Goal: Task Accomplishment & Management: Use online tool/utility

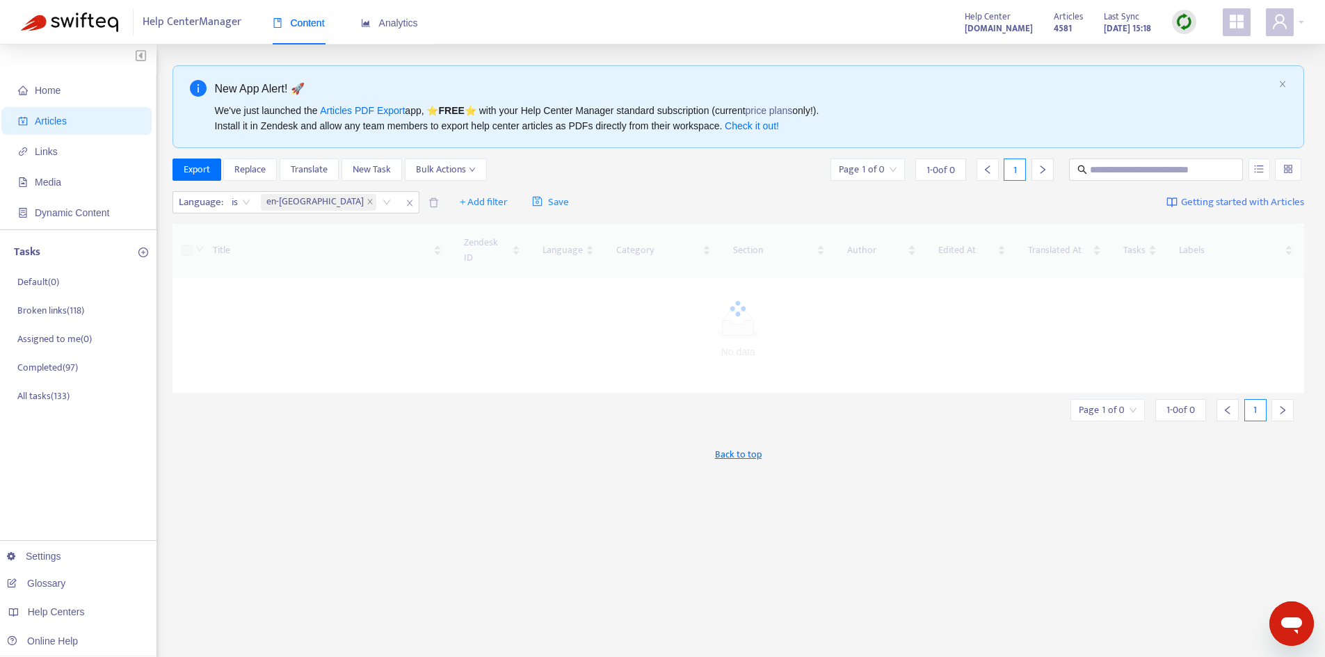
click at [1191, 24] on img at bounding box center [1184, 21] width 17 height 17
click at [1196, 49] on link "Quick Sync" at bounding box center [1212, 50] width 59 height 16
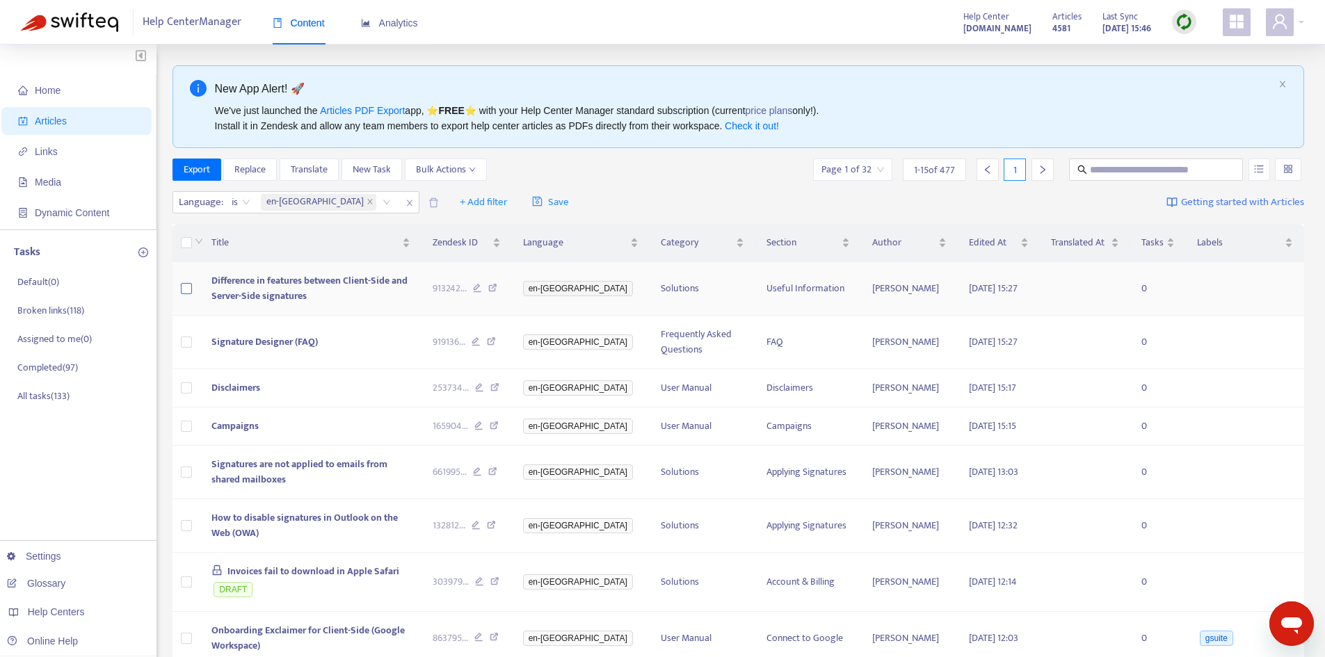
click at [186, 295] on label at bounding box center [186, 288] width 11 height 15
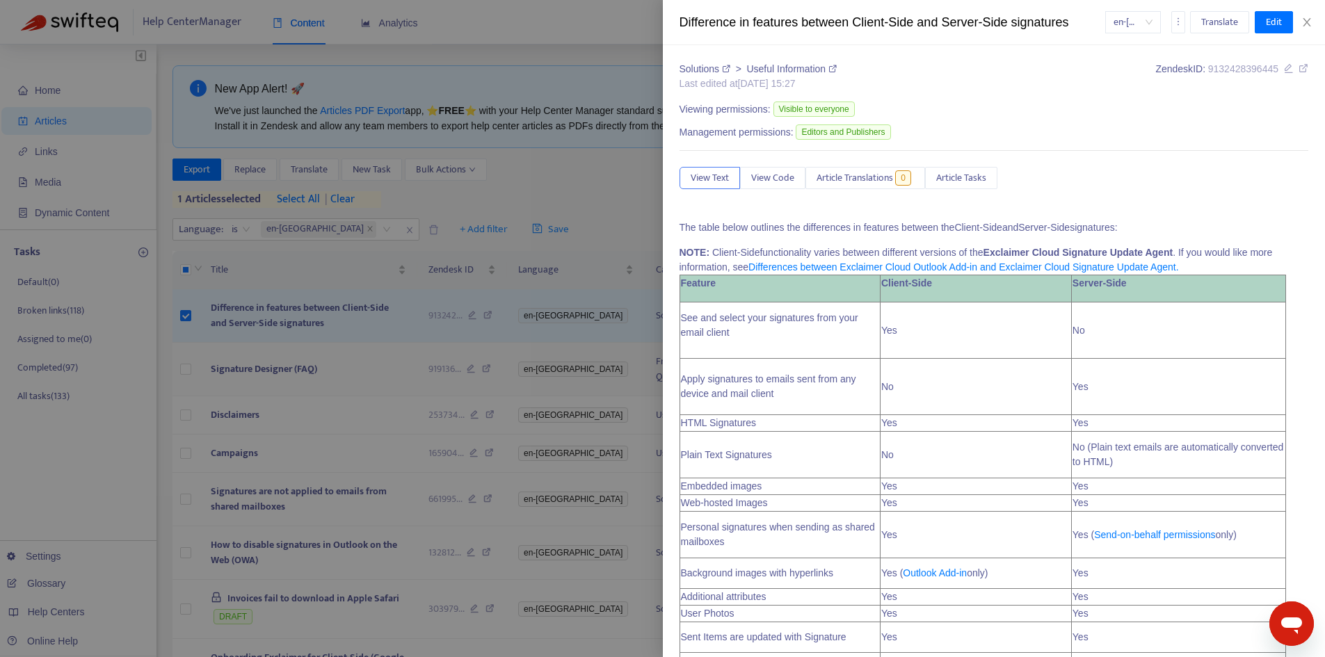
drag, startPoint x: 186, startPoint y: 383, endPoint x: 187, endPoint y: 430, distance: 47.3
click at [186, 383] on body "Help Center Manager Content Analytics Help Center support.exclaimer.com Article…" at bounding box center [657, 542] width 1315 height 1084
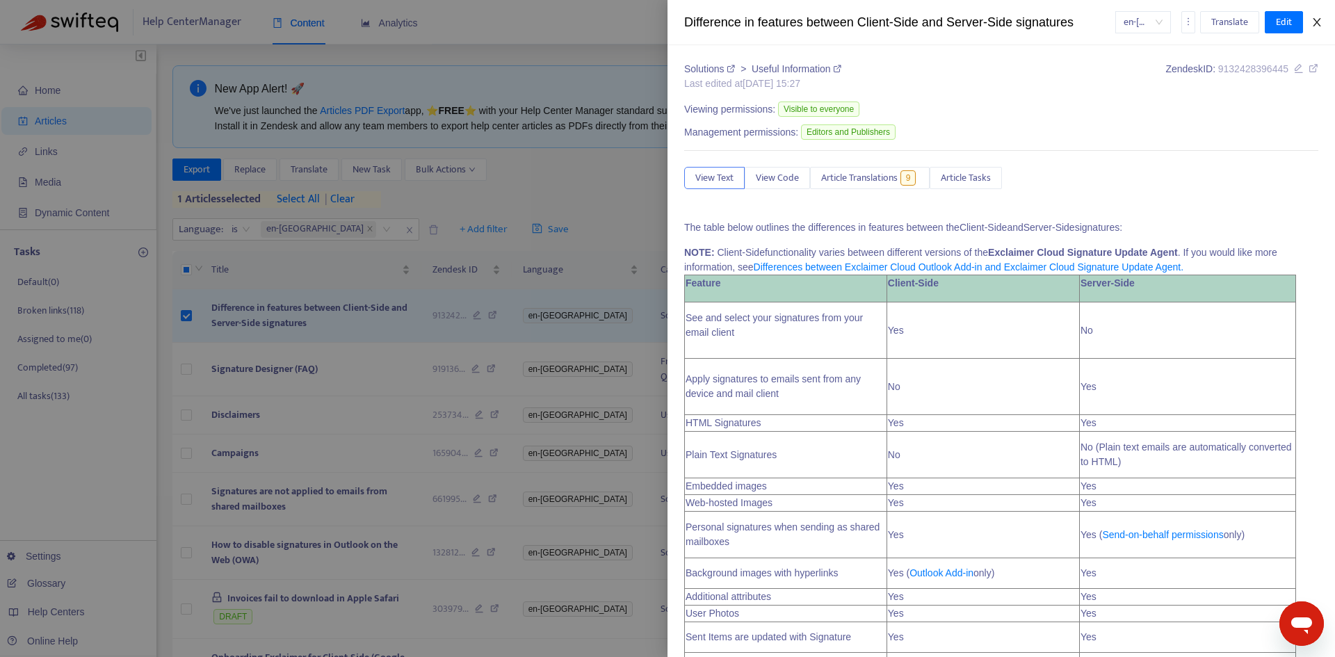
click at [1311, 26] on button "Close" at bounding box center [1317, 22] width 19 height 13
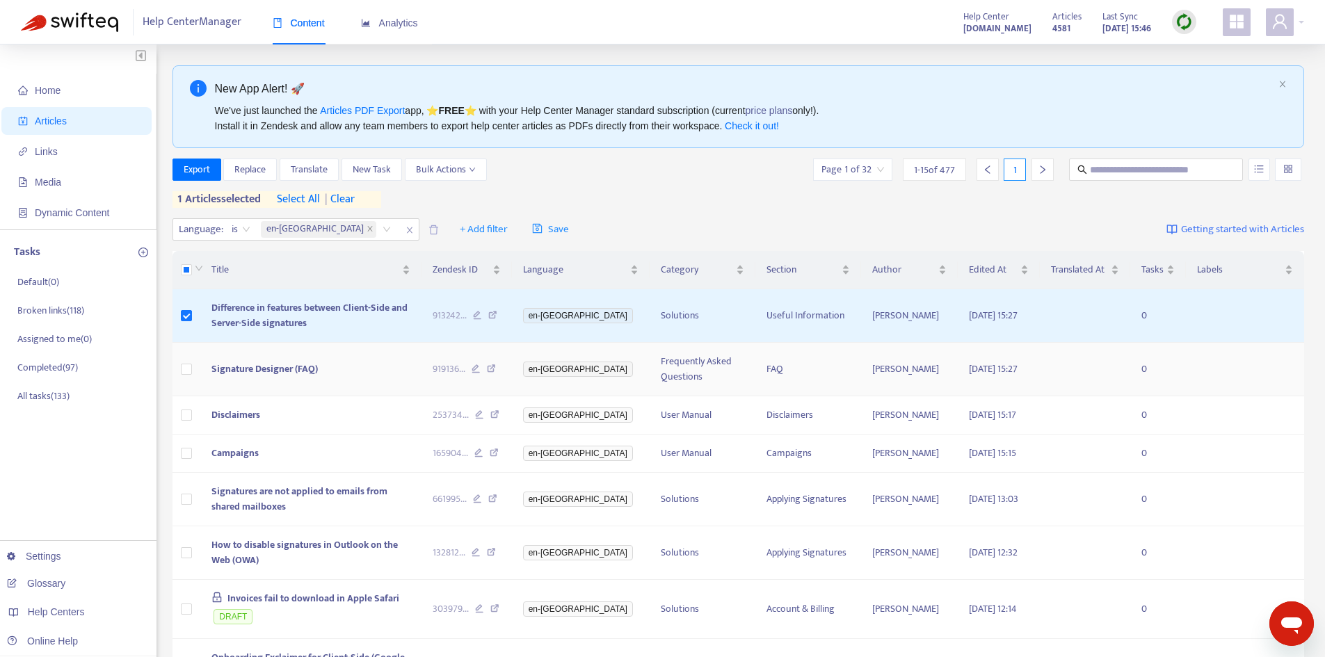
click at [195, 370] on td at bounding box center [186, 370] width 28 height 54
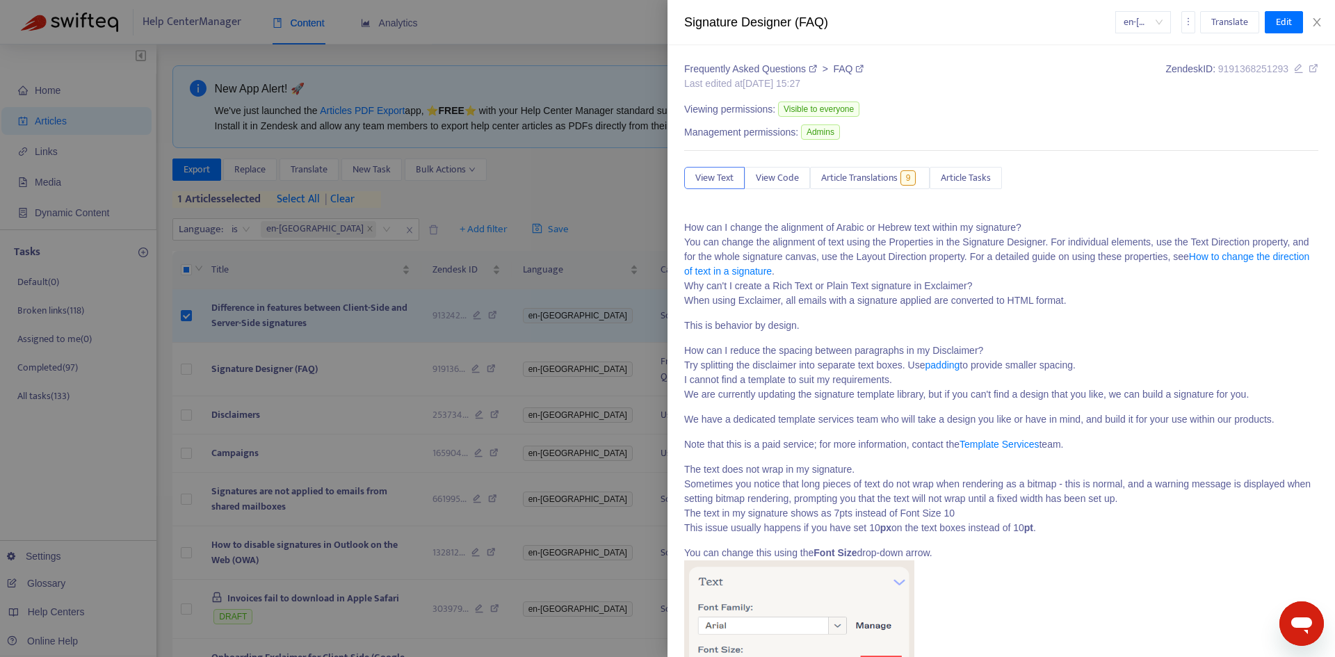
click at [1319, 29] on div "Signature Designer (FAQ) en-gb Translate Edit" at bounding box center [1002, 22] width 668 height 45
click at [1318, 19] on icon "close" at bounding box center [1317, 22] width 11 height 11
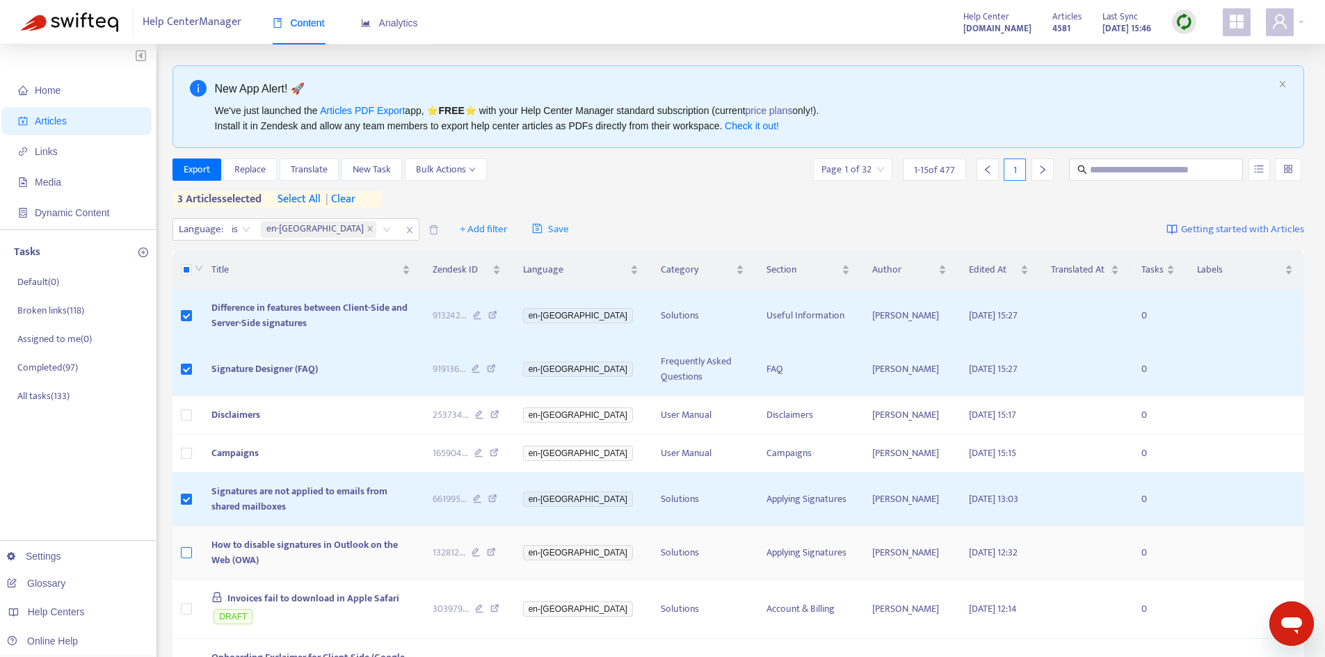
click at [186, 554] on label at bounding box center [186, 552] width 11 height 15
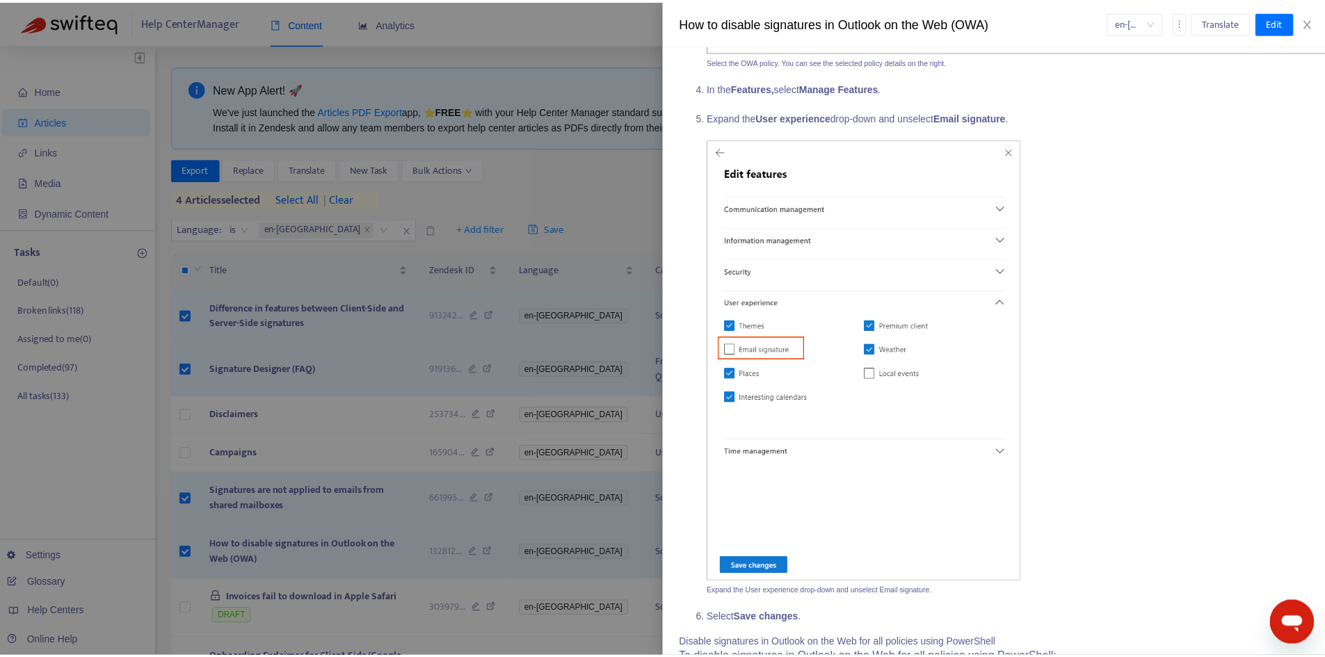
scroll to position [1471, 0]
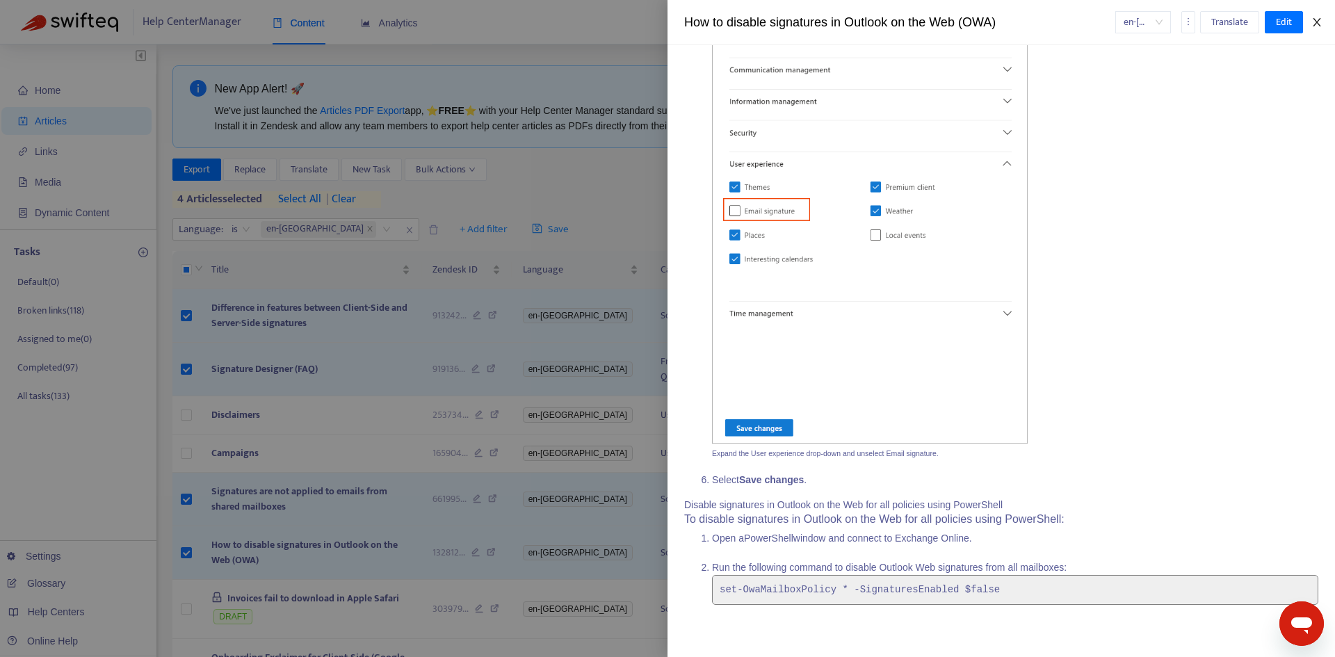
click at [1318, 24] on icon "close" at bounding box center [1317, 22] width 8 height 8
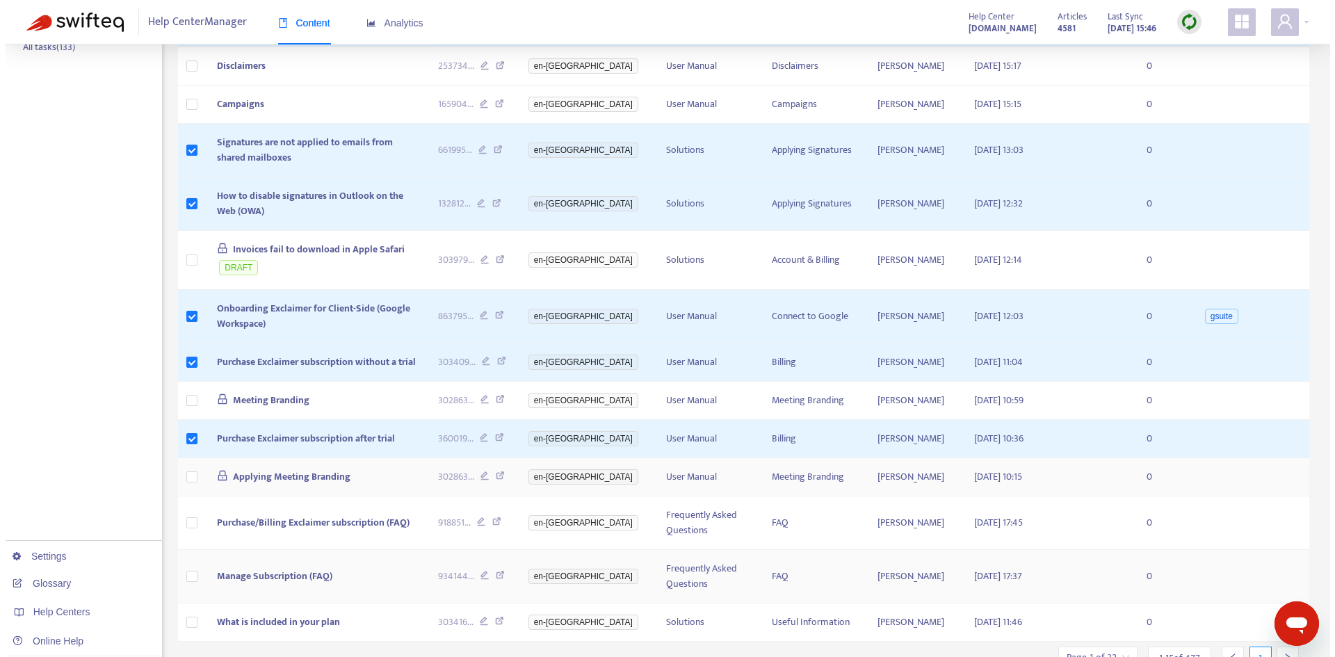
scroll to position [484, 0]
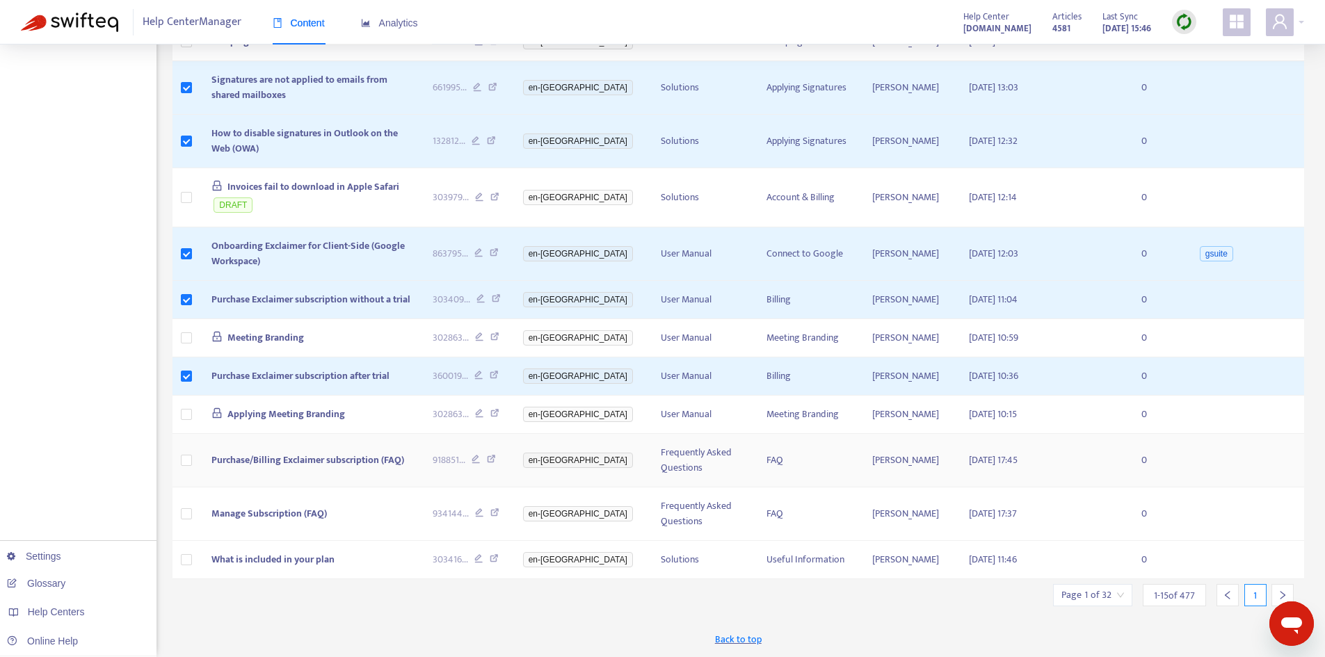
click at [194, 447] on td at bounding box center [186, 461] width 28 height 54
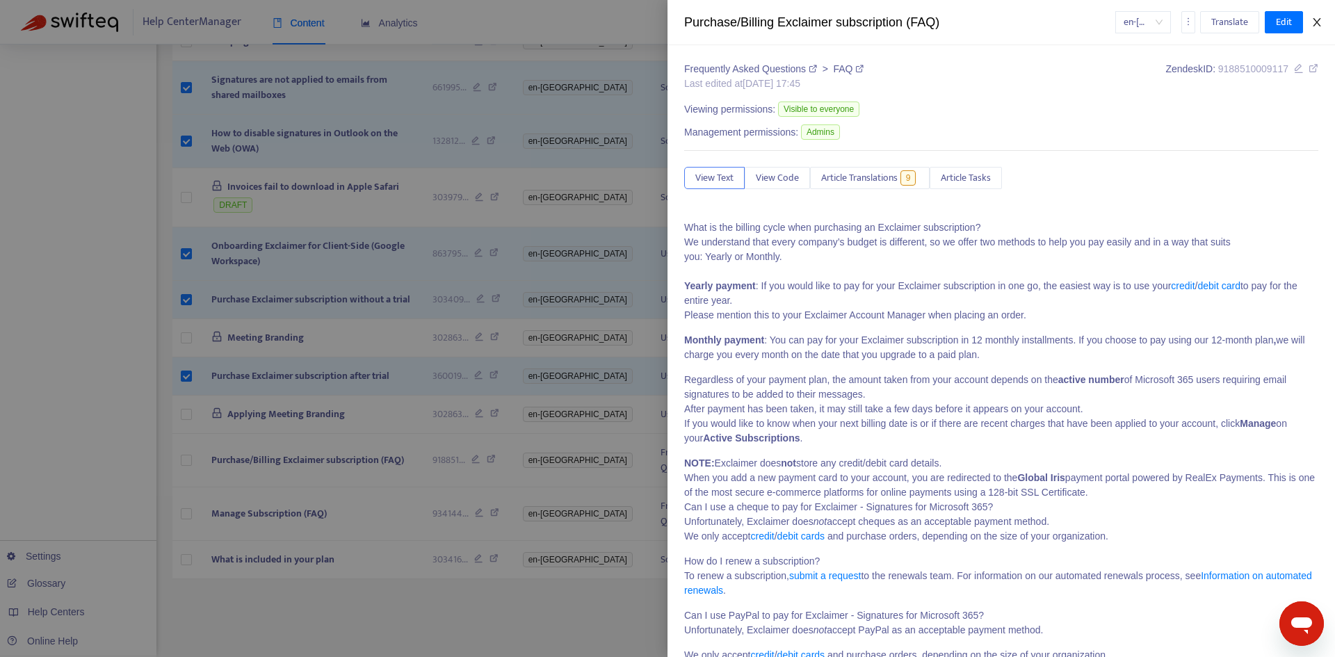
click at [1315, 19] on icon "close" at bounding box center [1317, 22] width 8 height 8
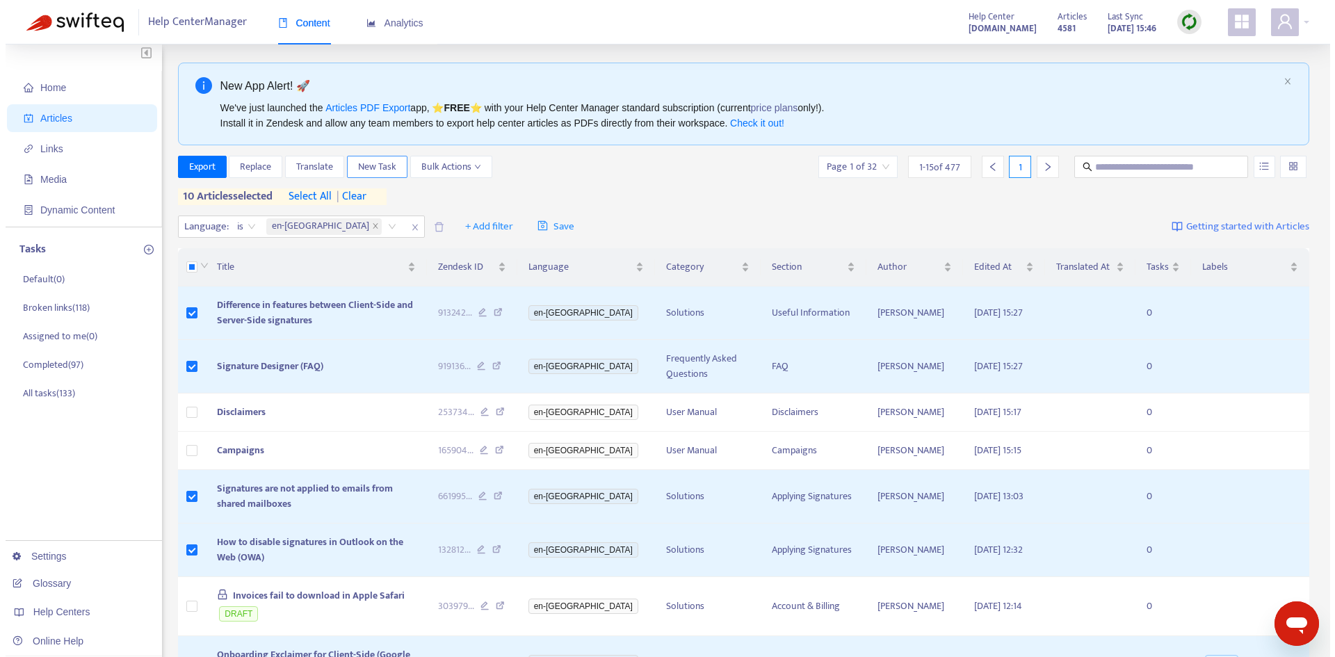
scroll to position [0, 0]
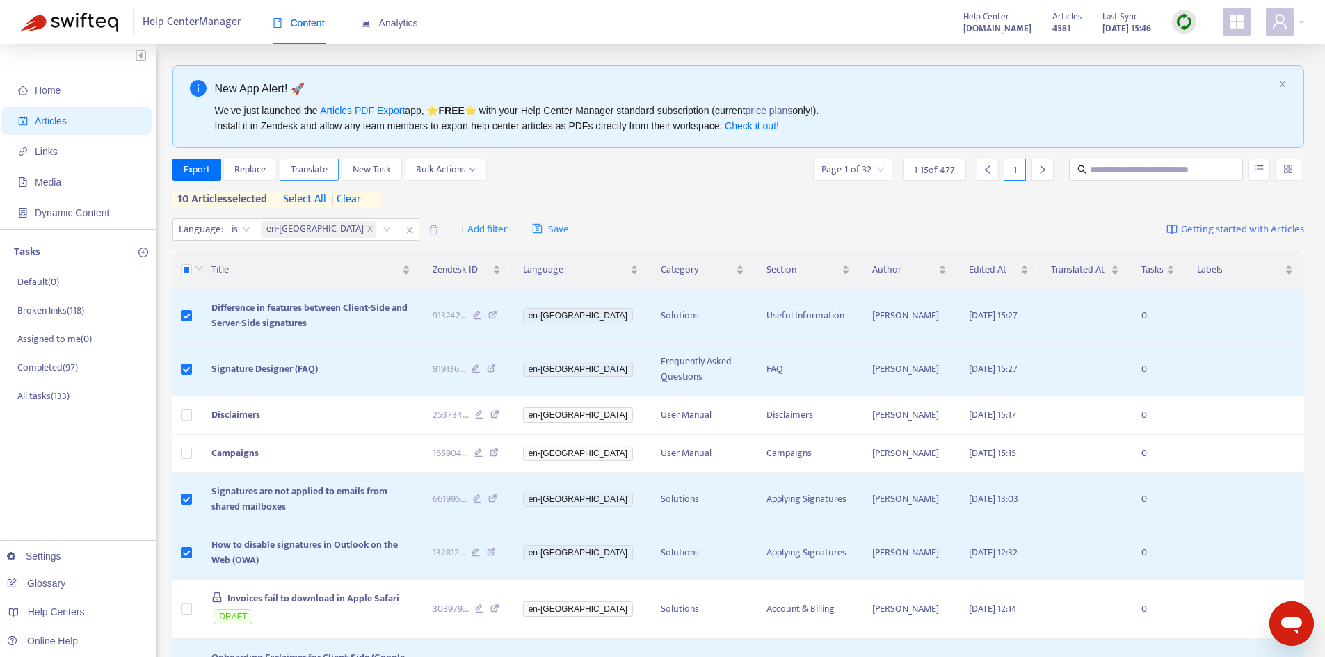
click at [316, 175] on span "Translate" at bounding box center [309, 169] width 37 height 15
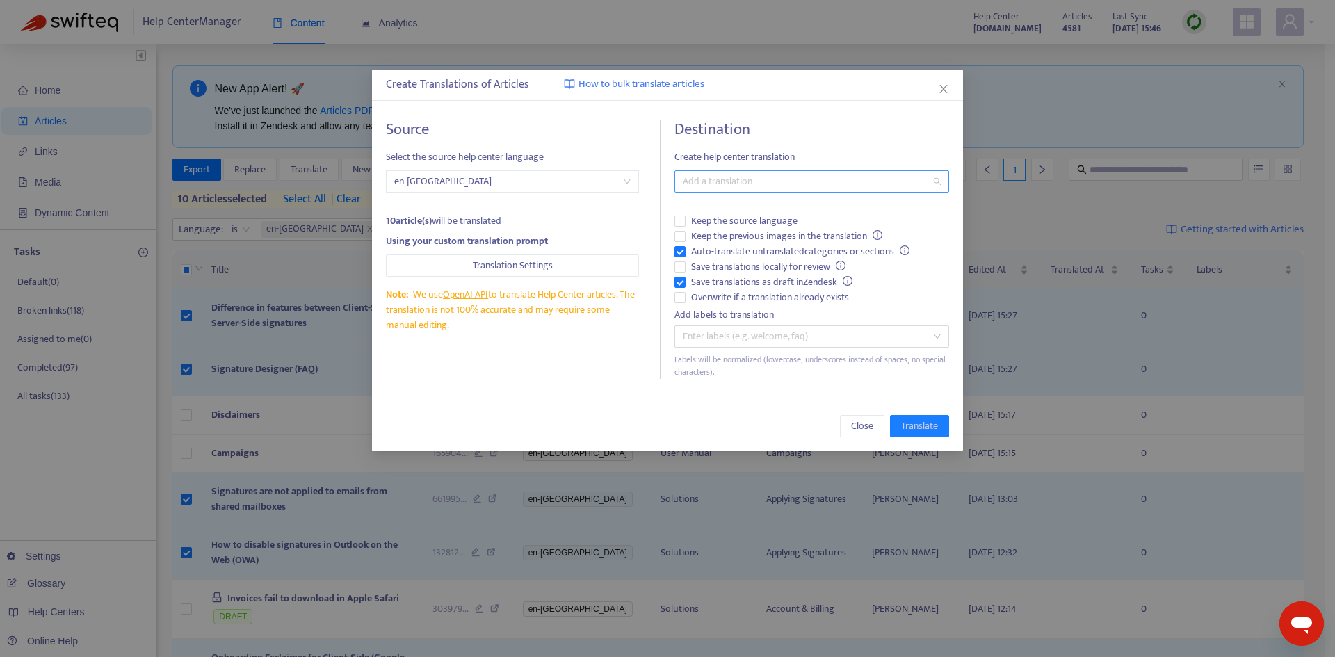
click at [714, 183] on div at bounding box center [805, 181] width 254 height 17
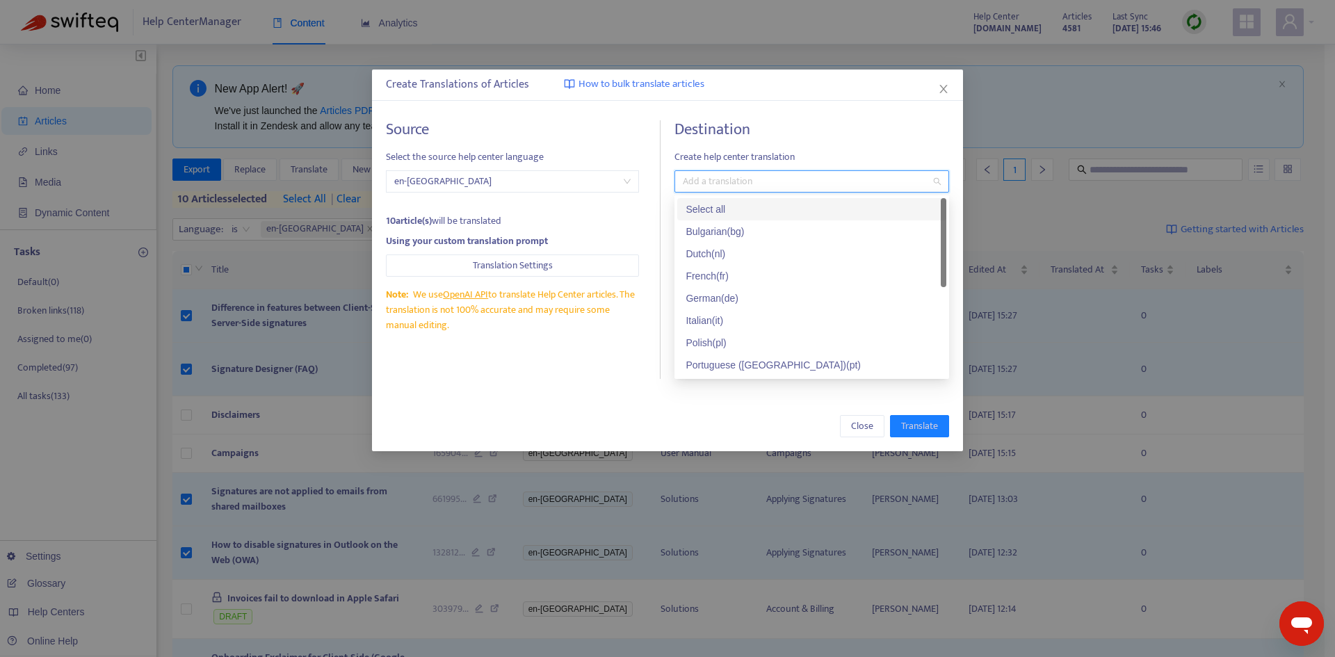
click at [698, 204] on div "Select all" at bounding box center [812, 209] width 252 height 15
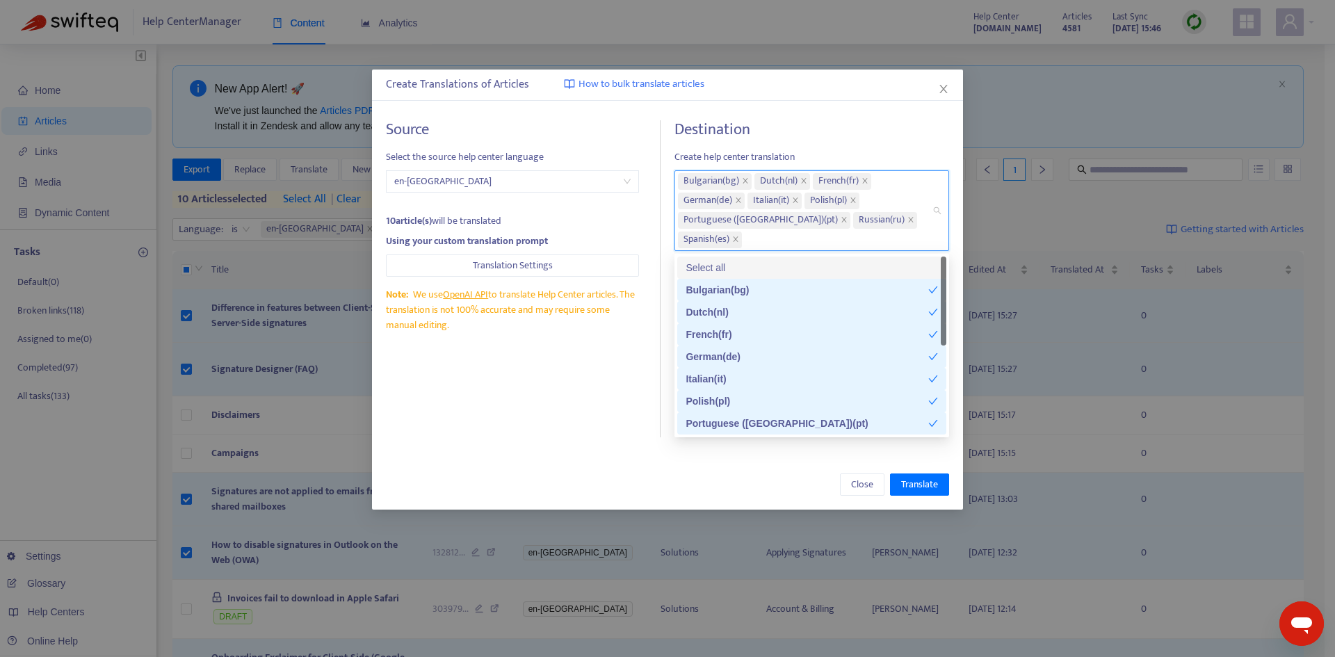
click at [803, 141] on div "Destination Create help center translation Bulgarian ( bg ) Dutch ( nl ) French…" at bounding box center [812, 278] width 275 height 317
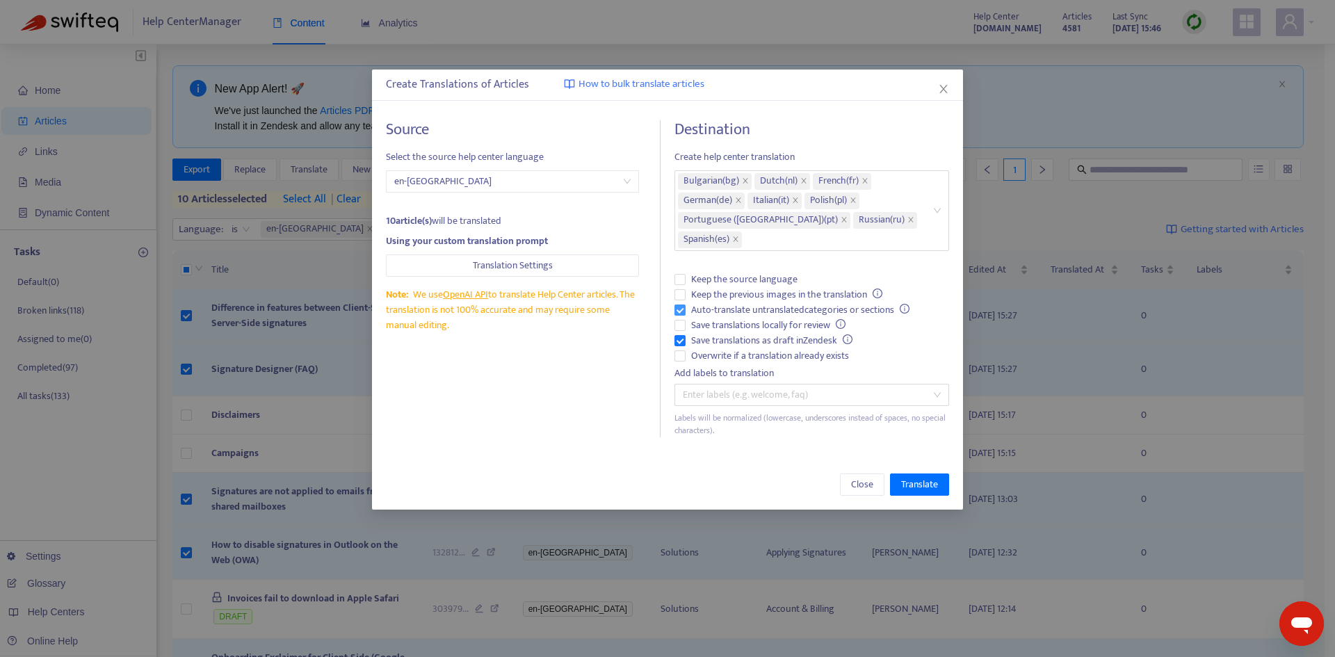
click at [730, 310] on span "Auto-translate untranslated categories or sections" at bounding box center [801, 310] width 230 height 15
click at [716, 339] on span "Save translations as draft in Zendesk" at bounding box center [772, 340] width 172 height 15
click at [713, 354] on span "Overwrite if a translation already exists" at bounding box center [770, 355] width 169 height 15
click at [905, 484] on span "Translate" at bounding box center [919, 484] width 37 height 15
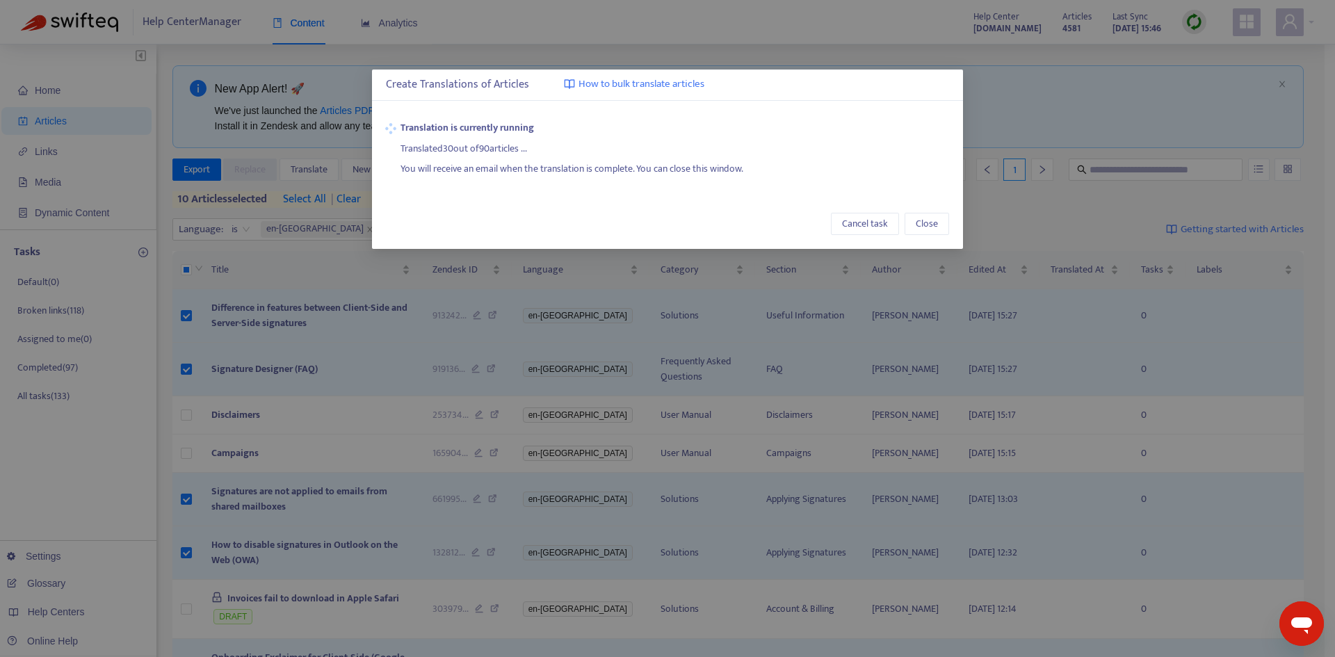
click at [53, 154] on div "Create Translations of Articles How to bulk translate articles Translation is c…" at bounding box center [667, 328] width 1335 height 657
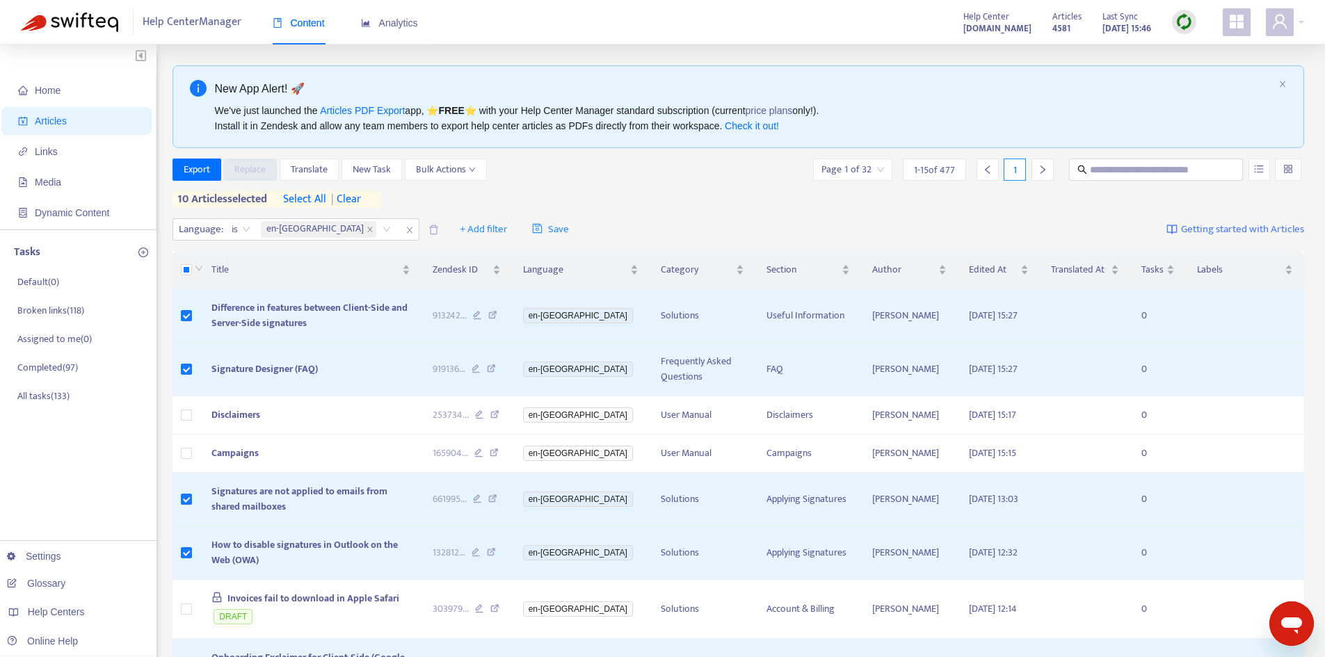
click at [53, 154] on span "Links" at bounding box center [46, 151] width 23 height 11
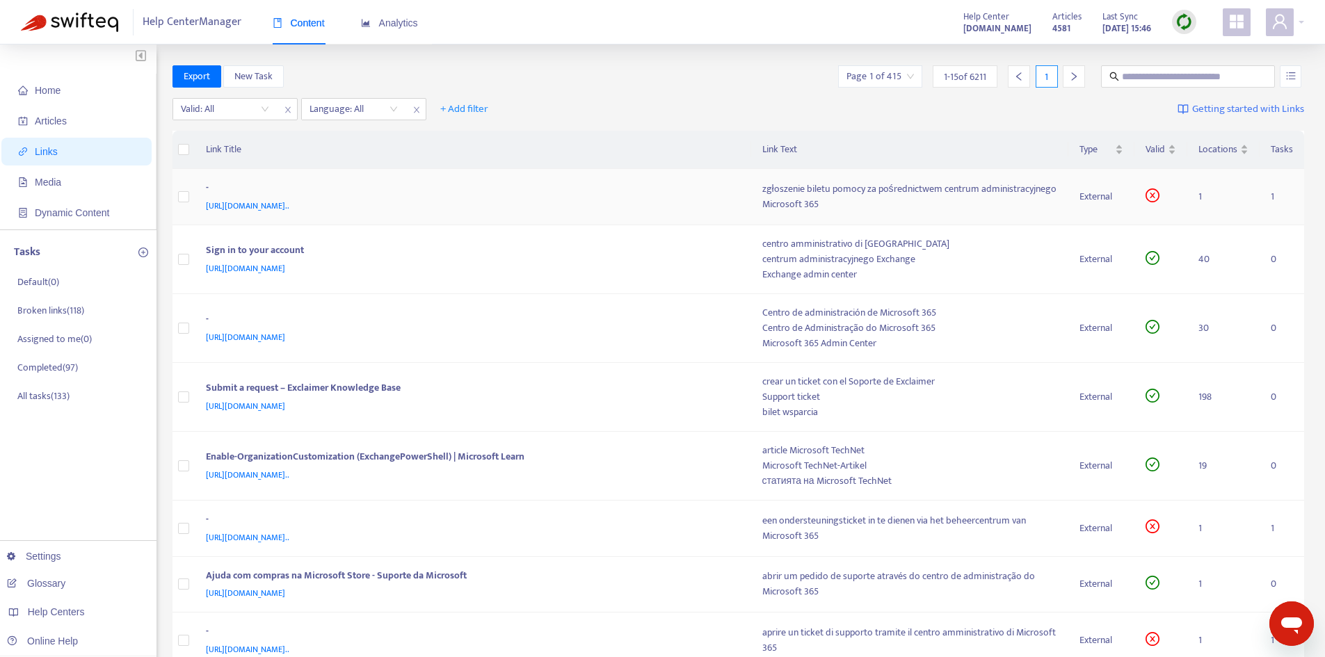
click at [649, 199] on div "[URL][DOMAIN_NAME].." at bounding box center [470, 205] width 529 height 15
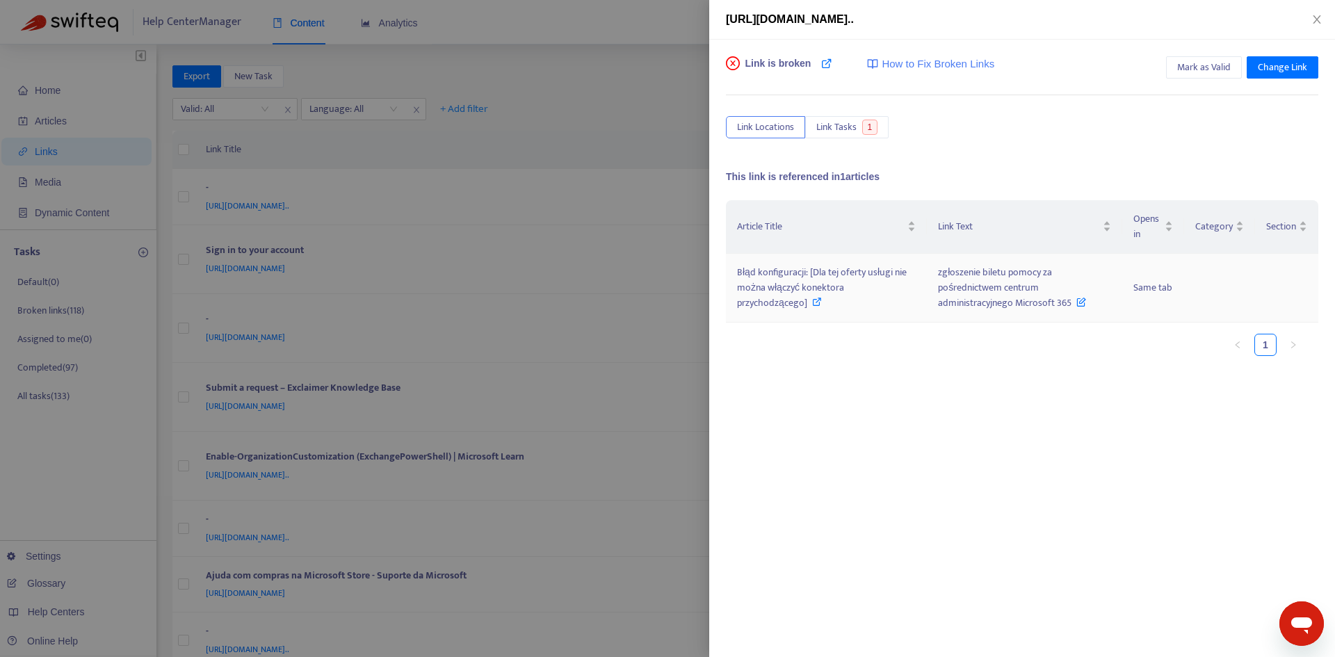
click at [916, 279] on td "Błąd konfiguracji: [Dla tej oferty usługi nie można włączyć konektora przychodz…" at bounding box center [826, 288] width 201 height 69
click at [900, 280] on span "Błąd konfiguracji: [Dla tej oferty usługi nie można włączyć konektora przychodz…" at bounding box center [822, 287] width 170 height 47
click at [993, 274] on span "zgłoszenie biletu pomocy za pośrednictwem centrum administracyjnego Microsoft 3…" at bounding box center [1012, 287] width 148 height 47
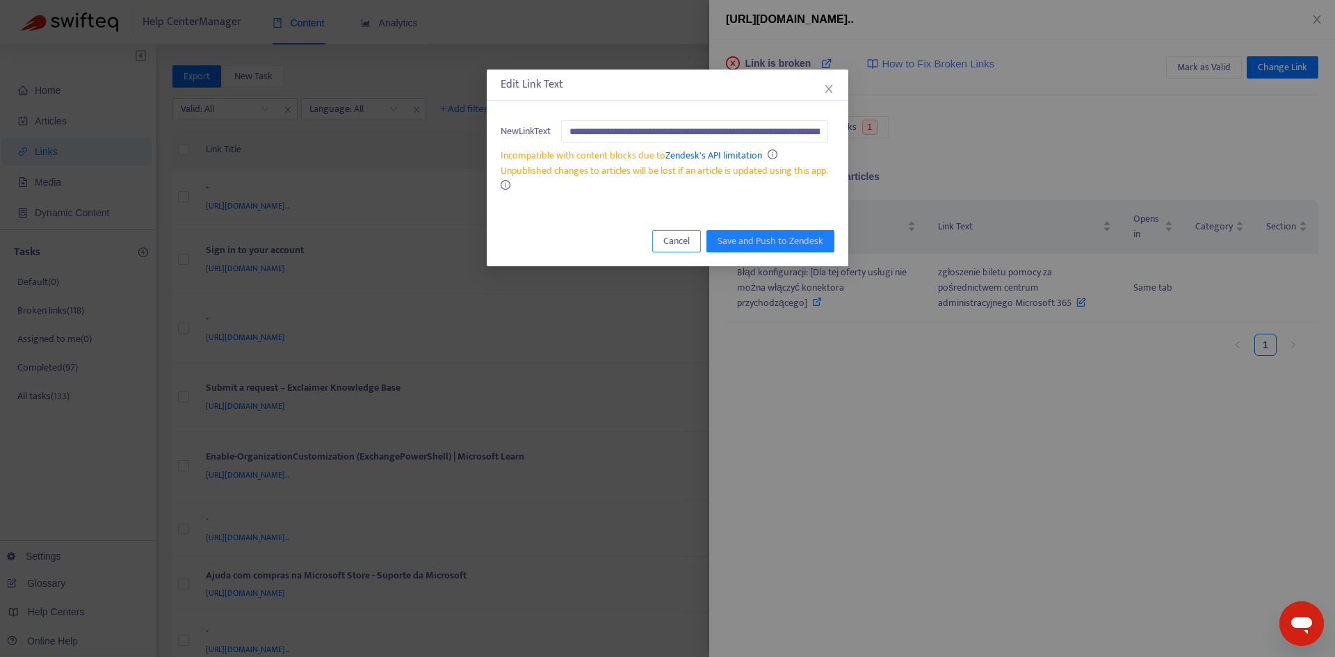
click at [668, 248] on span "Cancel" at bounding box center [677, 241] width 26 height 15
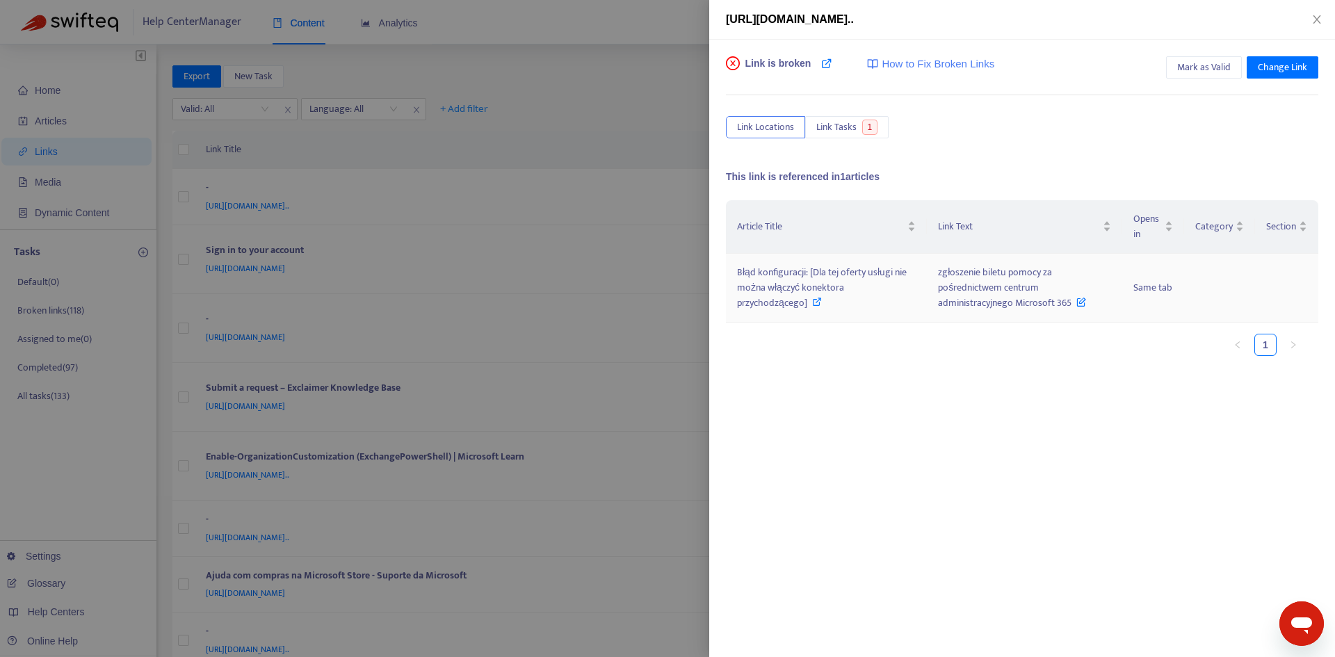
click at [901, 278] on span "Błąd konfiguracji: [Dla tej oferty usługi nie można włączyć konektora przychodz…" at bounding box center [822, 287] width 170 height 47
click at [974, 297] on span "zgłoszenie biletu pomocy za pośrednictwem centrum administracyjnego Microsoft 3…" at bounding box center [1012, 287] width 148 height 47
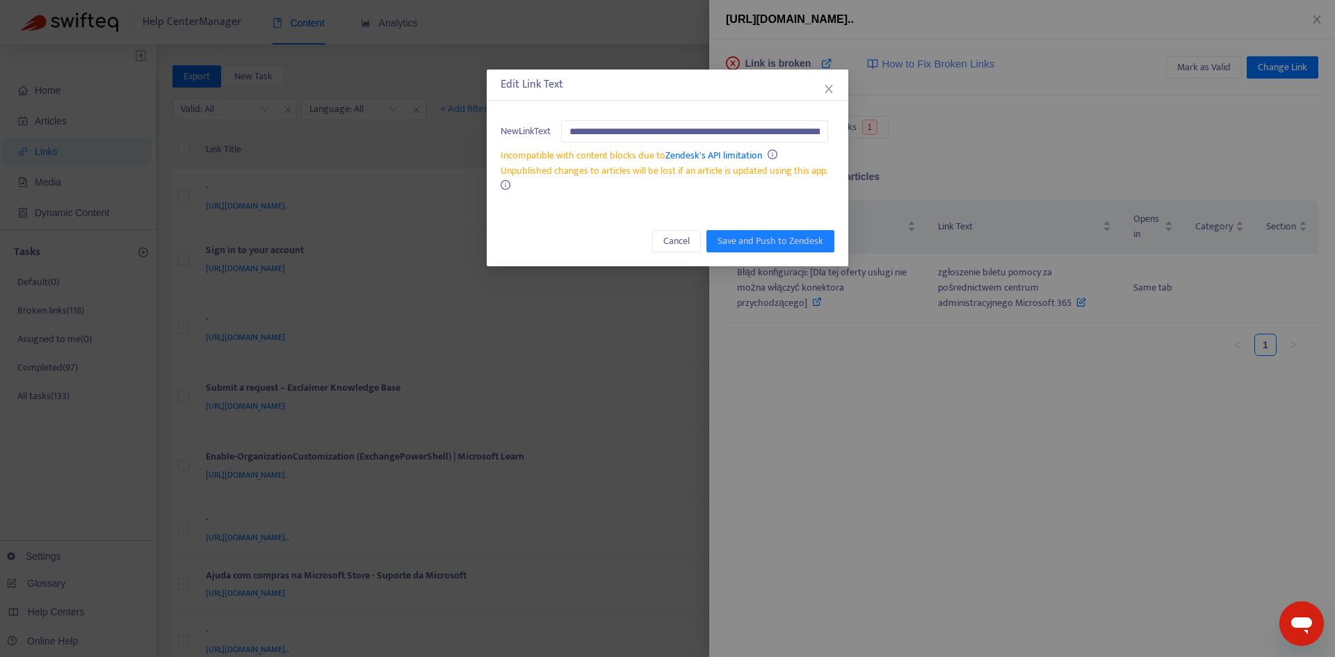
click at [678, 252] on div "Cancel Save and Push to Zendesk" at bounding box center [668, 241] width 362 height 50
click at [672, 245] on span "Cancel" at bounding box center [677, 241] width 26 height 15
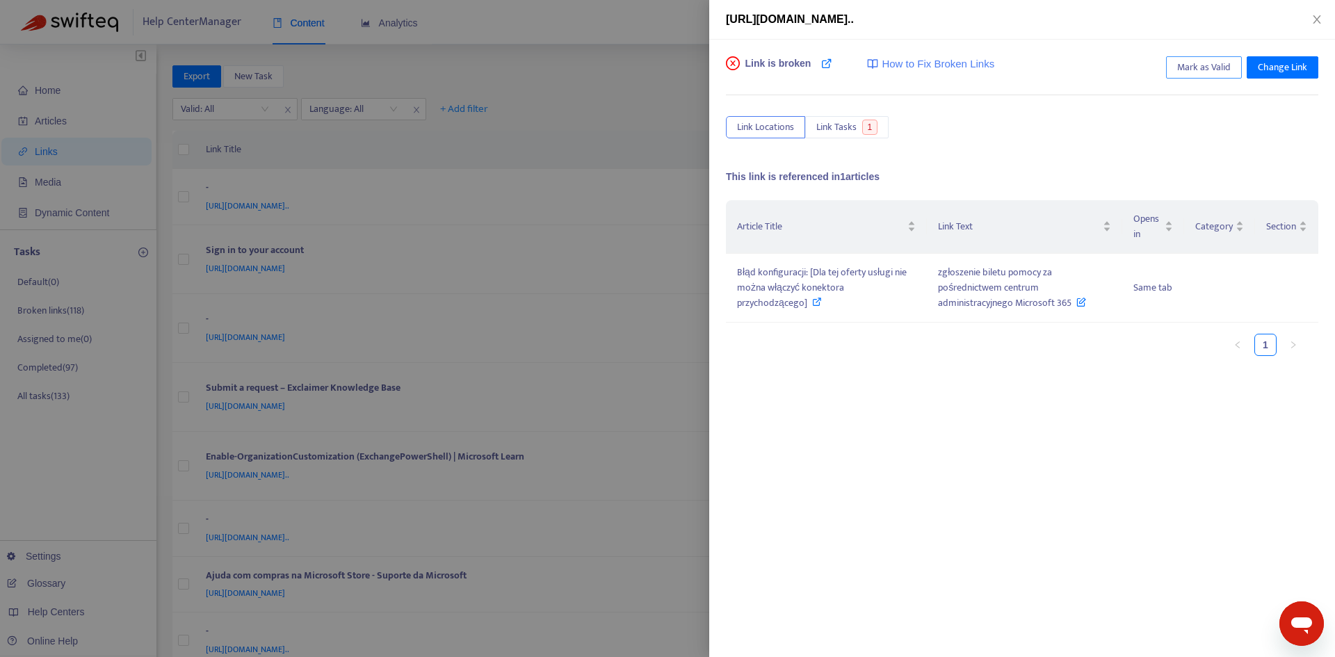
click at [1206, 65] on span "Mark as Valid" at bounding box center [1205, 67] width 54 height 15
click at [1315, 13] on button "Close" at bounding box center [1317, 19] width 19 height 13
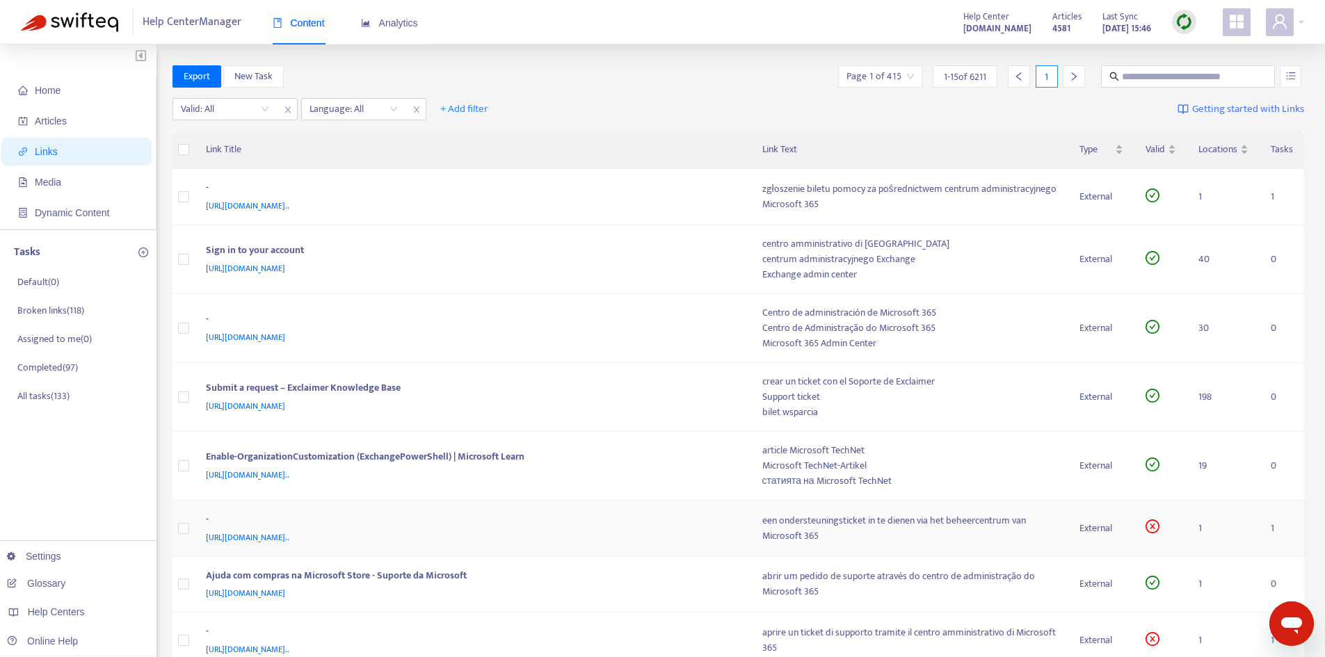
click at [723, 530] on div "[URL][DOMAIN_NAME].." at bounding box center [470, 537] width 529 height 15
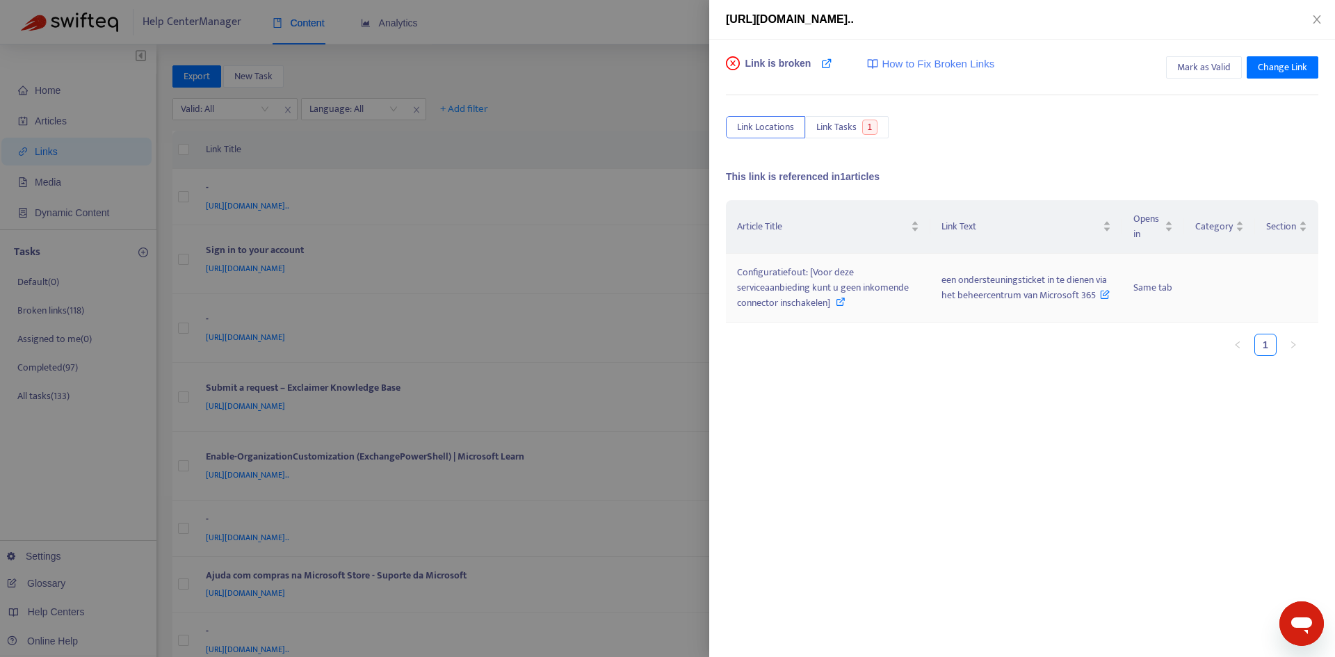
click at [901, 286] on span "Configuratiefout: [Voor deze serviceaanbieding kunt u geen inkomende connector …" at bounding box center [823, 287] width 172 height 47
click at [1007, 283] on span "een ondersteuningsticket in te dienen via het beheercentrum van Microsoft 365" at bounding box center [1026, 287] width 169 height 31
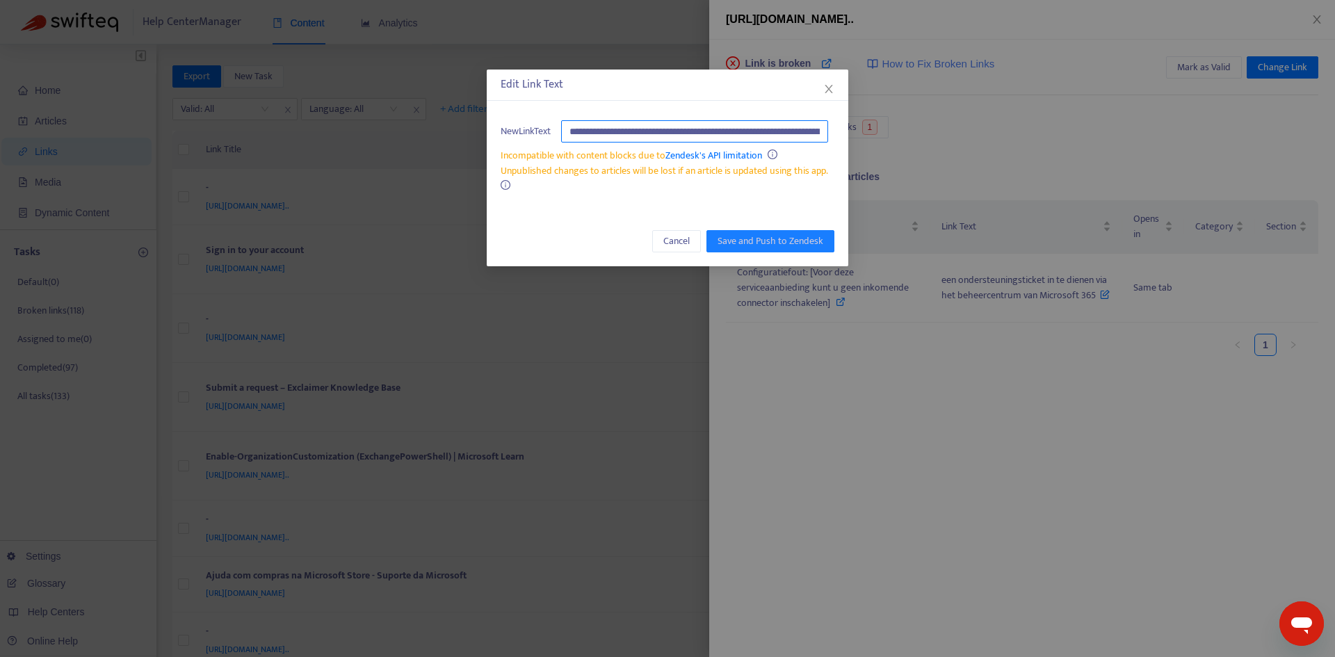
drag, startPoint x: 753, startPoint y: 137, endPoint x: 784, endPoint y: 136, distance: 30.6
click at [754, 137] on input "**********" at bounding box center [694, 131] width 267 height 22
click at [690, 242] on span "Cancel" at bounding box center [677, 241] width 26 height 15
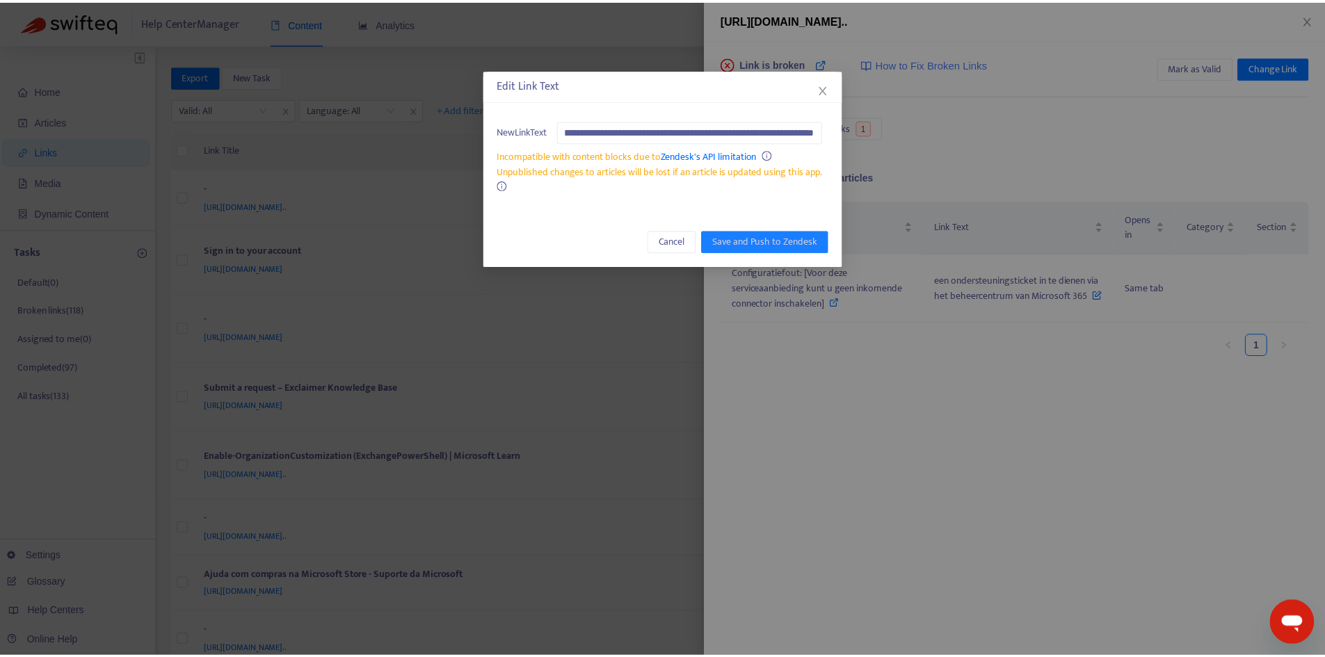
scroll to position [0, 0]
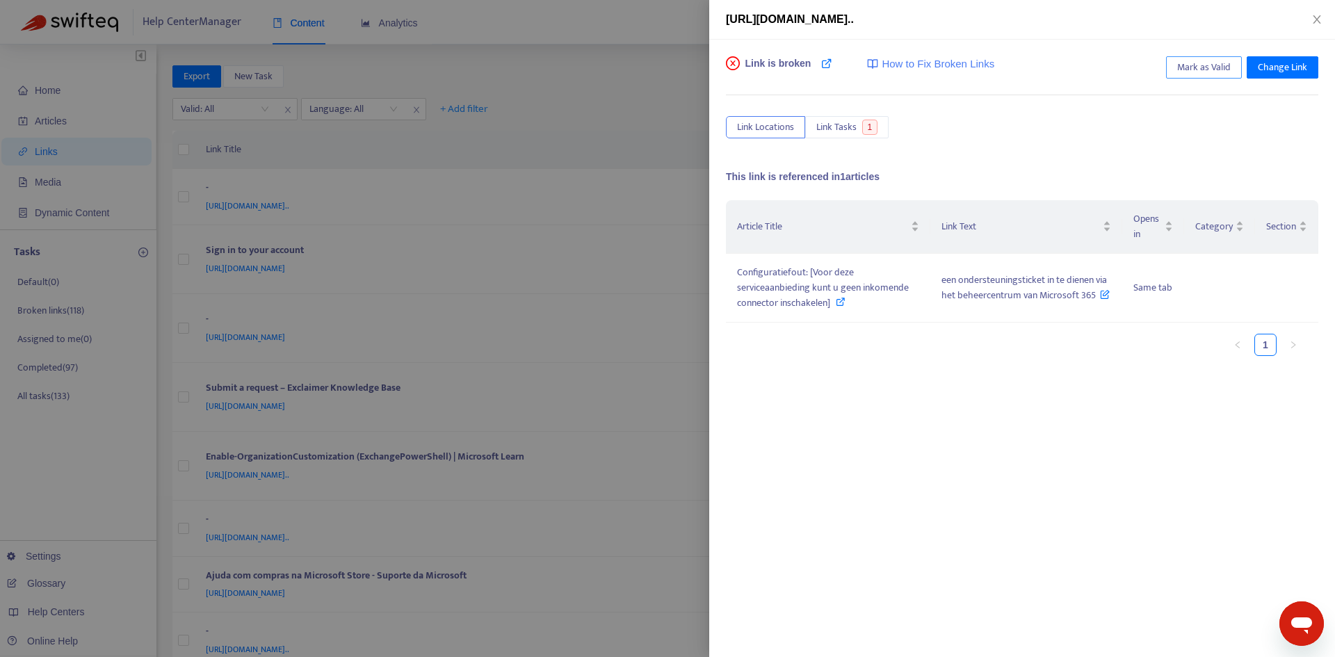
click at [1192, 62] on span "Mark as Valid" at bounding box center [1205, 67] width 54 height 15
click at [872, 126] on span "1" at bounding box center [870, 127] width 16 height 15
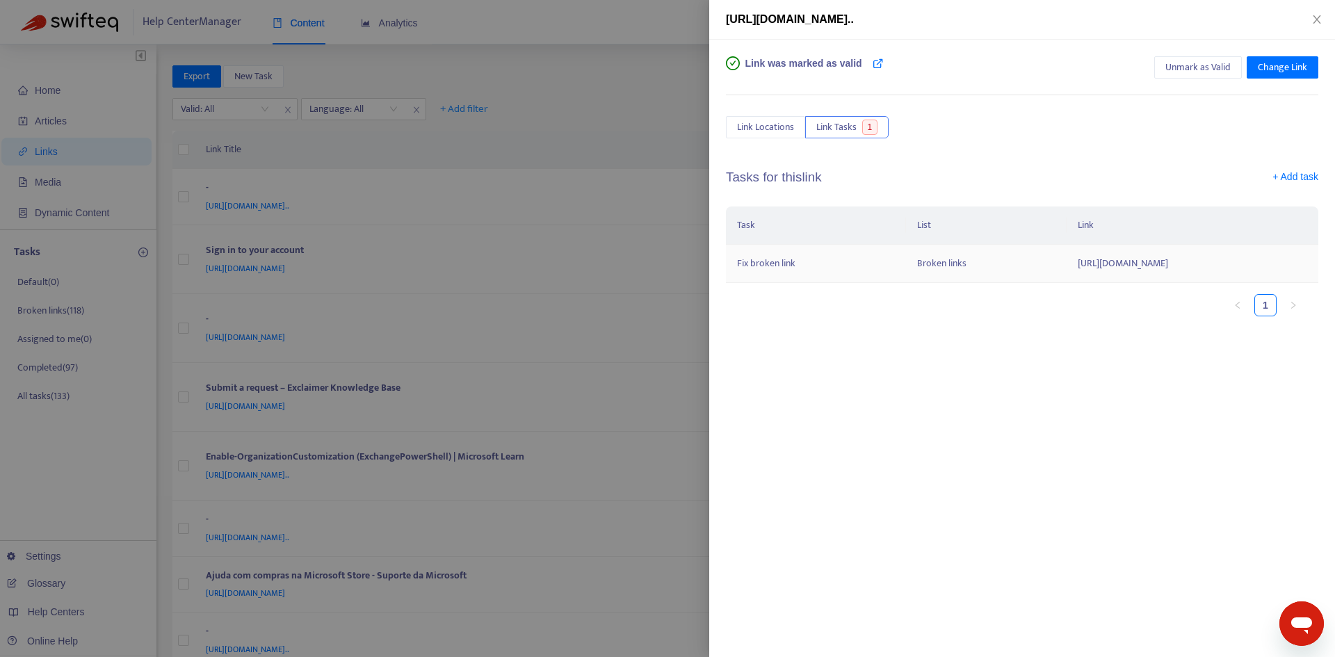
click at [1067, 277] on td "https://support.microsoft.com/nl-nl/office/een-ondersteuningsticket-indienen-in…" at bounding box center [1193, 264] width 252 height 38
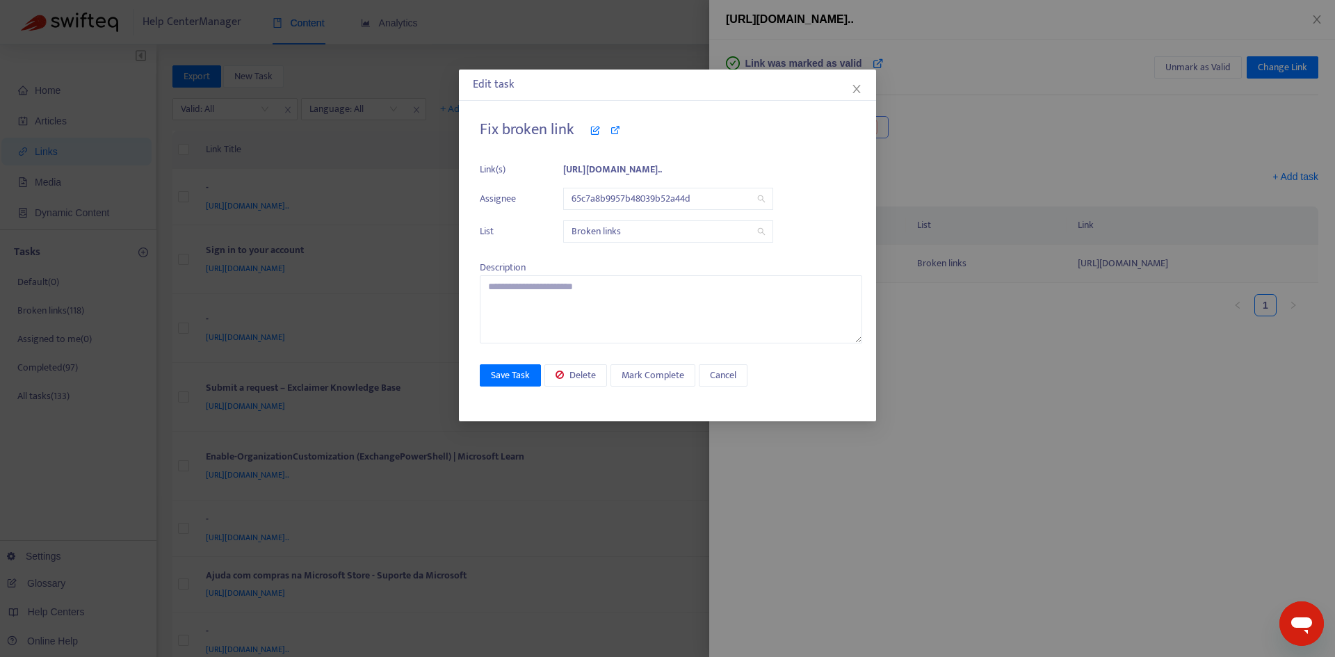
click at [954, 277] on div "Edit task Fix broken link Link(s) https://support.microsoft.com/nl-nl/offi... A…" at bounding box center [667, 328] width 1335 height 657
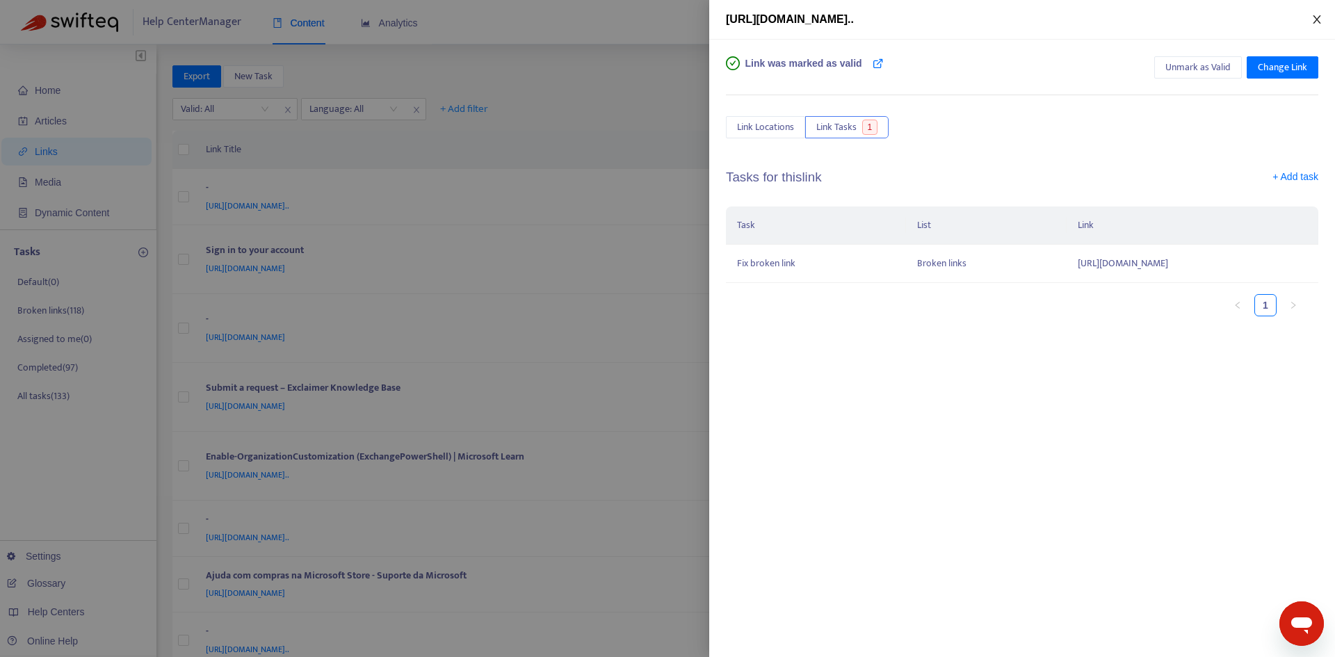
click at [1317, 24] on icon "close" at bounding box center [1317, 19] width 11 height 11
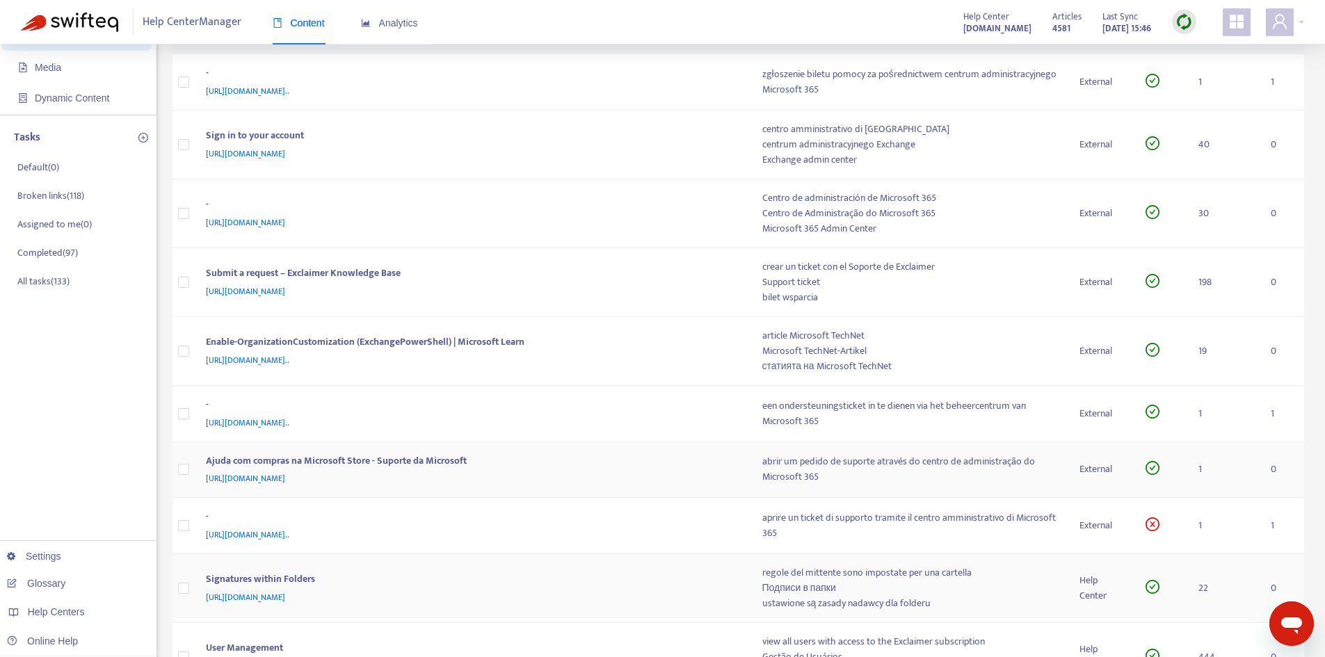
scroll to position [139, 0]
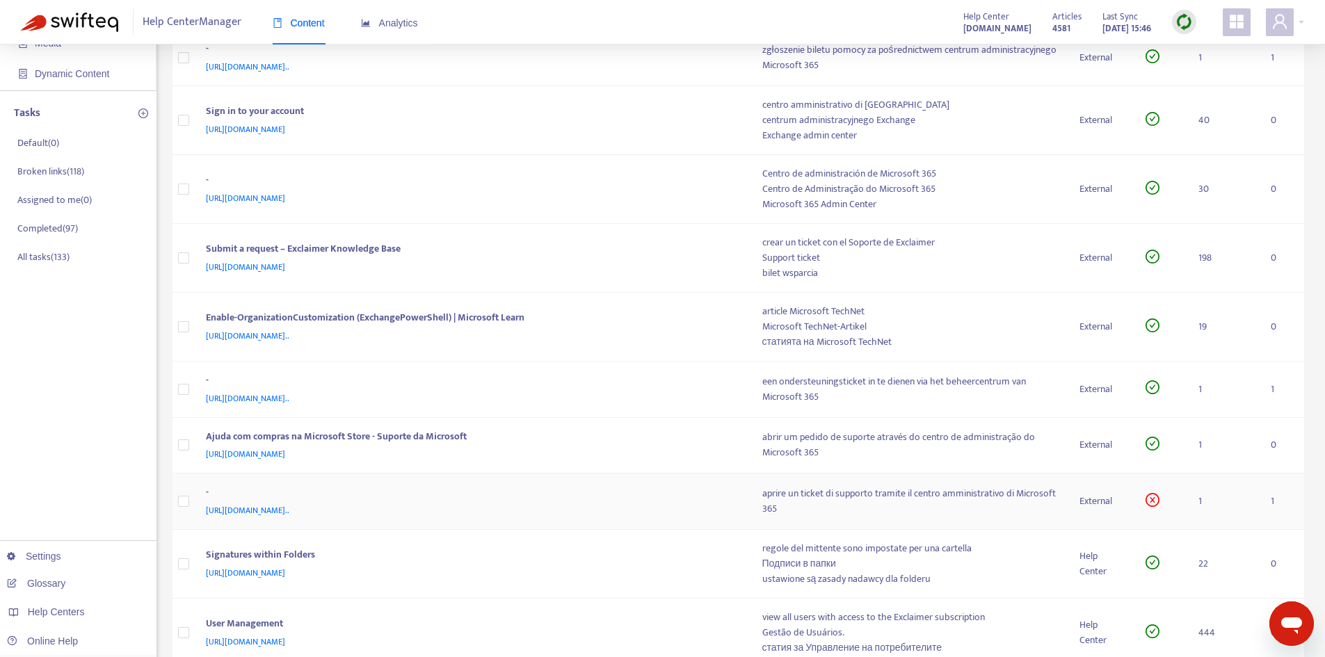
click at [734, 507] on div "[URL][DOMAIN_NAME].." at bounding box center [470, 510] width 529 height 15
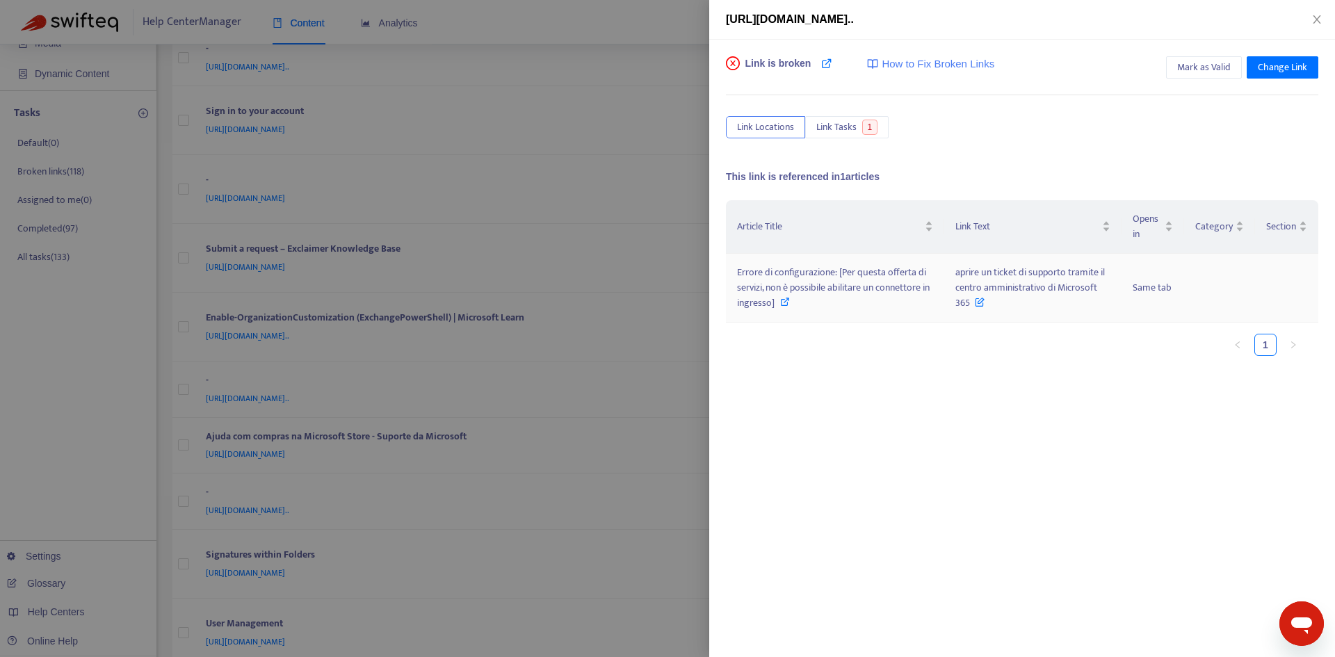
click at [874, 288] on span "Errore di configurazione: [Per questa offerta di servizi, non è possibile abili…" at bounding box center [833, 287] width 193 height 47
click at [887, 290] on span "Errore di configurazione: [Per questa offerta di servizi, non è possibile abili…" at bounding box center [833, 287] width 193 height 47
click at [1194, 70] on span "Mark as Valid" at bounding box center [1205, 67] width 54 height 15
click at [1317, 17] on icon "close" at bounding box center [1317, 19] width 11 height 11
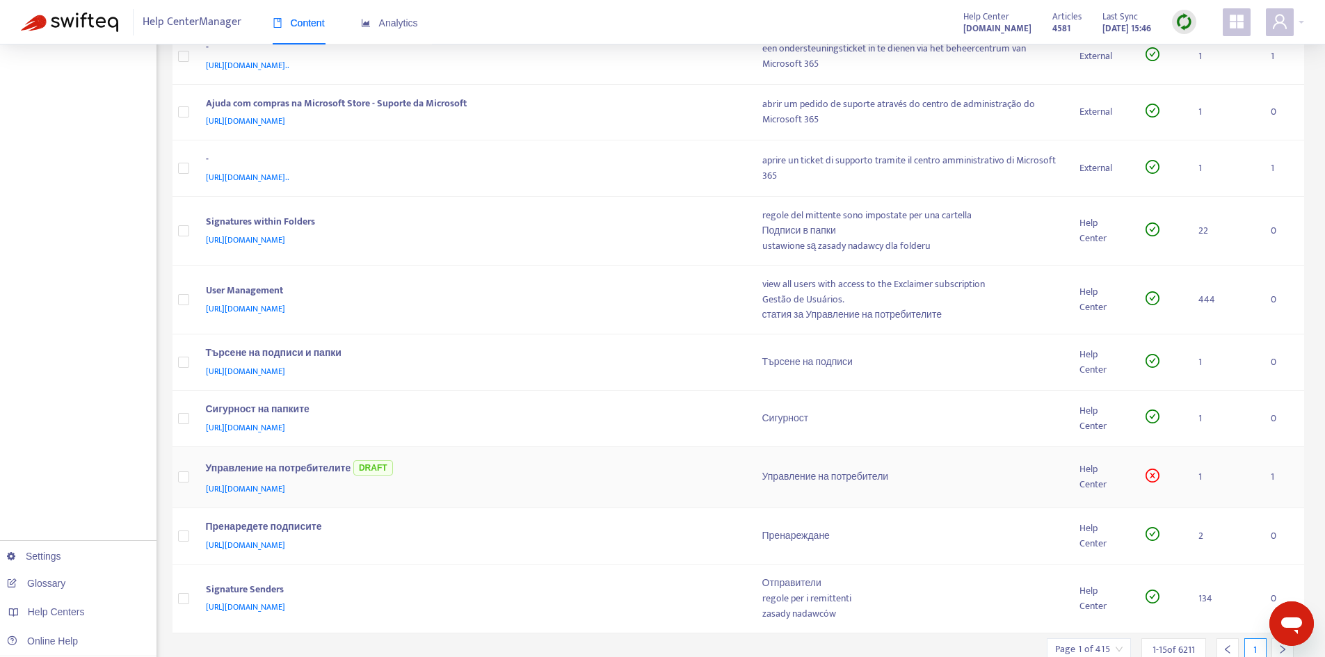
scroll to position [527, 0]
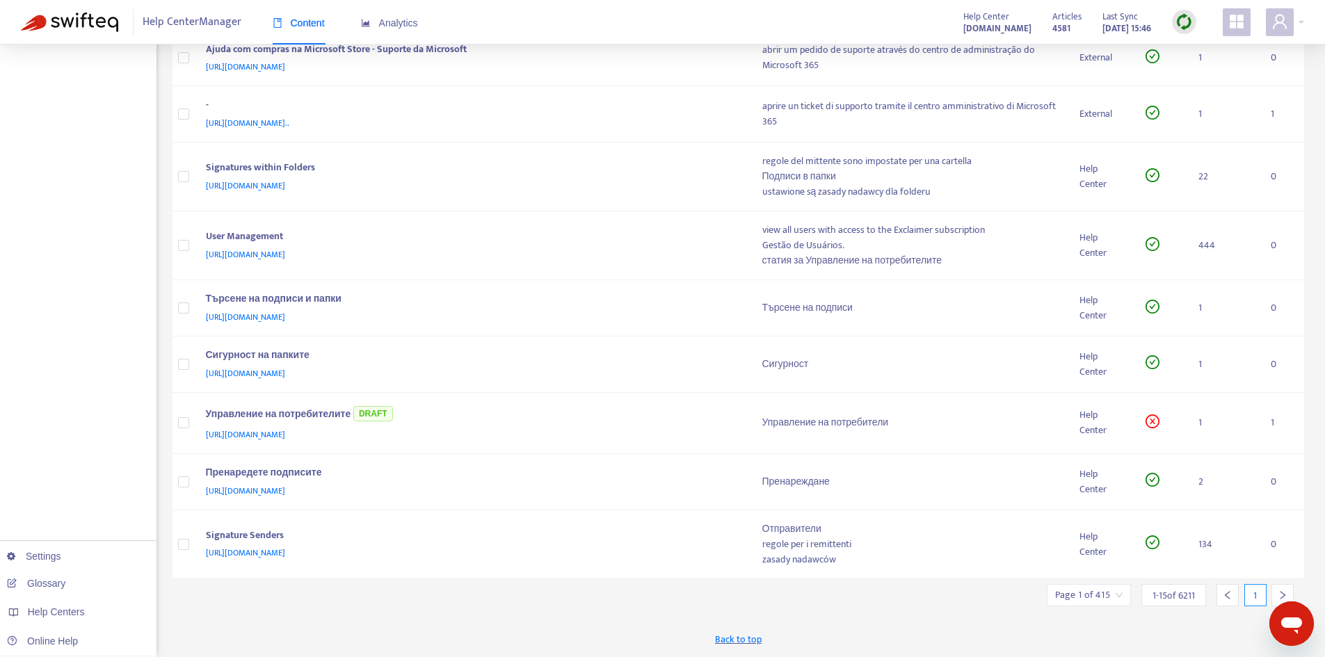
click at [1280, 594] on icon "right" at bounding box center [1283, 596] width 10 height 10
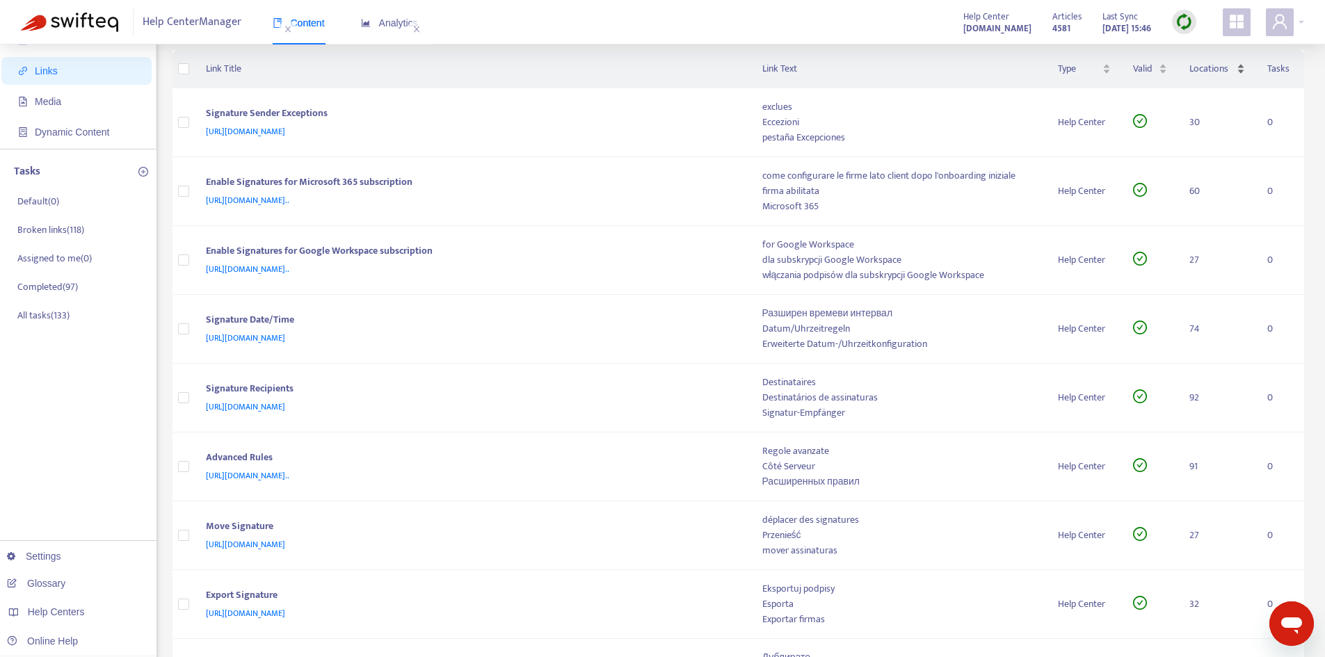
scroll to position [0, 0]
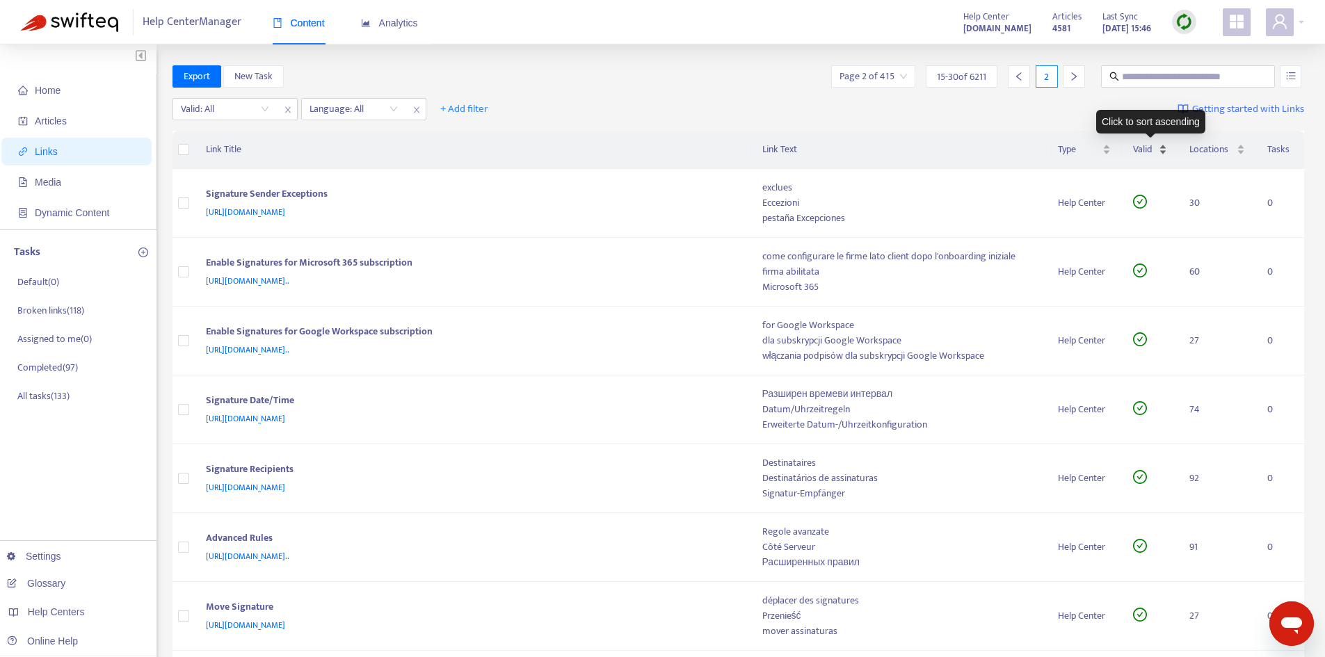
click at [1166, 145] on div "Valid" at bounding box center [1150, 149] width 35 height 15
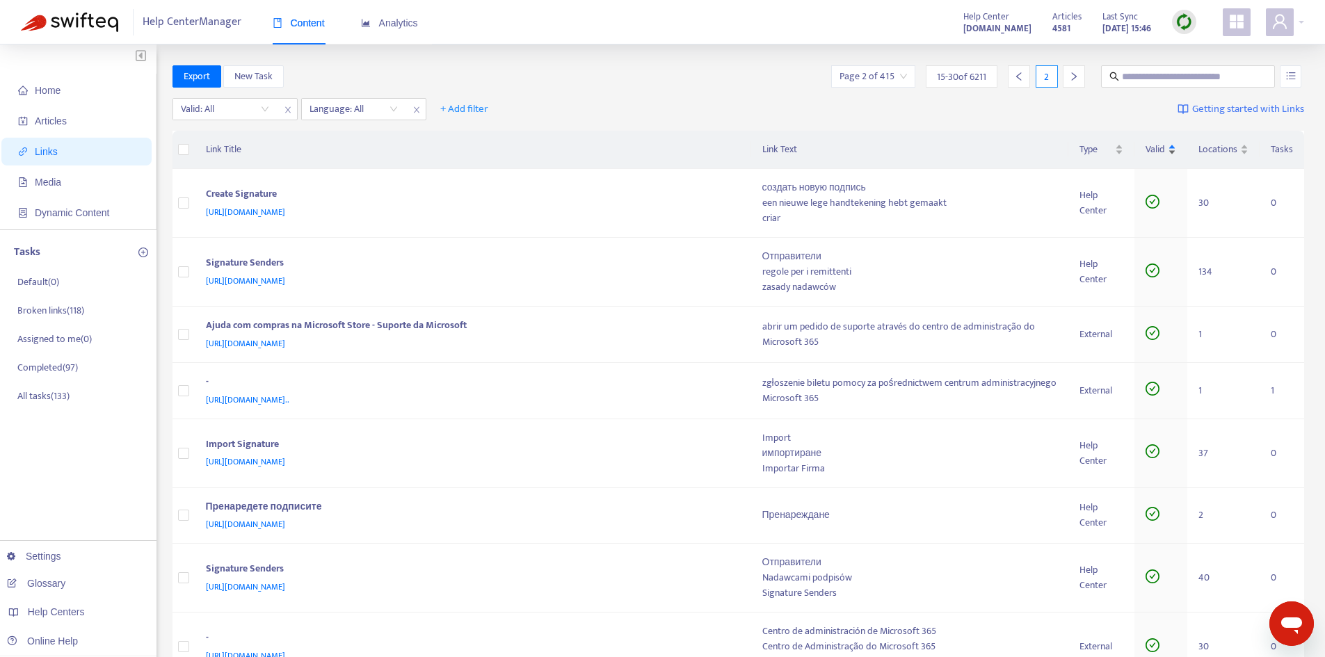
click at [1159, 157] on div "Valid" at bounding box center [1161, 149] width 31 height 15
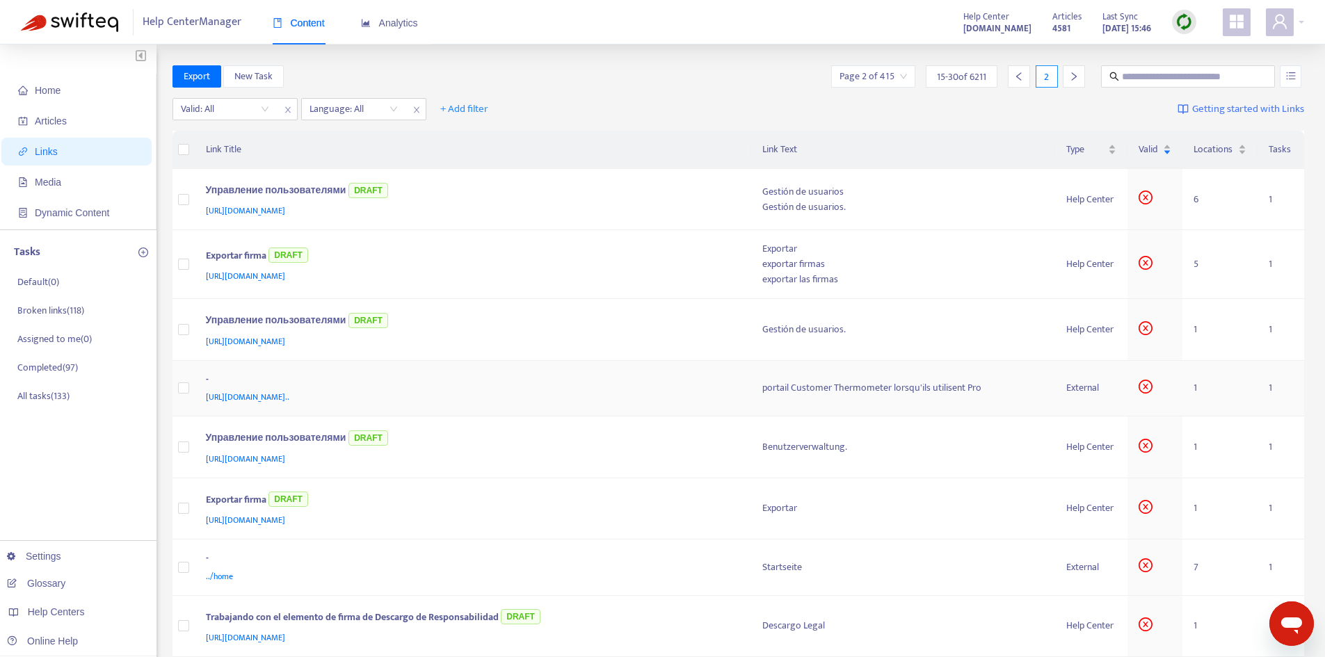
click at [790, 383] on div "portail Customer Thermometer lorsqu'ils utilisent Pro" at bounding box center [903, 387] width 282 height 15
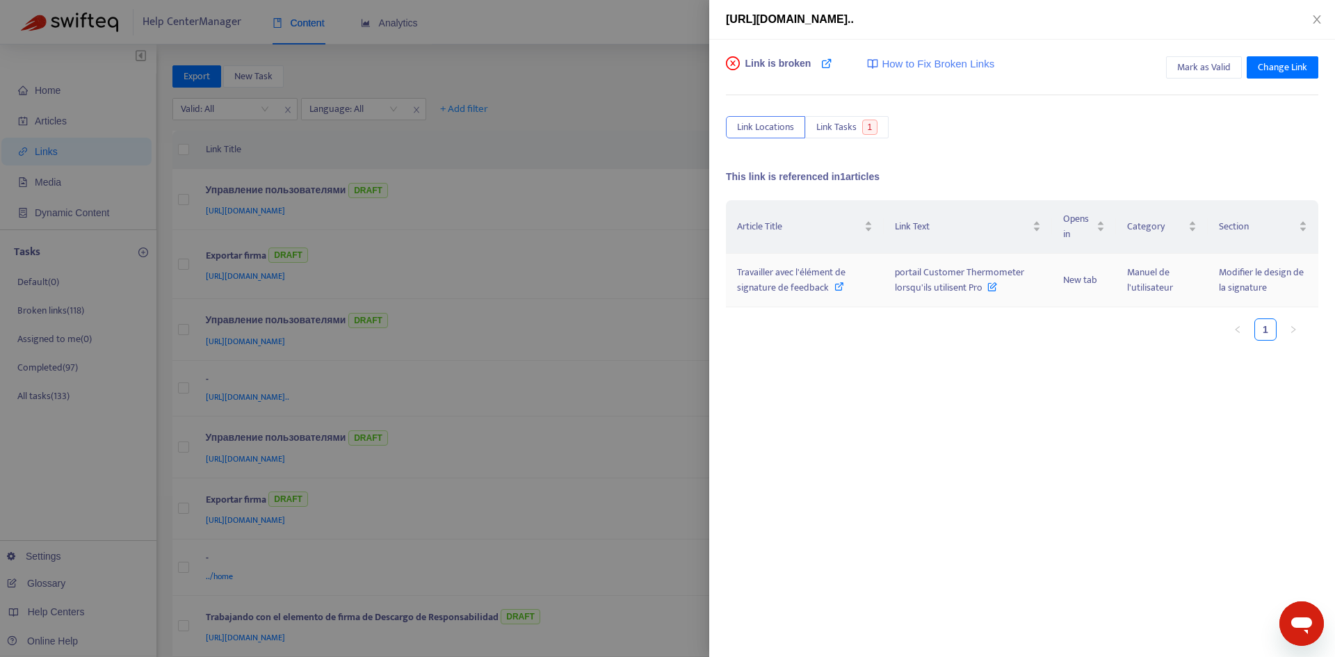
click at [835, 278] on span "Travailler avec l'élément de signature de feedback" at bounding box center [791, 279] width 109 height 31
click at [936, 290] on span "portail Customer Thermometer lorsqu'ils utilisent Pro" at bounding box center [959, 279] width 129 height 31
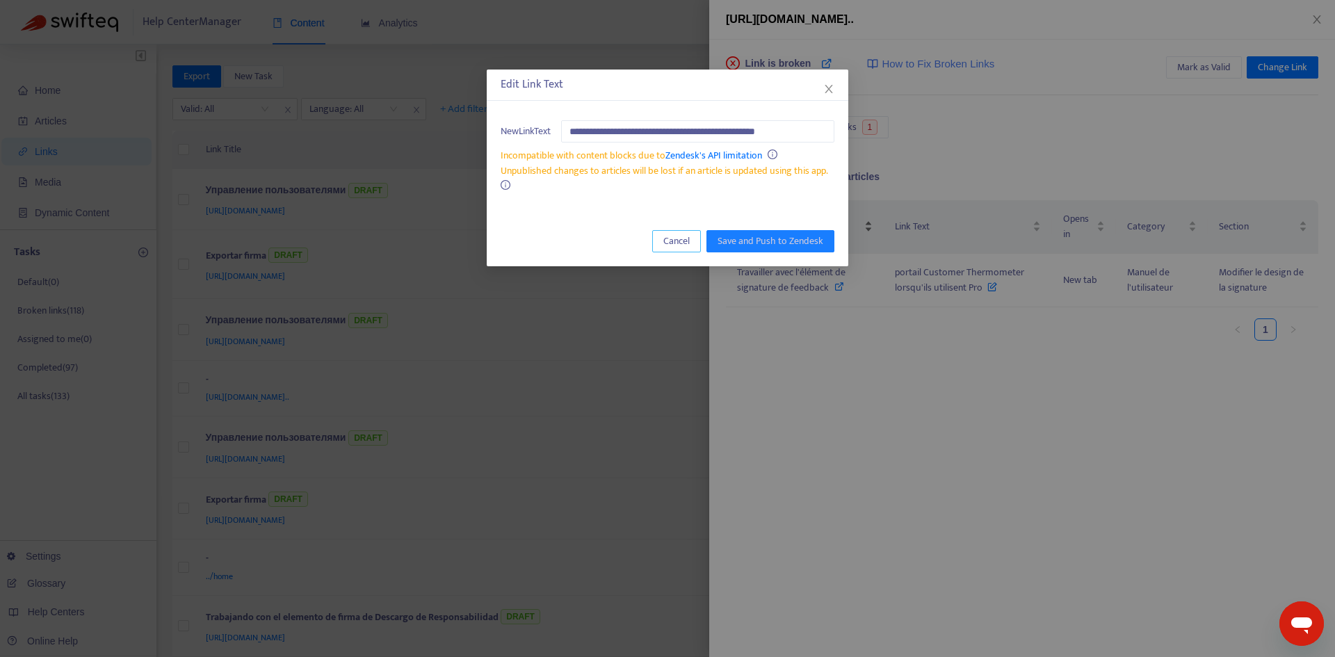
drag, startPoint x: 674, startPoint y: 248, endPoint x: 733, endPoint y: 225, distance: 63.4
click at [674, 248] on span "Cancel" at bounding box center [677, 241] width 26 height 15
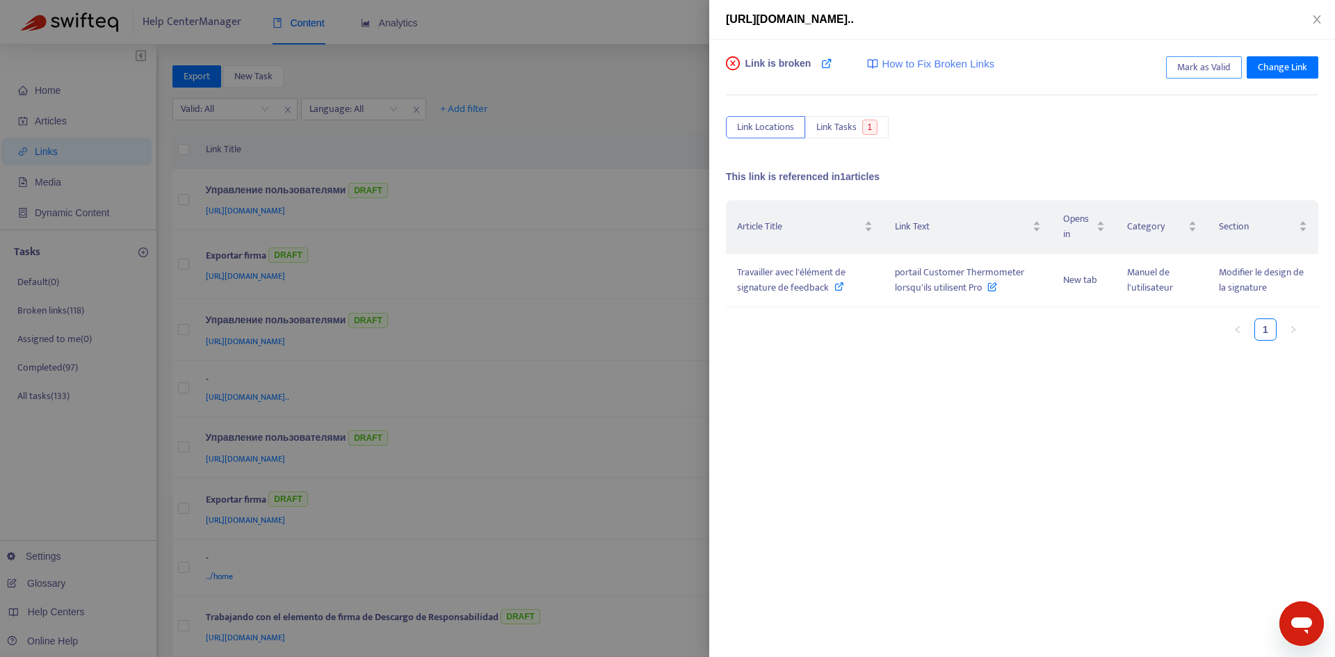
click at [1193, 63] on span "Mark as Valid" at bounding box center [1205, 67] width 54 height 15
click at [1316, 18] on icon "close" at bounding box center [1317, 19] width 8 height 8
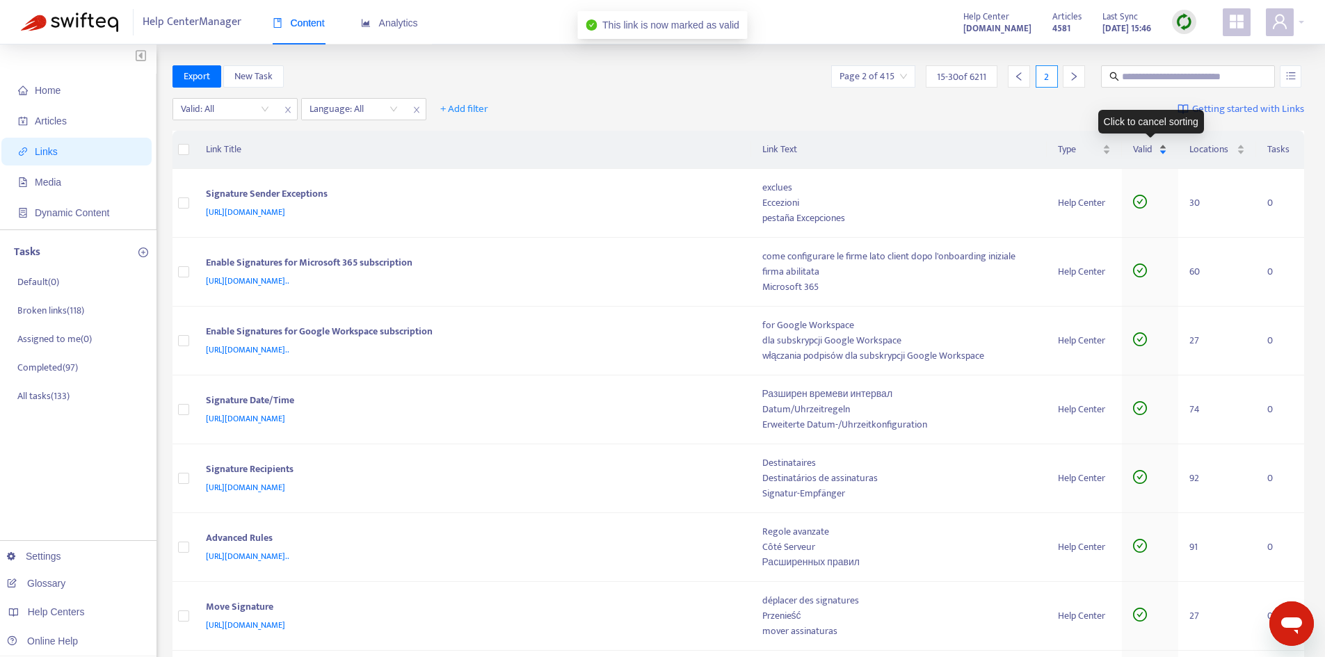
click at [1153, 147] on span "Valid" at bounding box center [1145, 149] width 24 height 15
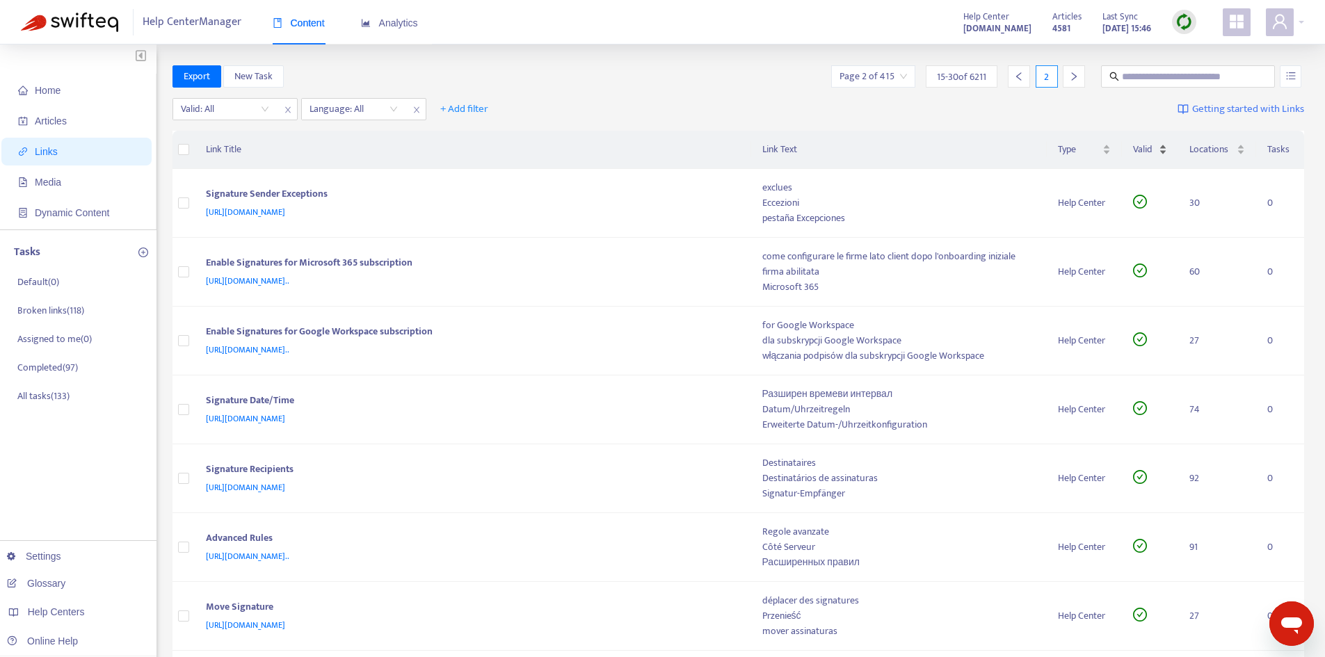
click at [1152, 144] on span "Valid" at bounding box center [1145, 149] width 24 height 15
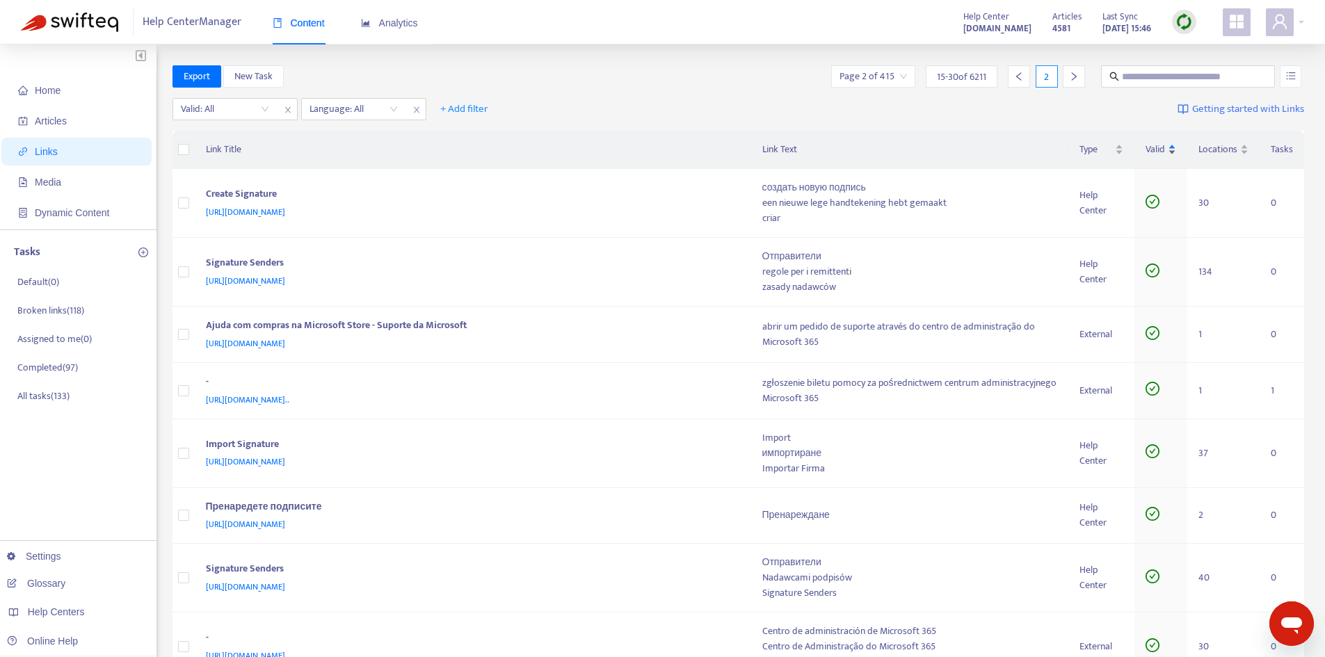
click at [1152, 144] on span "Valid" at bounding box center [1155, 149] width 19 height 15
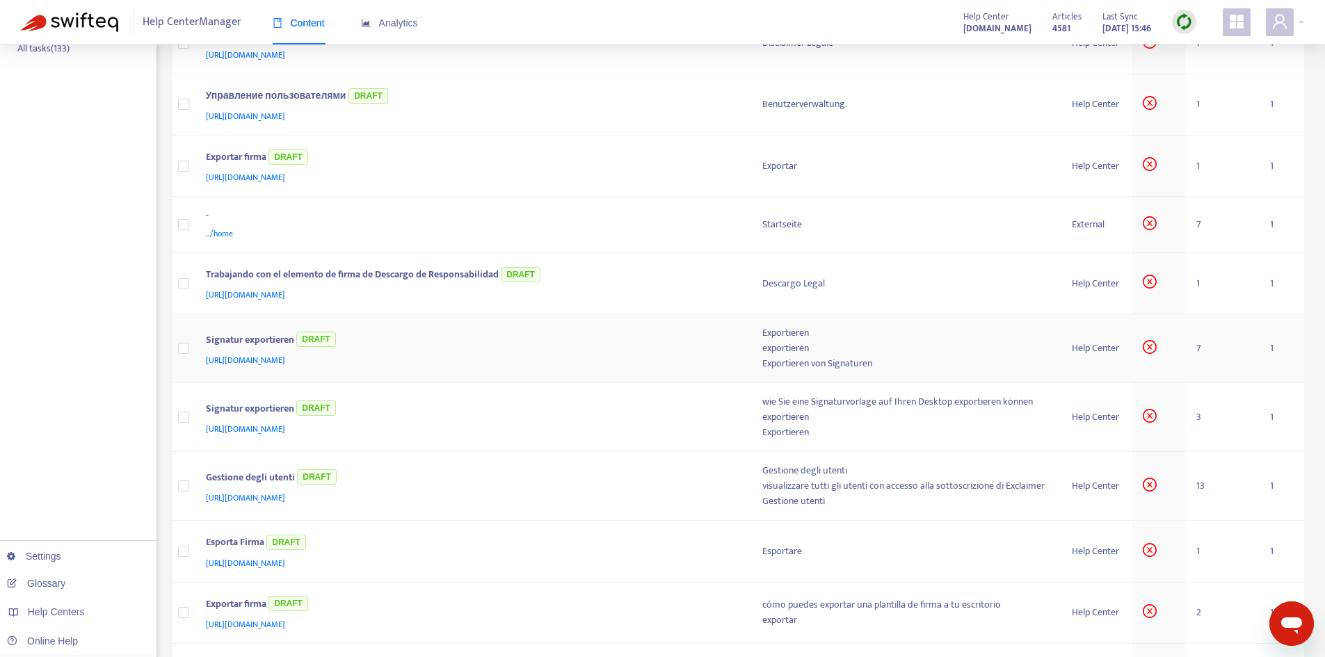
scroll to position [543, 0]
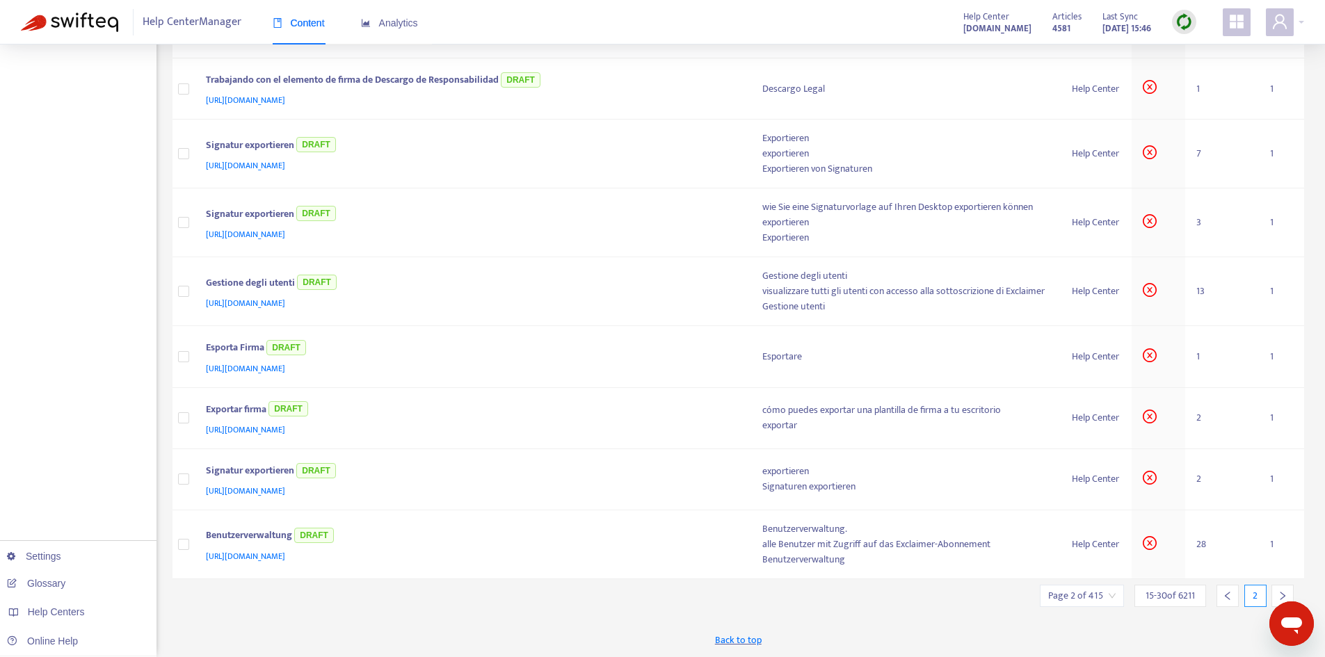
click at [1227, 596] on icon "left" at bounding box center [1228, 596] width 10 height 10
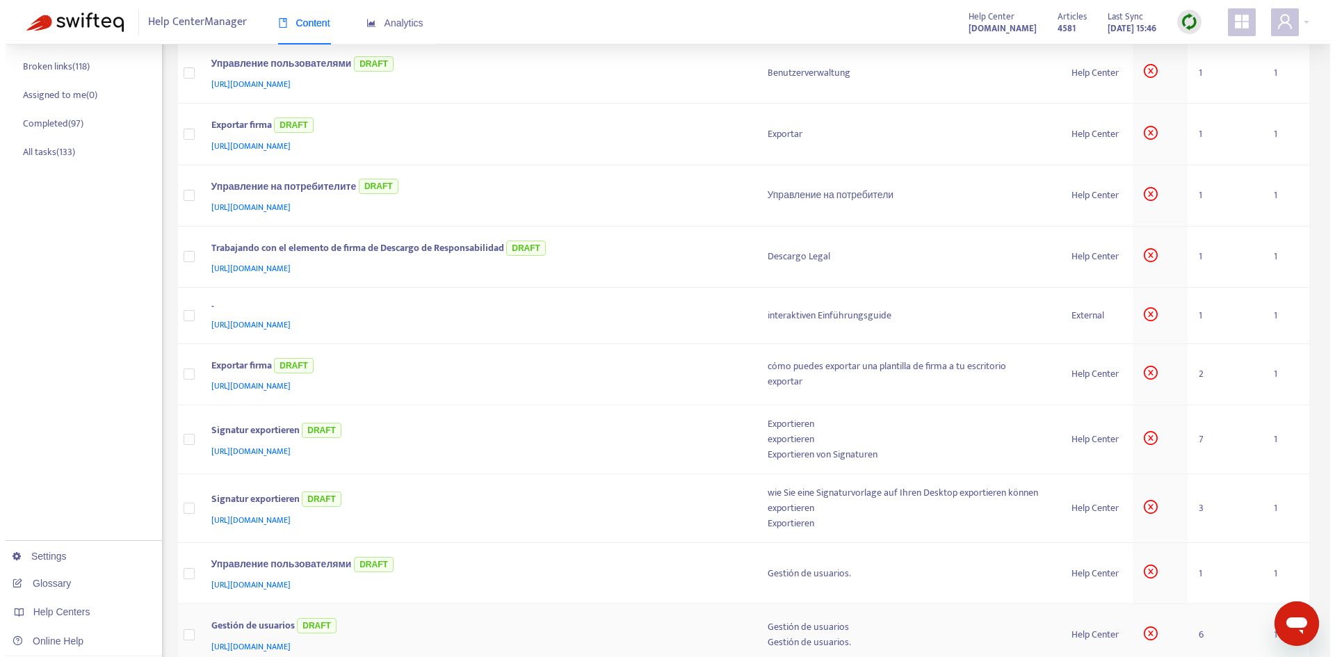
scroll to position [0, 0]
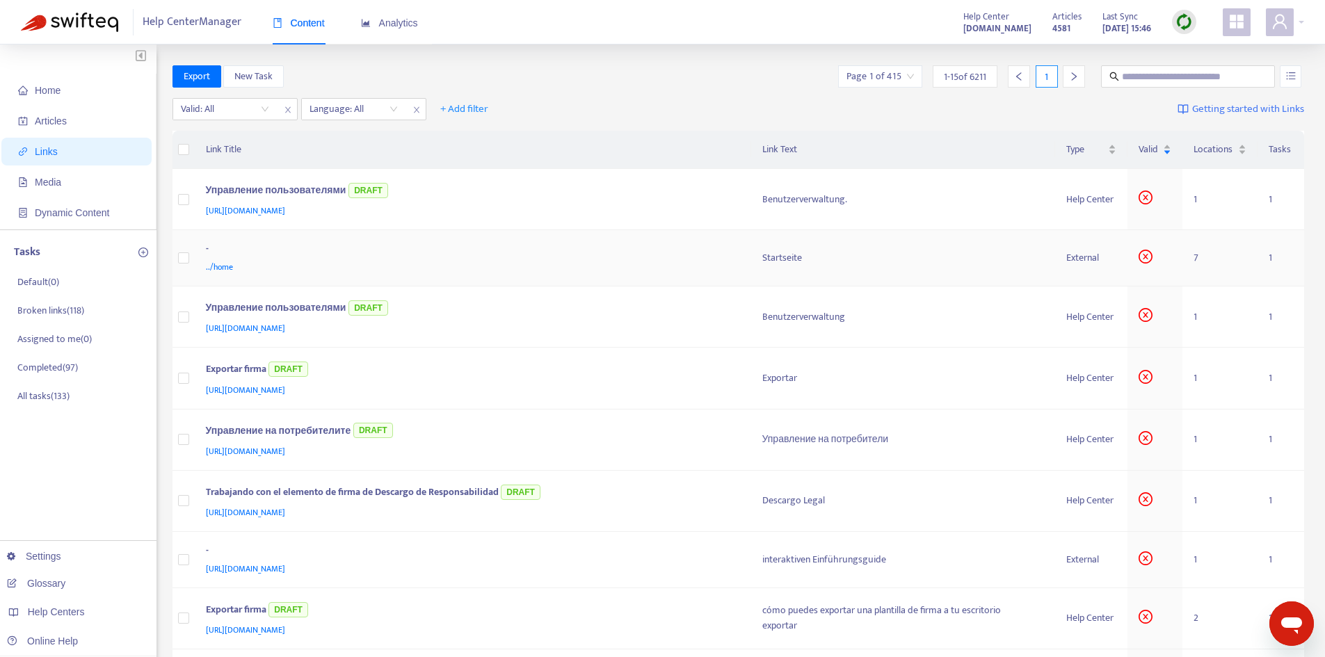
click at [771, 264] on div "Startseite" at bounding box center [903, 257] width 282 height 15
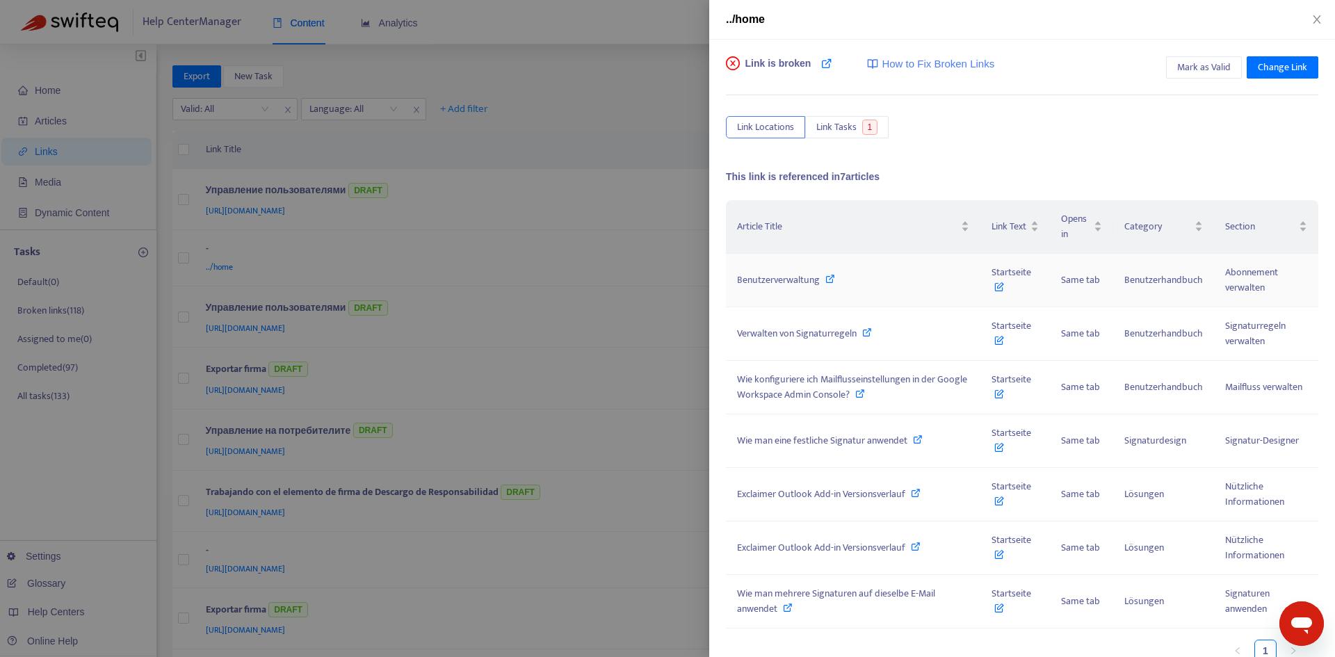
click at [851, 280] on div "Benutzerverwaltung" at bounding box center [853, 280] width 232 height 15
click at [1000, 278] on span "Startseite" at bounding box center [1012, 279] width 40 height 31
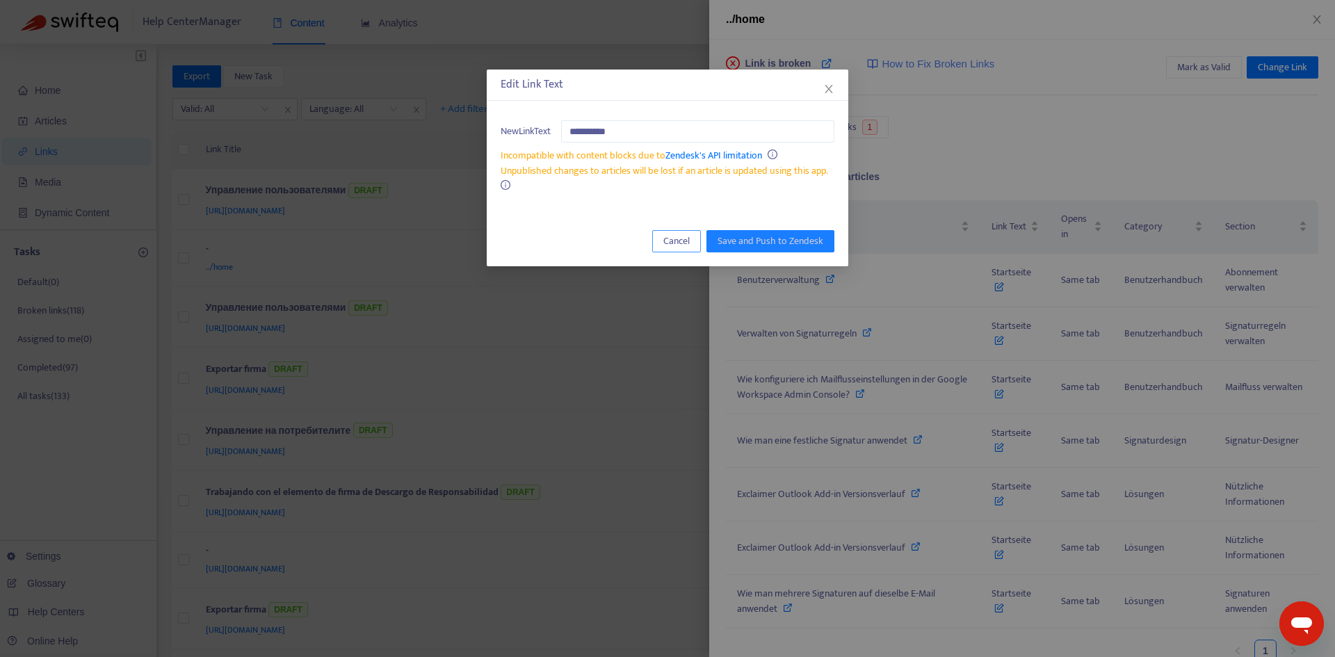
click at [688, 230] on button "Cancel" at bounding box center [676, 241] width 49 height 22
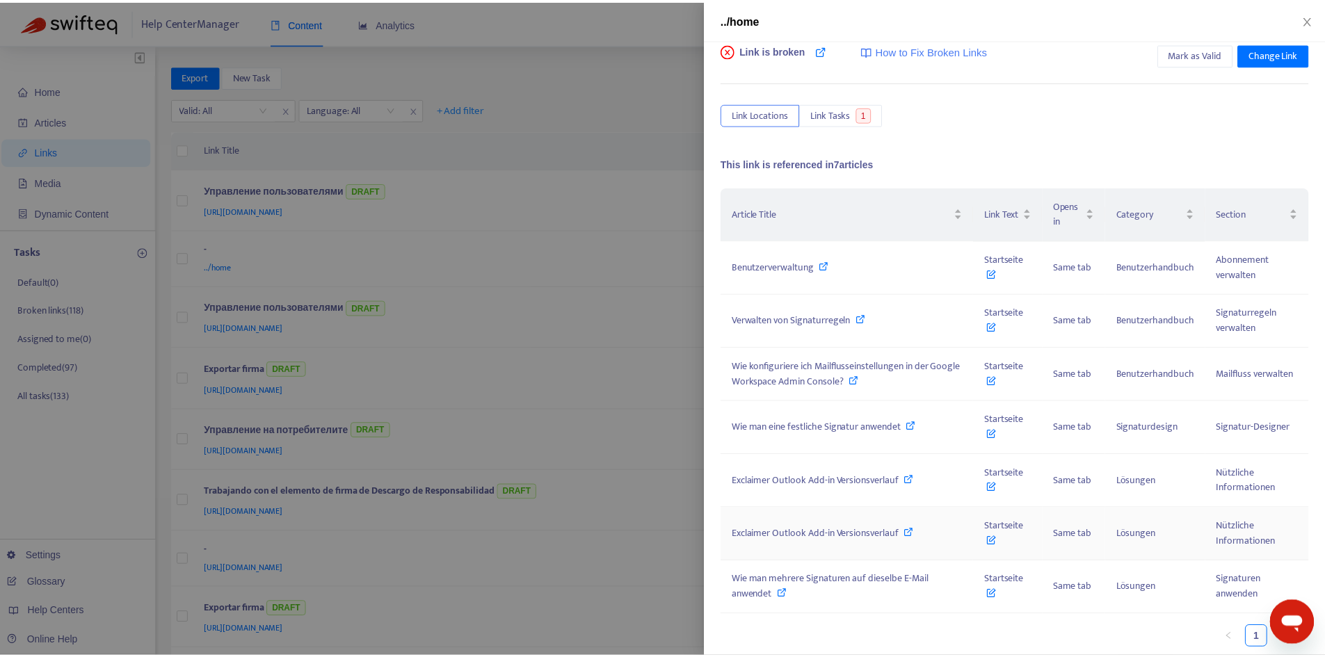
scroll to position [17, 0]
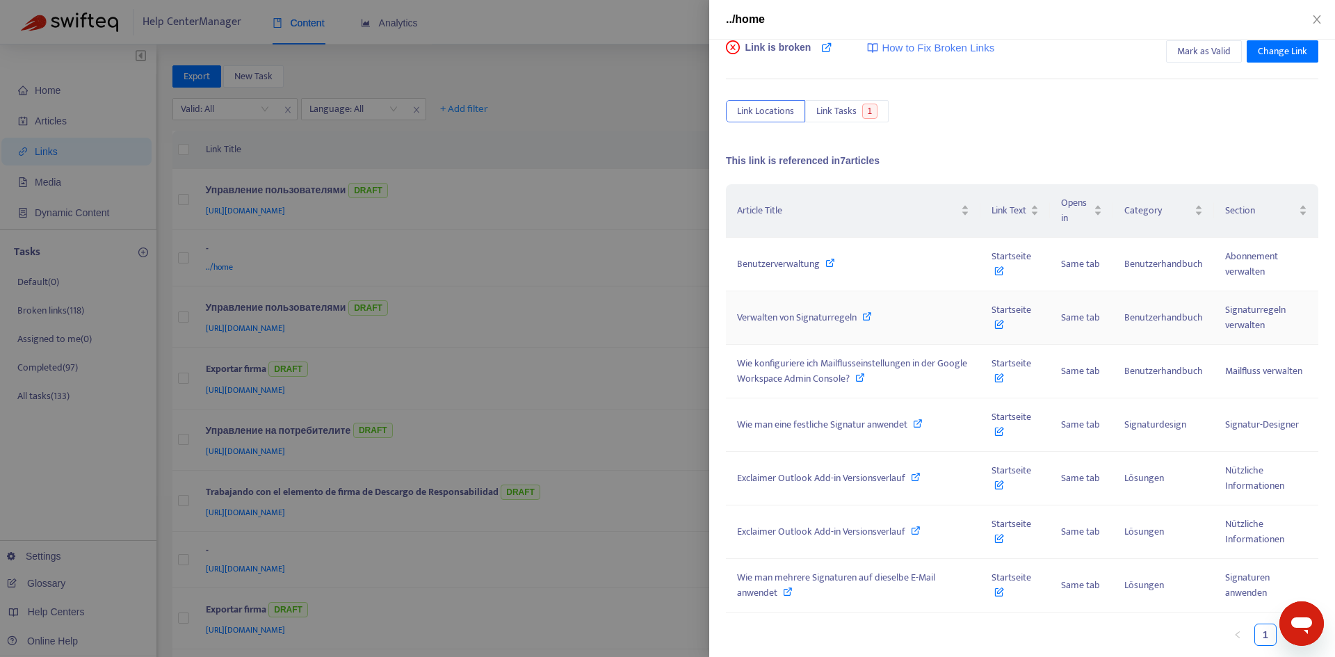
click at [923, 319] on div "Verwalten von Signaturregeln" at bounding box center [853, 317] width 232 height 15
click at [961, 319] on div "Verwalten von Signaturregeln" at bounding box center [853, 317] width 232 height 15
click at [906, 377] on div "Wie konfiguriere ich Mailflusseinstellungen in der Google Workspace Admin Conso…" at bounding box center [853, 371] width 232 height 31
click at [1004, 370] on span "Startseite" at bounding box center [1012, 370] width 40 height 31
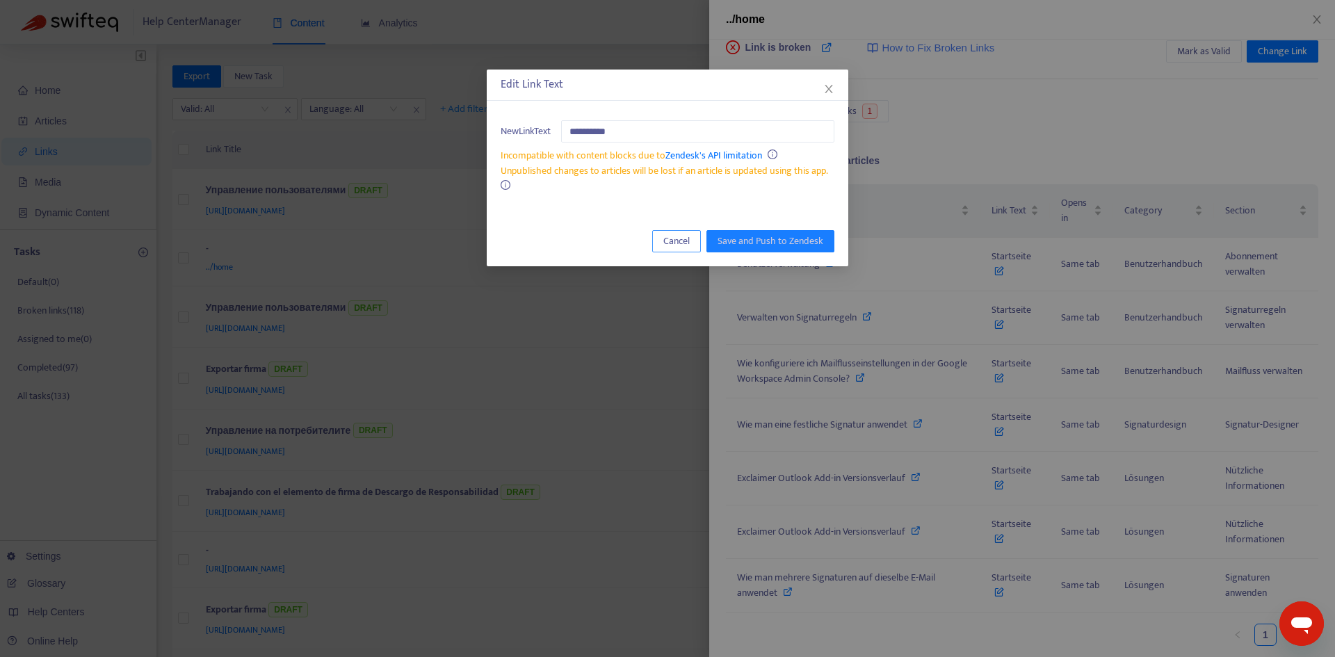
click at [674, 245] on span "Cancel" at bounding box center [677, 241] width 26 height 15
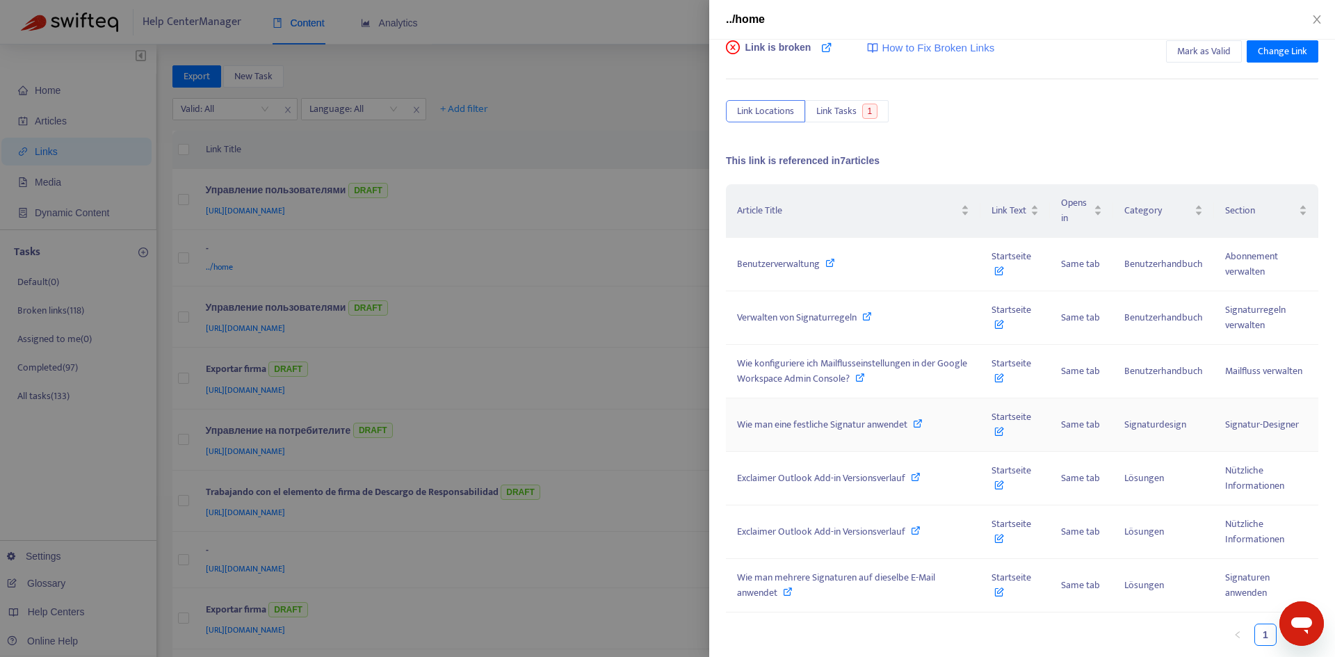
click at [853, 428] on span "Wie man eine festliche Signatur anwendet" at bounding box center [822, 425] width 170 height 16
click at [1001, 419] on span "Startseite" at bounding box center [1012, 424] width 40 height 31
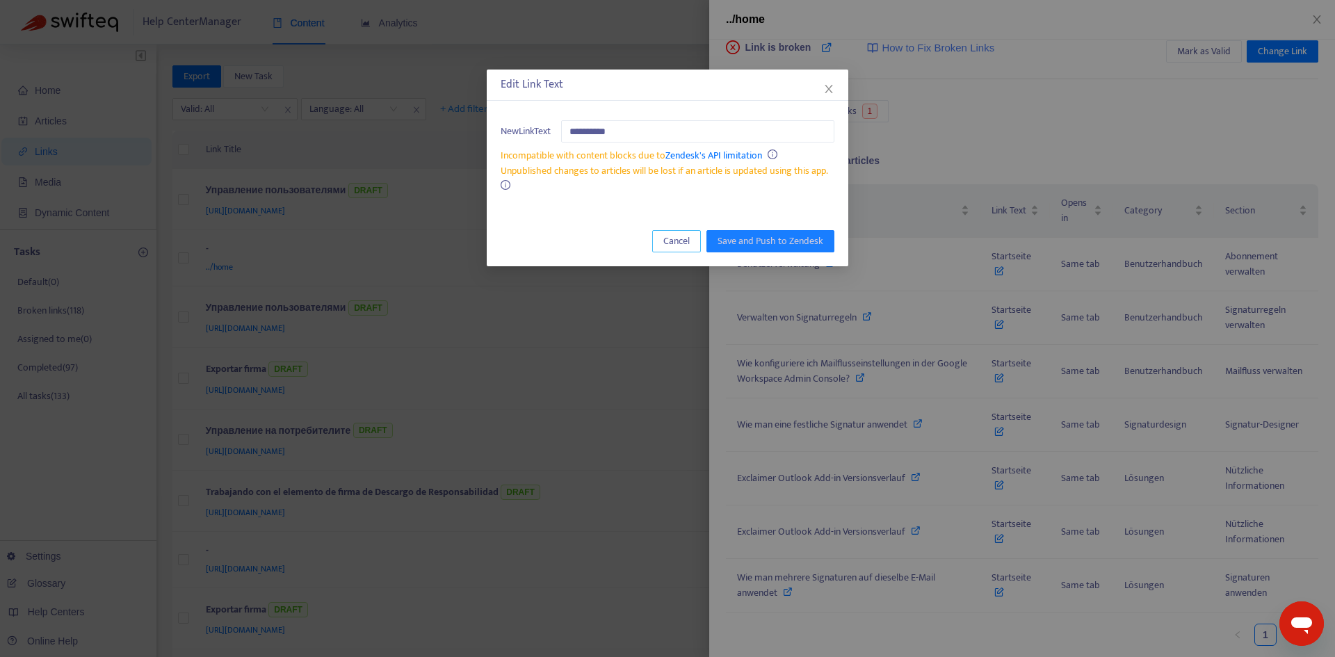
click at [668, 240] on span "Cancel" at bounding box center [677, 241] width 26 height 15
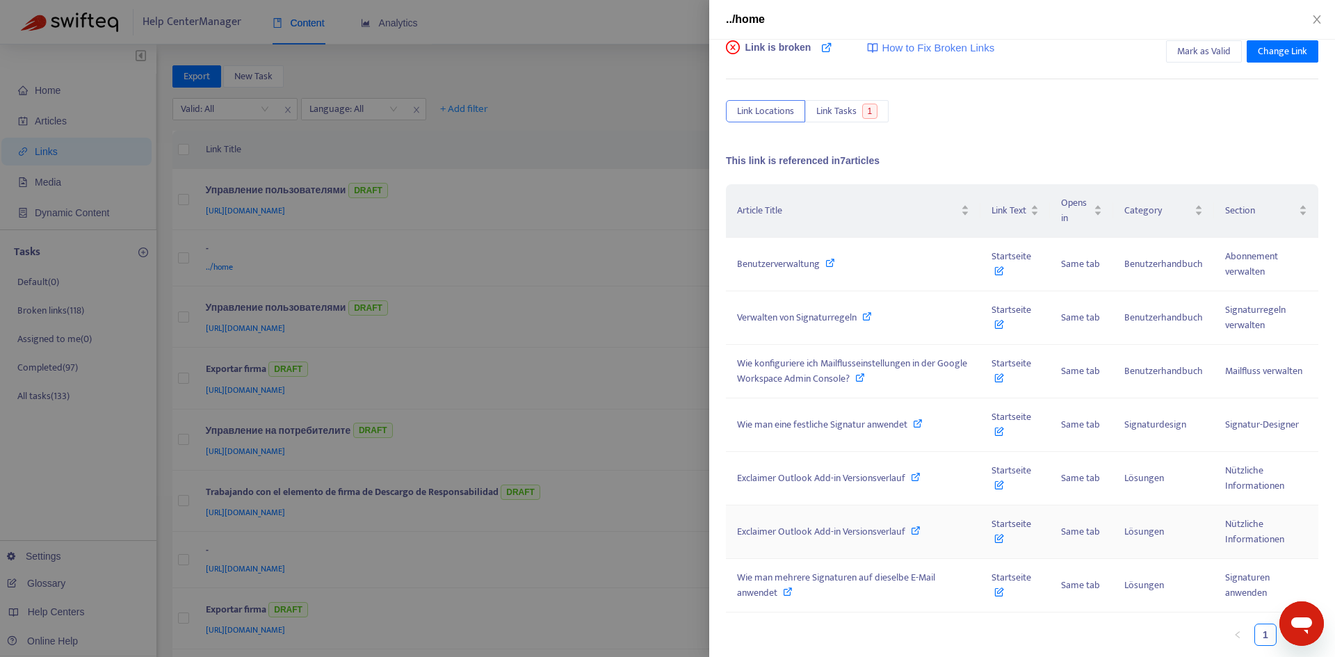
click at [892, 530] on span "Exclaimer Outlook Add-in Versionsverlauf" at bounding box center [821, 532] width 168 height 16
click at [849, 529] on span "Exclaimer Outlook Add-in Versionsverlauf" at bounding box center [821, 532] width 168 height 16
click at [876, 582] on span "Wie man mehrere Signaturen auf dieselbe E-Mail anwendet" at bounding box center [836, 585] width 198 height 31
click at [1009, 572] on span "Startseite" at bounding box center [1012, 585] width 40 height 31
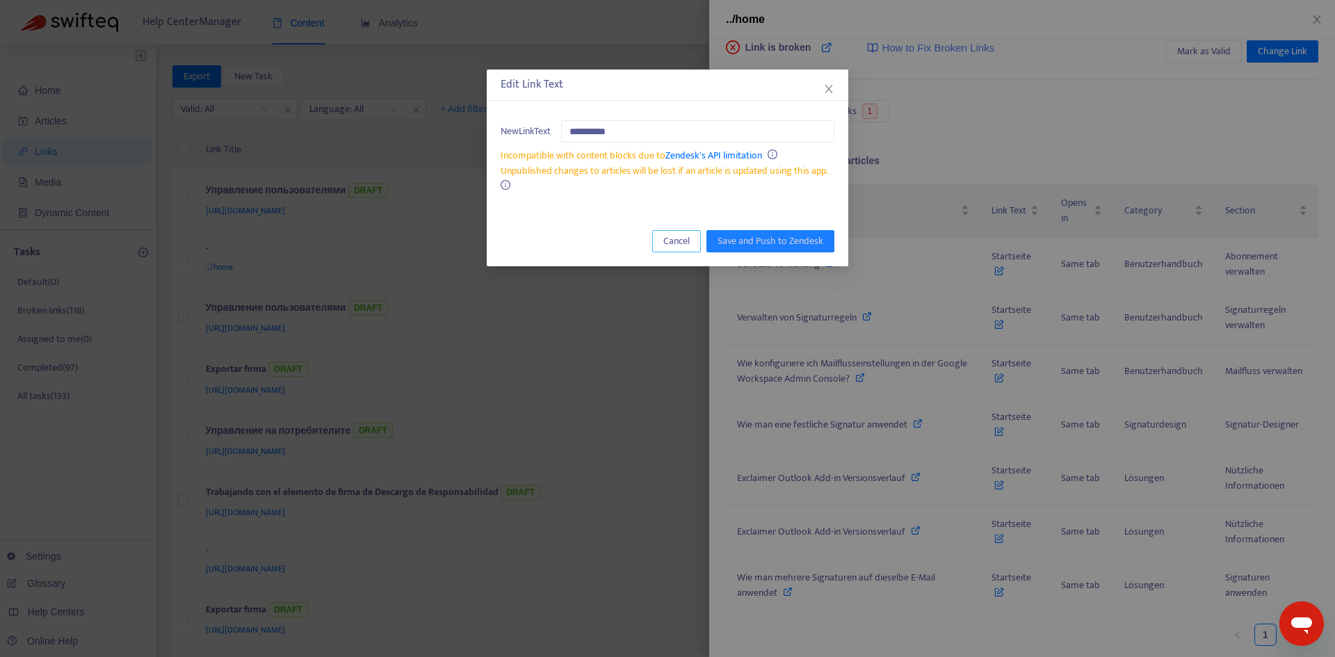
click at [675, 242] on span "Cancel" at bounding box center [677, 241] width 26 height 15
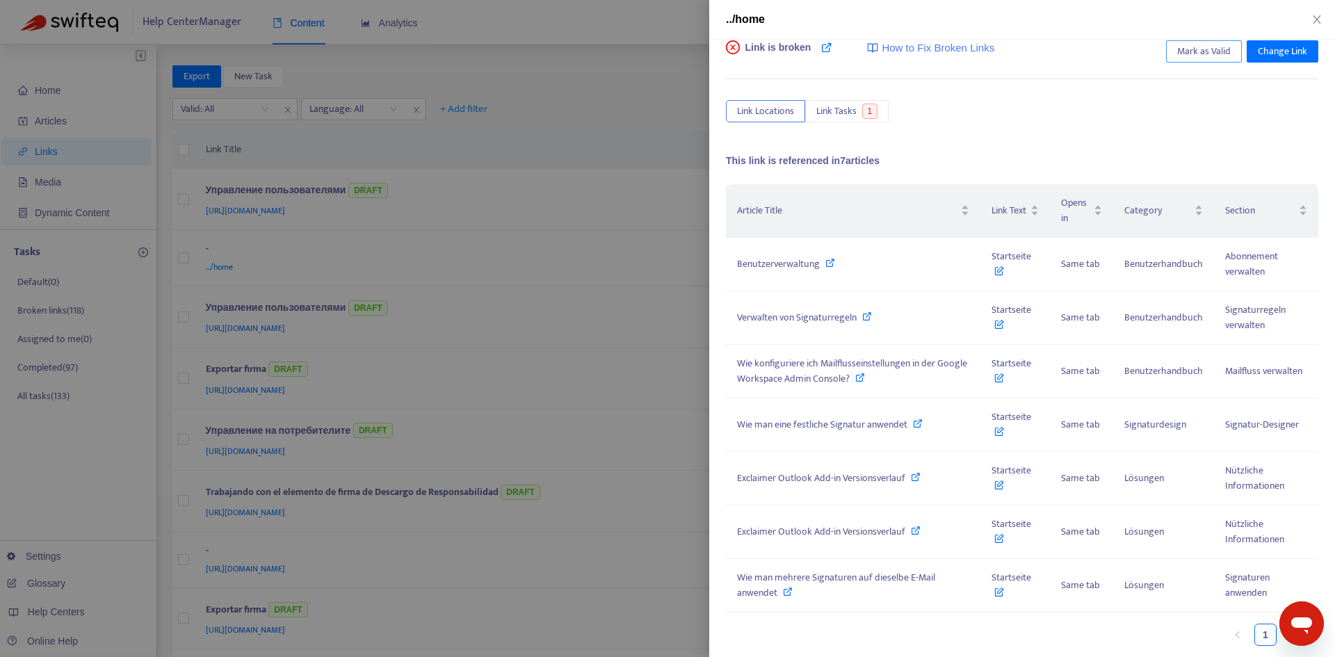
click at [1198, 49] on span "Mark as Valid" at bounding box center [1205, 51] width 54 height 15
click at [1319, 17] on icon "close" at bounding box center [1317, 19] width 8 height 8
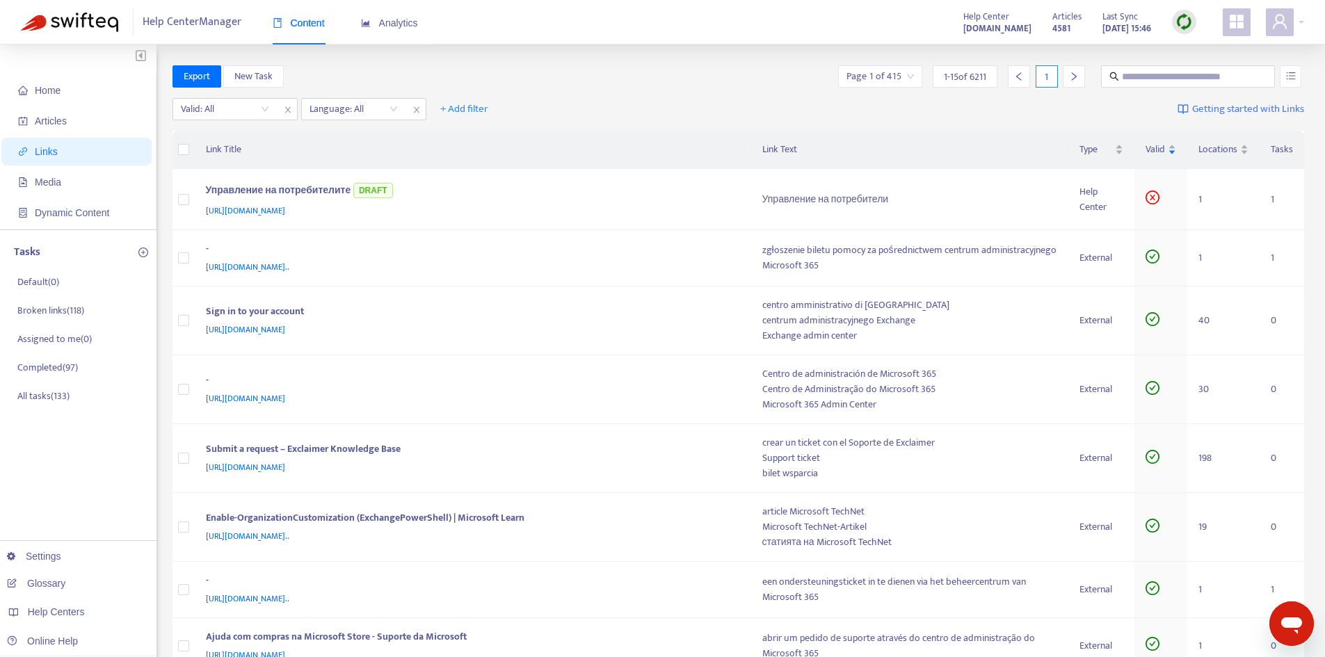
click at [883, 79] on input "search" at bounding box center [880, 76] width 67 height 21
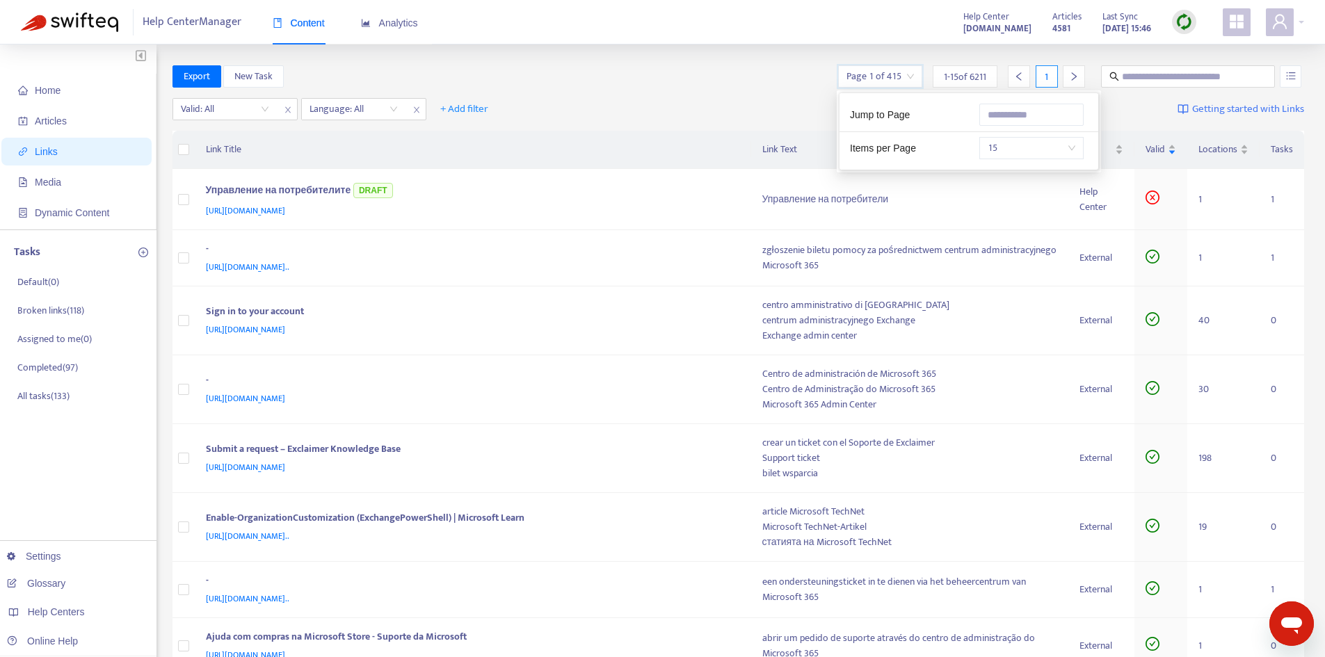
click at [683, 112] on div "Valid: All Language: All + Add filter Getting started with Links" at bounding box center [738, 112] width 1132 height 38
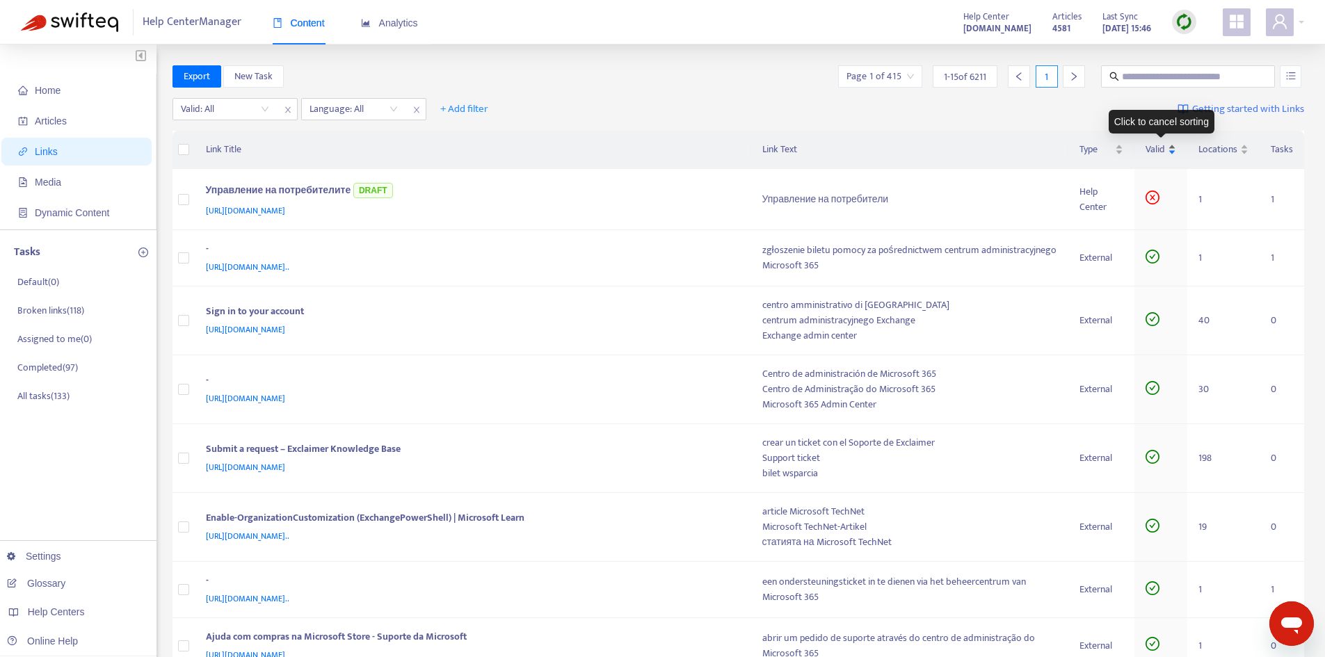
click at [1165, 157] on div "Valid" at bounding box center [1161, 149] width 31 height 15
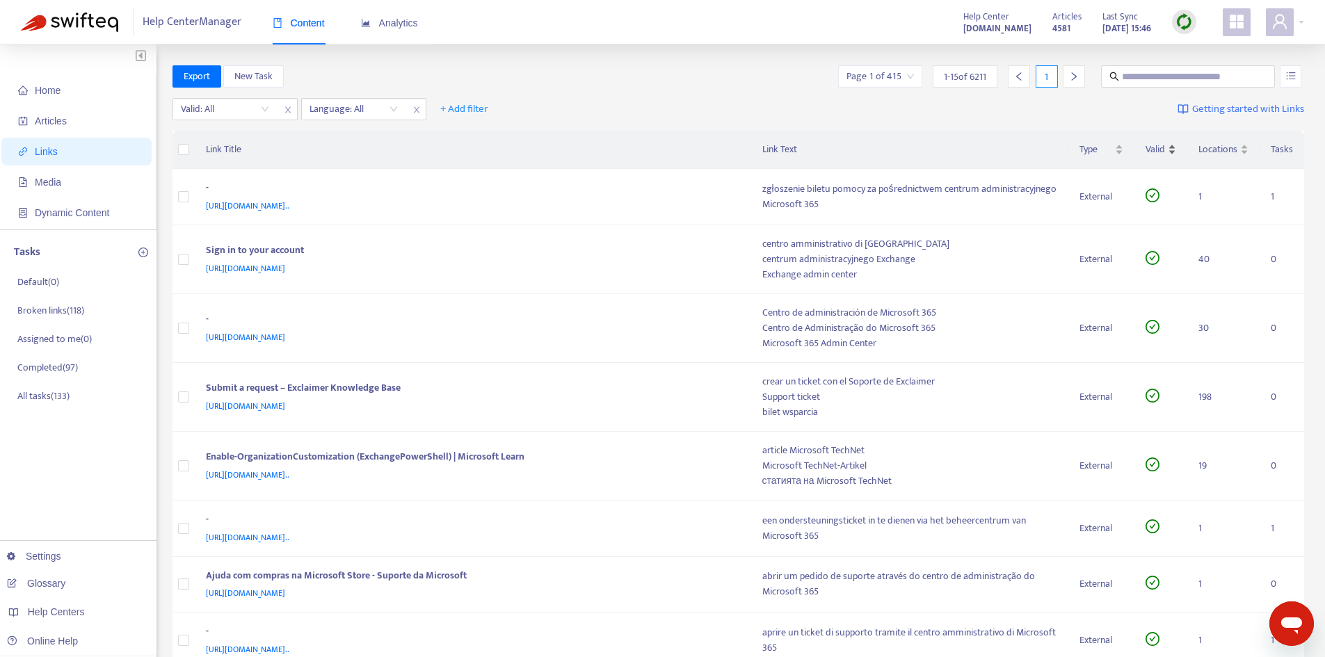
click at [1165, 157] on div "Valid" at bounding box center [1161, 149] width 31 height 15
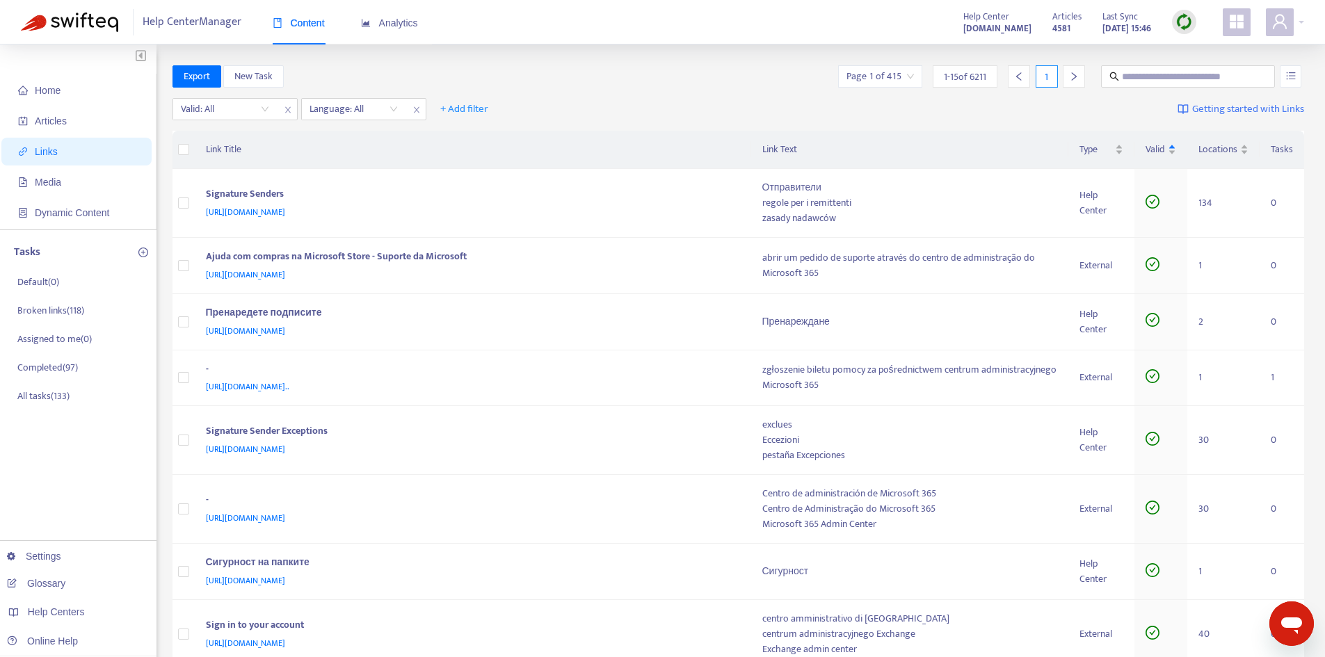
click at [1160, 157] on div "Valid" at bounding box center [1161, 149] width 31 height 15
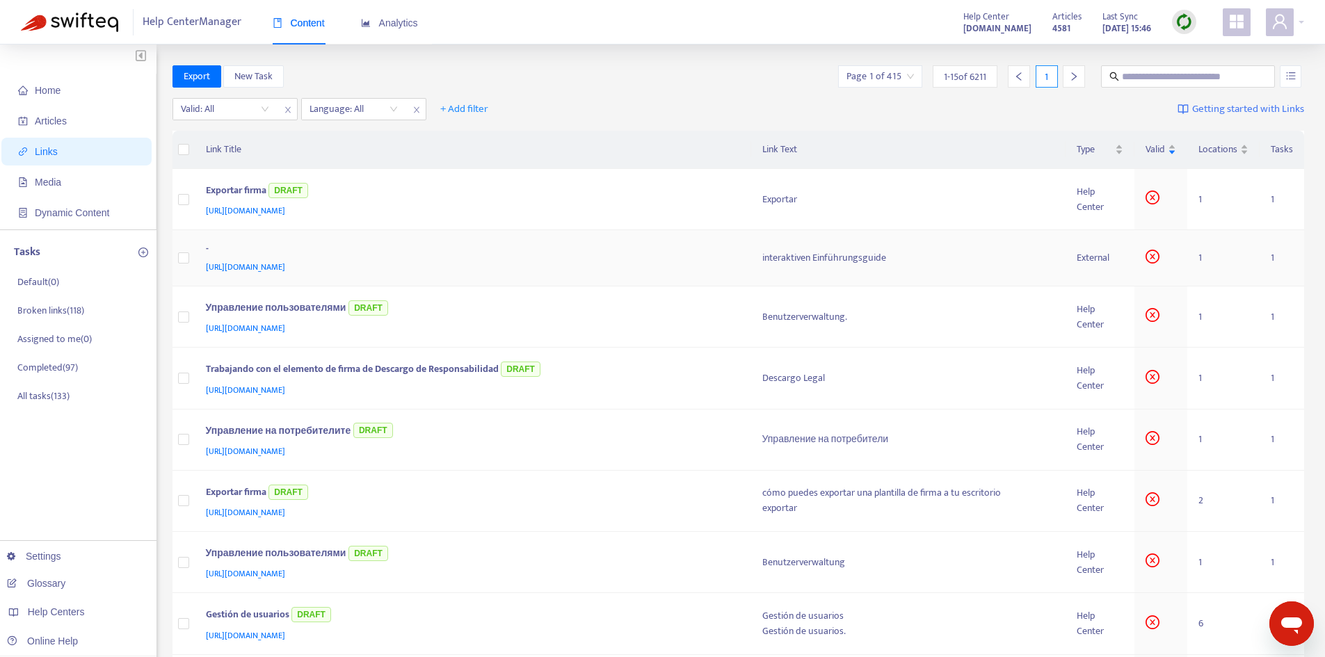
click at [755, 259] on td "interaktiven Einführungsguide" at bounding box center [908, 258] width 314 height 56
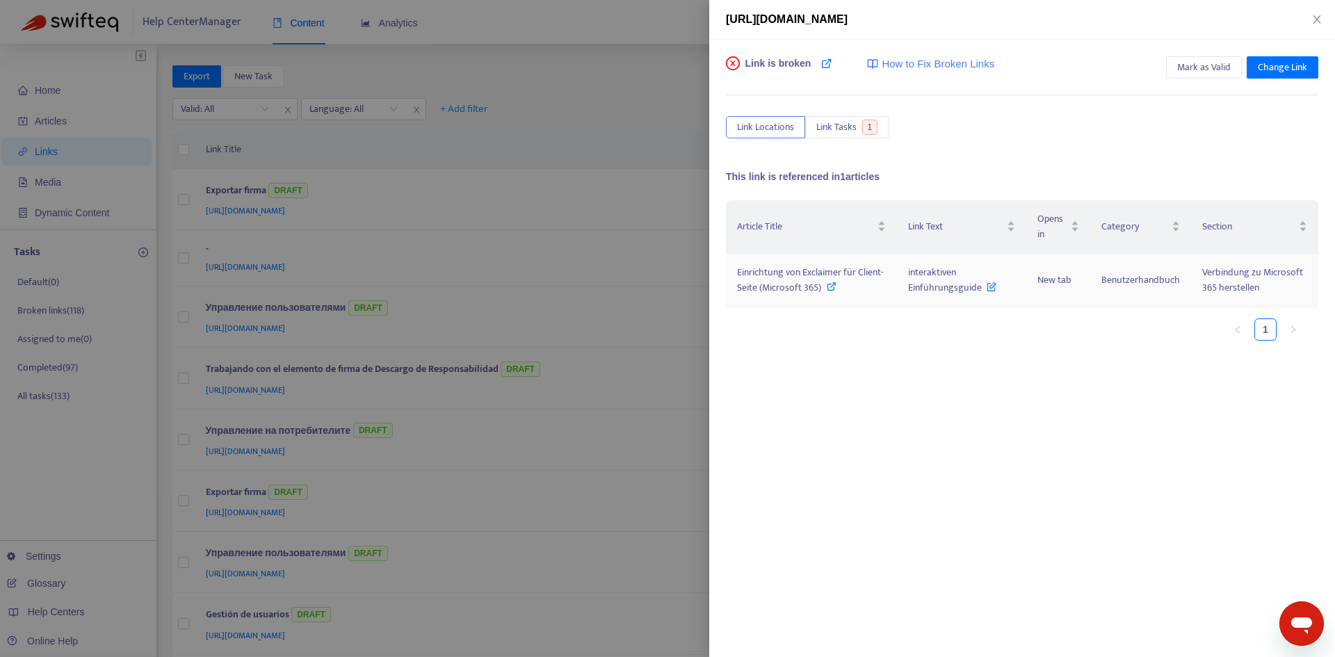
click at [827, 278] on span "Einrichtung von Exclaimer für Client-Seite (Microsoft 365)" at bounding box center [810, 279] width 147 height 31
click at [939, 284] on span "interaktiven Einführungsguide" at bounding box center [952, 279] width 88 height 31
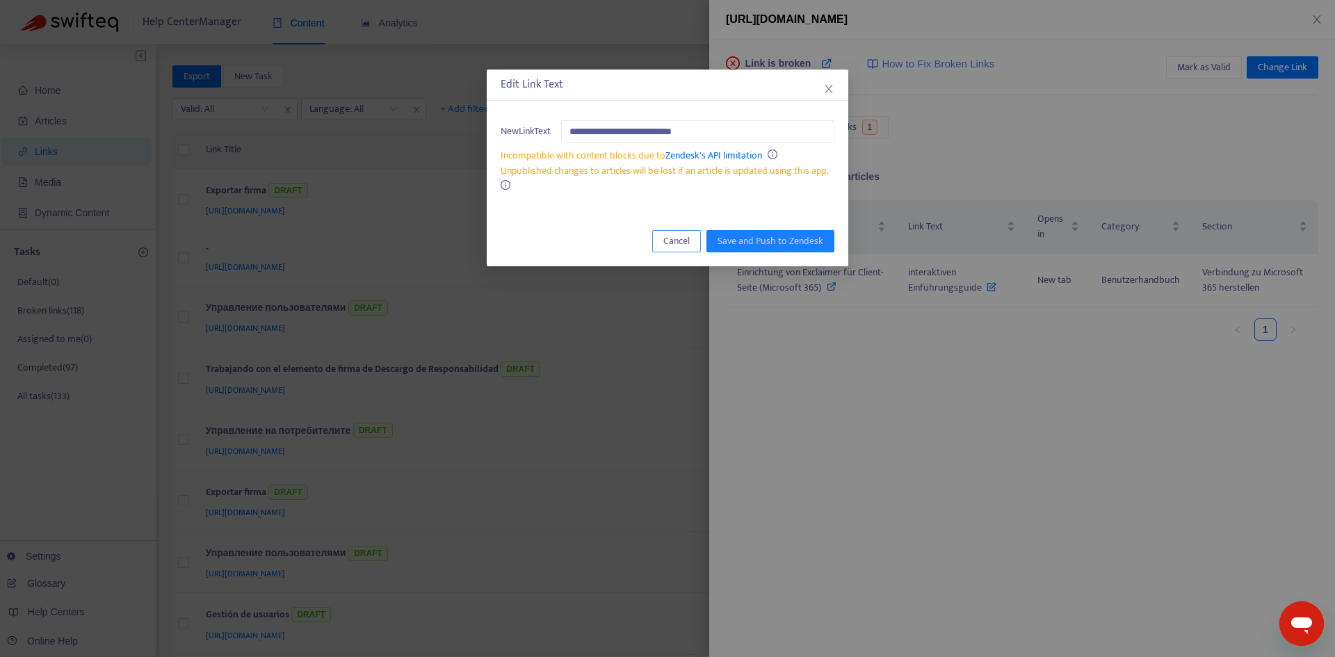
drag, startPoint x: 662, startPoint y: 235, endPoint x: 674, endPoint y: 234, distance: 11.8
click at [662, 234] on button "Cancel" at bounding box center [676, 241] width 49 height 22
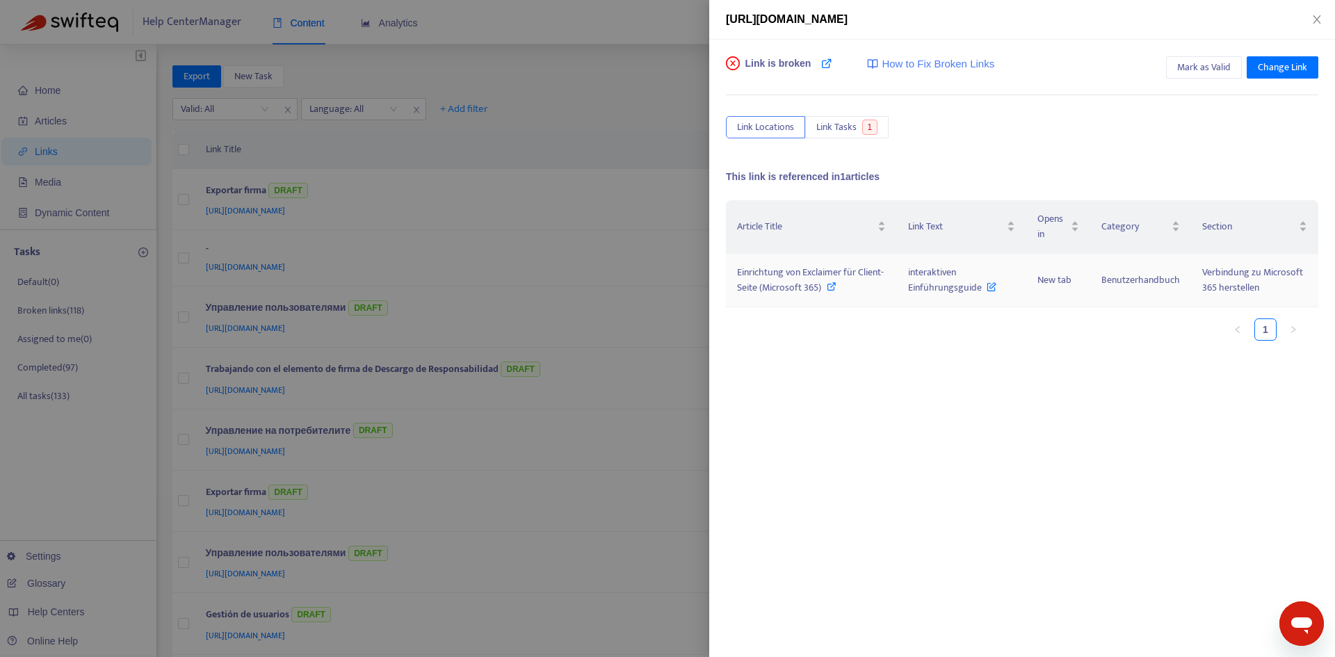
click at [879, 275] on span "Einrichtung von Exclaimer für Client-Seite (Microsoft 365)" at bounding box center [810, 279] width 147 height 31
click at [1209, 67] on span "Mark as Valid" at bounding box center [1205, 67] width 54 height 15
click at [1317, 18] on icon "close" at bounding box center [1317, 19] width 11 height 11
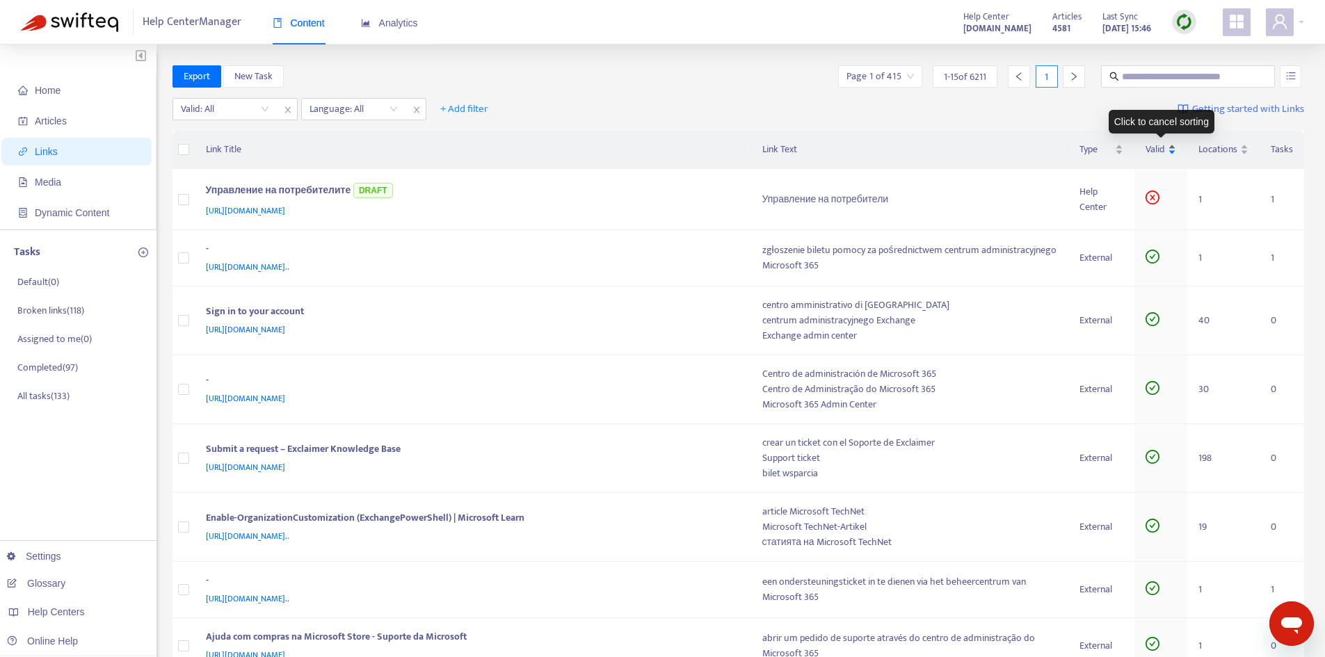
click at [1171, 152] on div "Valid" at bounding box center [1161, 149] width 31 height 15
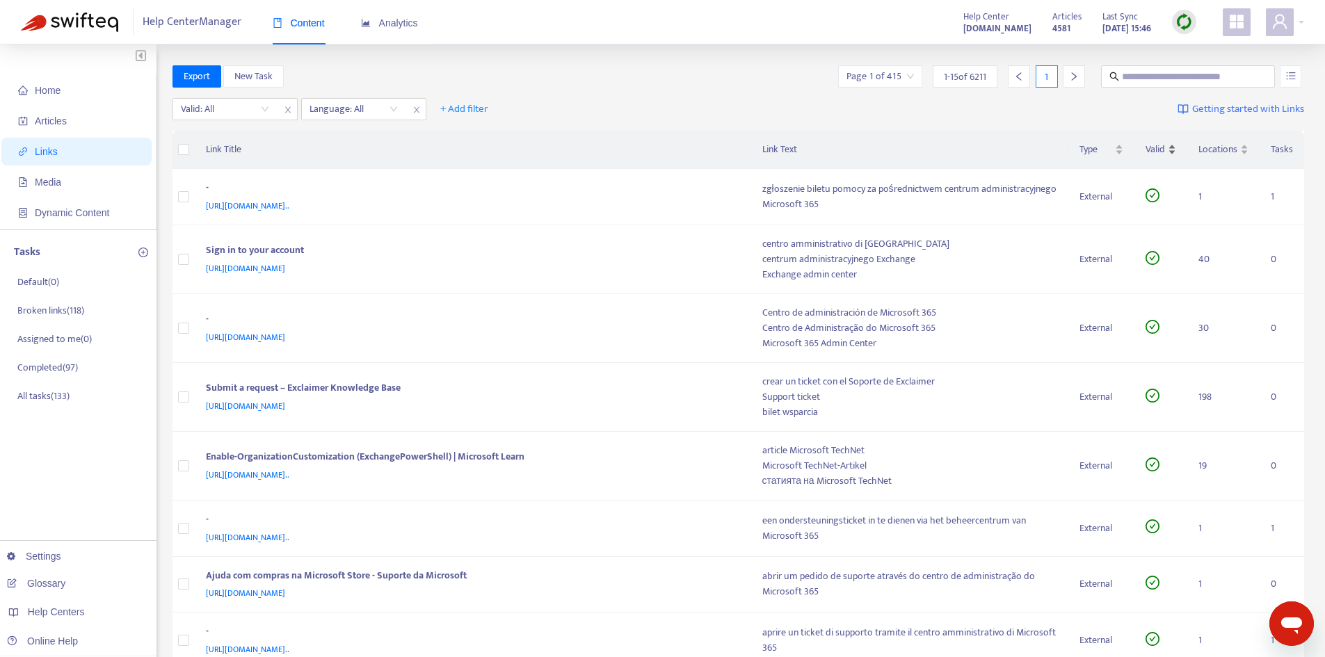
click at [1171, 152] on div "Valid" at bounding box center [1161, 149] width 31 height 15
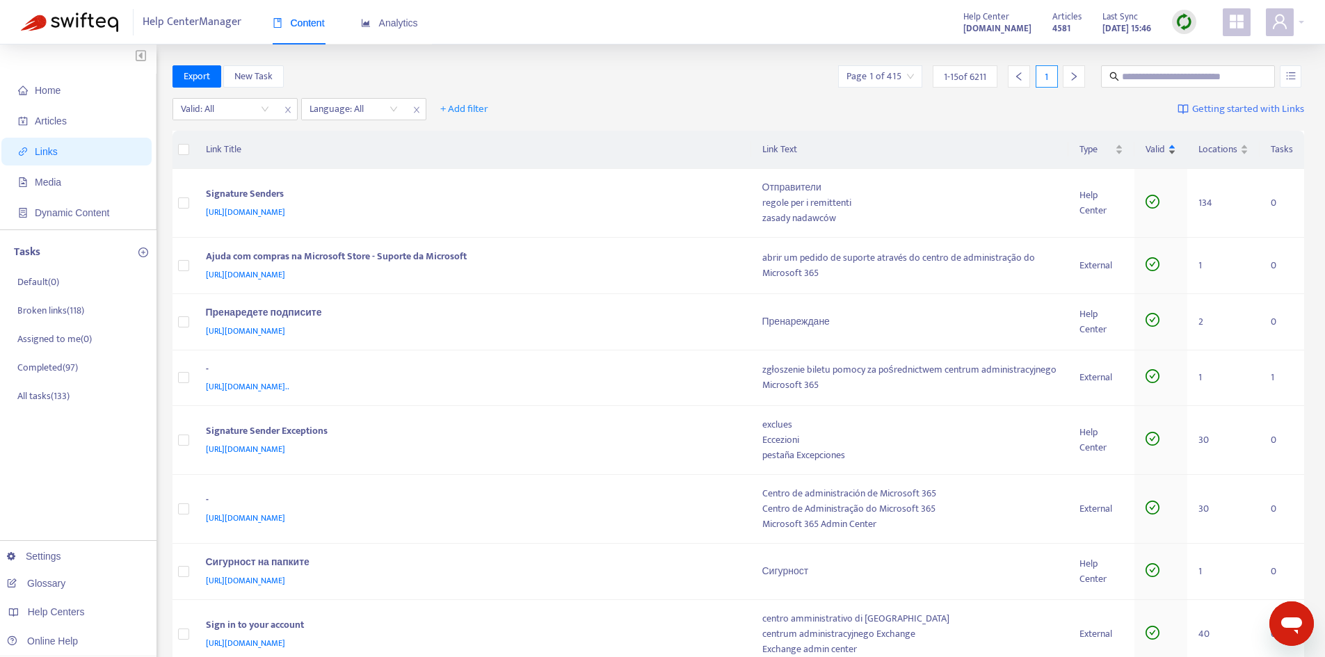
click at [1171, 152] on div "Valid" at bounding box center [1161, 149] width 31 height 15
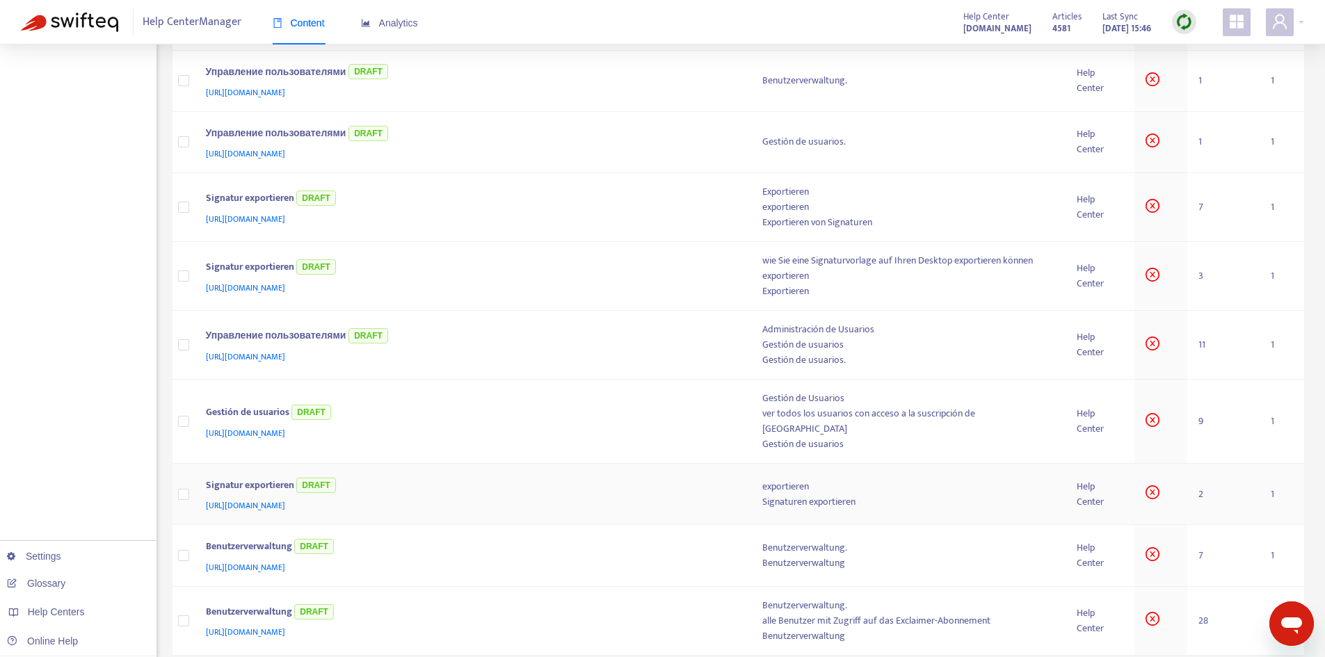
scroll to position [548, 0]
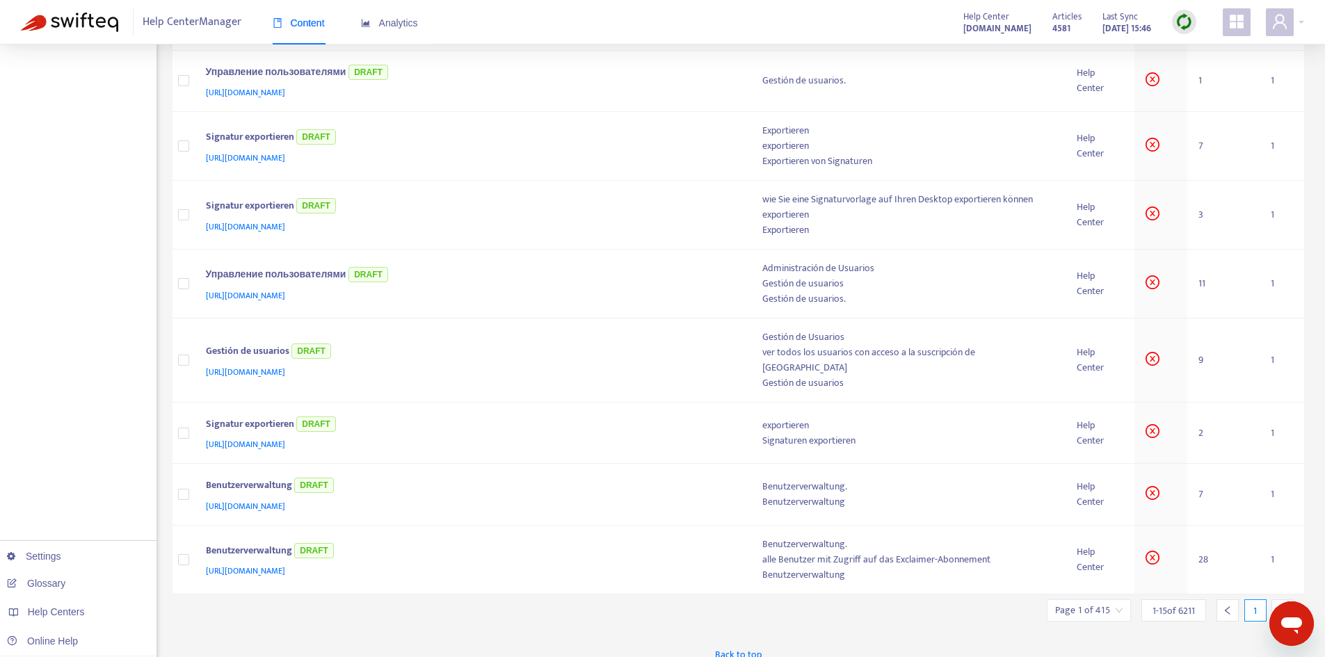
click at [1289, 600] on div at bounding box center [1282, 611] width 22 height 22
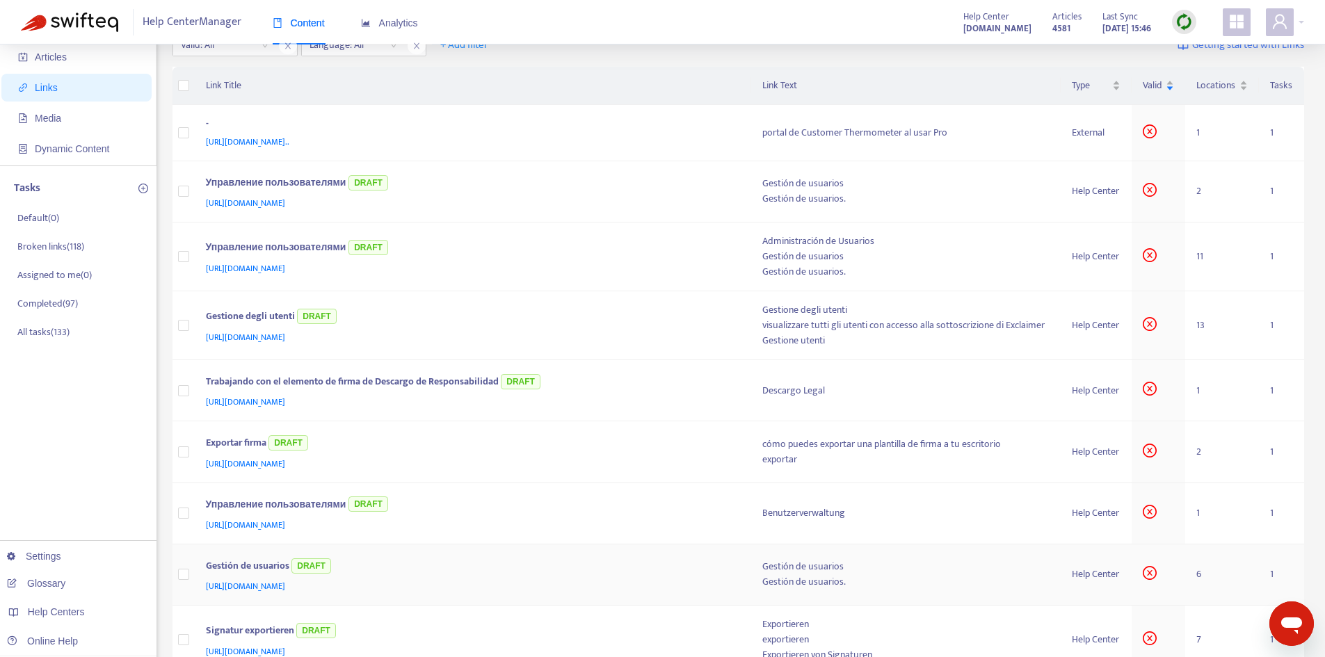
scroll to position [0, 0]
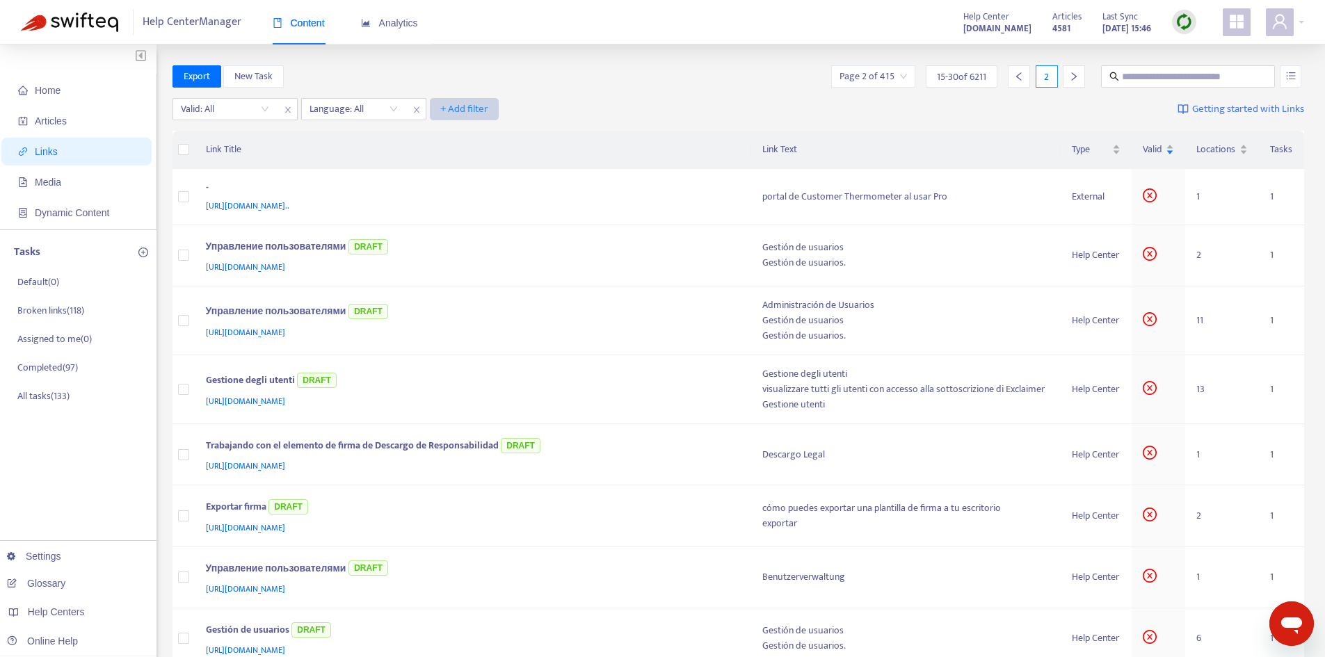
click at [442, 106] on span "+ Add filter" at bounding box center [464, 109] width 48 height 17
click at [458, 203] on span "Draft" at bounding box center [464, 203] width 47 height 15
click at [497, 112] on input "search" at bounding box center [482, 109] width 88 height 21
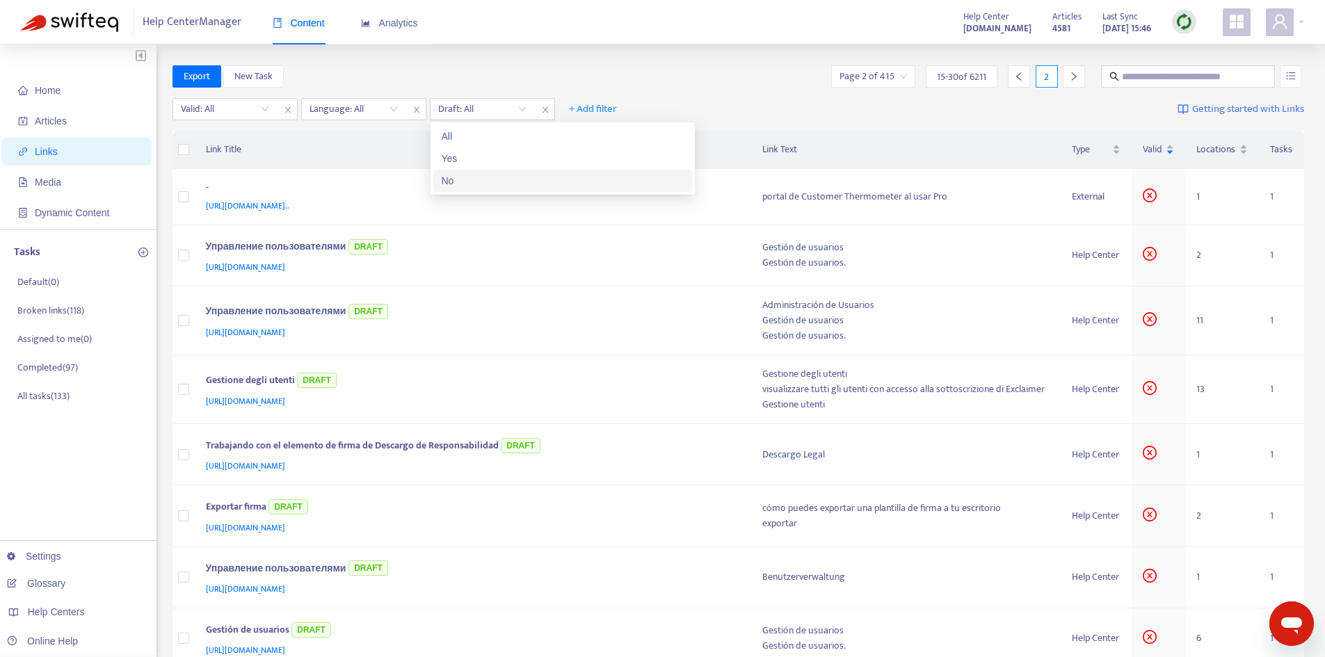
click at [469, 176] on div "No" at bounding box center [563, 180] width 242 height 15
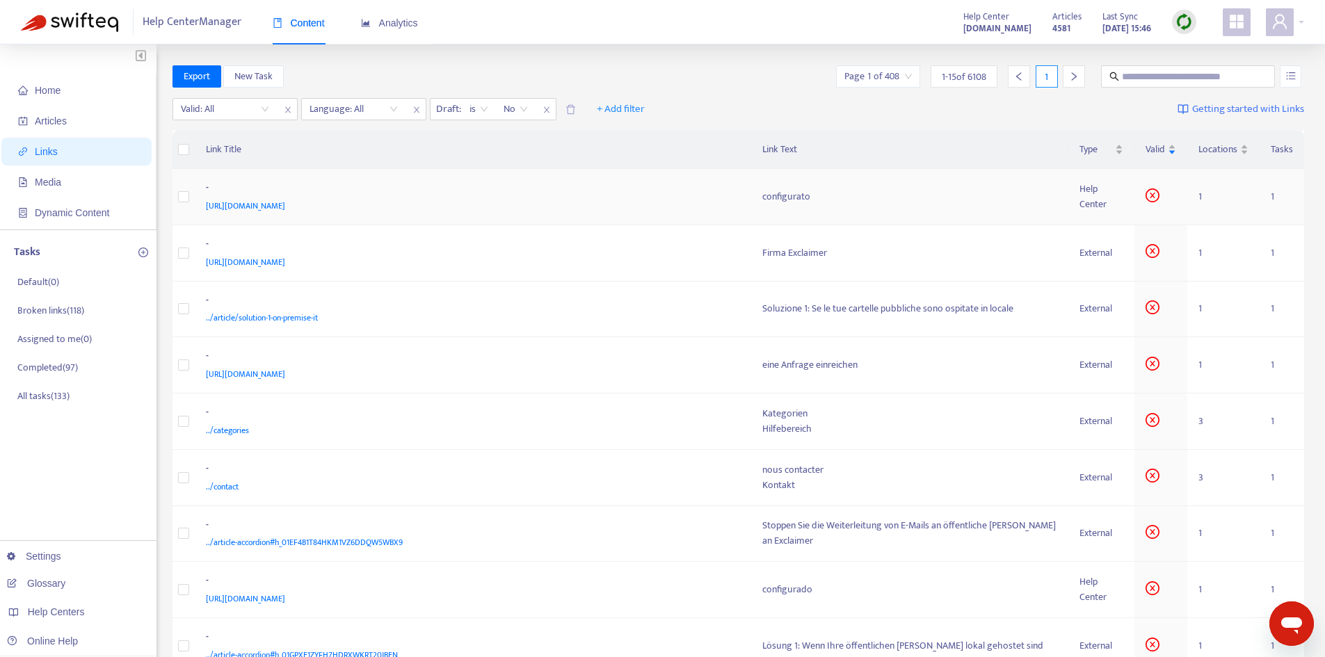
click at [783, 198] on div "configurato" at bounding box center [909, 196] width 295 height 15
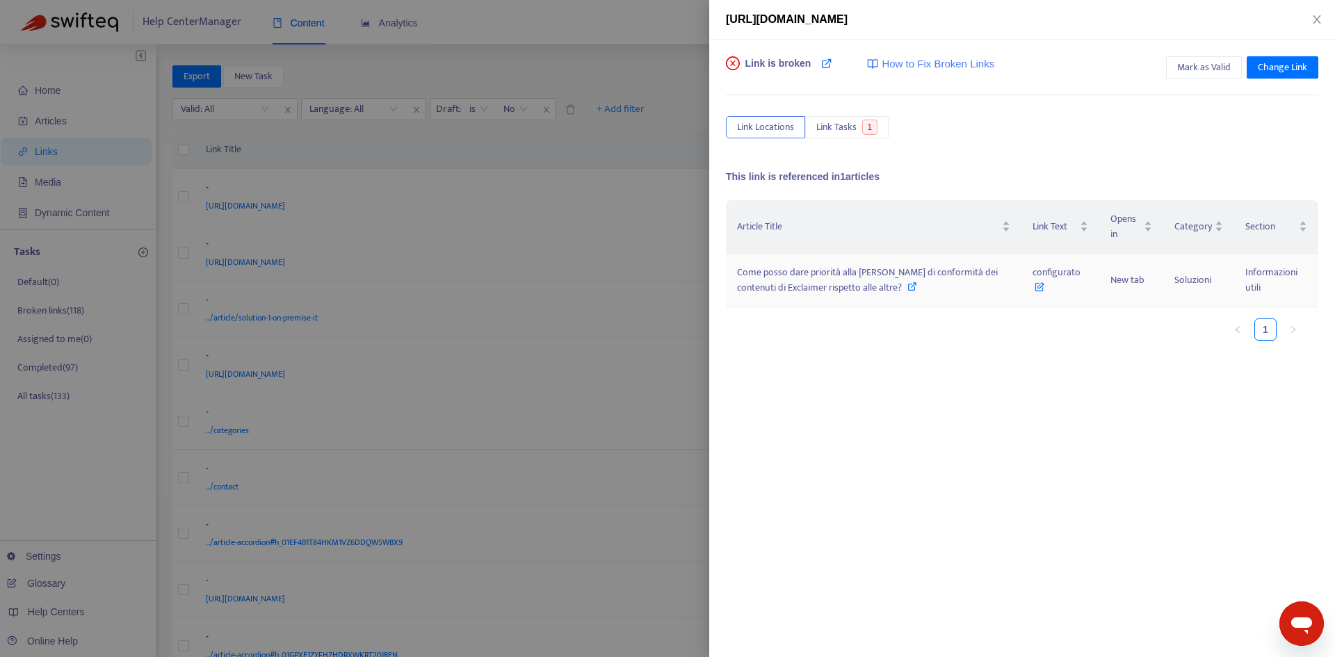
click at [906, 278] on span "Come posso dare priorità alla mia regola di conformità dei contenuti di Exclaim…" at bounding box center [867, 279] width 261 height 31
click at [1057, 278] on span "configurato" at bounding box center [1057, 279] width 48 height 31
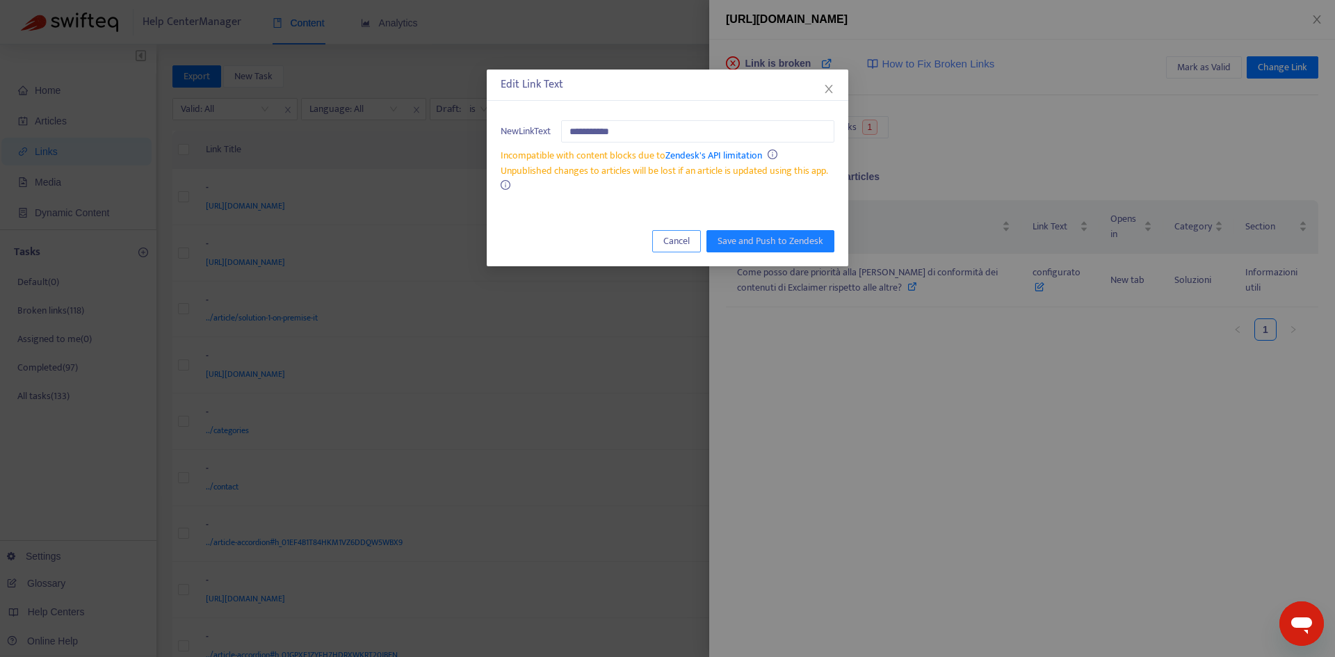
click at [674, 245] on span "Cancel" at bounding box center [677, 241] width 26 height 15
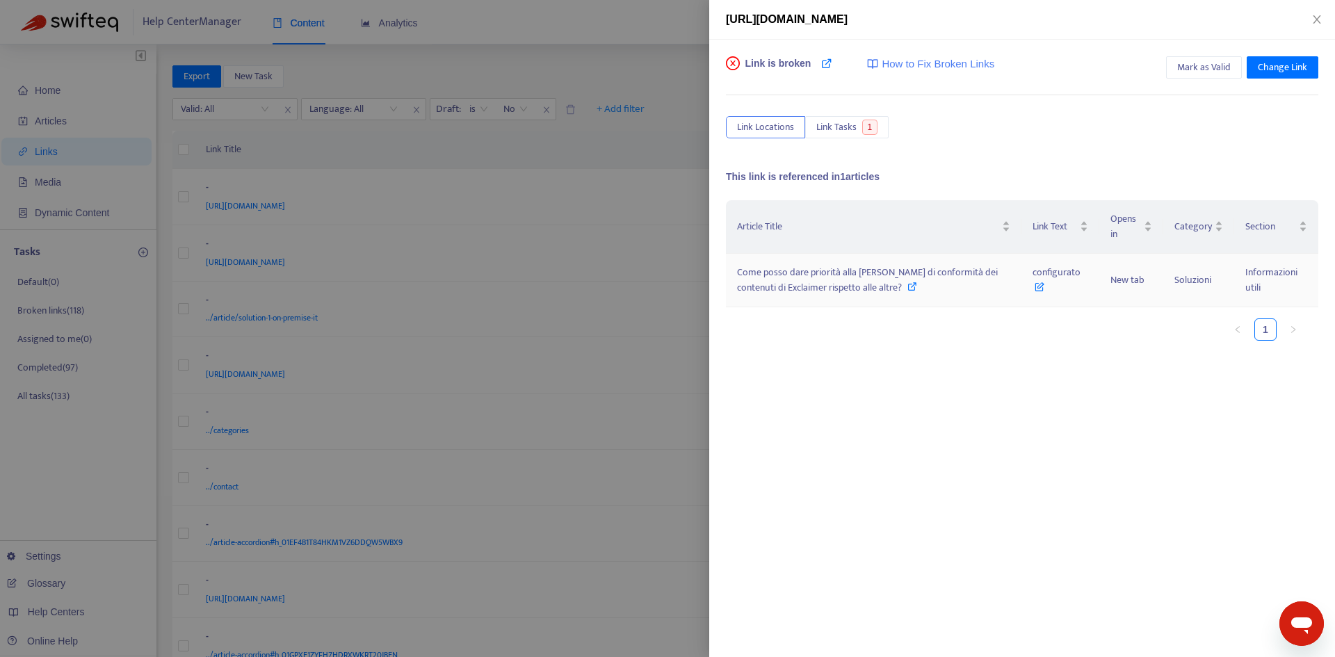
click at [798, 284] on span "Come posso dare priorità alla mia regola di conformità dei contenuti di Exclaim…" at bounding box center [867, 279] width 261 height 31
click at [1206, 63] on span "Mark as Valid" at bounding box center [1205, 67] width 54 height 15
click at [1321, 22] on icon "close" at bounding box center [1317, 19] width 11 height 11
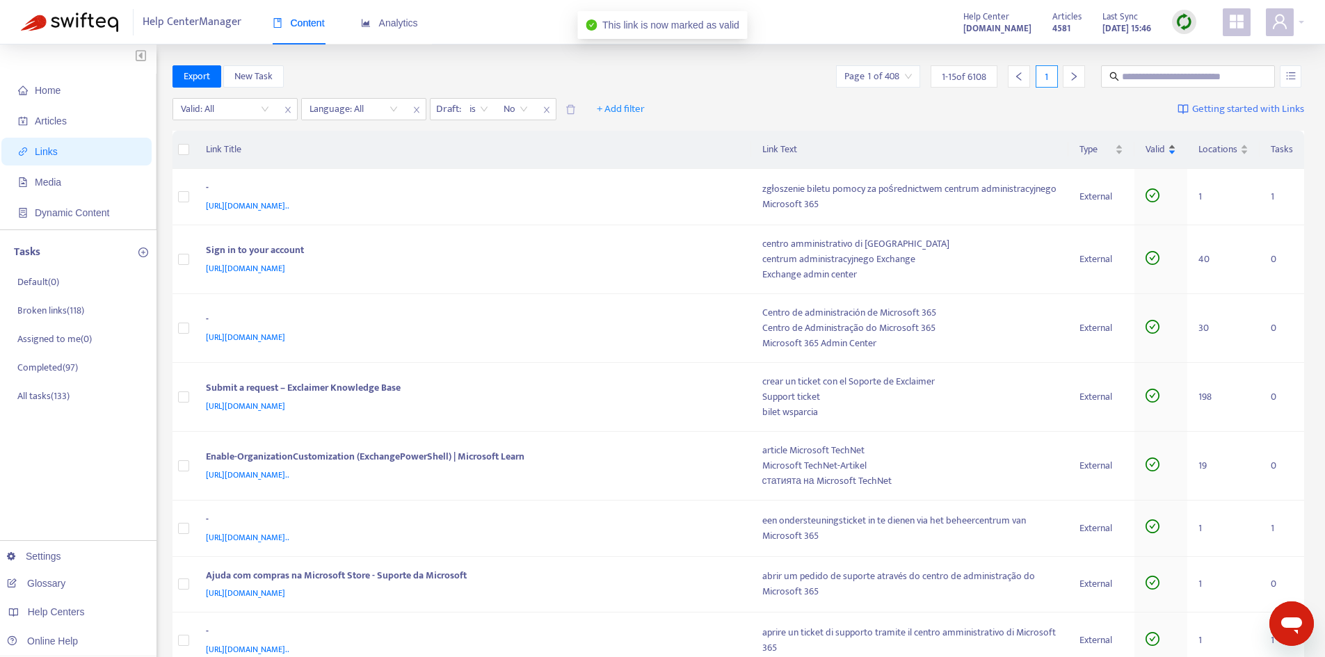
click at [1163, 148] on span "Valid" at bounding box center [1155, 149] width 19 height 15
click at [1163, 152] on span "Valid" at bounding box center [1155, 149] width 19 height 15
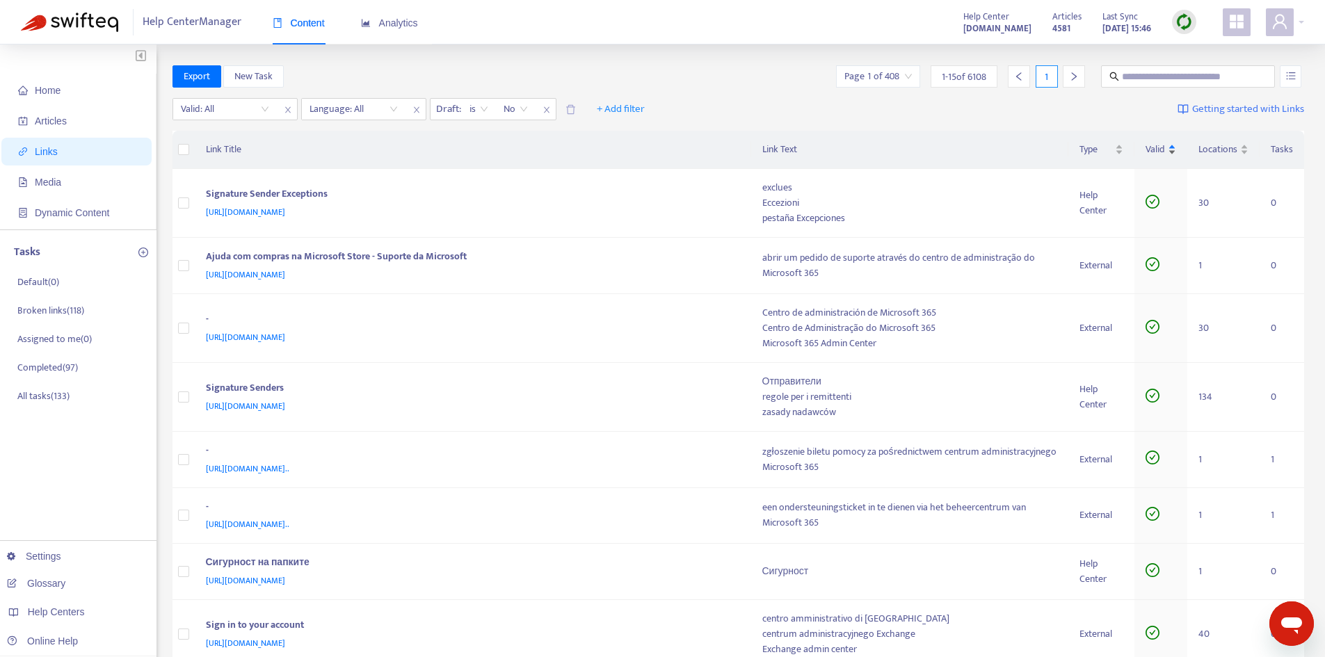
click at [1155, 157] on div "Valid" at bounding box center [1161, 149] width 31 height 15
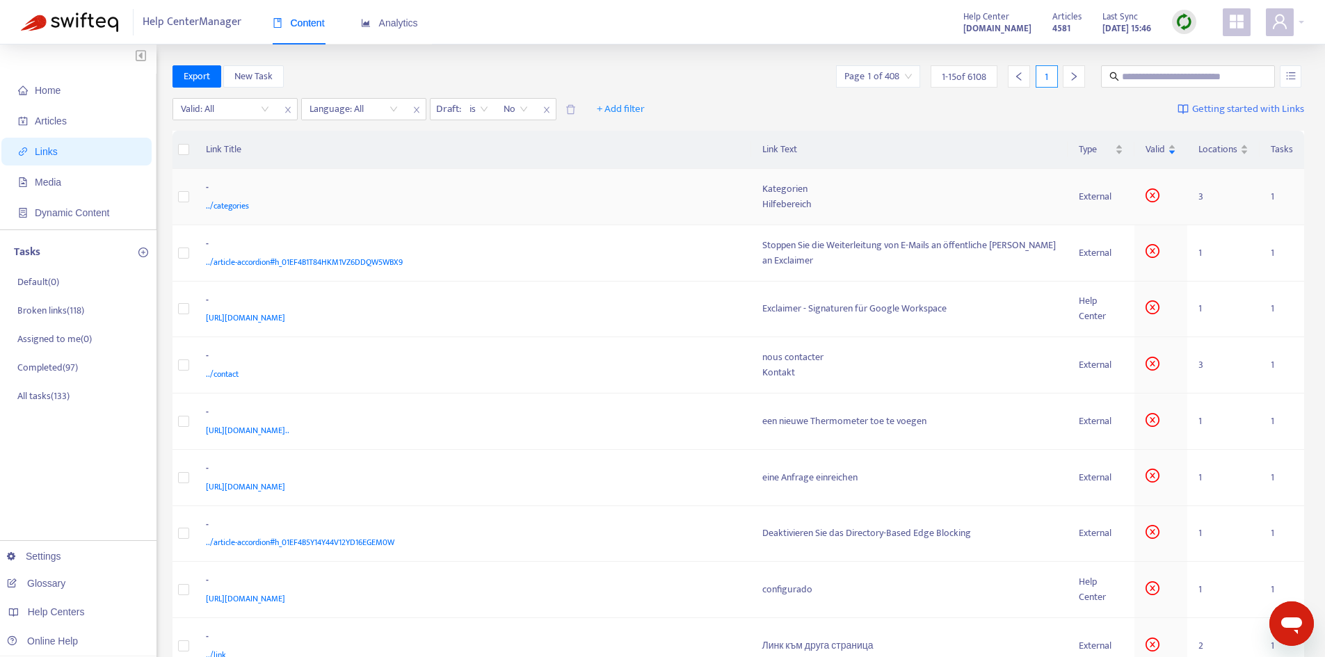
click at [725, 195] on div "-" at bounding box center [470, 189] width 529 height 18
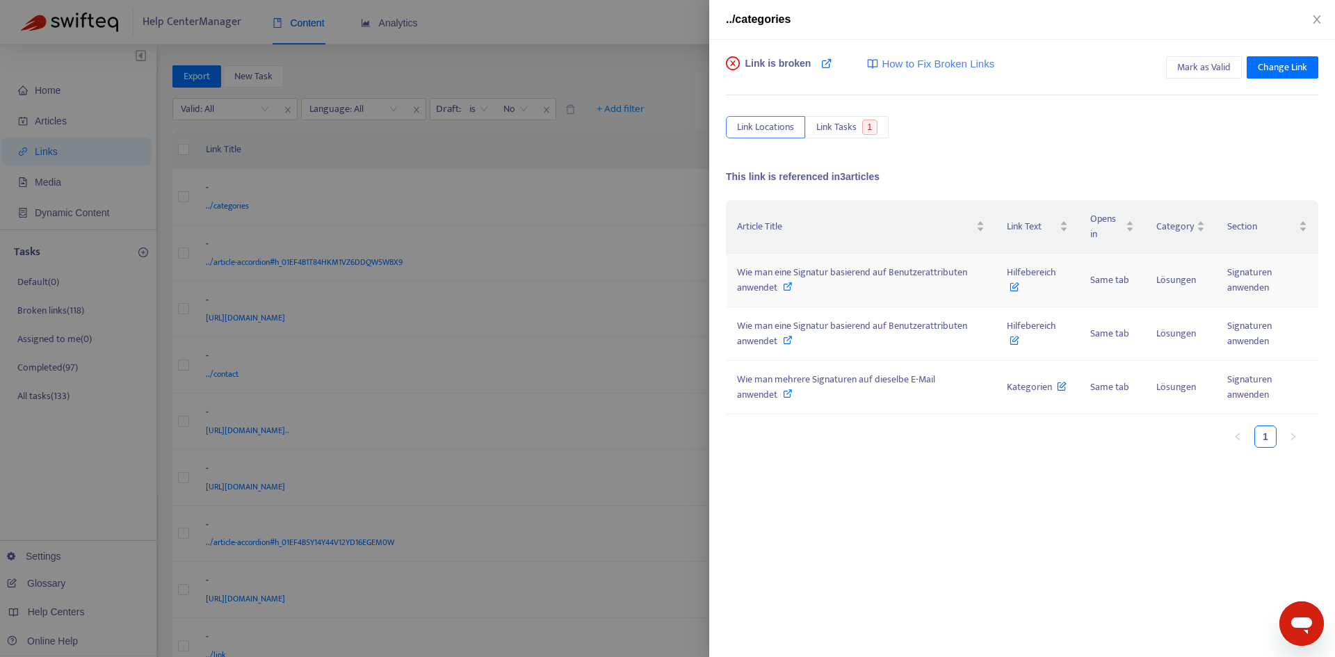
click at [949, 266] on span "Wie man eine Signatur basierend auf Benutzerattributen anwendet" at bounding box center [852, 279] width 230 height 31
click at [1054, 278] on span "Hilfebereich" at bounding box center [1031, 279] width 49 height 31
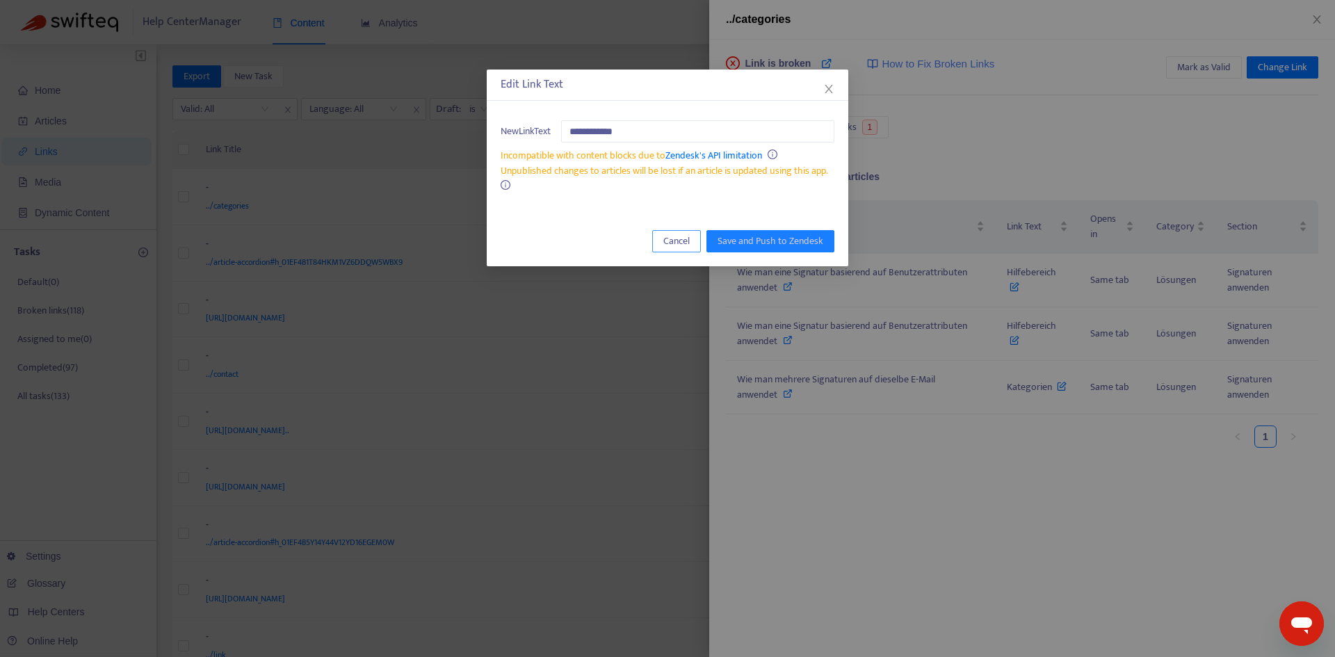
click at [683, 234] on span "Cancel" at bounding box center [677, 241] width 26 height 15
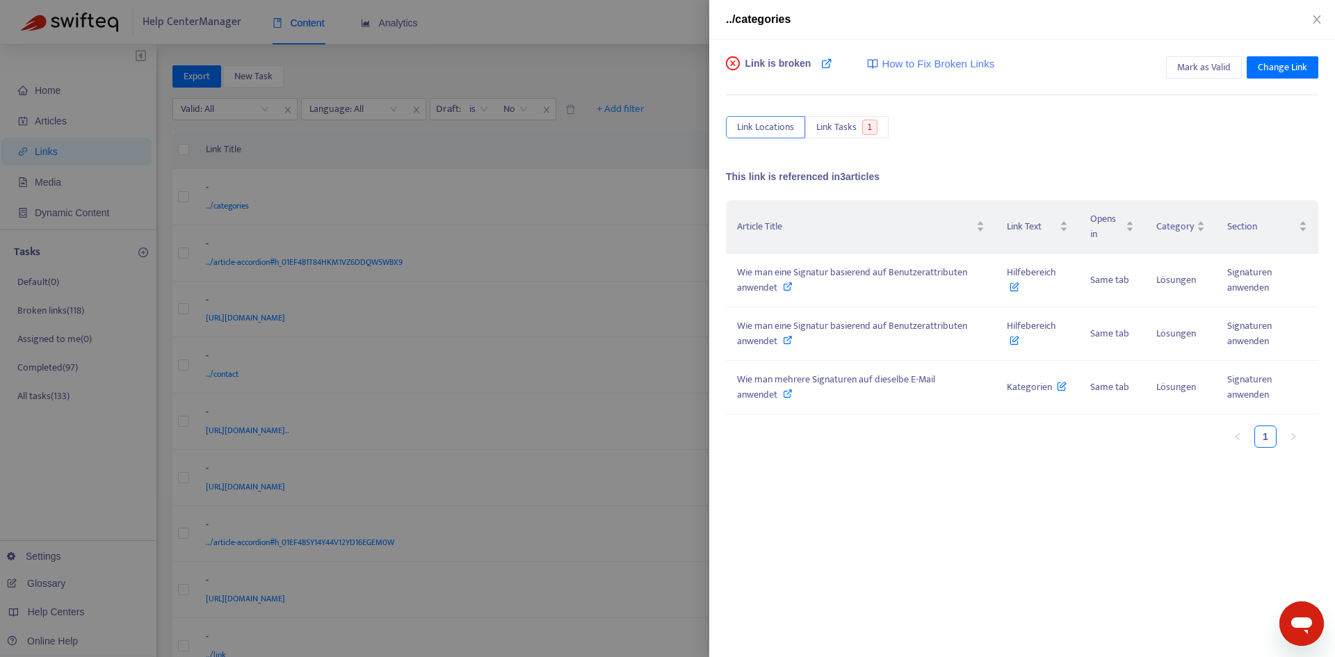
click at [654, 173] on div at bounding box center [667, 328] width 1335 height 657
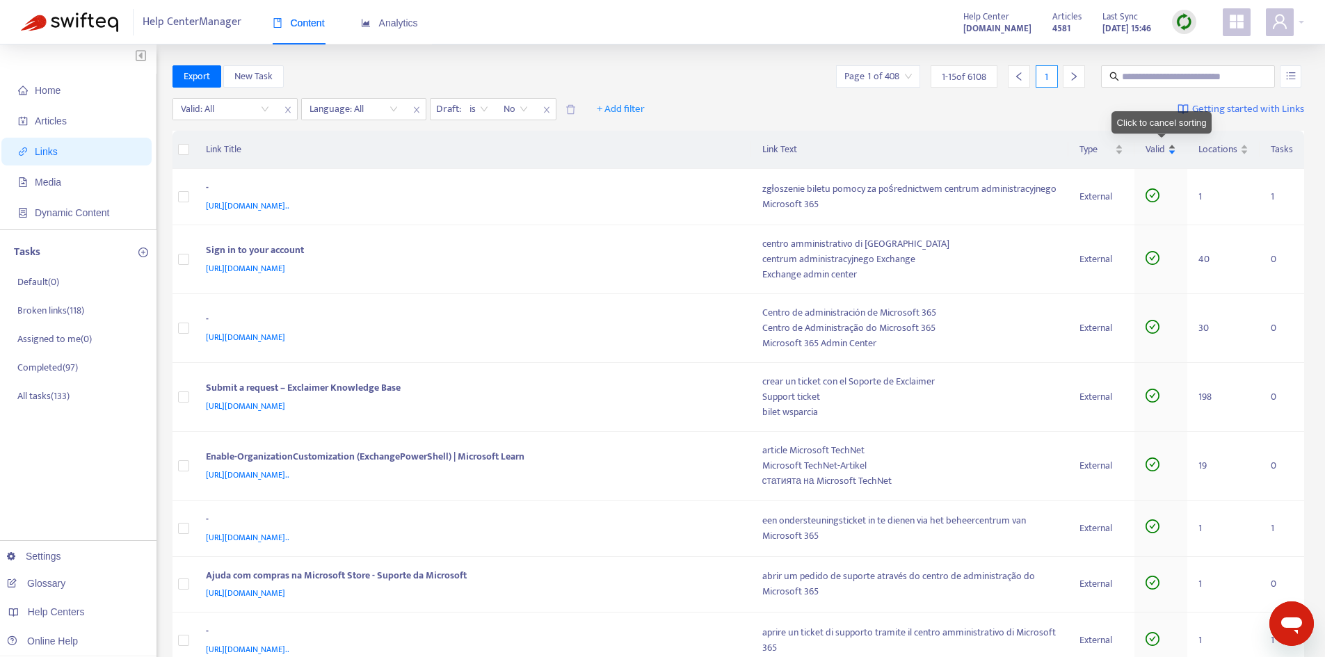
click at [1163, 153] on span "Valid" at bounding box center [1155, 149] width 19 height 15
click at [1151, 157] on div "Valid" at bounding box center [1161, 149] width 31 height 15
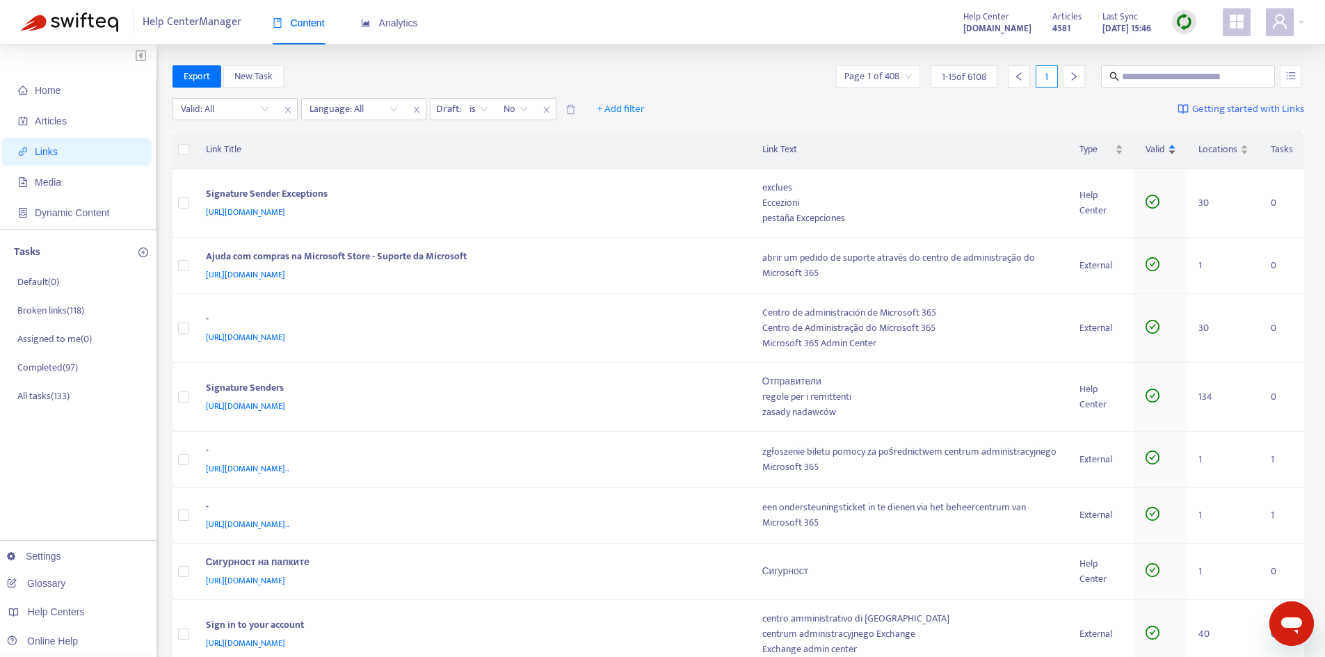
click at [1173, 144] on div "Valid" at bounding box center [1161, 149] width 31 height 15
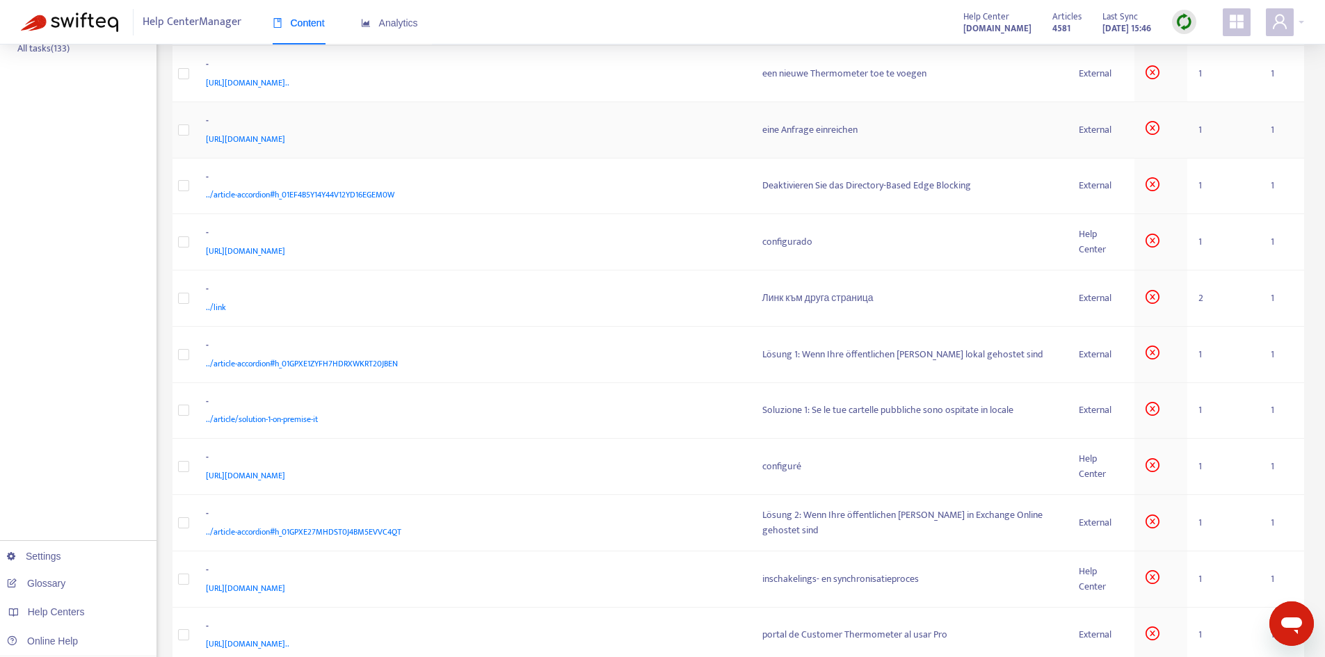
scroll to position [432, 0]
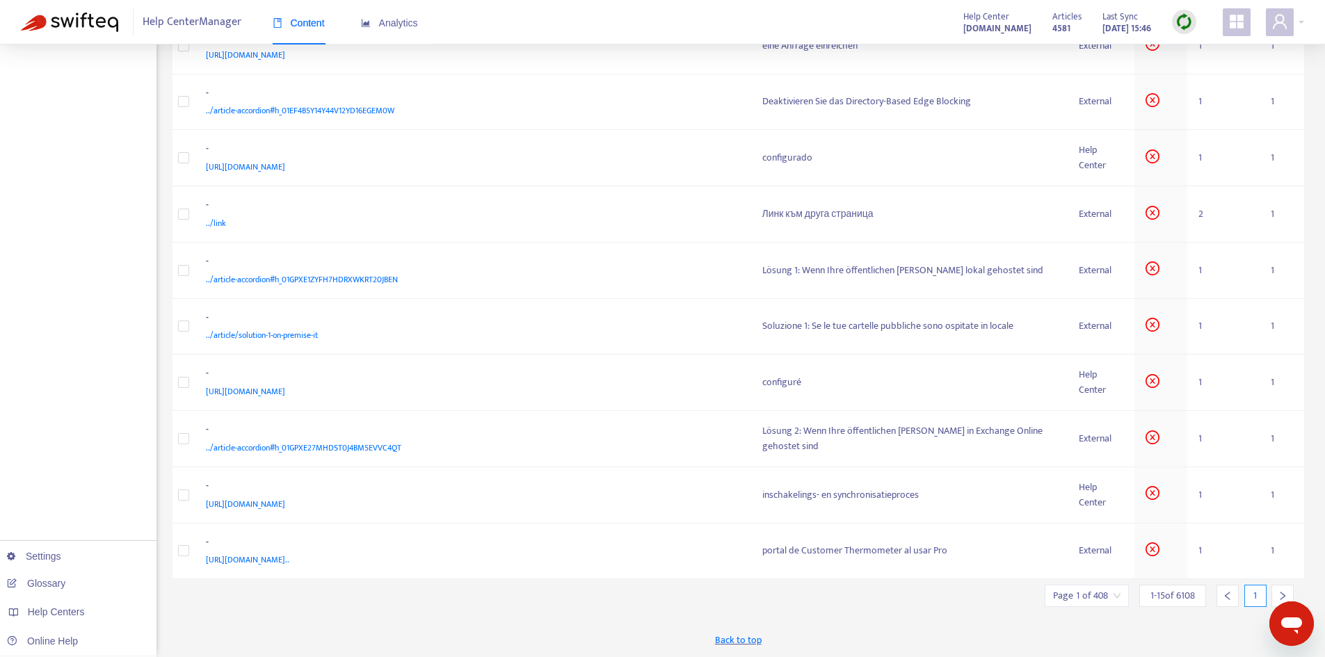
click at [1089, 595] on input "search" at bounding box center [1086, 596] width 67 height 21
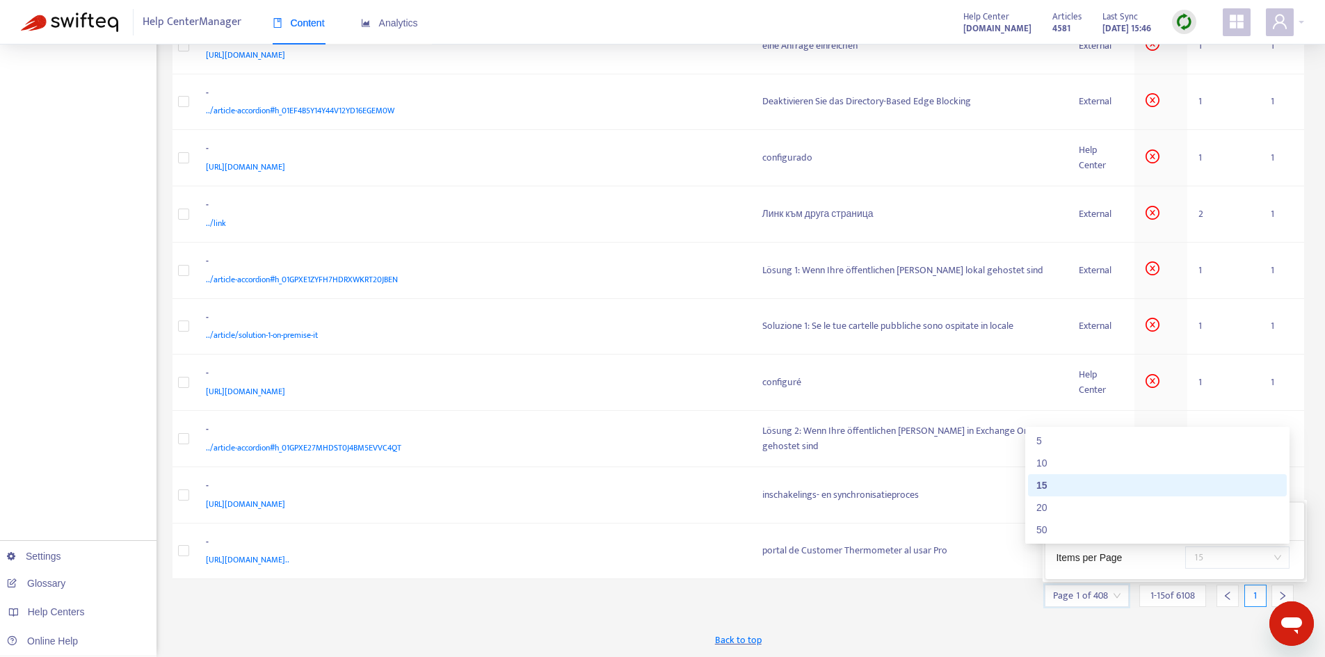
drag, startPoint x: 1209, startPoint y: 560, endPoint x: 1199, endPoint y: 560, distance: 9.7
click at [1199, 560] on span "15" at bounding box center [1238, 557] width 88 height 21
click at [1104, 533] on div "50" at bounding box center [1157, 529] width 242 height 15
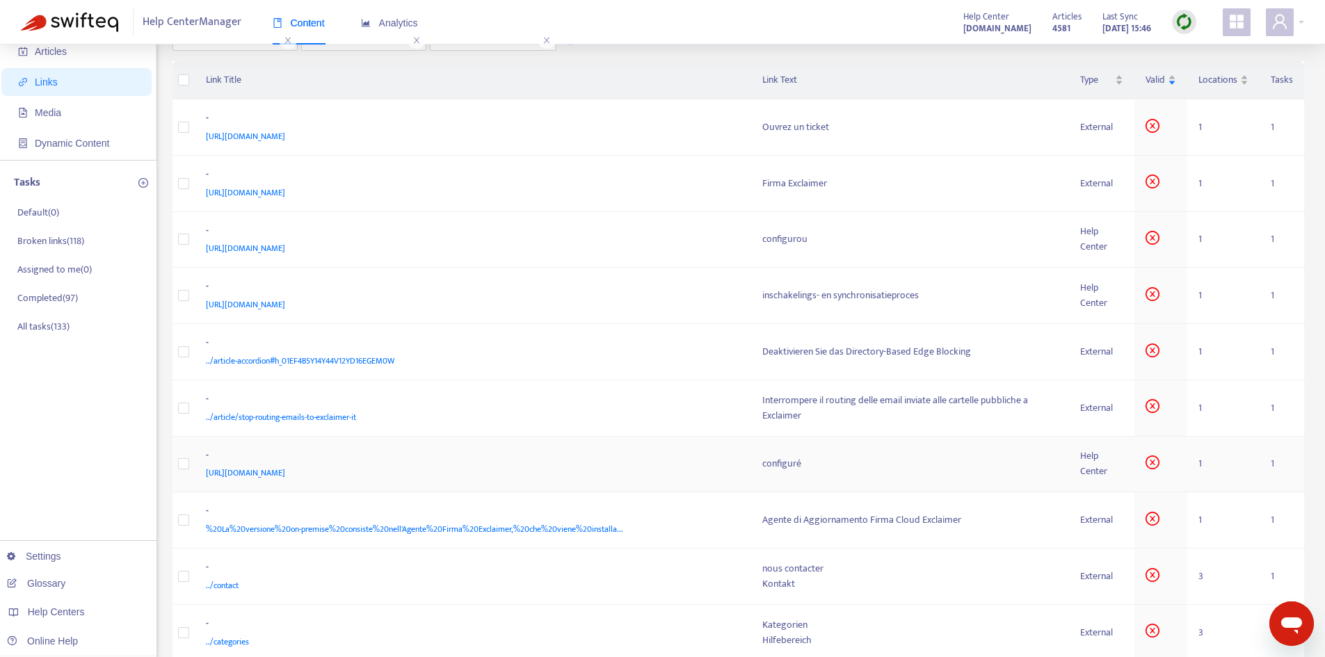
scroll to position [0, 0]
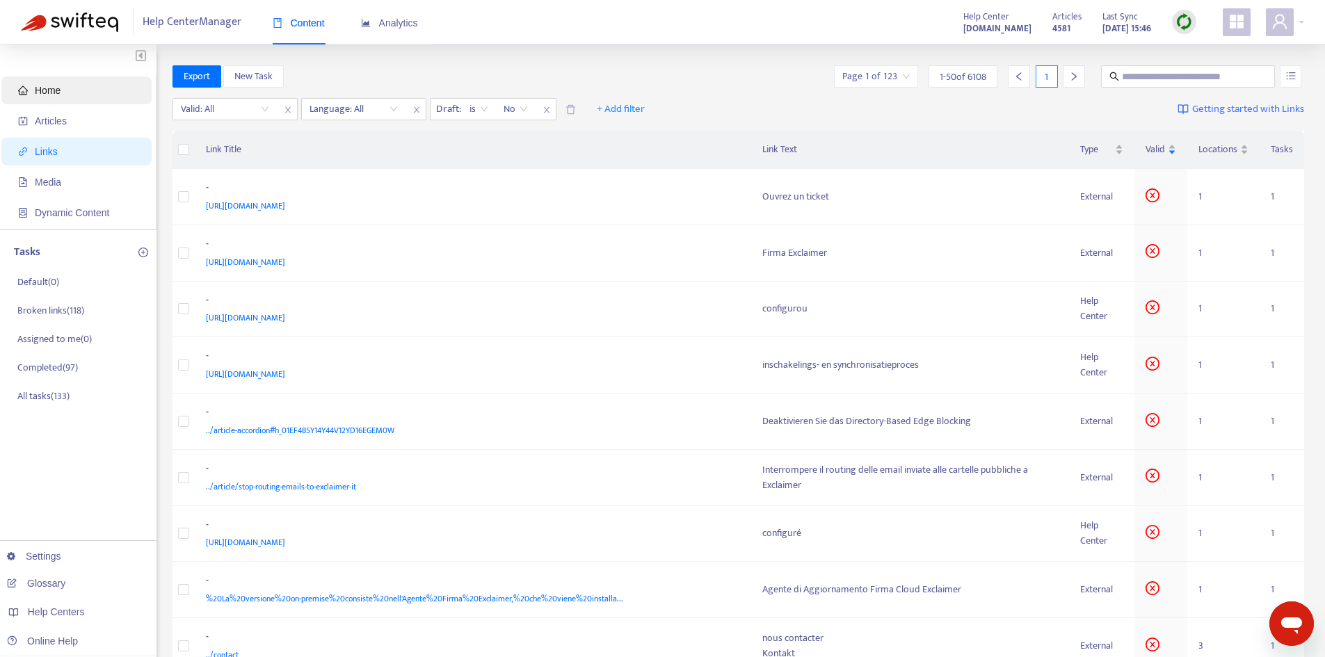
click at [48, 93] on span "Home" at bounding box center [48, 90] width 26 height 11
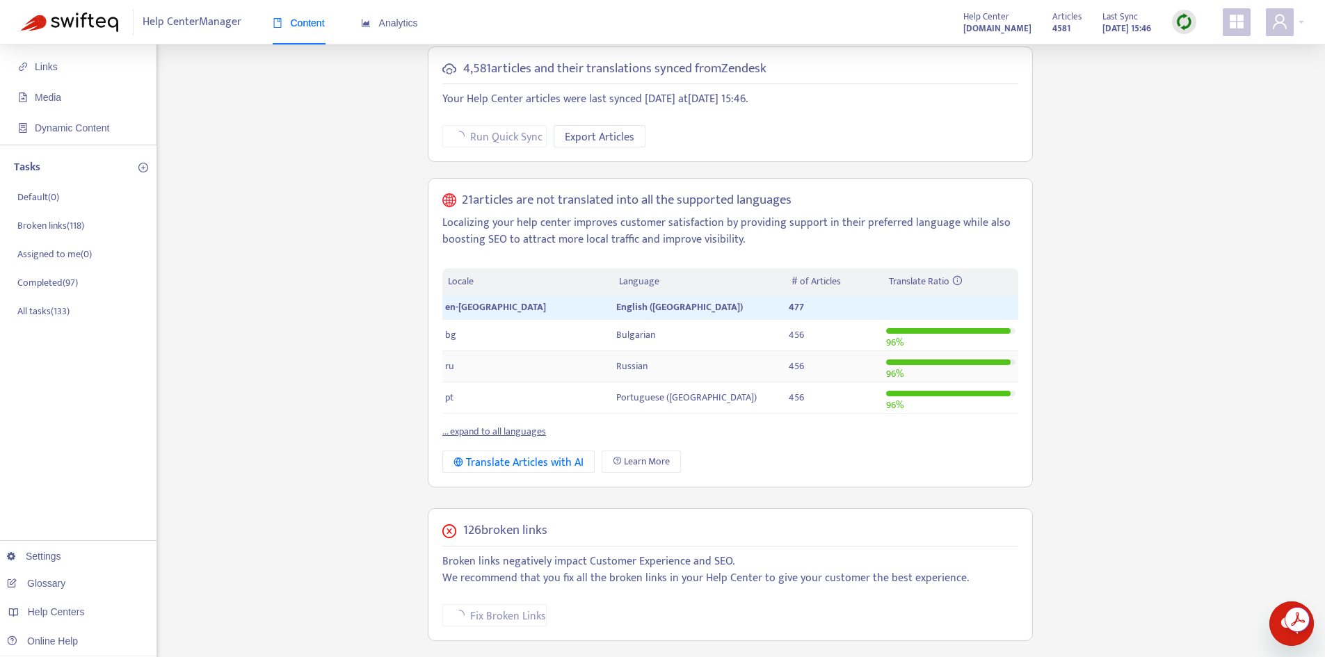
scroll to position [209, 0]
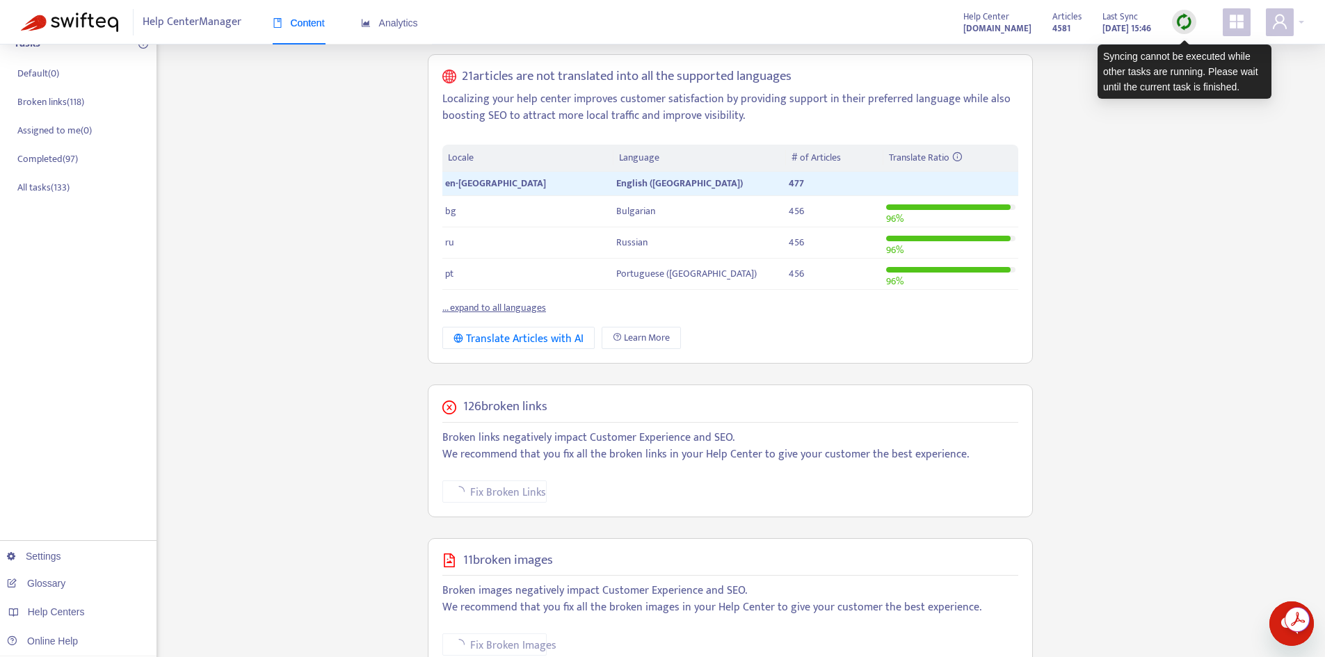
click at [1189, 26] on img at bounding box center [1184, 21] width 17 height 17
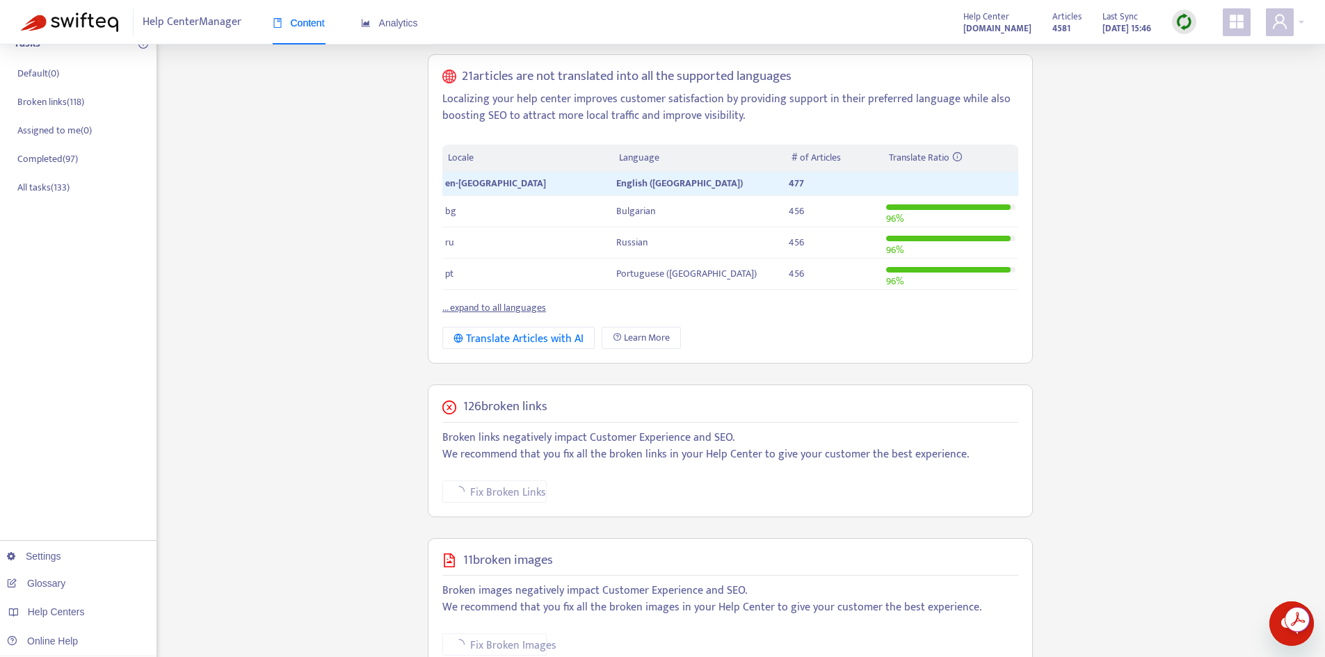
click at [1184, 29] on img at bounding box center [1184, 21] width 17 height 17
click at [1155, 163] on div "Home Articles Links Media Dynamic Content Tasks Default ( 0 ) Broken links ( 11…" at bounding box center [662, 348] width 1283 height 983
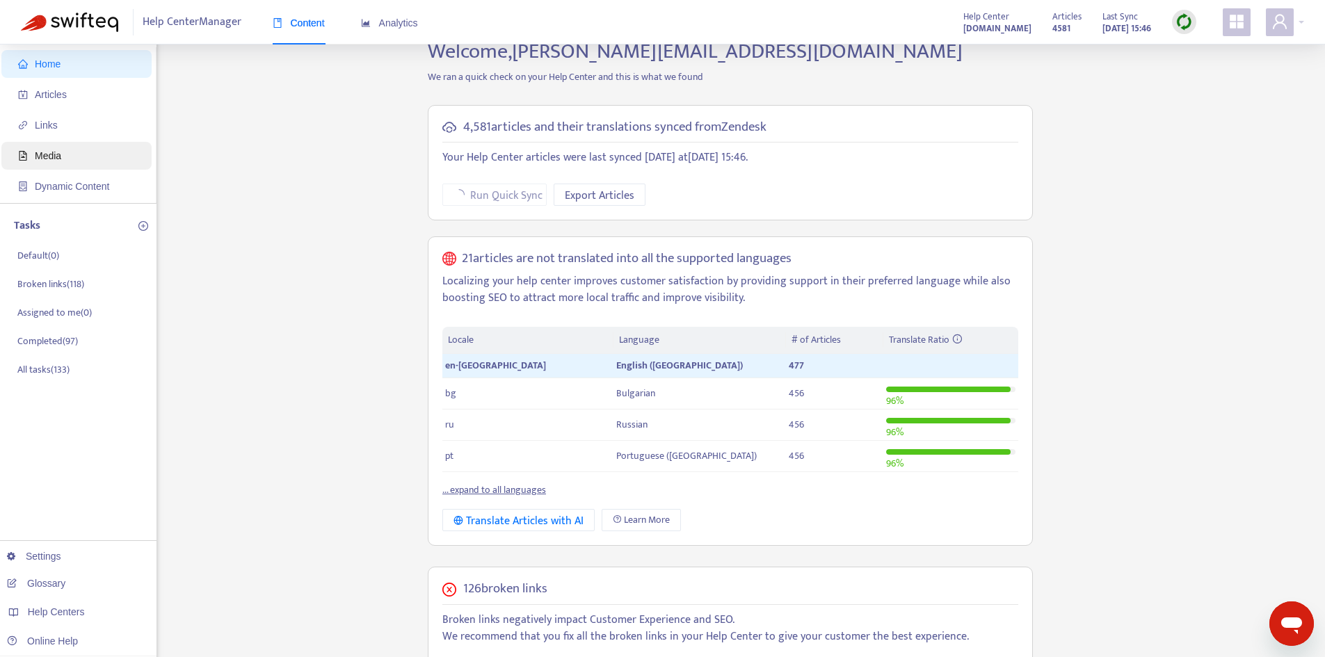
scroll to position [0, 0]
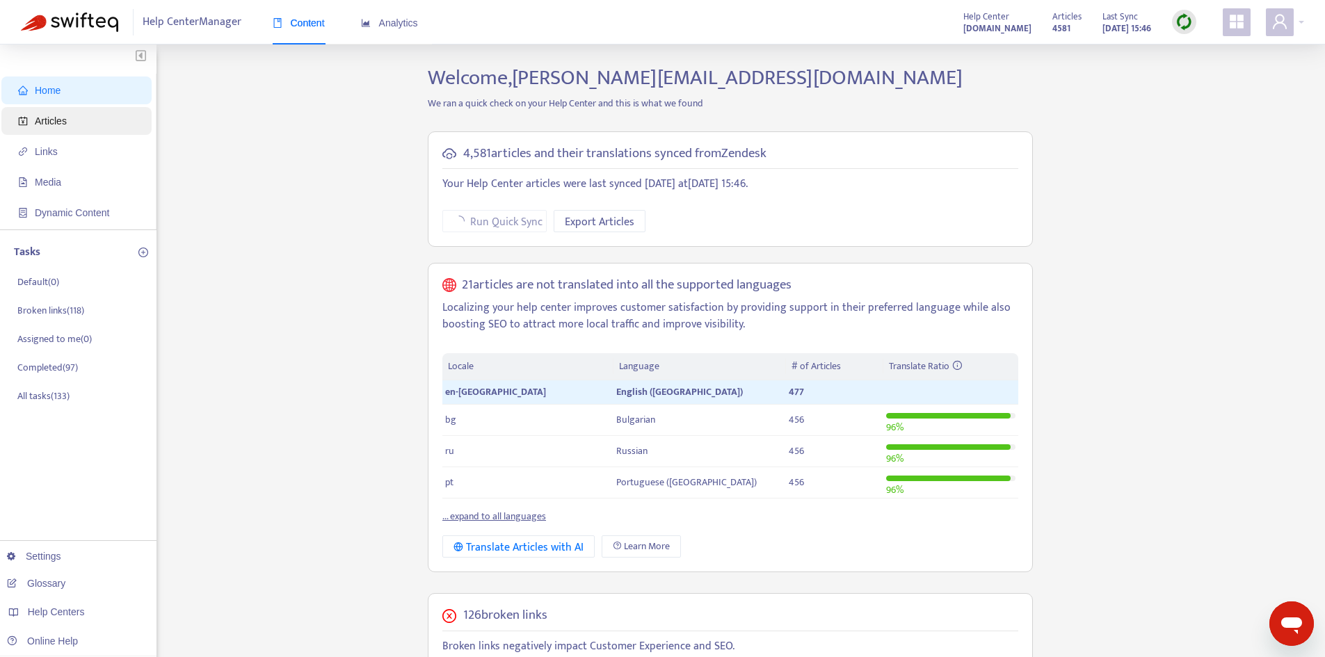
click at [68, 125] on span "Articles" at bounding box center [79, 121] width 122 height 28
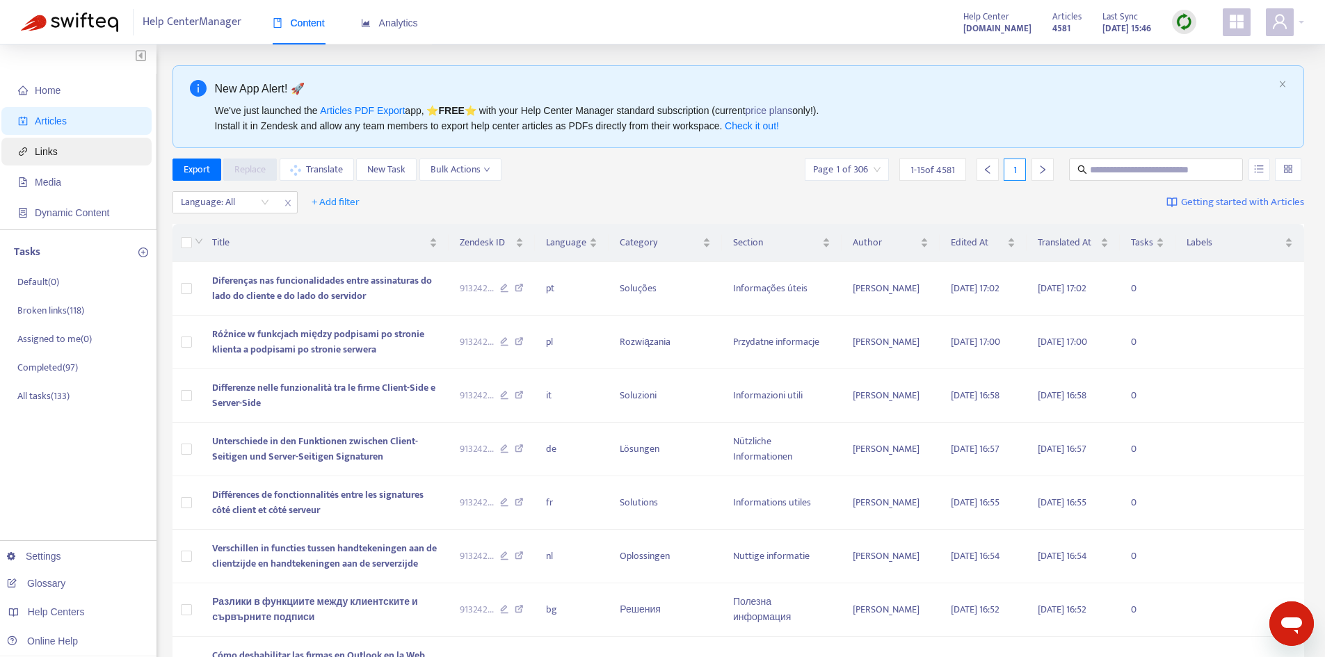
click at [82, 154] on span "Links" at bounding box center [79, 152] width 122 height 28
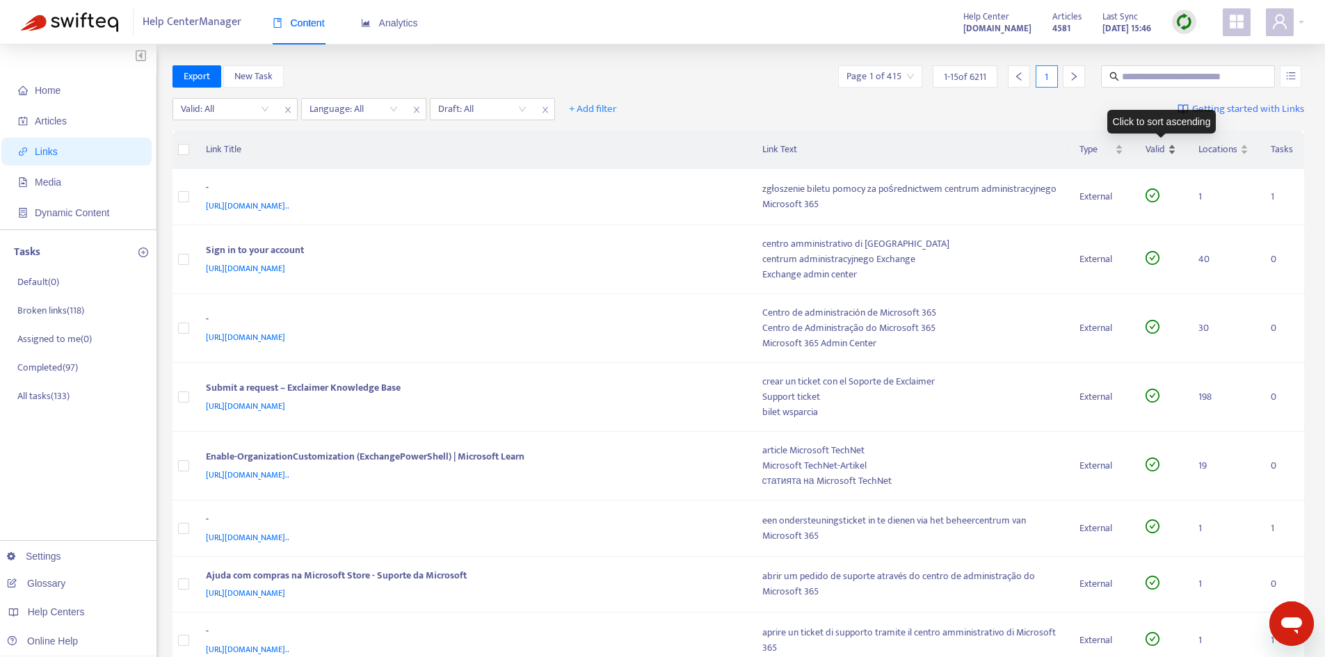
click at [1169, 155] on div "Valid" at bounding box center [1161, 149] width 31 height 15
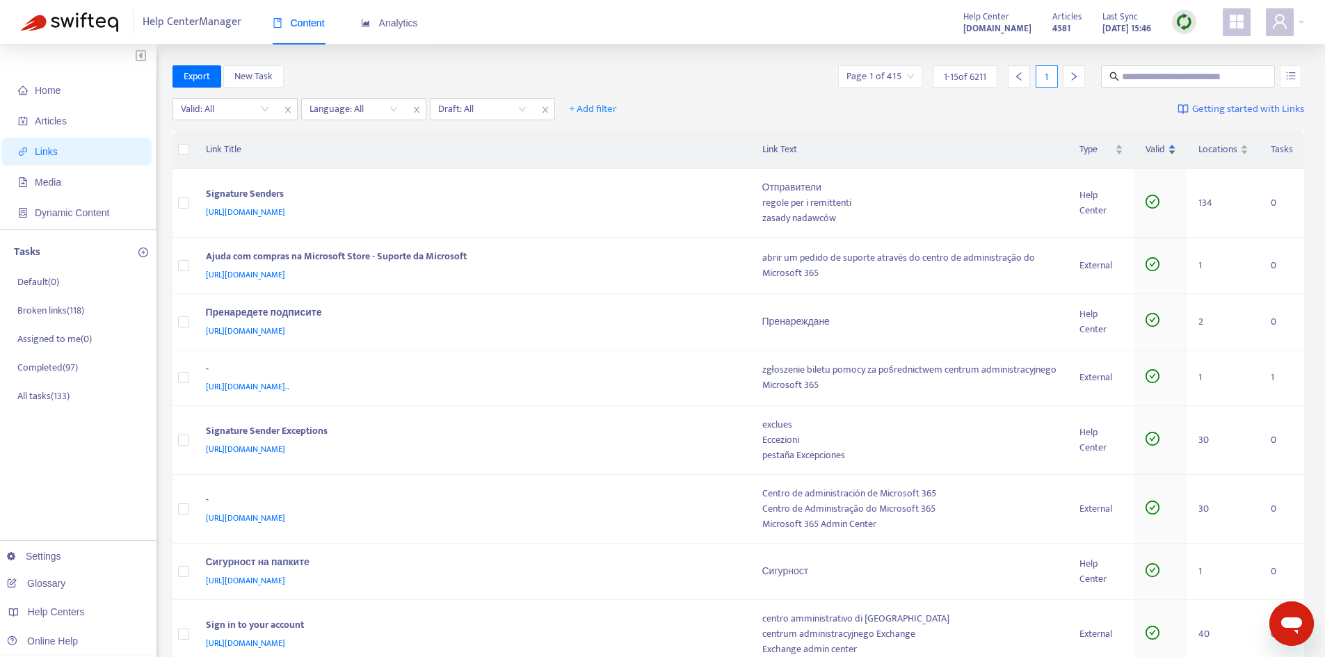
click at [1169, 155] on div "Valid" at bounding box center [1161, 149] width 31 height 15
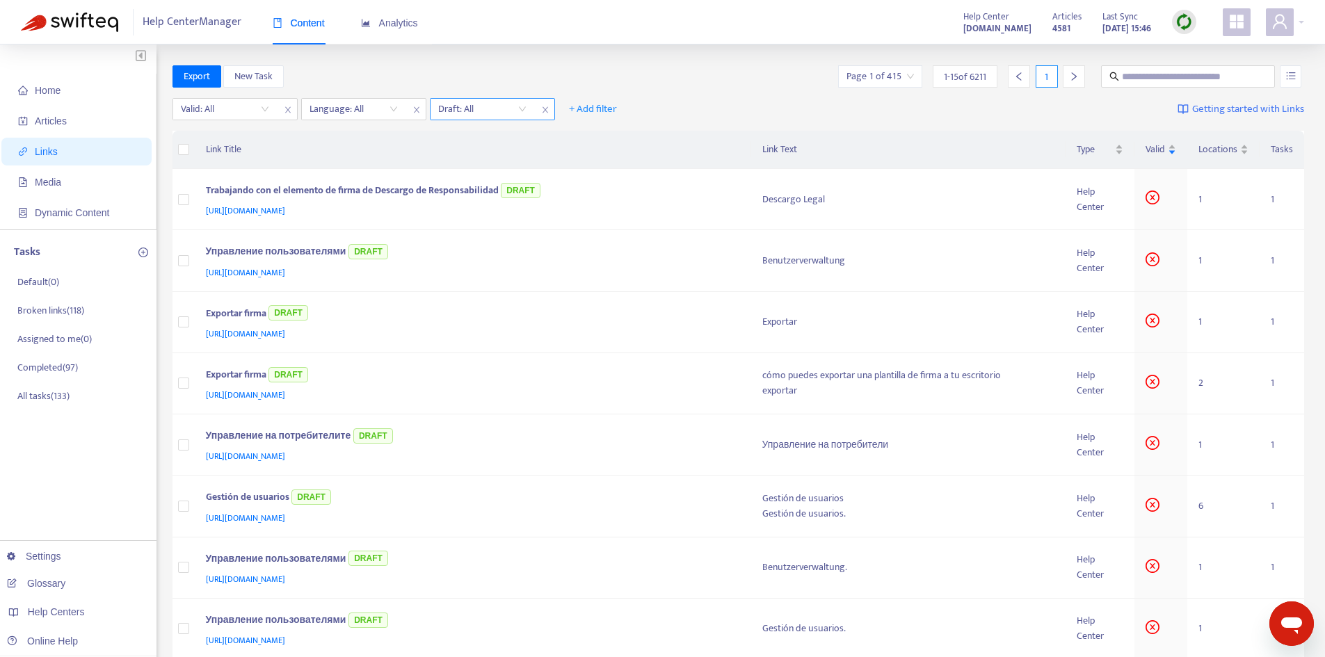
click at [507, 110] on input "search" at bounding box center [482, 109] width 88 height 21
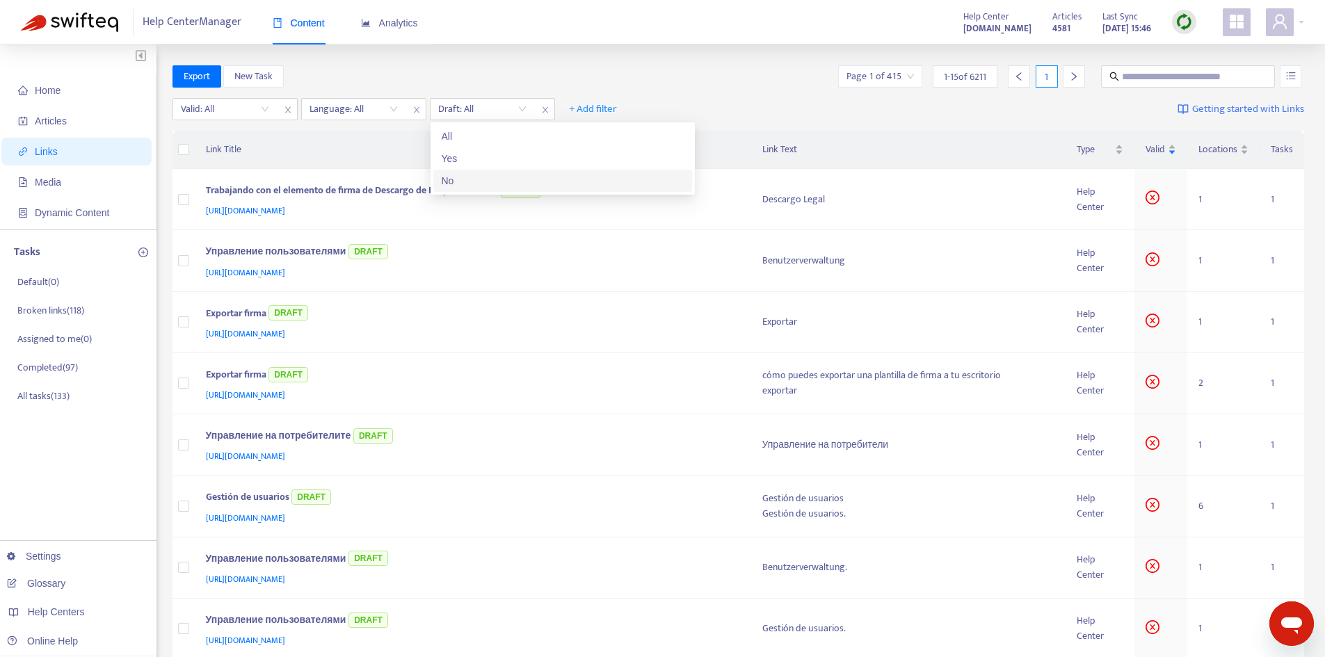
click at [473, 175] on div "No" at bounding box center [563, 180] width 242 height 15
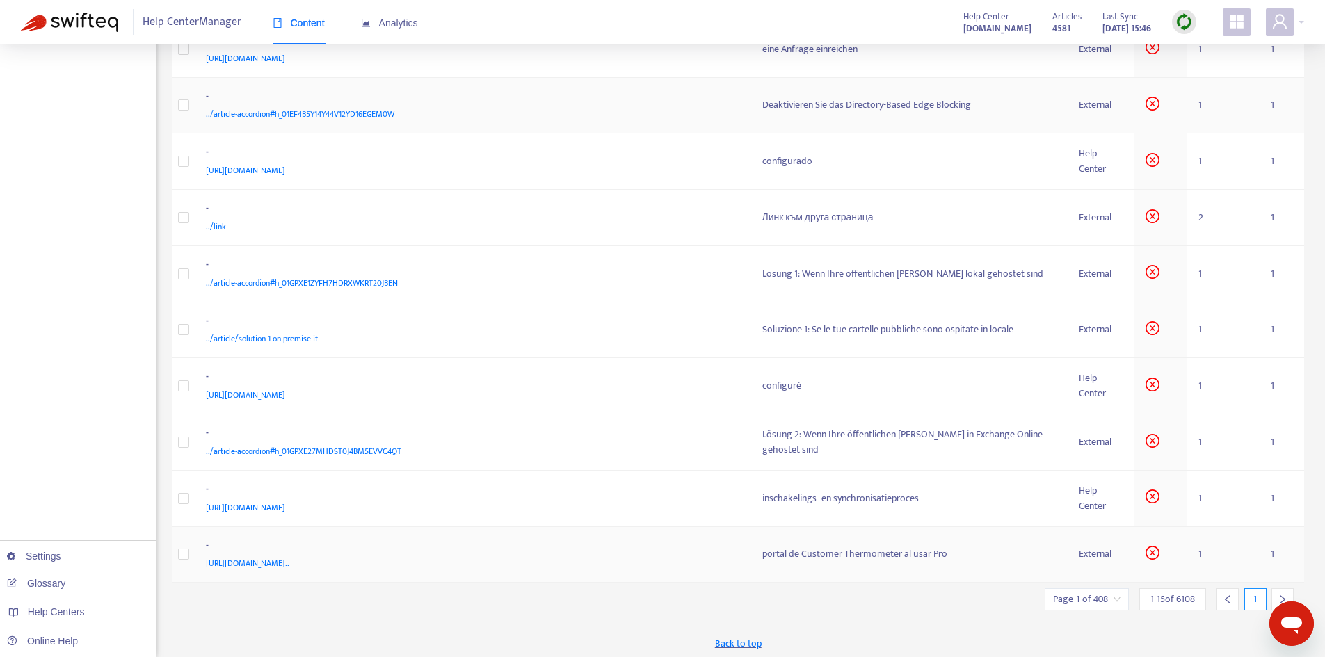
scroll to position [432, 0]
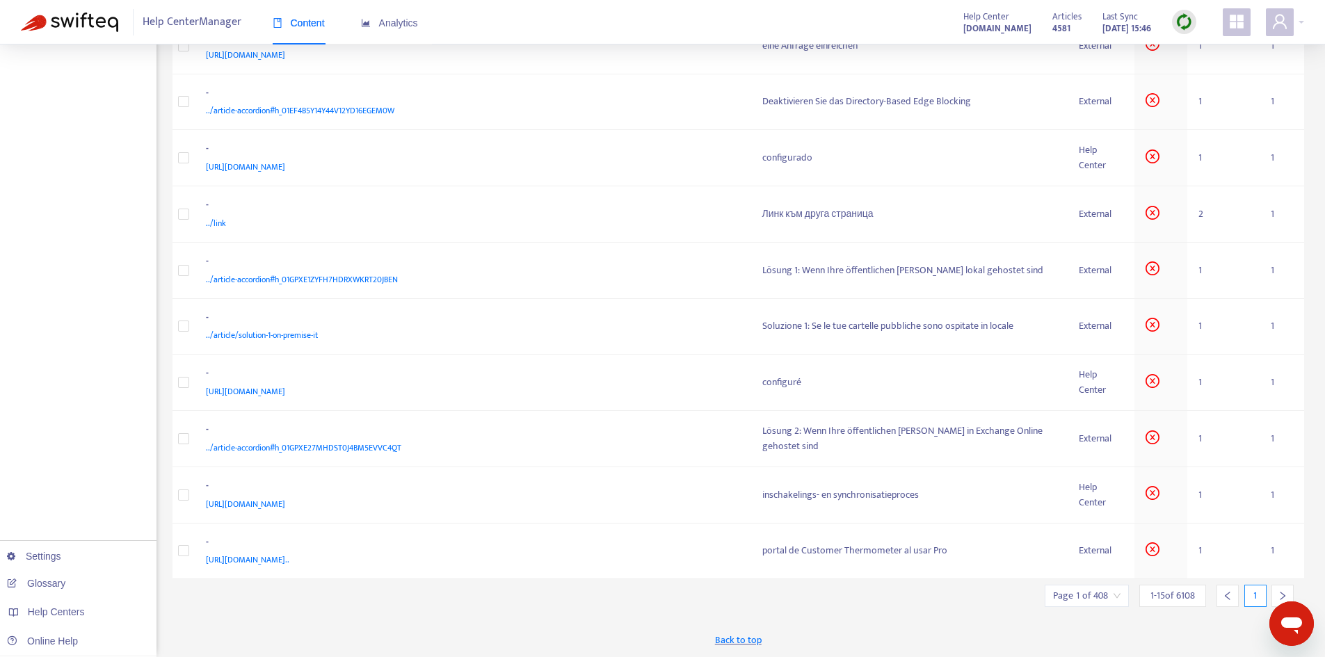
click at [1112, 594] on input "search" at bounding box center [1086, 596] width 67 height 21
click at [1237, 553] on span "15" at bounding box center [1238, 557] width 88 height 21
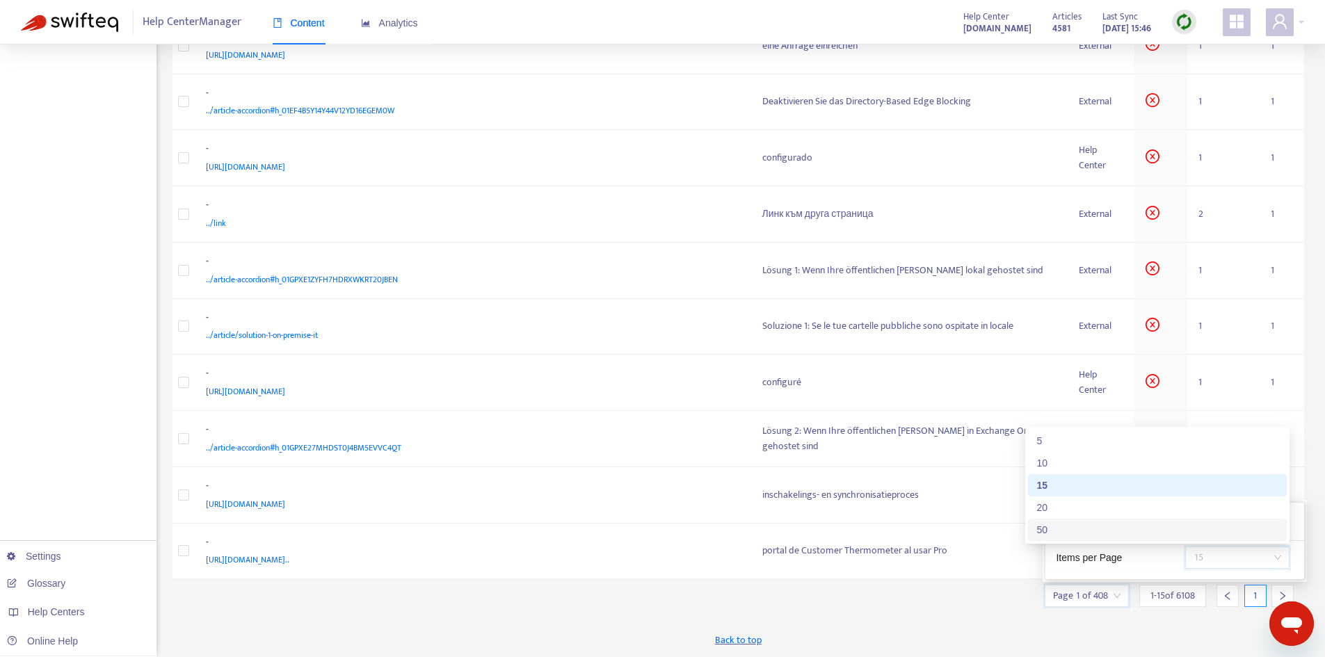
click at [1087, 525] on div "50" at bounding box center [1157, 529] width 242 height 15
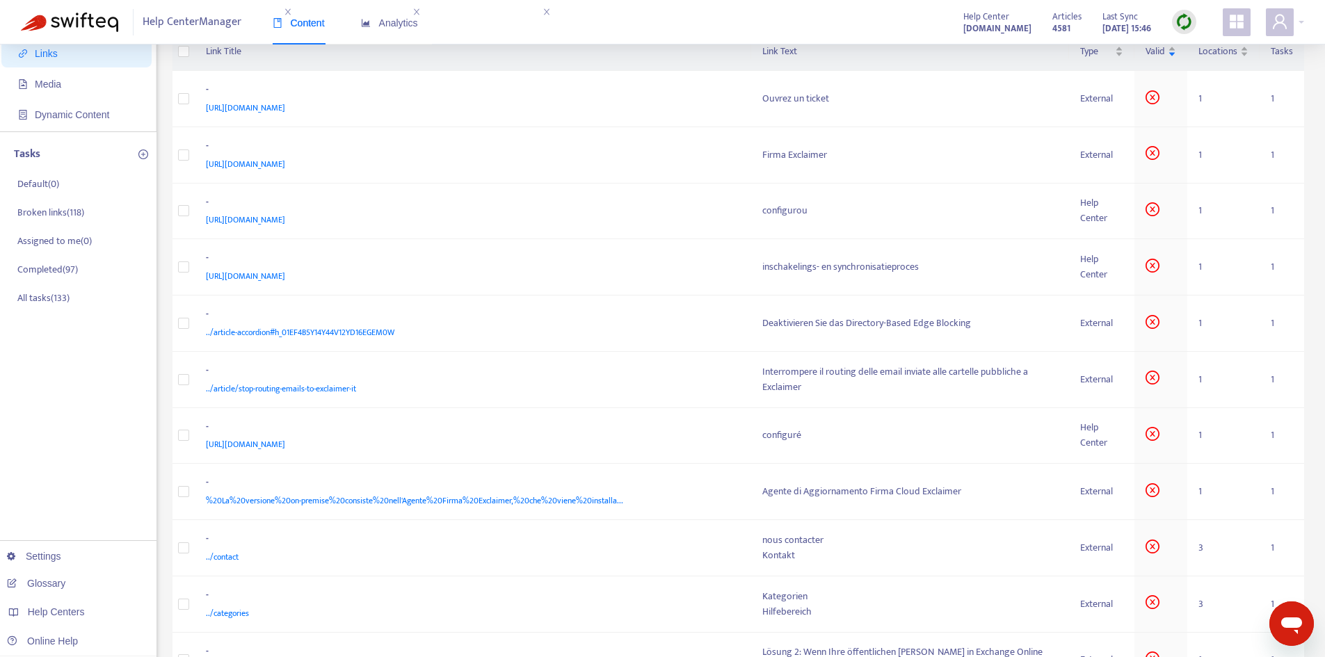
scroll to position [0, 0]
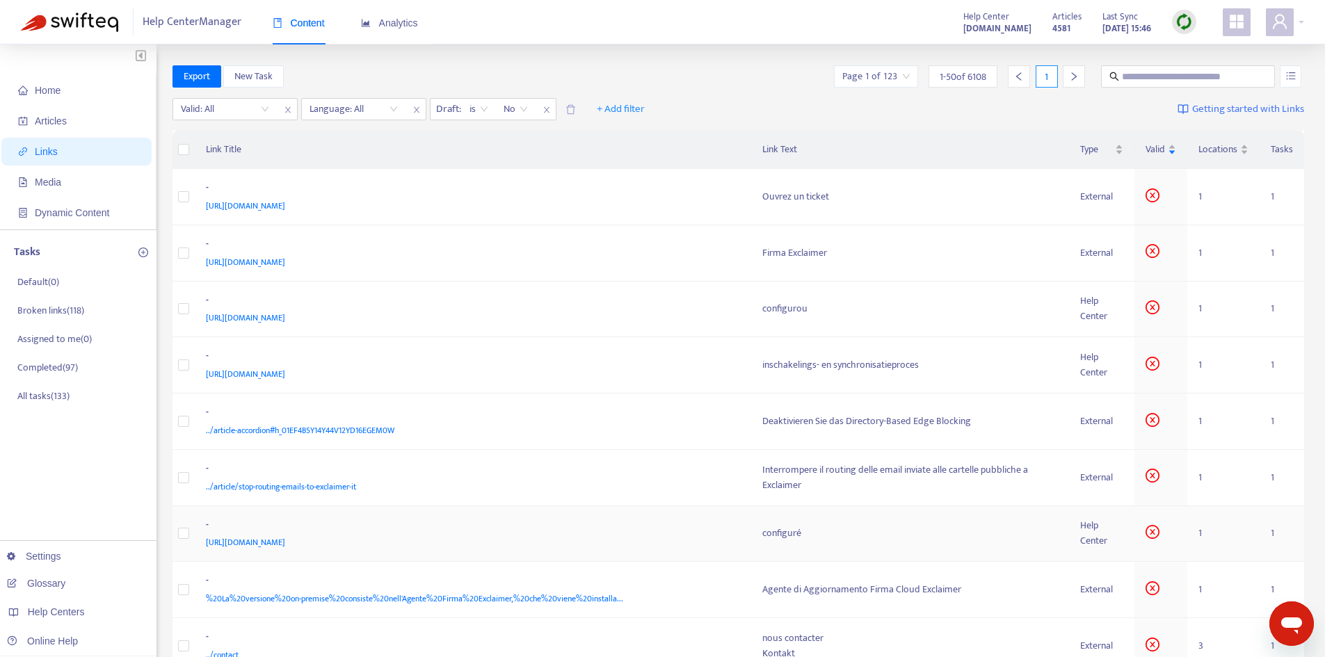
click at [753, 527] on td "configuré" at bounding box center [910, 534] width 318 height 56
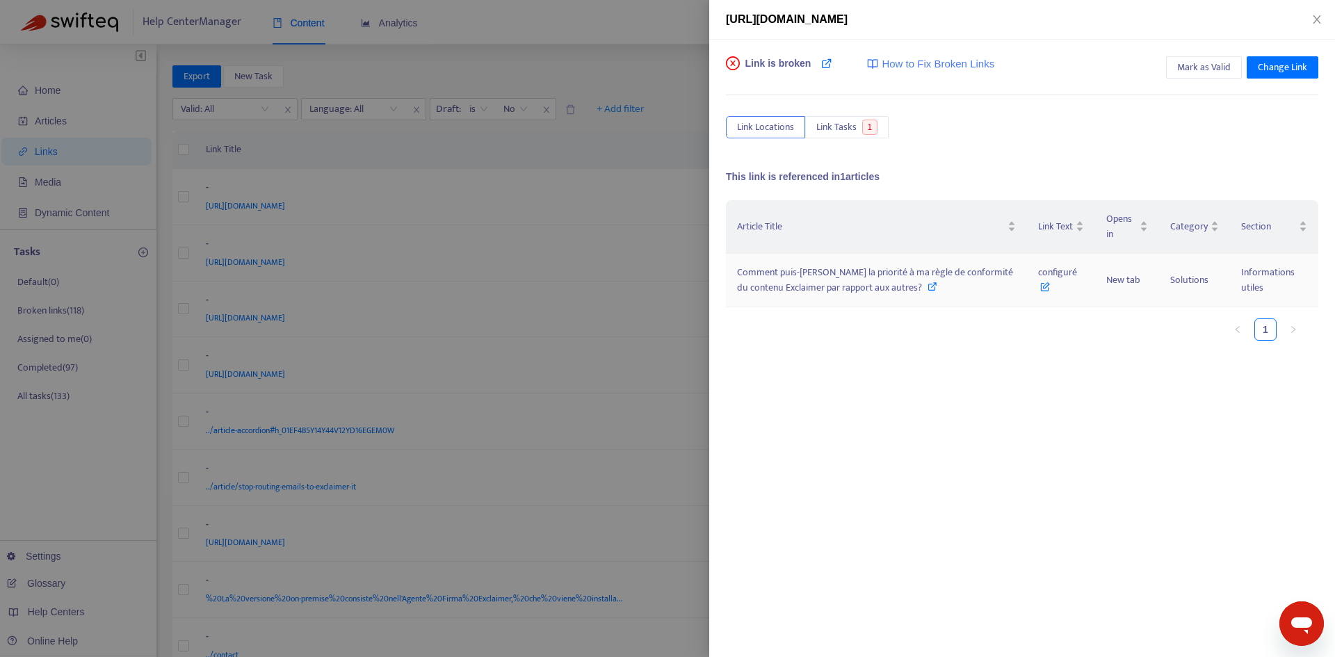
click at [893, 267] on span "Comment puis-je donner la priorité à ma règle de conformité du contenu Exclaime…" at bounding box center [875, 279] width 276 height 31
click at [1196, 74] on span "Mark as Valid" at bounding box center [1205, 67] width 54 height 15
click at [1216, 63] on span "Mark as Valid" at bounding box center [1205, 67] width 54 height 15
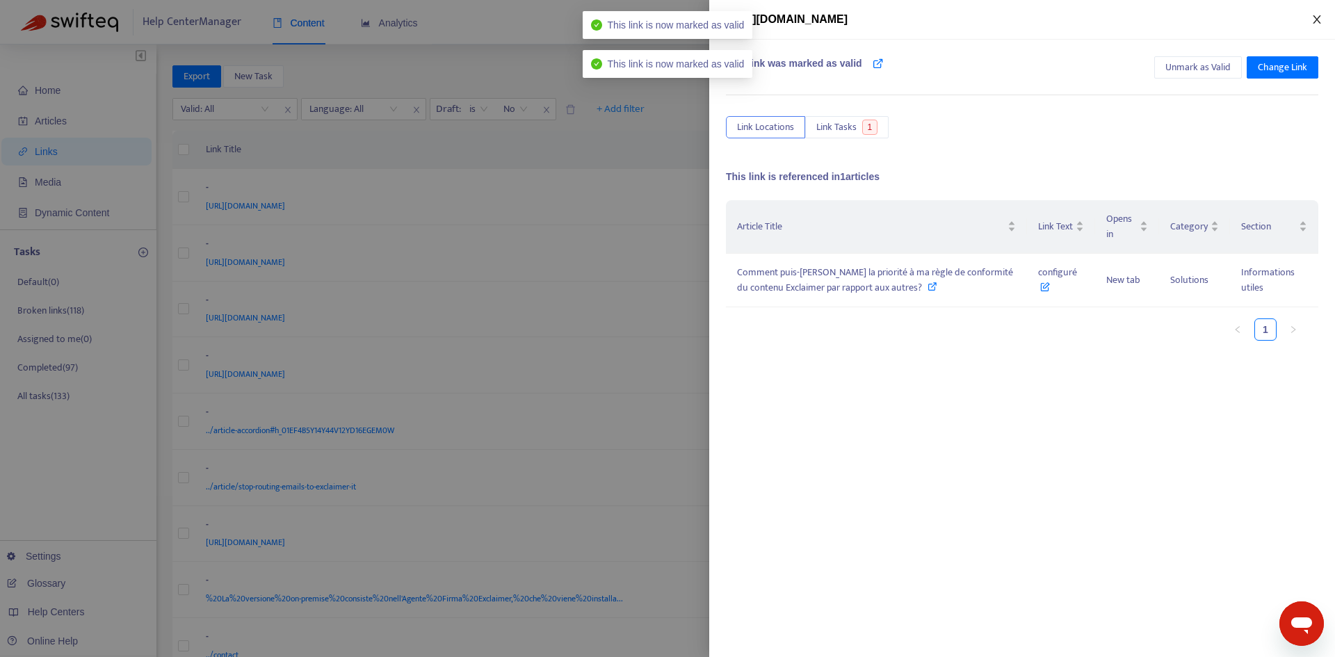
click at [1316, 23] on icon "close" at bounding box center [1317, 19] width 11 height 11
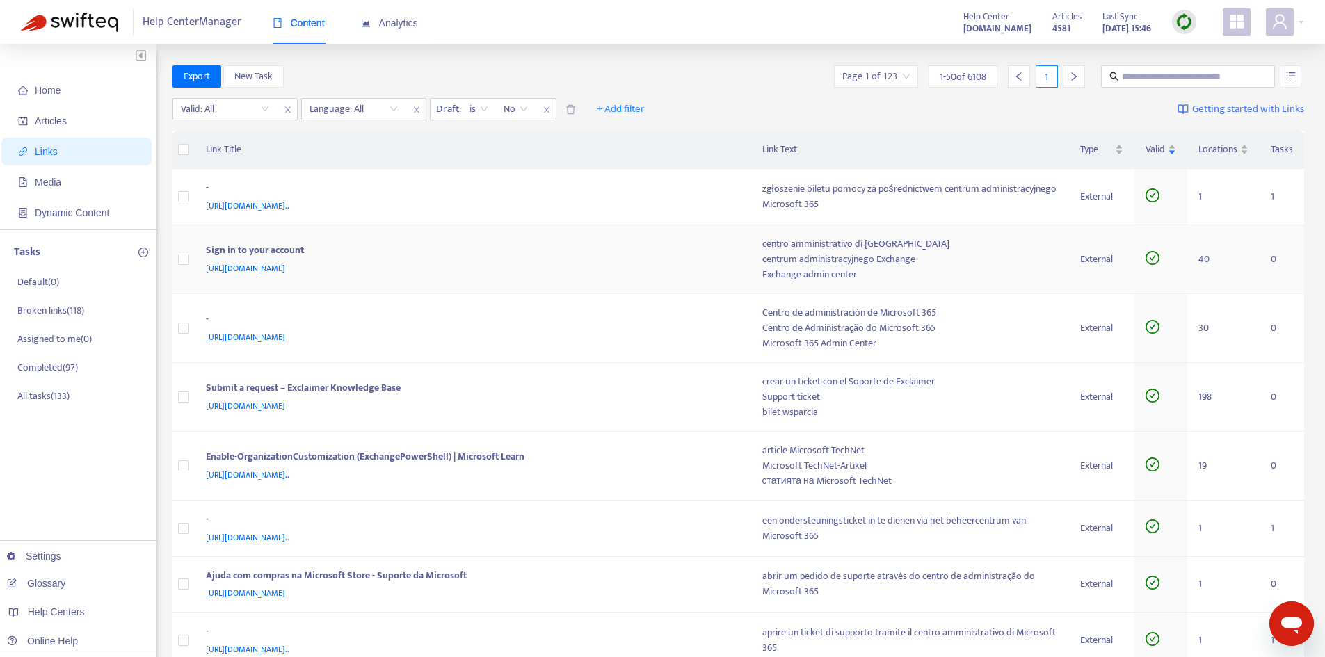
drag, startPoint x: 1121, startPoint y: 271, endPoint x: 1073, endPoint y: 117, distance: 161.0
click at [1073, 117] on div "Valid: All Language: All Draft : is No + Add filter Getting started with Links" at bounding box center [738, 112] width 1132 height 38
click at [1175, 156] on div "Valid" at bounding box center [1161, 149] width 31 height 15
click at [1174, 150] on div "Valid" at bounding box center [1161, 149] width 31 height 15
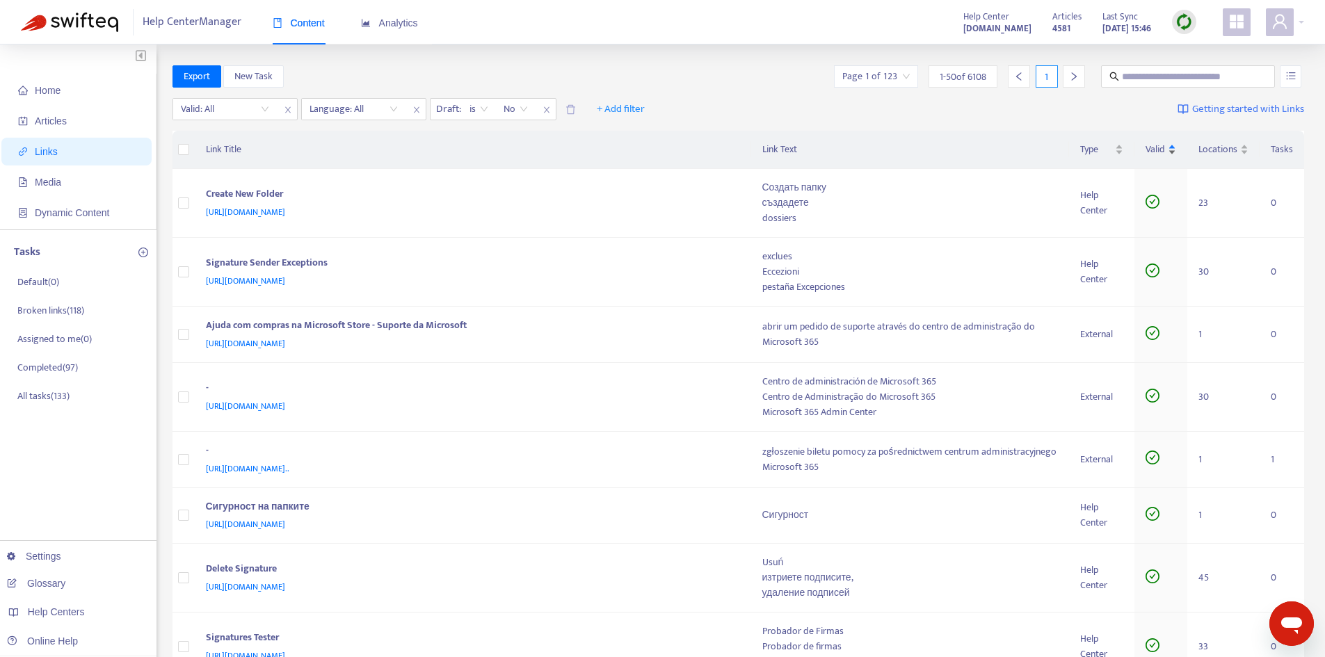
click at [1176, 152] on div "Valid" at bounding box center [1161, 149] width 31 height 15
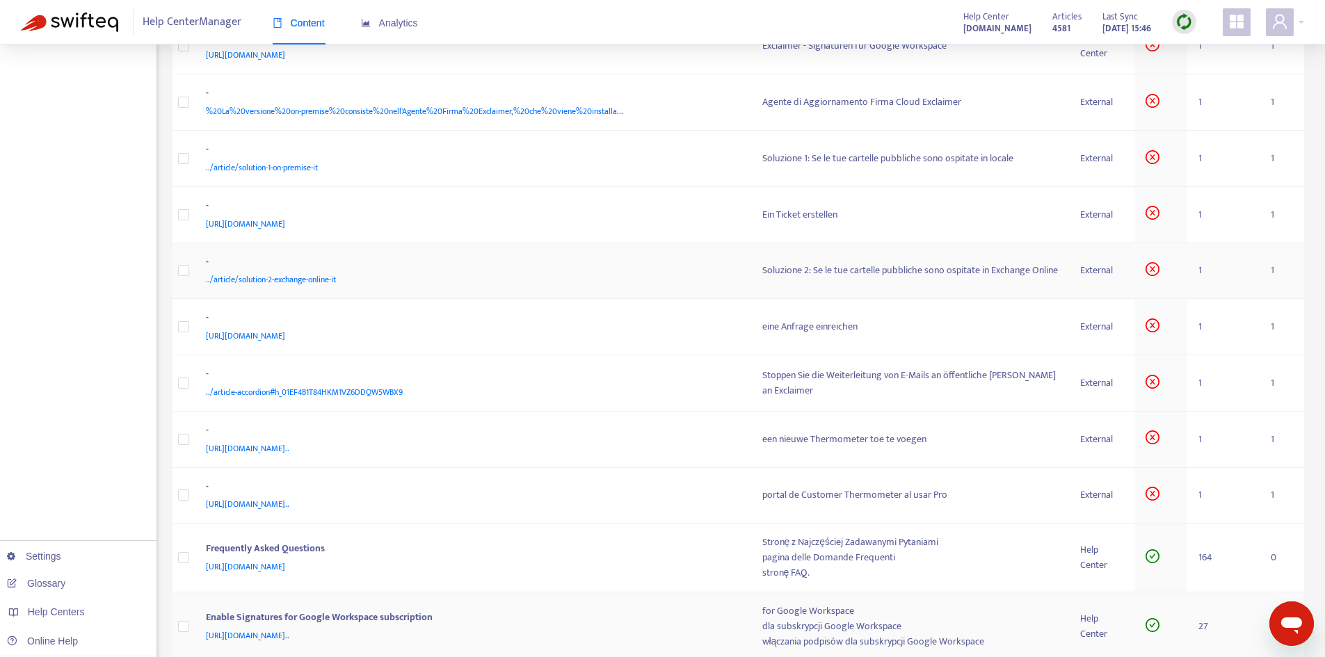
scroll to position [835, 0]
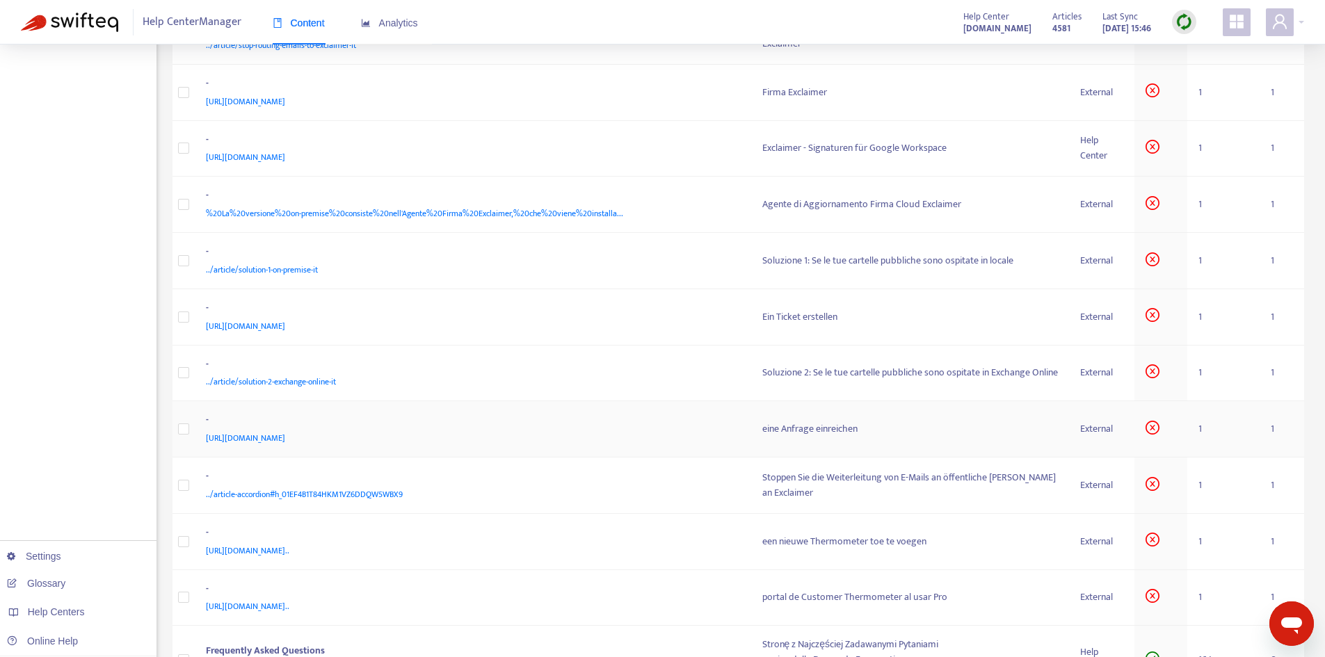
click at [776, 428] on div "eine Anfrage einreichen" at bounding box center [910, 429] width 296 height 15
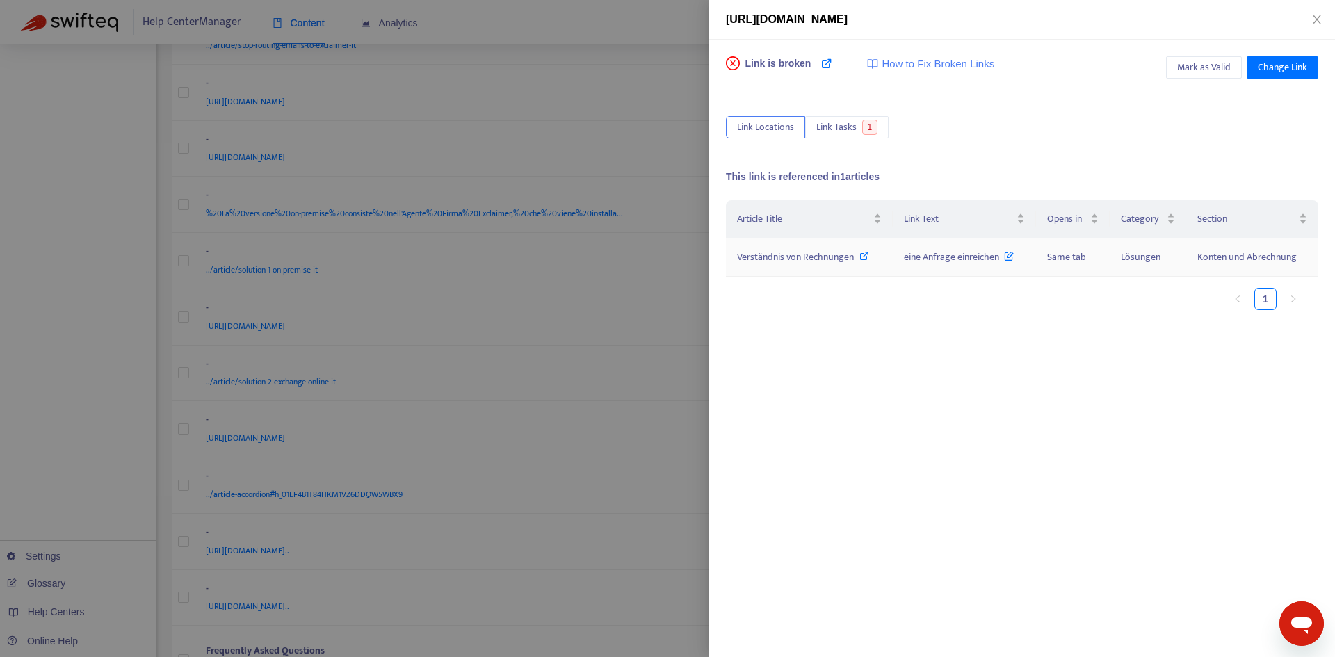
click at [848, 263] on span "Verständnis von Rechnungen" at bounding box center [795, 257] width 117 height 16
click at [943, 255] on span "eine Anfrage einreichen" at bounding box center [959, 257] width 110 height 16
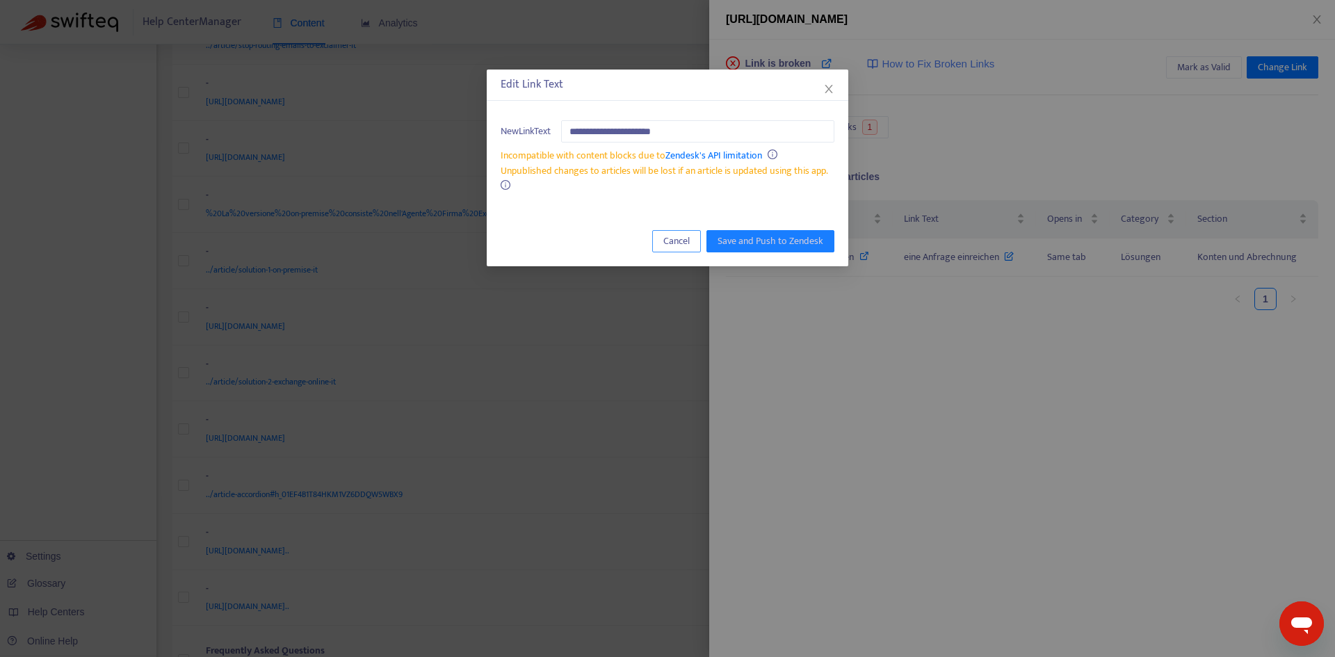
click at [665, 244] on span "Cancel" at bounding box center [677, 241] width 26 height 15
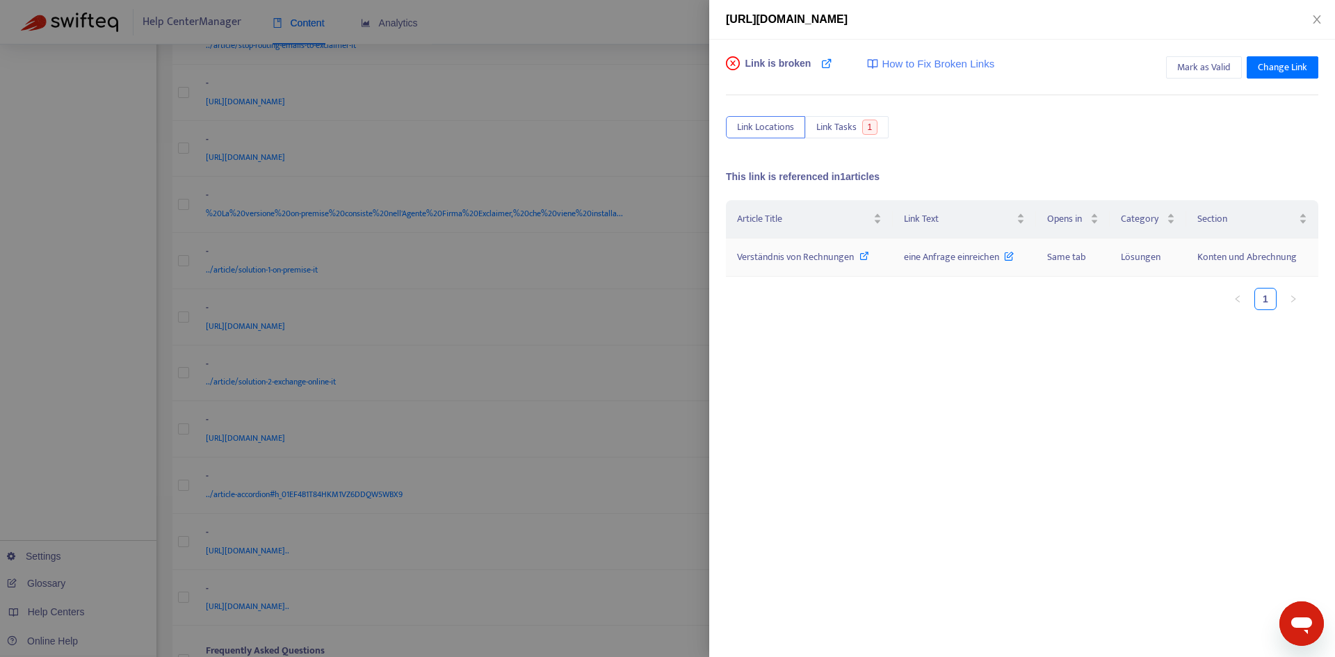
click at [799, 257] on span "Verständnis von Rechnungen" at bounding box center [795, 257] width 117 height 16
click at [1189, 73] on span "Mark as Valid" at bounding box center [1205, 67] width 54 height 15
click at [1314, 20] on icon "close" at bounding box center [1317, 19] width 11 height 11
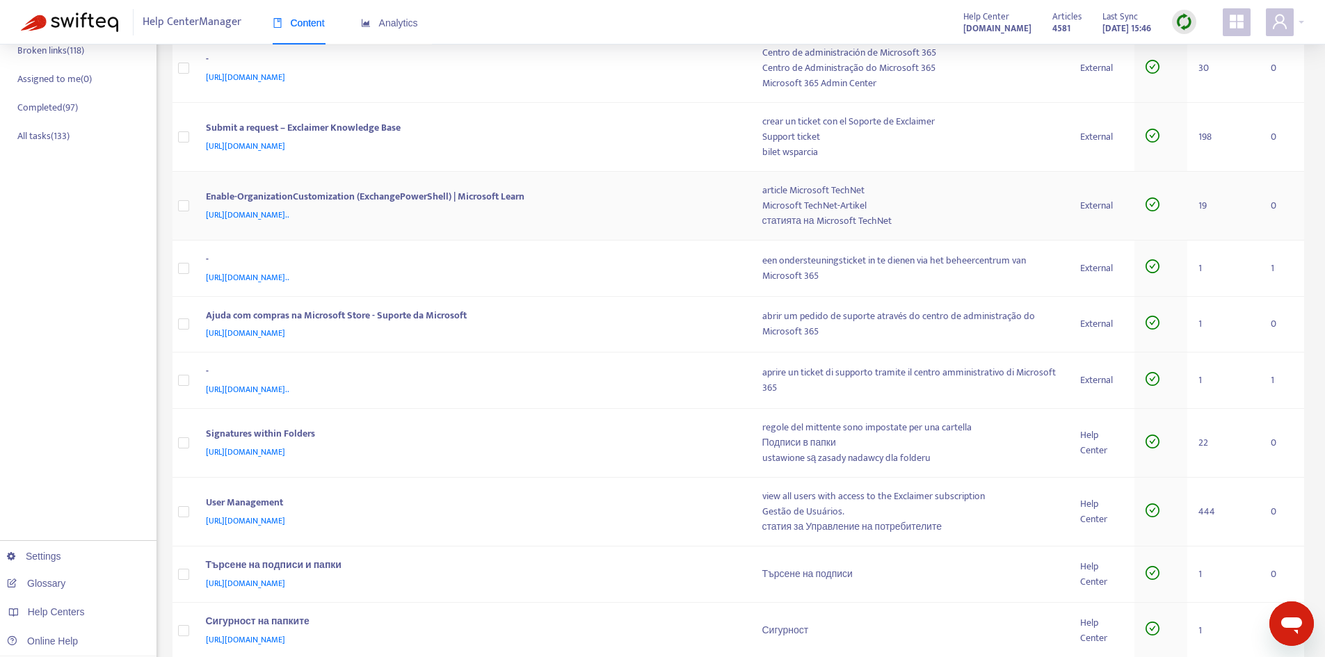
scroll to position [0, 0]
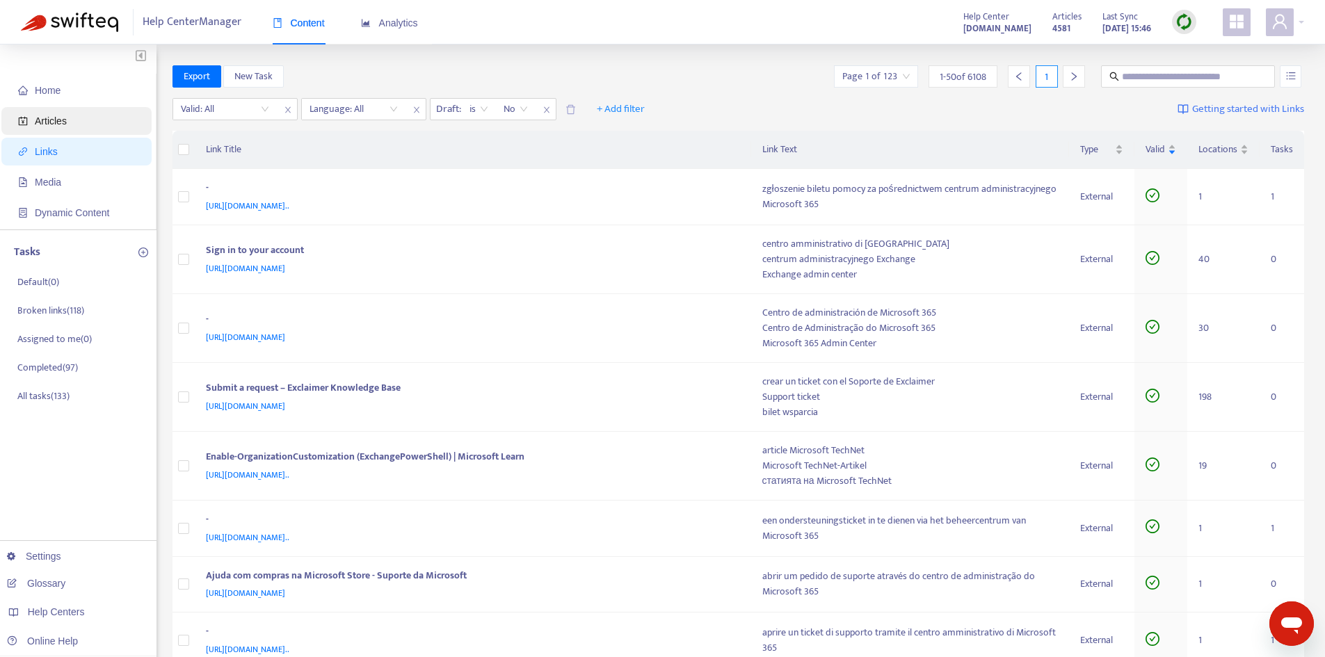
click at [92, 114] on span "Articles" at bounding box center [79, 121] width 122 height 28
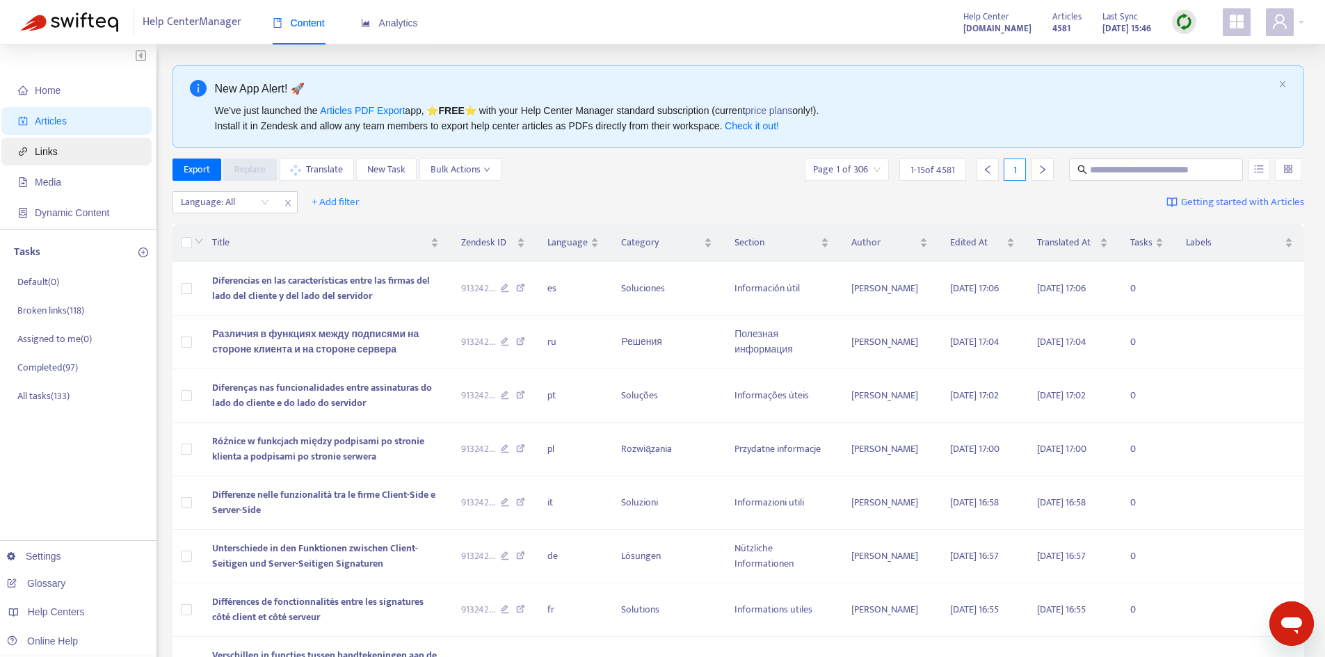
click at [72, 155] on span "Links" at bounding box center [79, 152] width 122 height 28
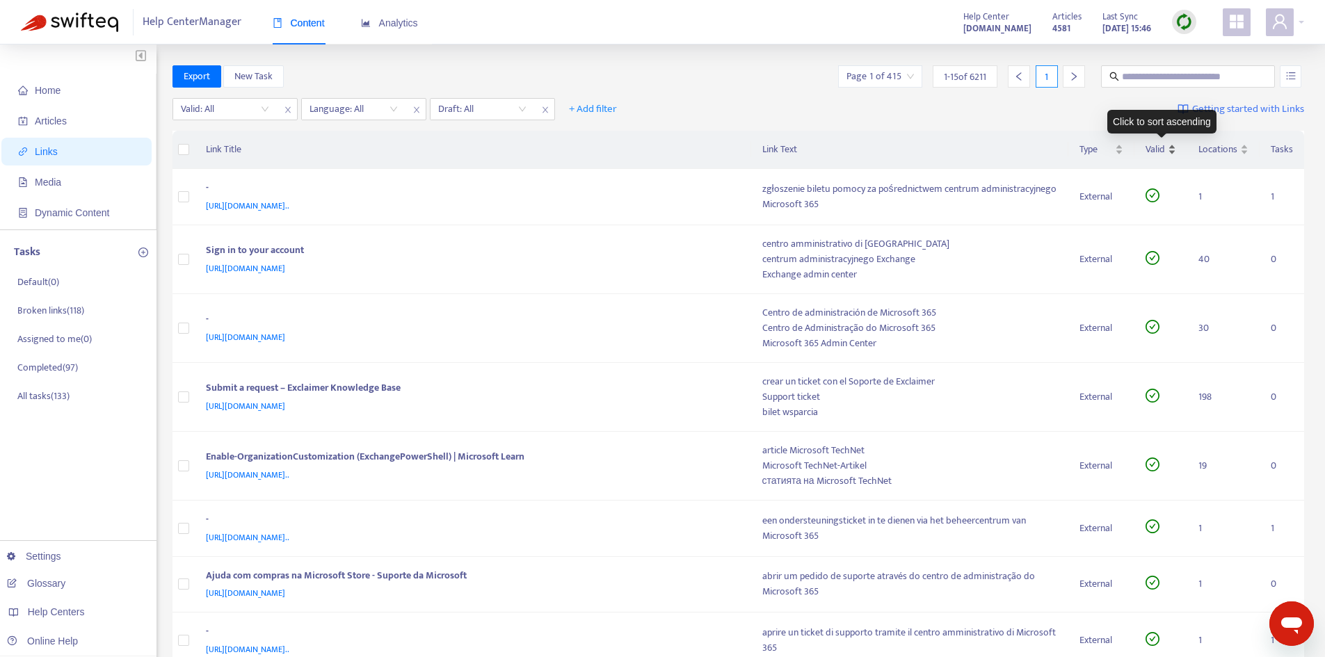
click at [1170, 151] on div "Valid" at bounding box center [1161, 149] width 31 height 15
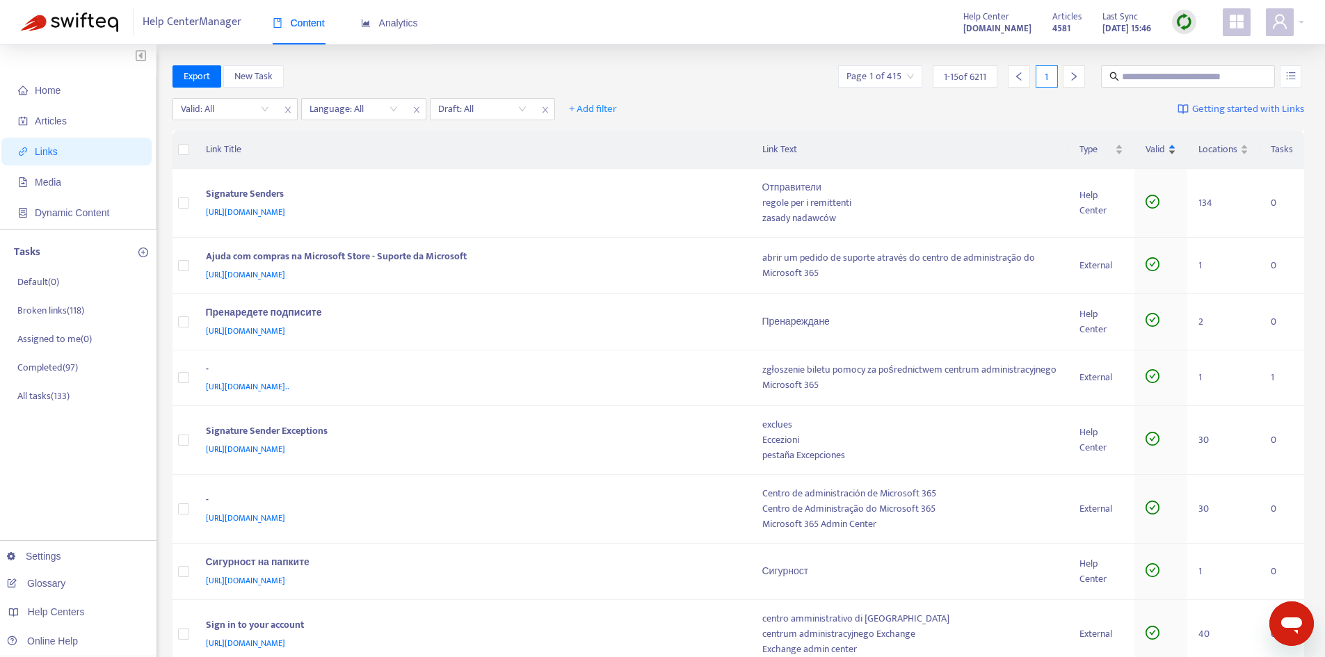
click at [1171, 152] on div "Valid" at bounding box center [1161, 149] width 31 height 15
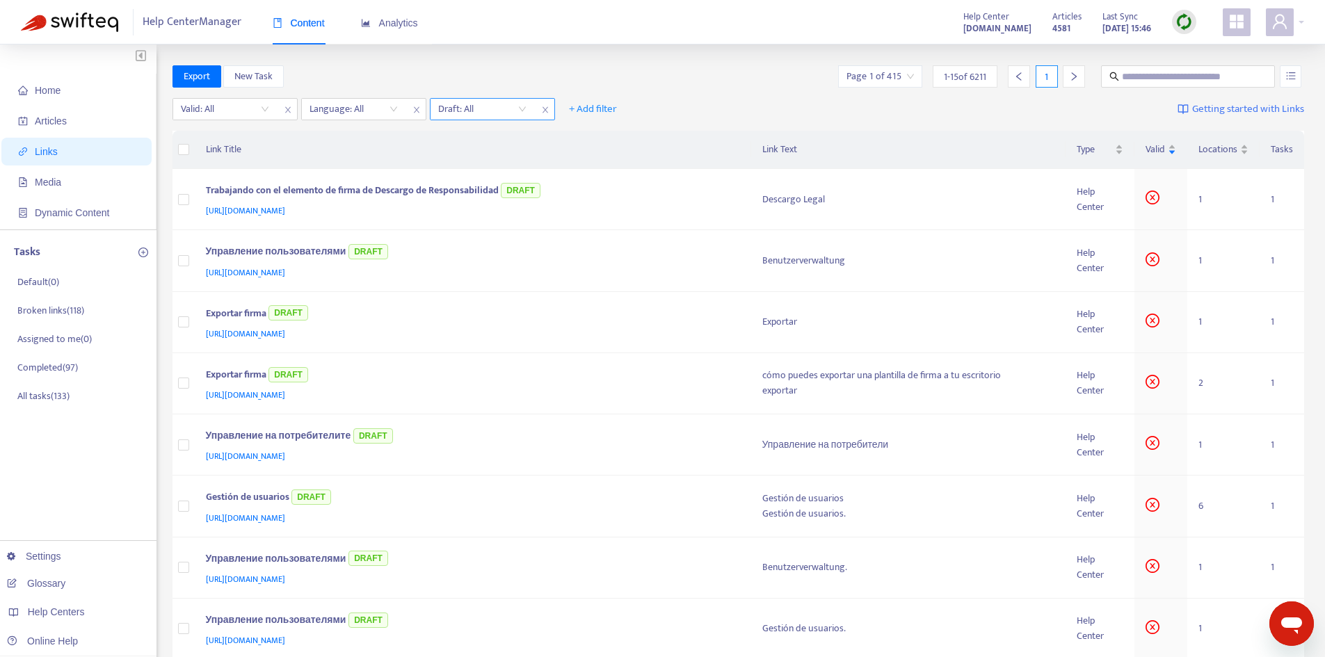
click at [481, 102] on input "search" at bounding box center [482, 109] width 88 height 21
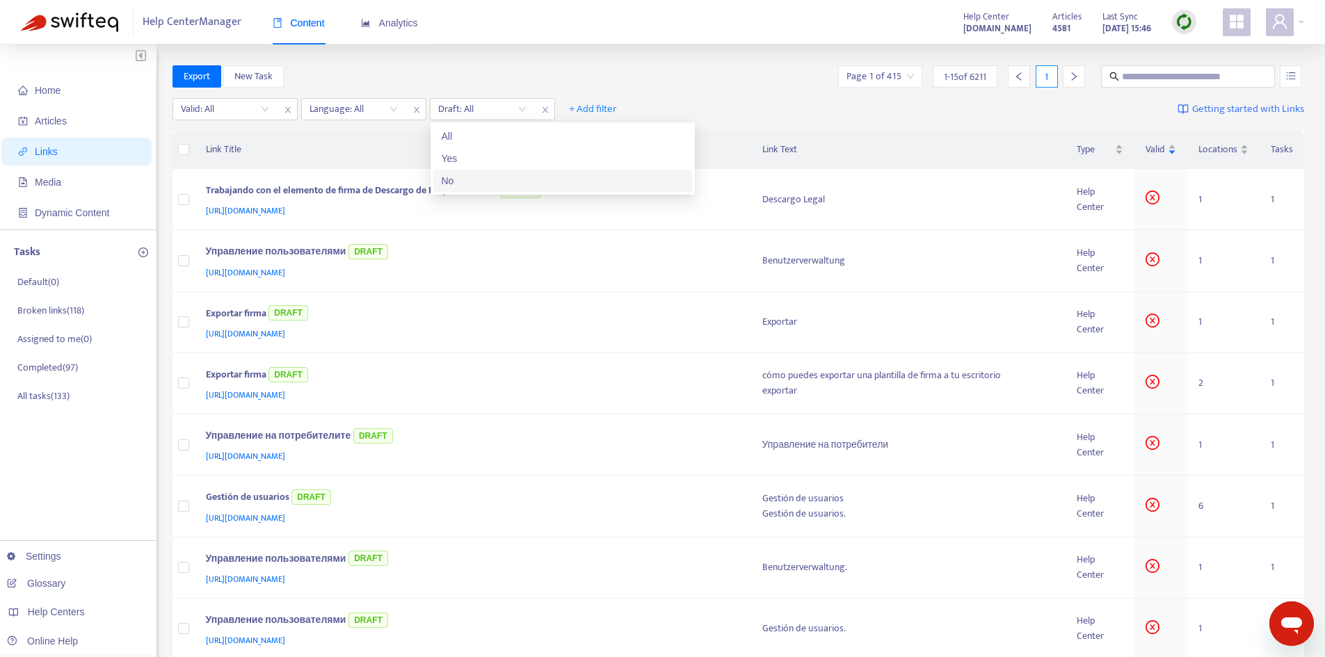
click at [467, 179] on div "No" at bounding box center [563, 180] width 242 height 15
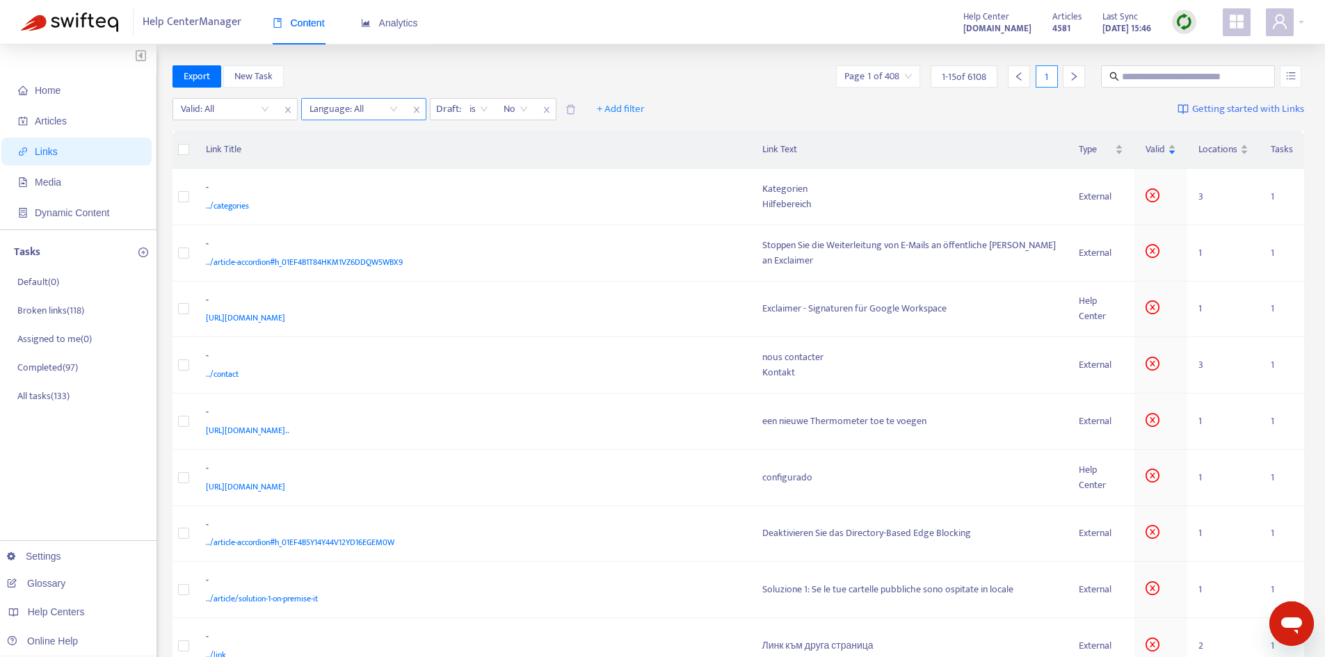
click at [362, 113] on div at bounding box center [347, 109] width 84 height 17
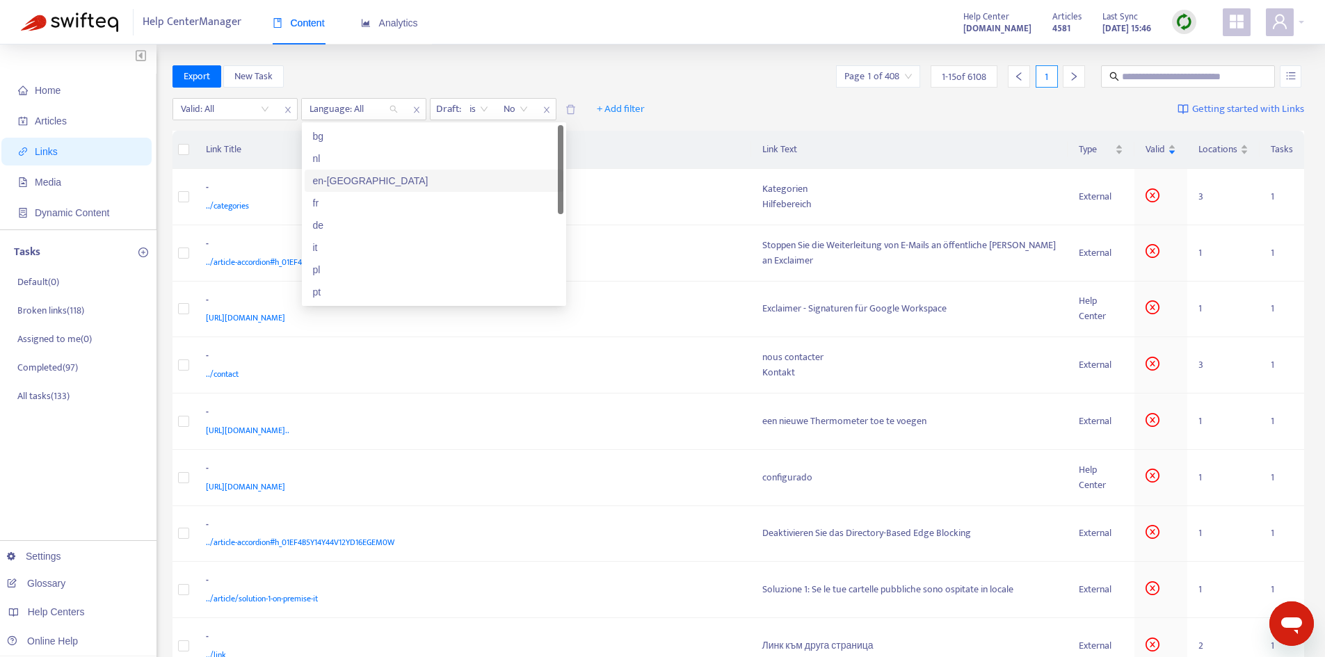
click at [358, 175] on div "en-[GEOGRAPHIC_DATA]" at bounding box center [434, 180] width 242 height 15
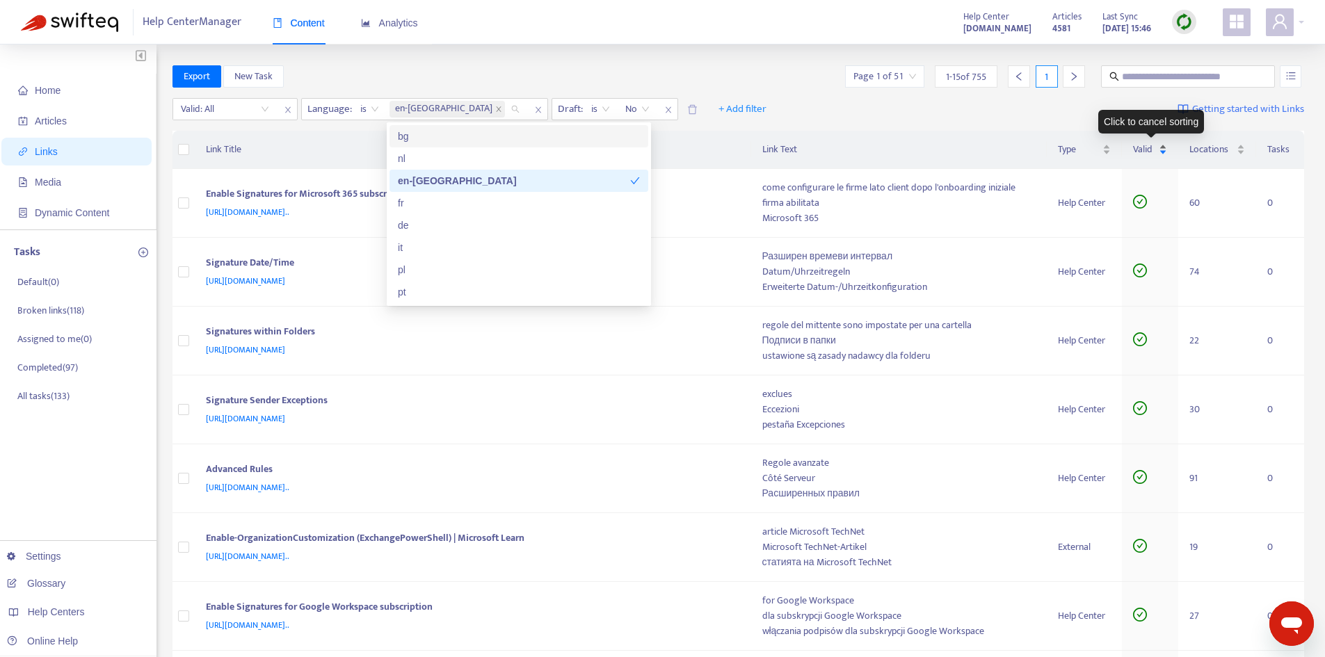
click at [1160, 155] on div "Valid" at bounding box center [1150, 149] width 35 height 15
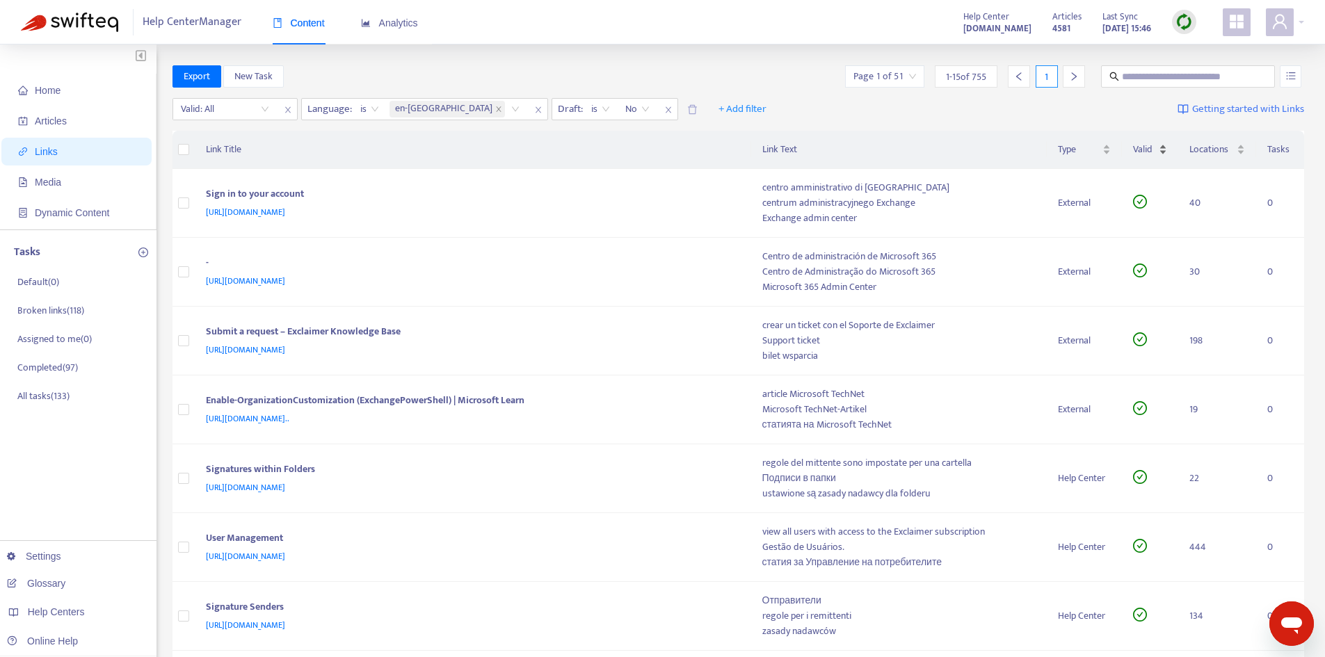
click at [1160, 155] on div "Valid" at bounding box center [1150, 149] width 35 height 15
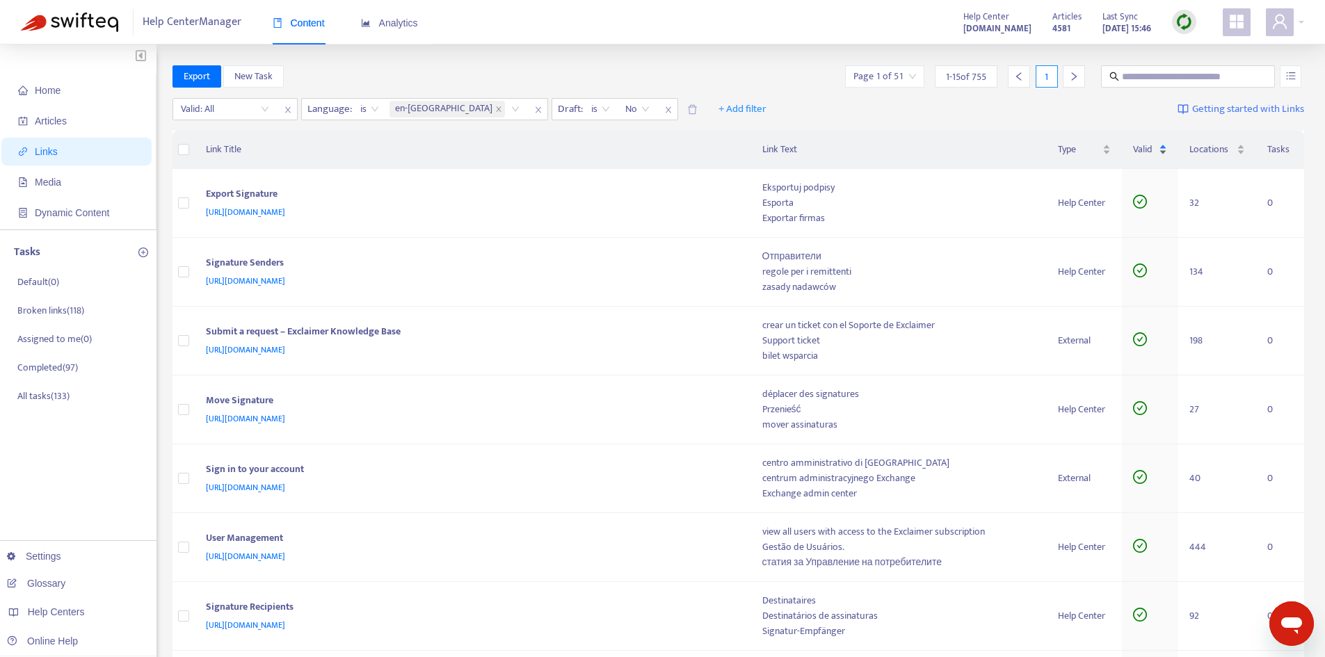
click at [1160, 155] on div "Valid" at bounding box center [1150, 149] width 35 height 15
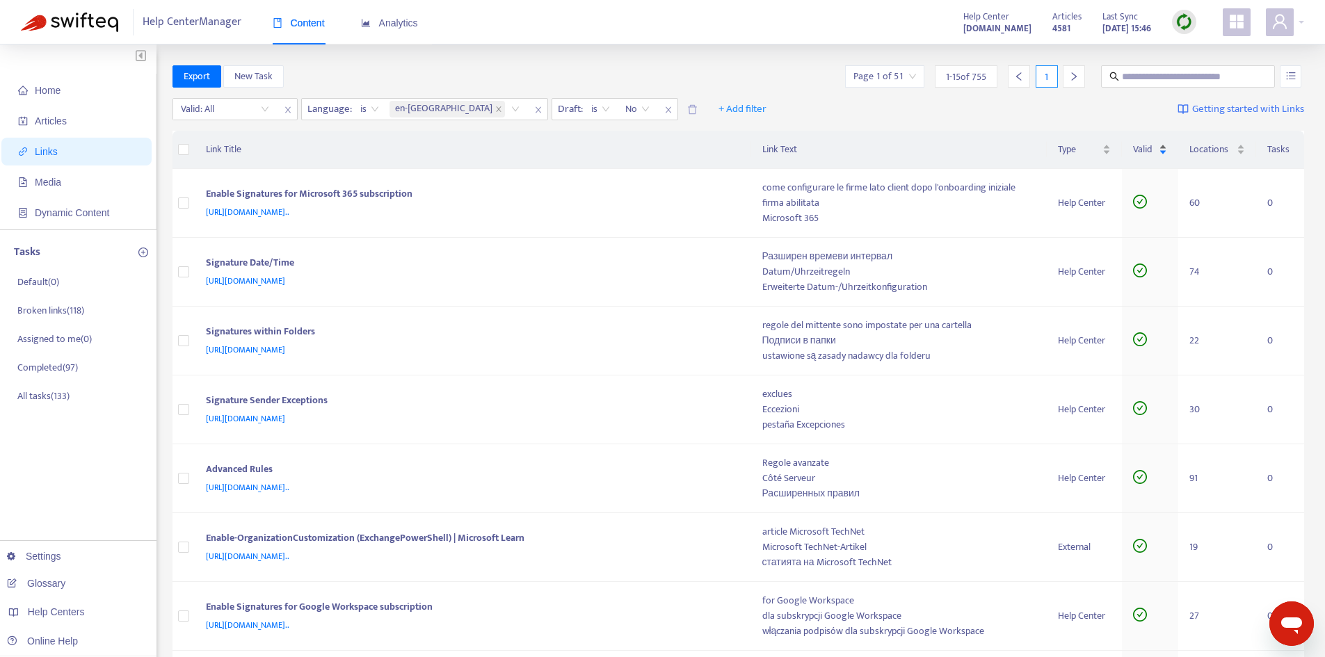
click at [1160, 155] on div "Valid" at bounding box center [1150, 149] width 35 height 15
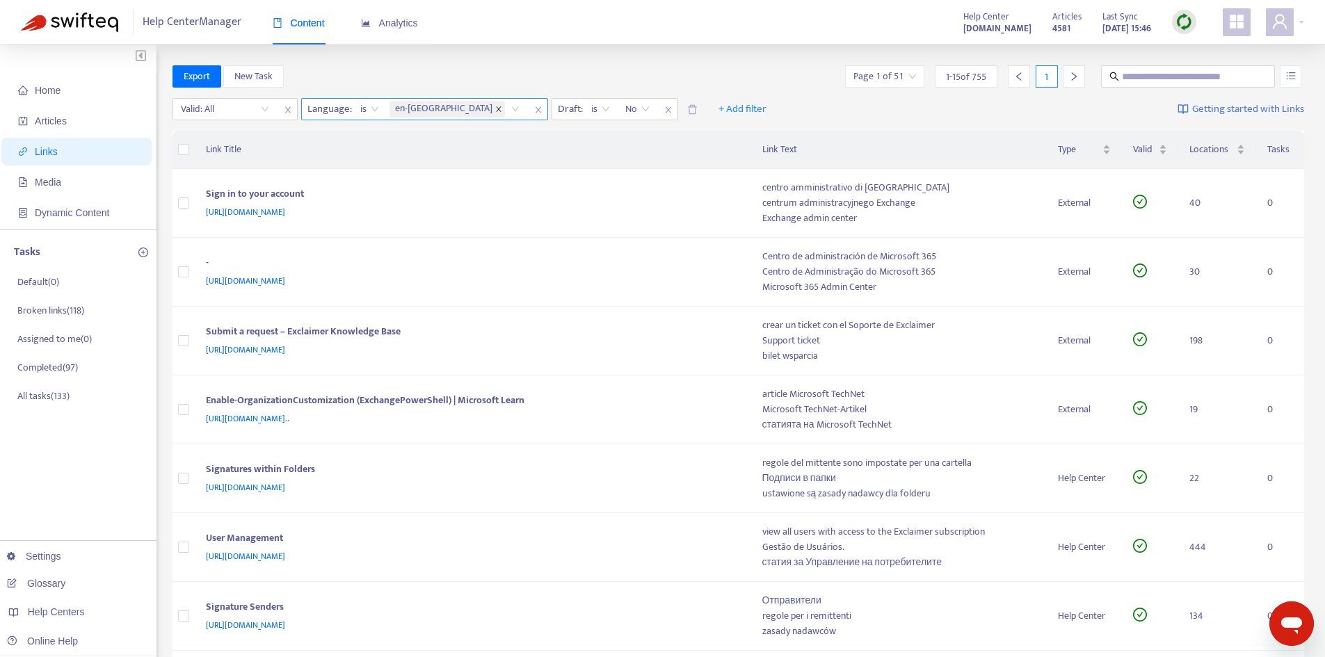
click at [495, 109] on icon "close" at bounding box center [498, 109] width 7 height 7
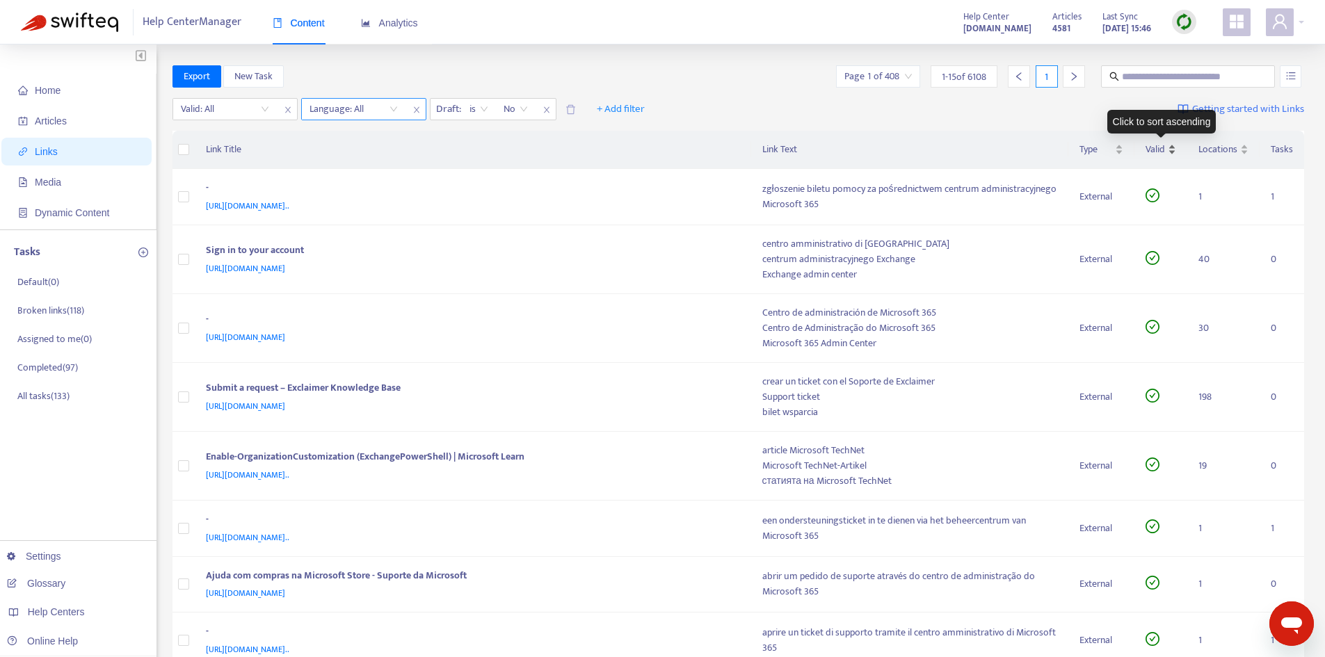
click at [1169, 157] on div "Valid" at bounding box center [1161, 149] width 31 height 15
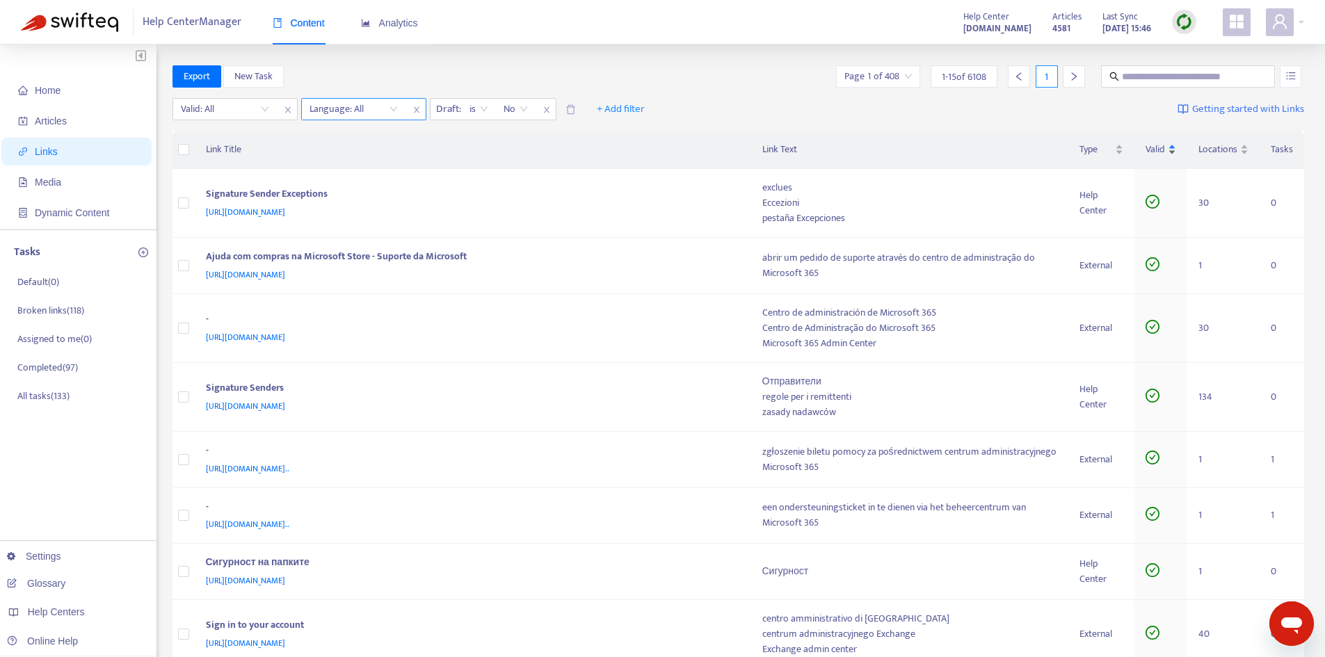
click at [1166, 152] on div "Valid" at bounding box center [1161, 149] width 31 height 15
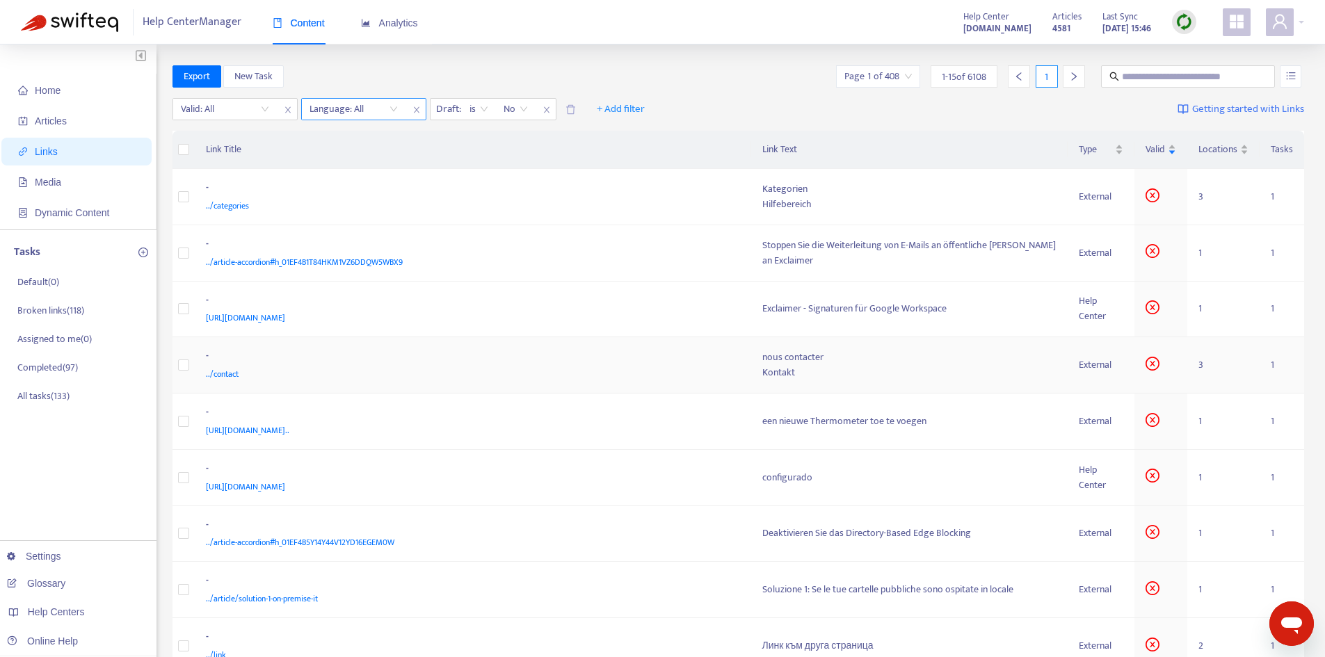
click at [781, 362] on div "nous contacter" at bounding box center [909, 357] width 295 height 15
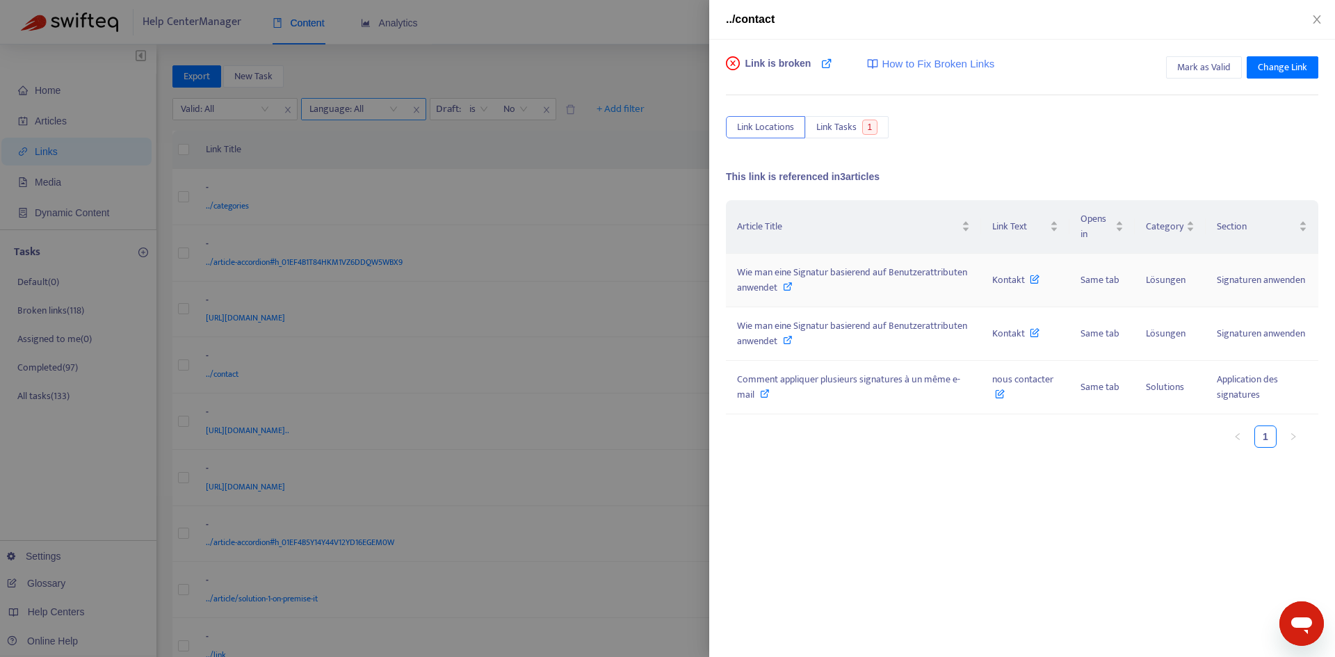
click at [908, 282] on div "Wie man eine Signatur basierend auf Benutzerattributen anwendet" at bounding box center [853, 280] width 233 height 31
click at [1004, 284] on span "Kontakt" at bounding box center [1016, 280] width 47 height 16
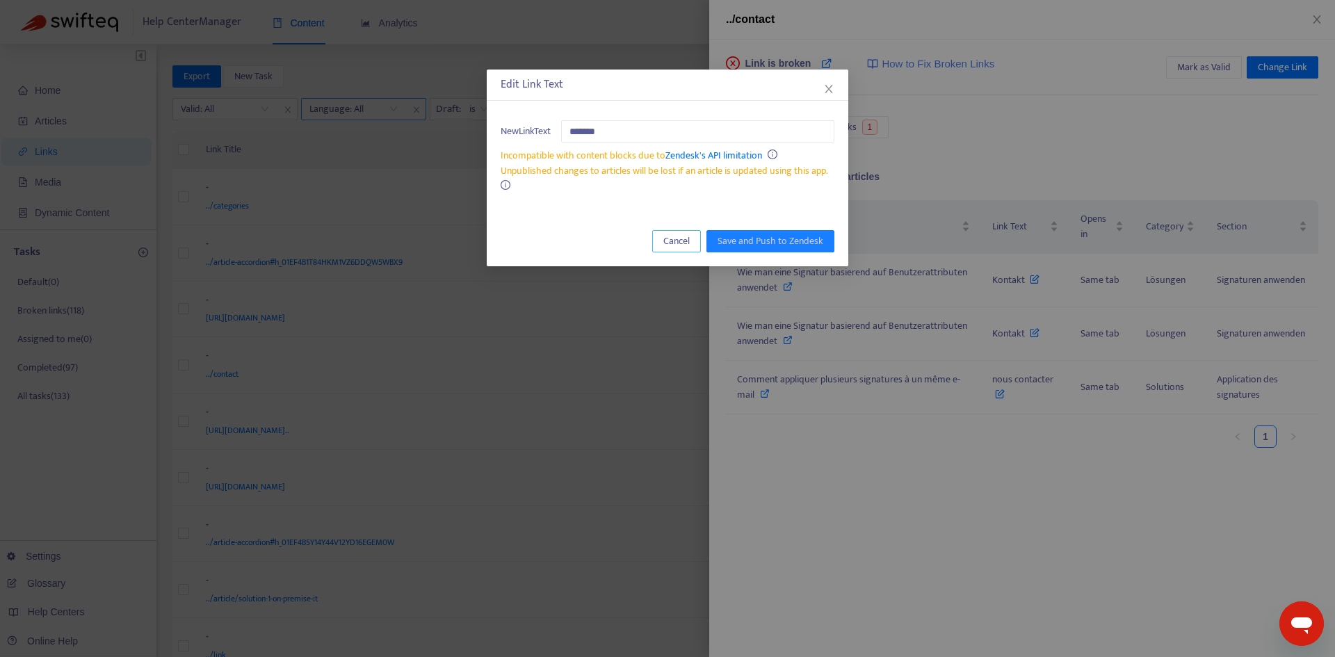
click at [677, 243] on span "Cancel" at bounding box center [677, 241] width 26 height 15
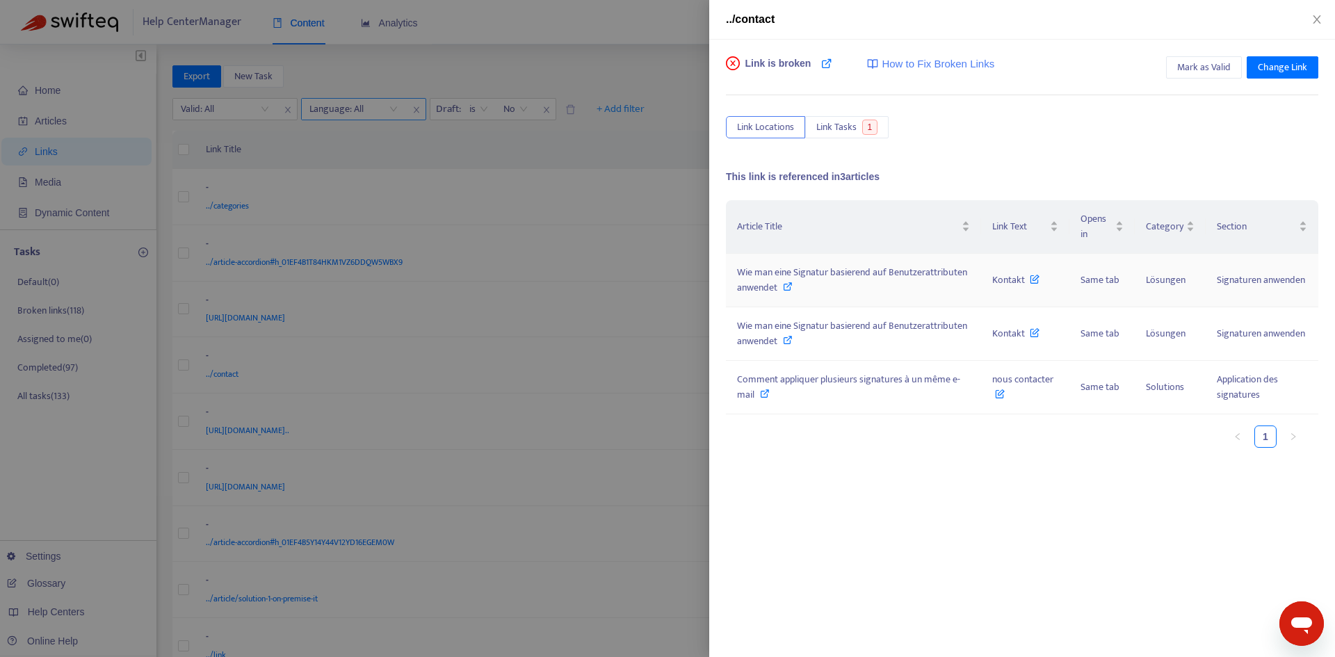
click at [858, 268] on span "Wie man eine Signatur basierend auf Benutzerattributen anwendet" at bounding box center [852, 279] width 230 height 31
click at [1317, 15] on icon "close" at bounding box center [1317, 19] width 11 height 11
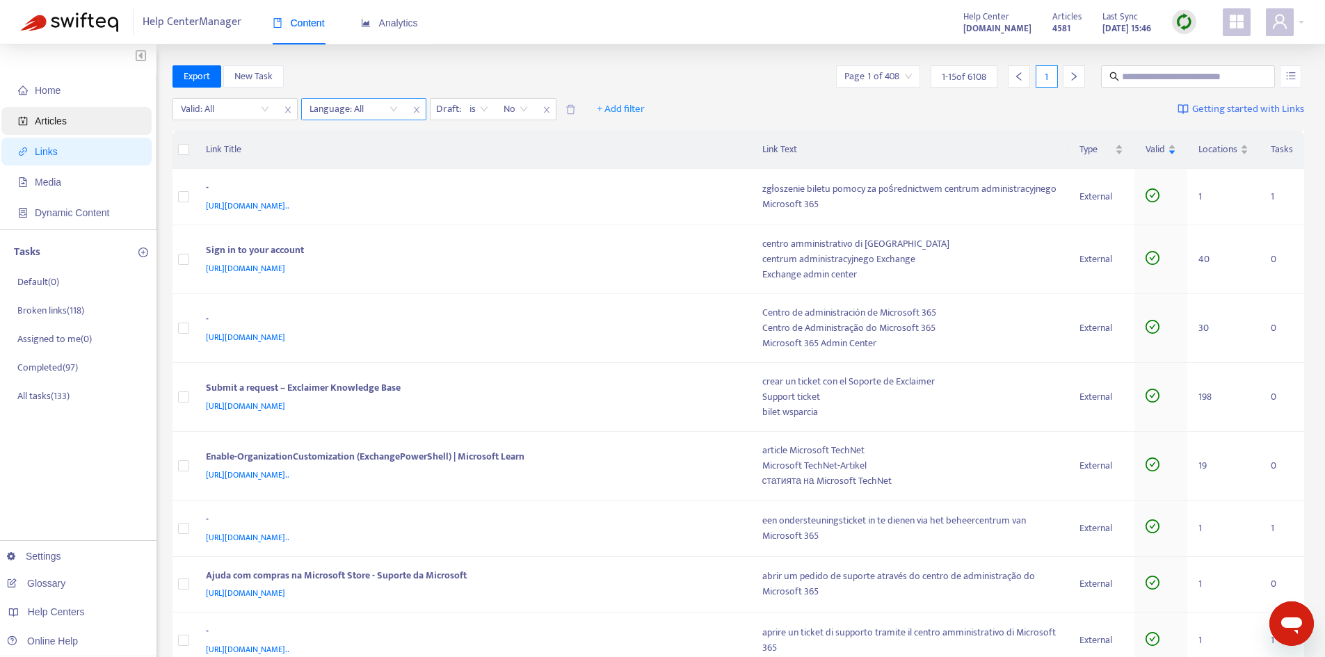
click at [66, 127] on span "Articles" at bounding box center [79, 121] width 122 height 28
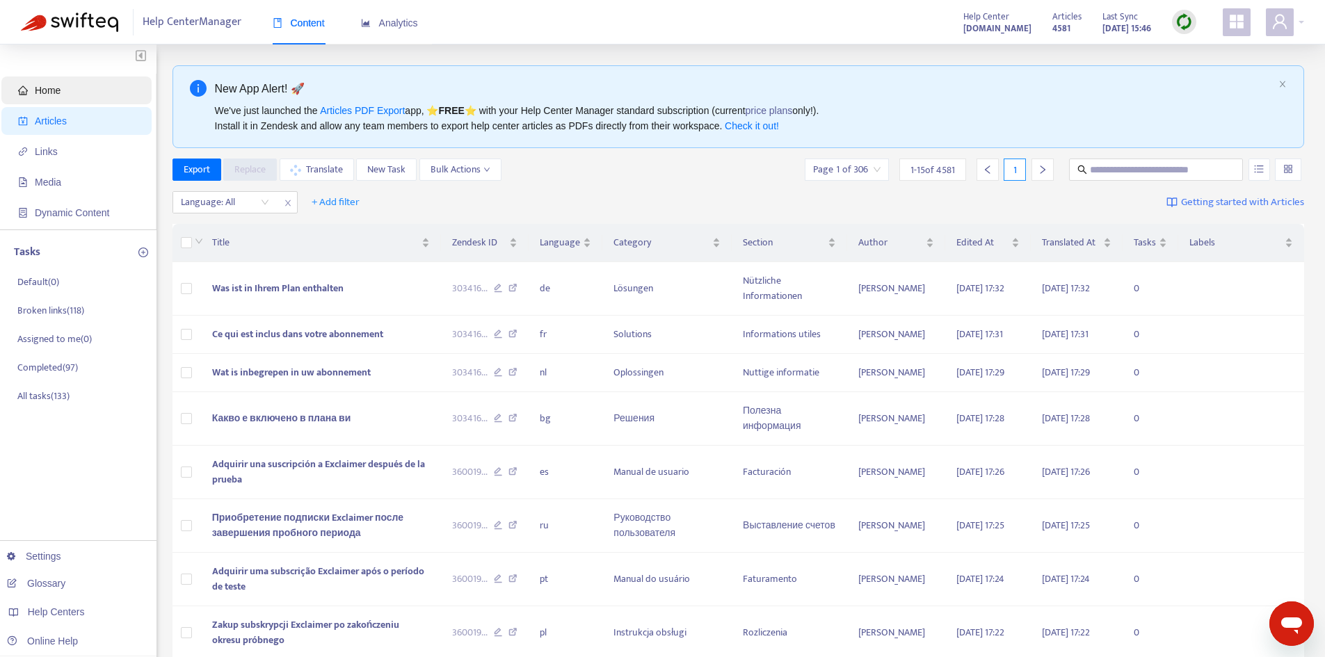
click at [54, 89] on span "Home" at bounding box center [48, 90] width 26 height 11
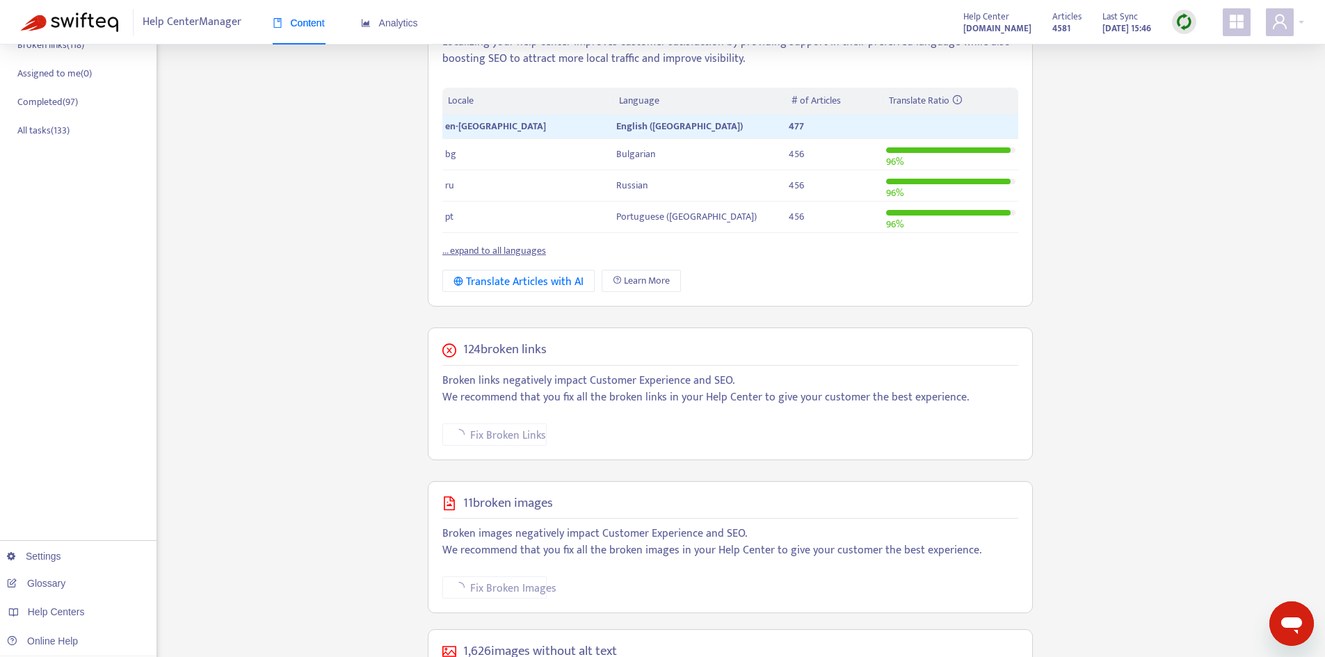
scroll to position [182, 0]
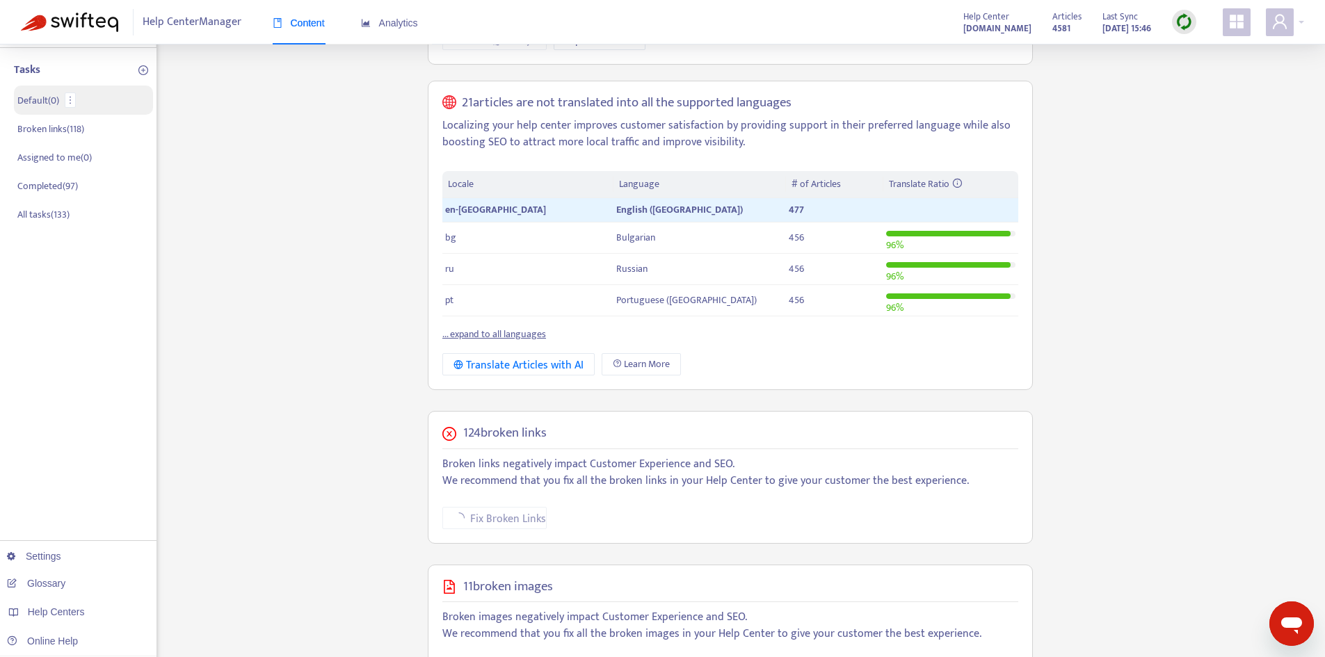
click at [41, 92] on li "Default ( 0 )" at bounding box center [83, 100] width 139 height 29
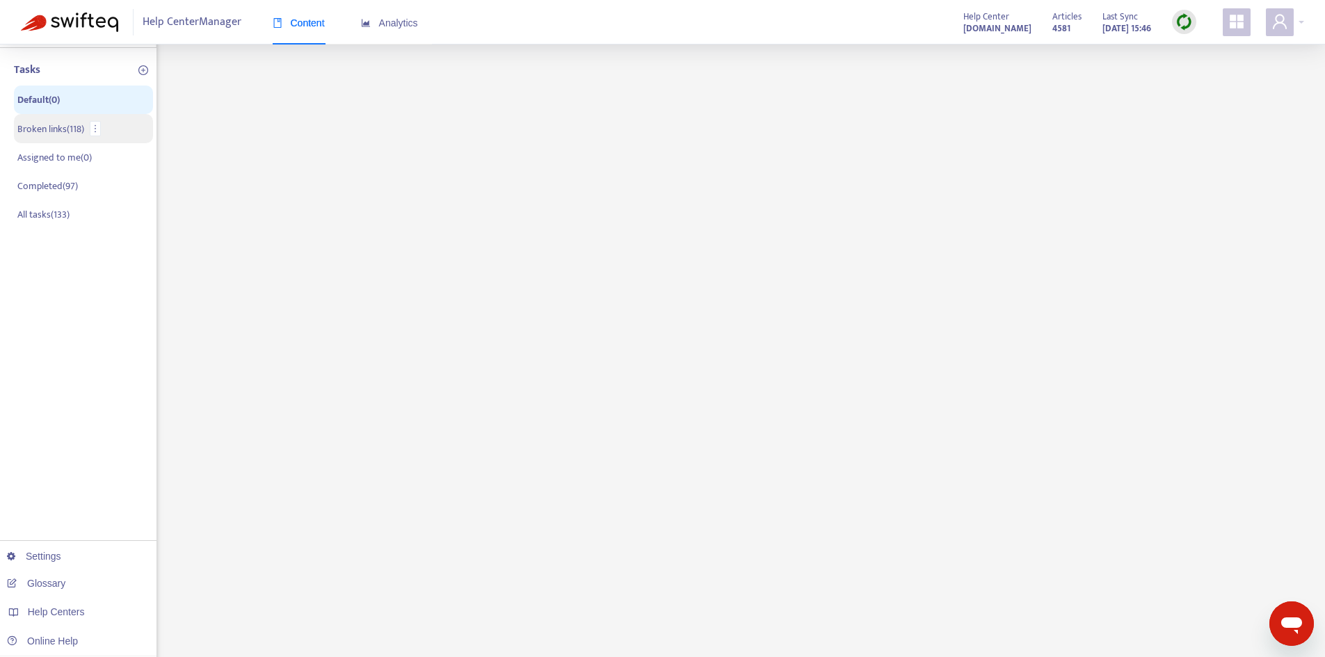
click at [42, 127] on p "Broken links ( 118 )" at bounding box center [50, 129] width 67 height 15
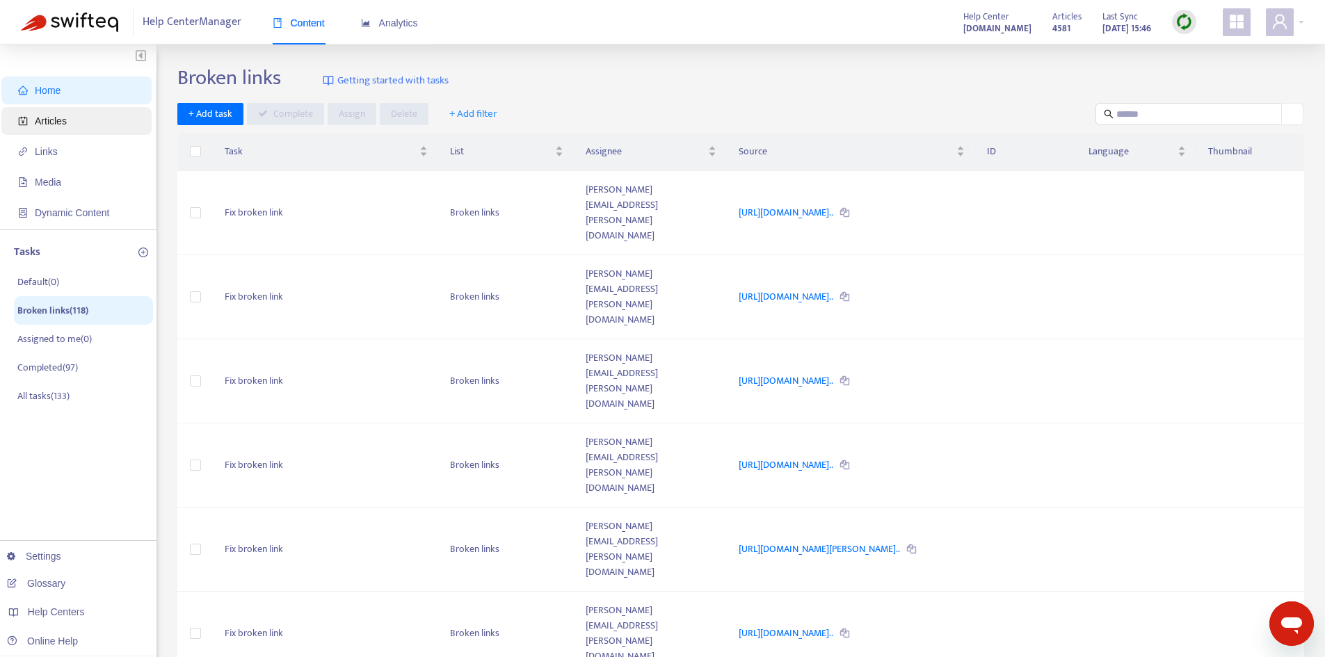
click at [53, 113] on span "Articles" at bounding box center [79, 121] width 122 height 28
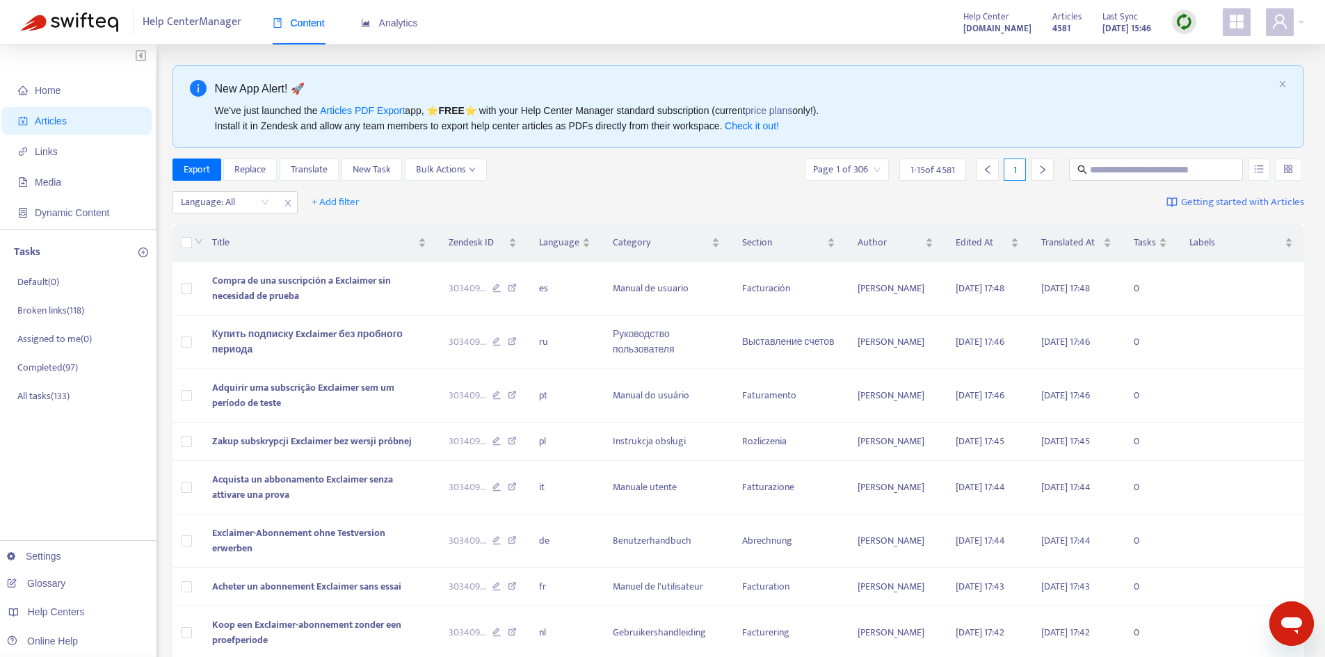
click at [856, 27] on div "Help Center Manager Content Analytics Help Center [DOMAIN_NAME] Articles 4581 L…" at bounding box center [662, 22] width 1325 height 45
click at [70, 151] on span "Links" at bounding box center [79, 152] width 122 height 28
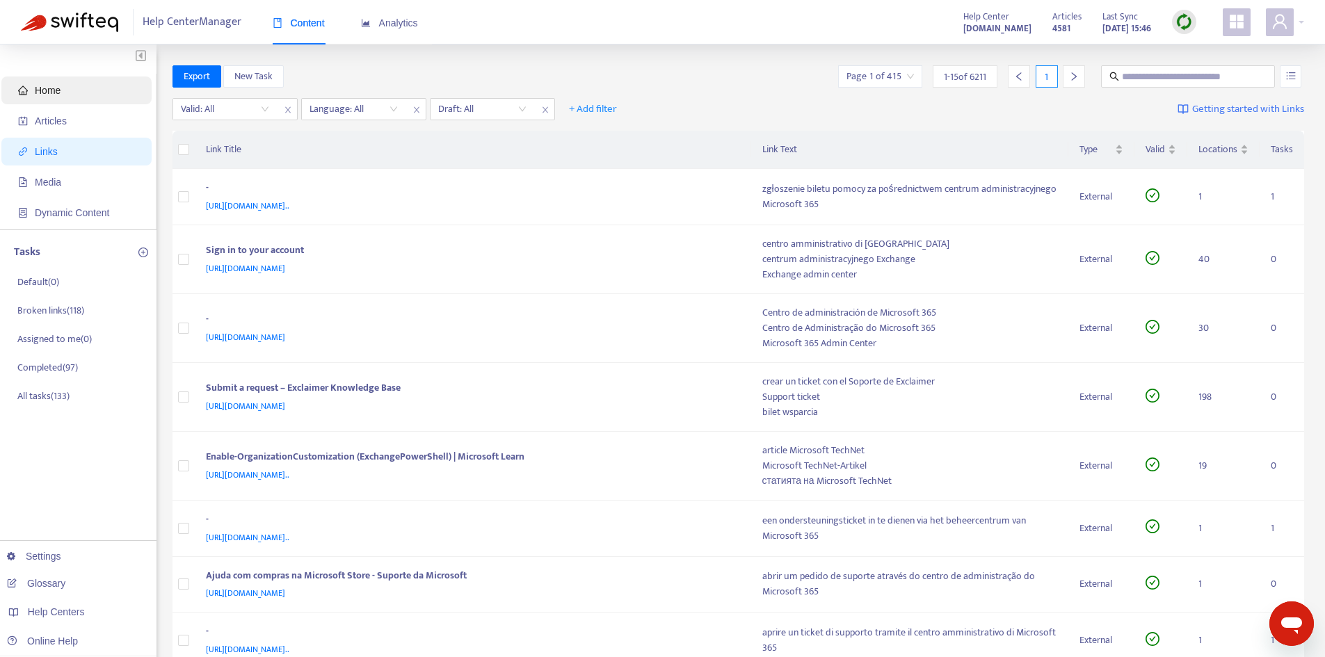
click at [70, 92] on span "Home" at bounding box center [79, 91] width 122 height 28
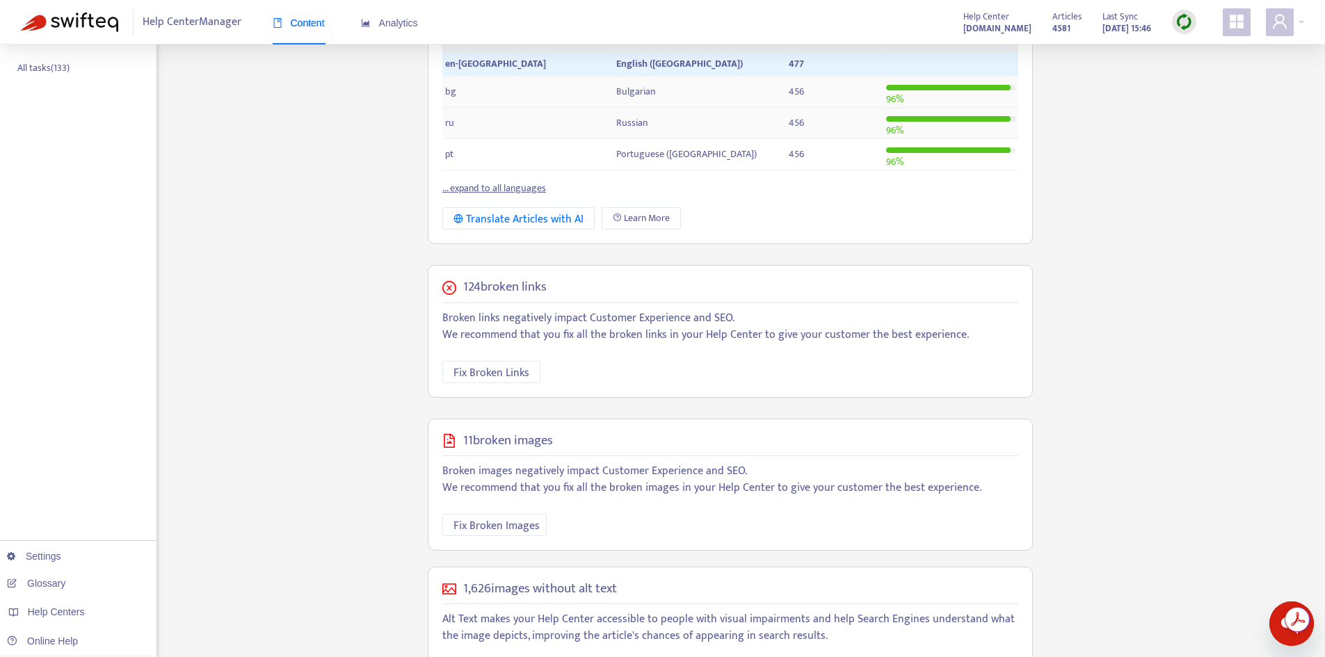
scroll to position [348, 0]
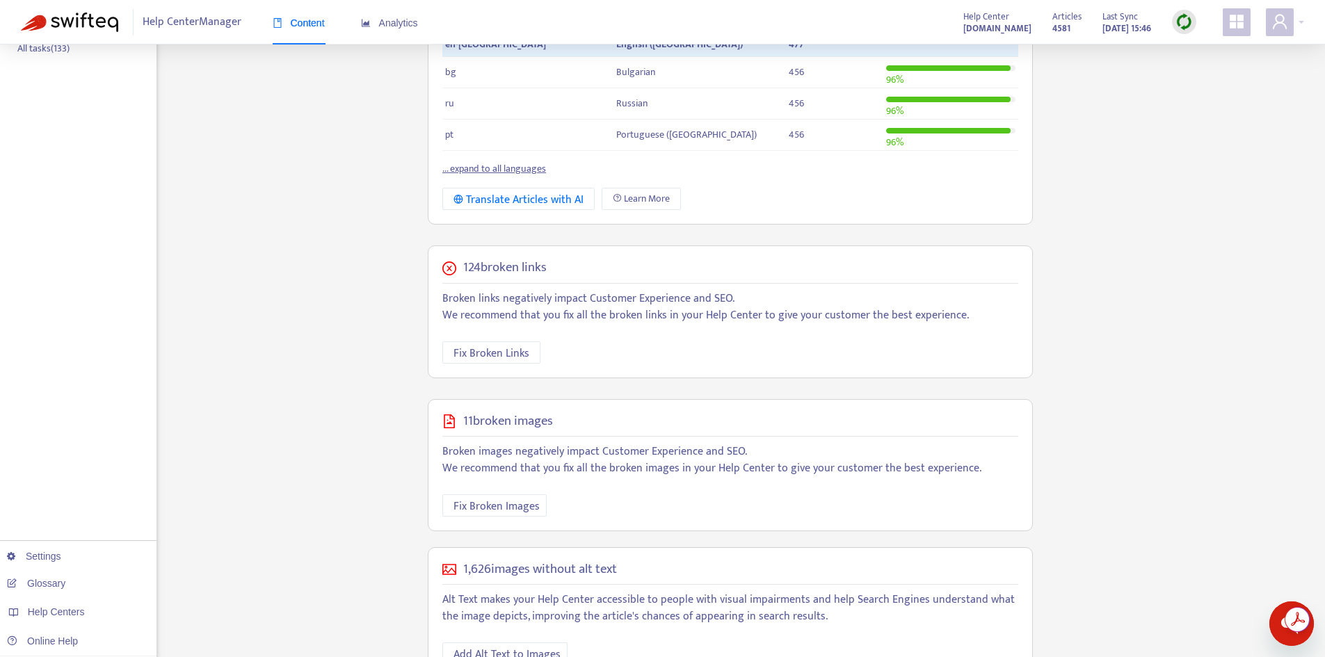
click at [1177, 21] on img at bounding box center [1184, 21] width 17 height 17
click at [1183, 50] on link "Quick Sync" at bounding box center [1212, 50] width 59 height 16
click at [1026, 221] on div "21 articles are not translated into all the supported languages Localizing your…" at bounding box center [730, 70] width 605 height 310
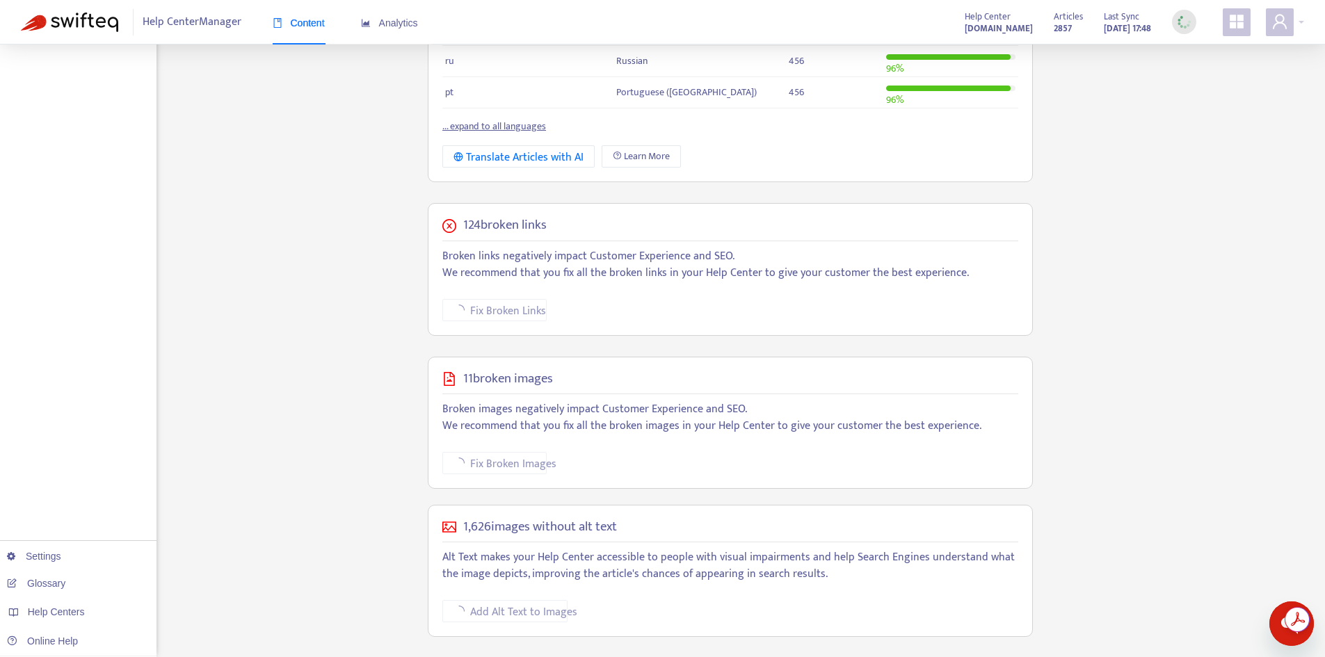
scroll to position [391, 0]
click at [492, 319] on span "Fix Broken Links" at bounding box center [492, 310] width 76 height 17
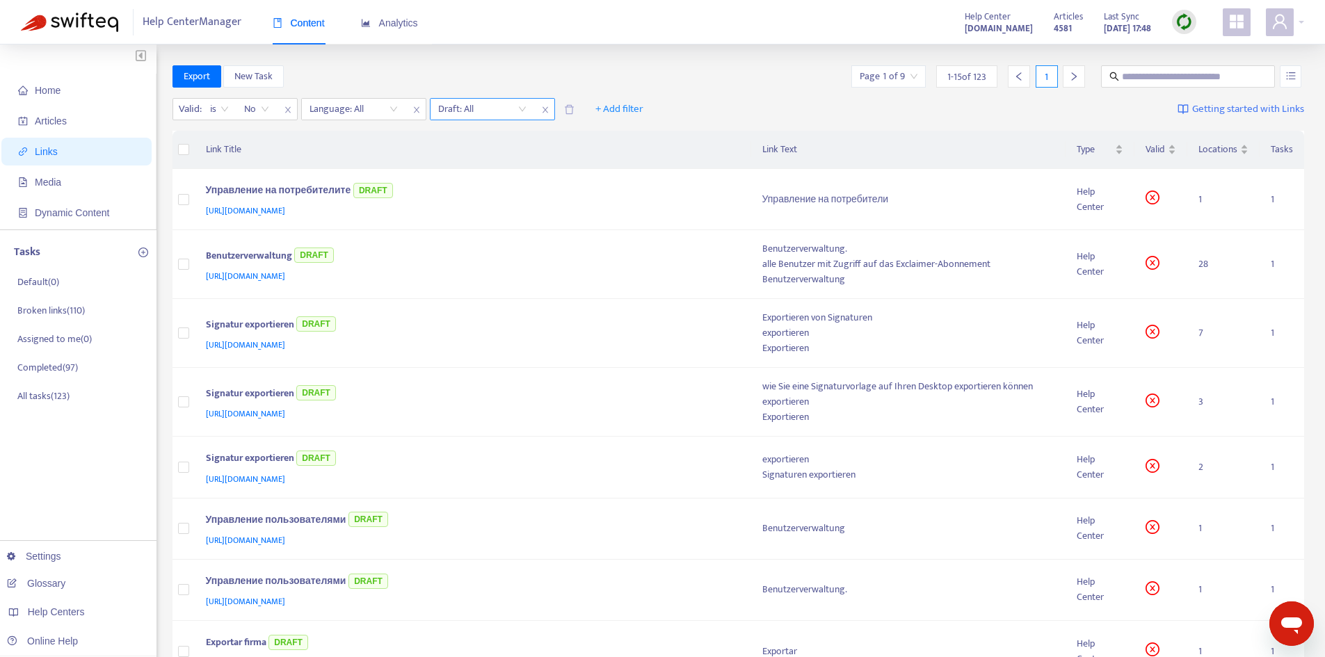
click at [498, 109] on input "search" at bounding box center [482, 109] width 88 height 21
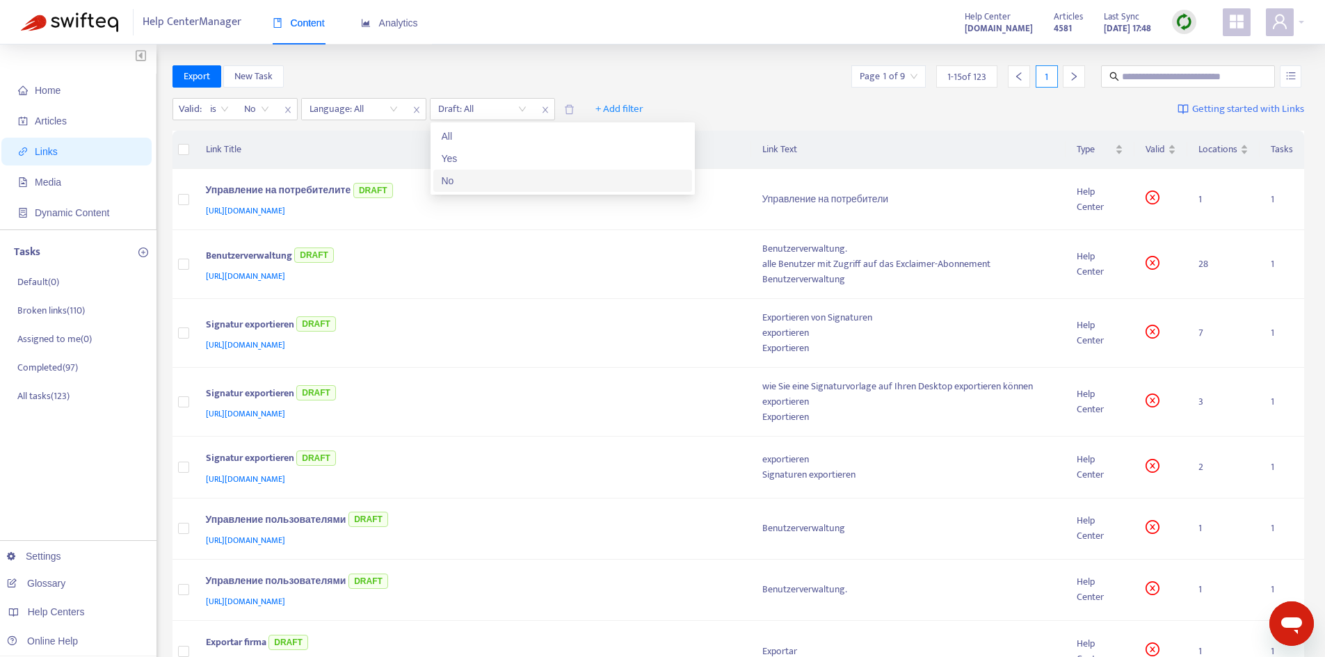
click at [492, 186] on div "No" at bounding box center [563, 180] width 242 height 15
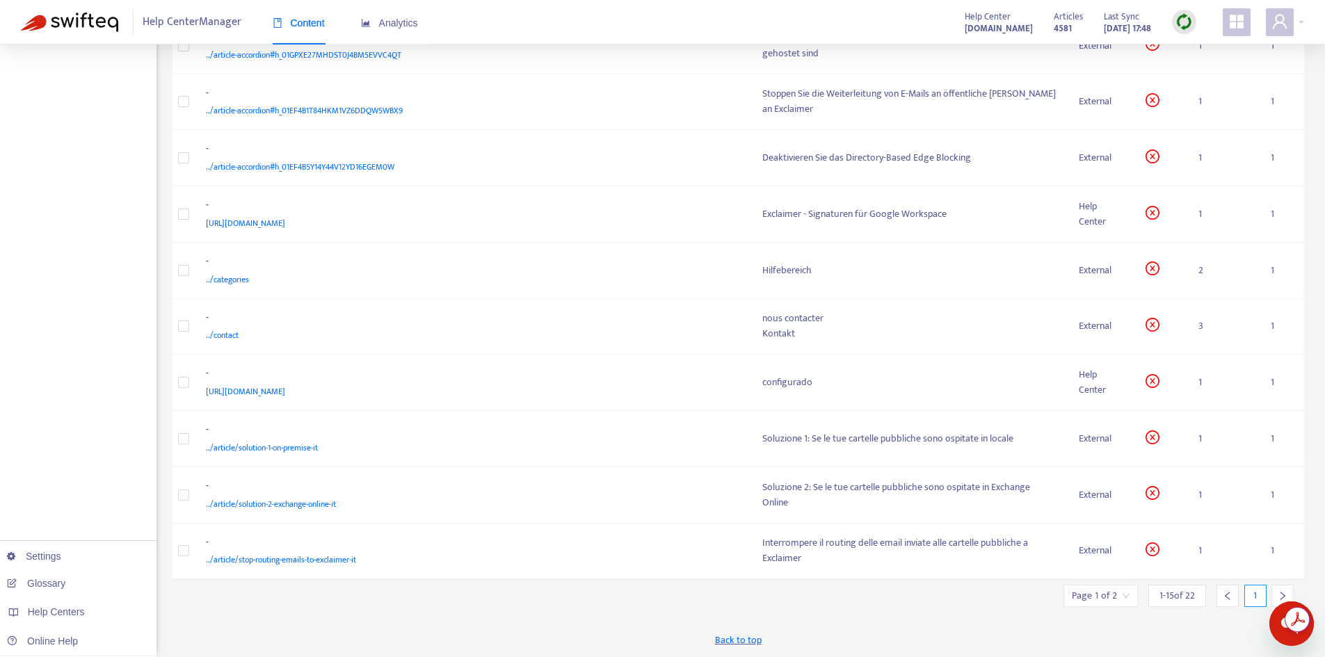
click at [1120, 602] on input "search" at bounding box center [1101, 596] width 58 height 21
click at [1051, 555] on span "15" at bounding box center [1067, 557] width 88 height 21
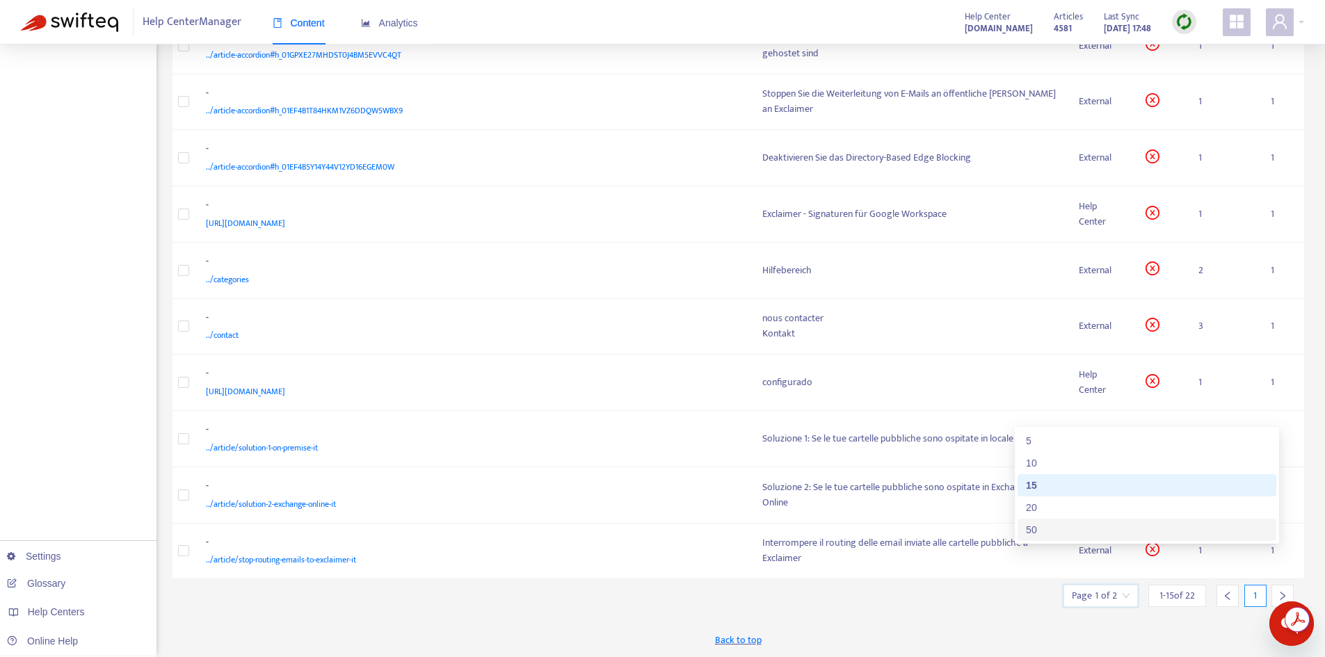
click at [1037, 528] on div "50" at bounding box center [1147, 529] width 242 height 15
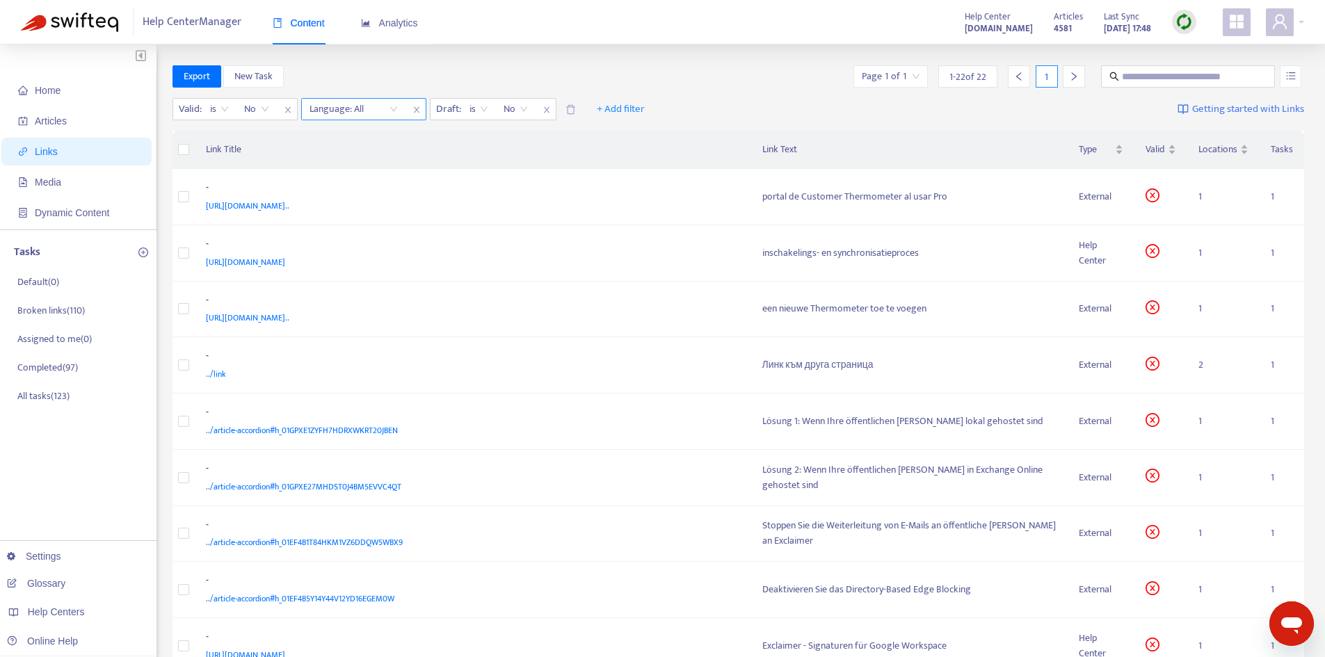
click at [341, 116] on div at bounding box center [347, 109] width 84 height 17
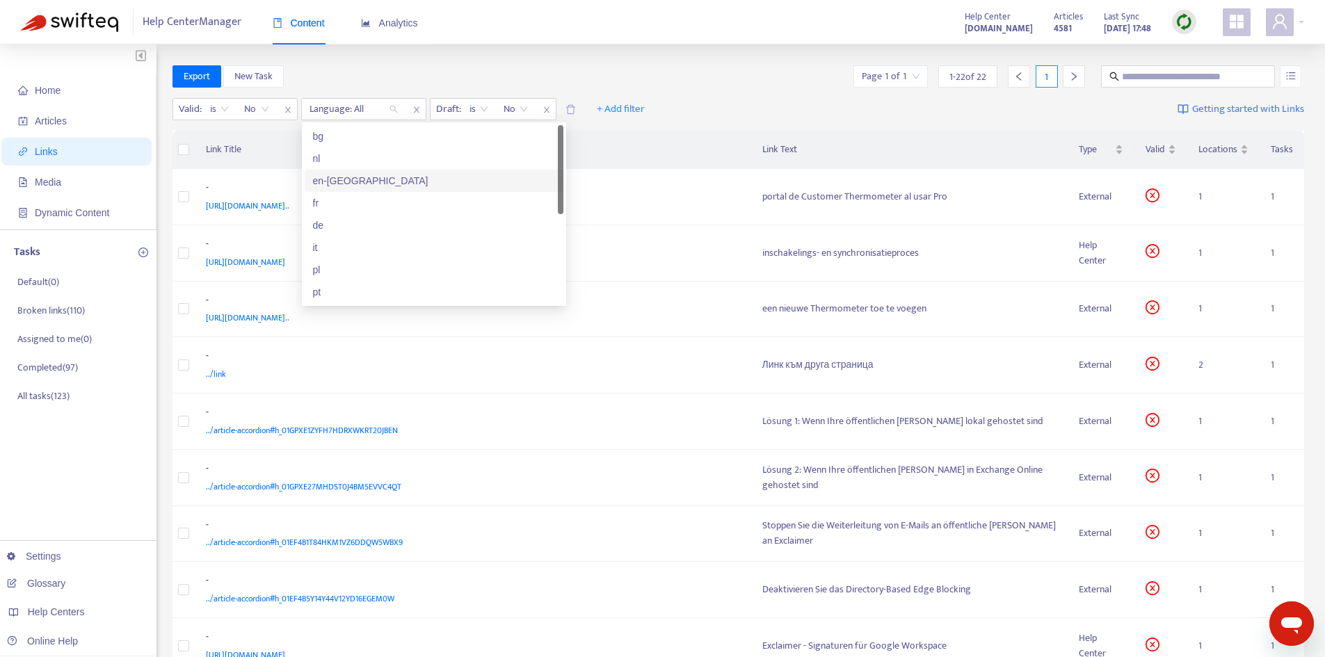
click at [357, 174] on div "en-[GEOGRAPHIC_DATA]" at bounding box center [434, 180] width 242 height 15
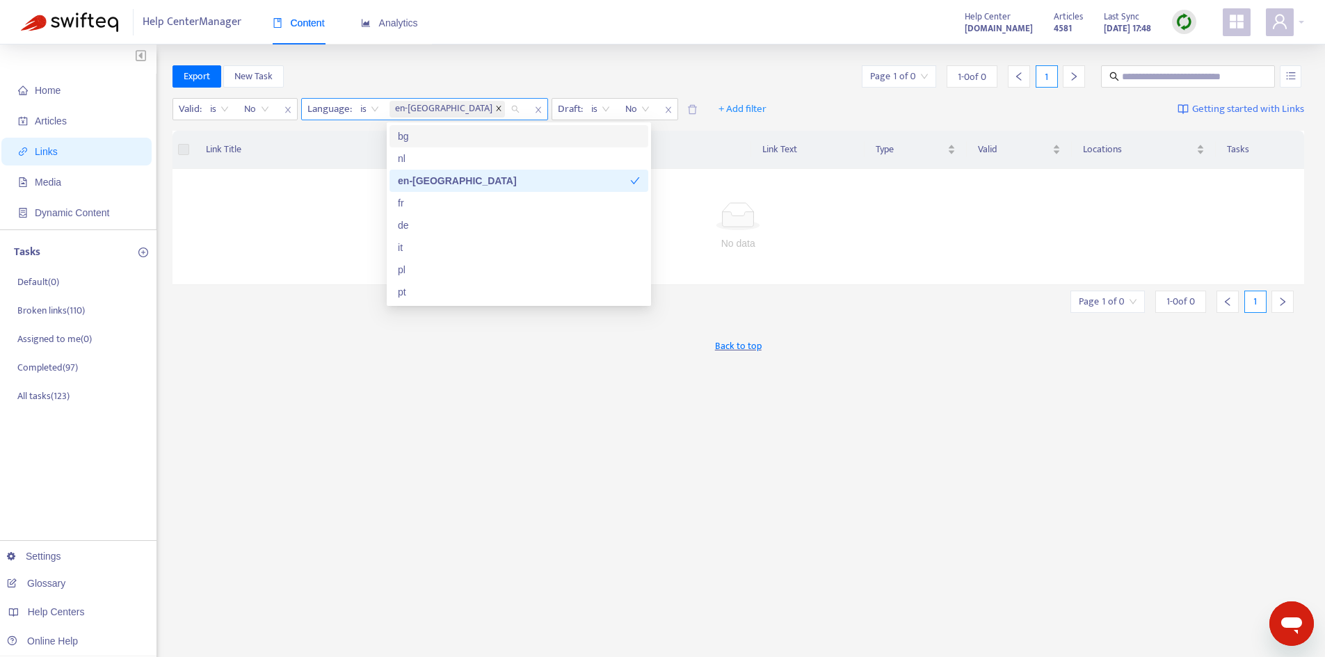
click at [496, 109] on icon "close" at bounding box center [498, 108] width 5 height 5
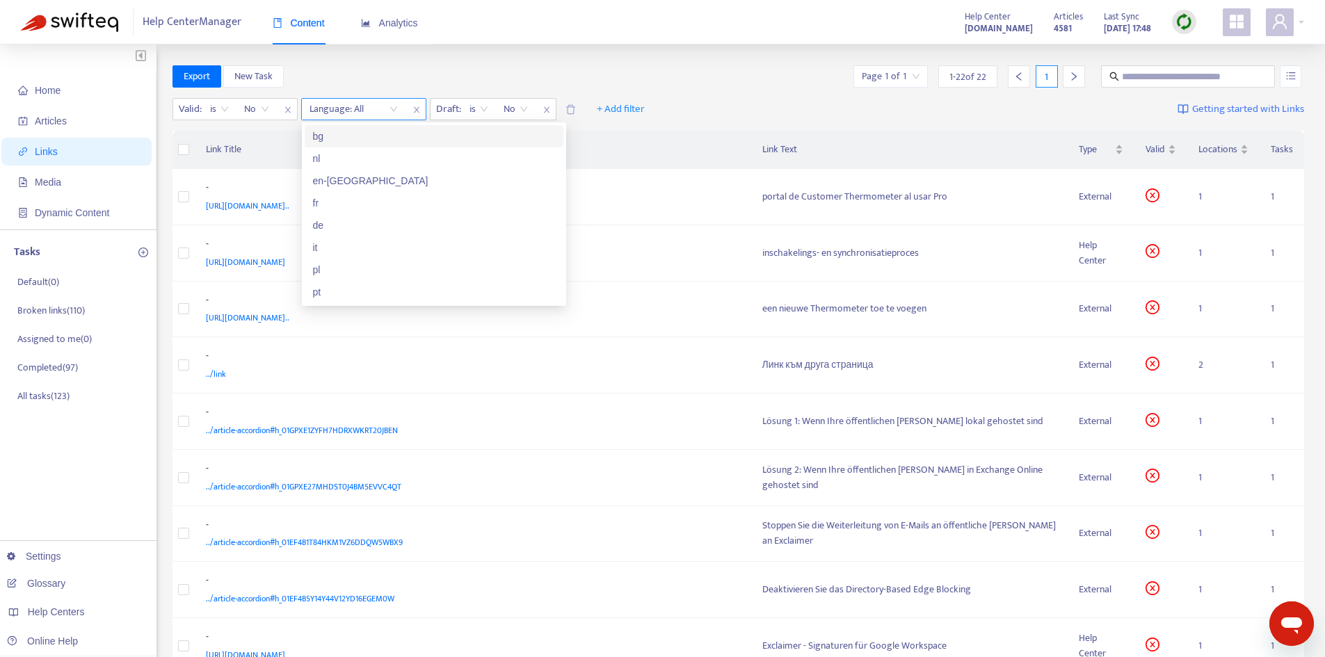
click at [517, 67] on div "Export New Task Page 1 of 1 1 - 22 of 22 1" at bounding box center [738, 76] width 1132 height 22
click at [52, 113] on span "Articles" at bounding box center [79, 121] width 122 height 28
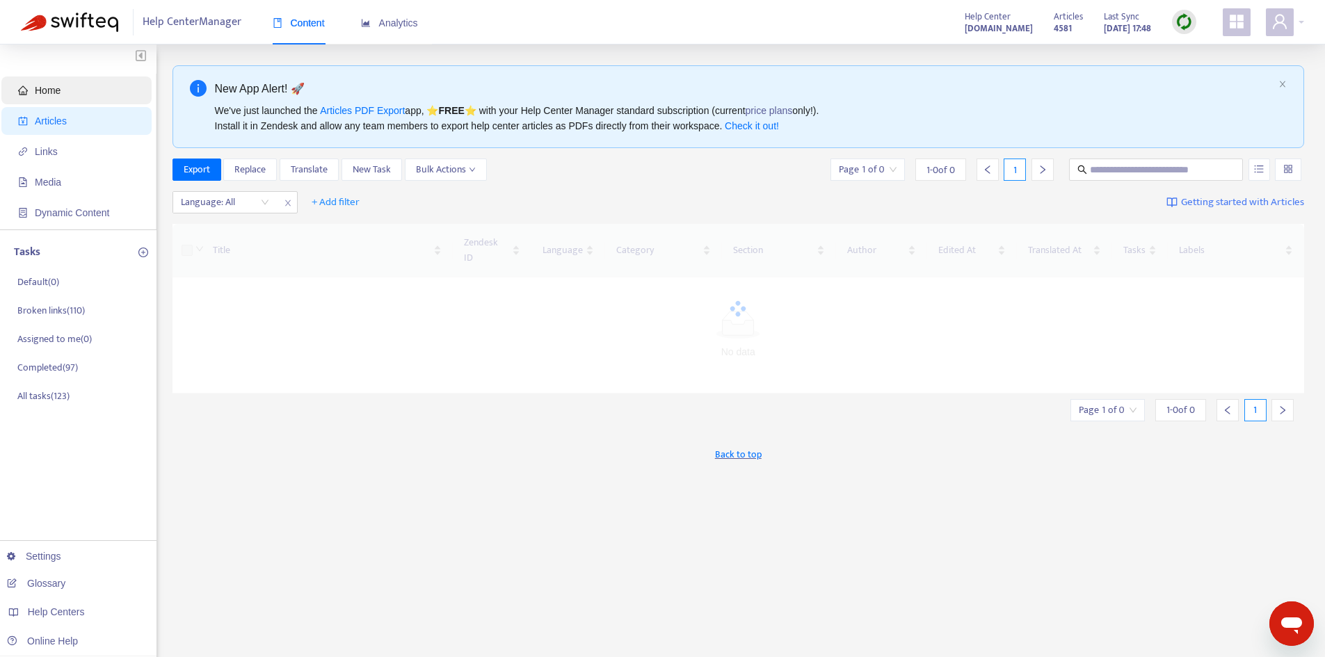
click at [43, 90] on span "Home" at bounding box center [48, 90] width 26 height 11
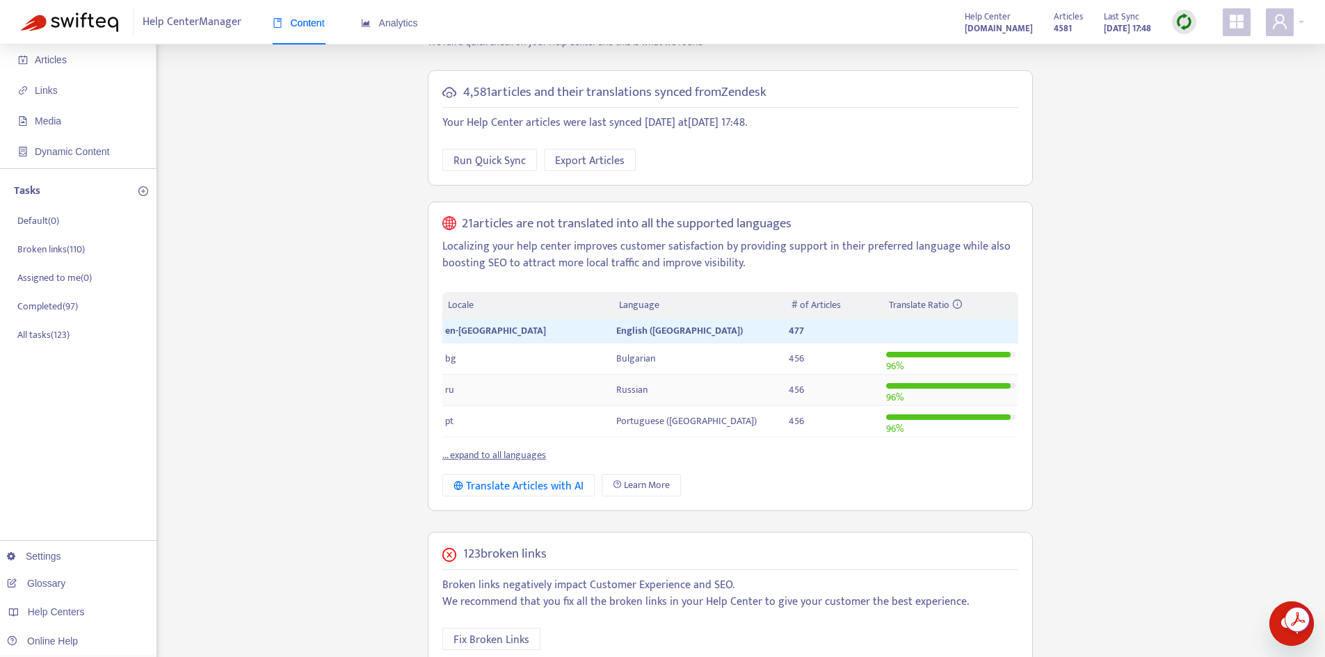
scroll to position [139, 0]
